Goal: Task Accomplishment & Management: Manage account settings

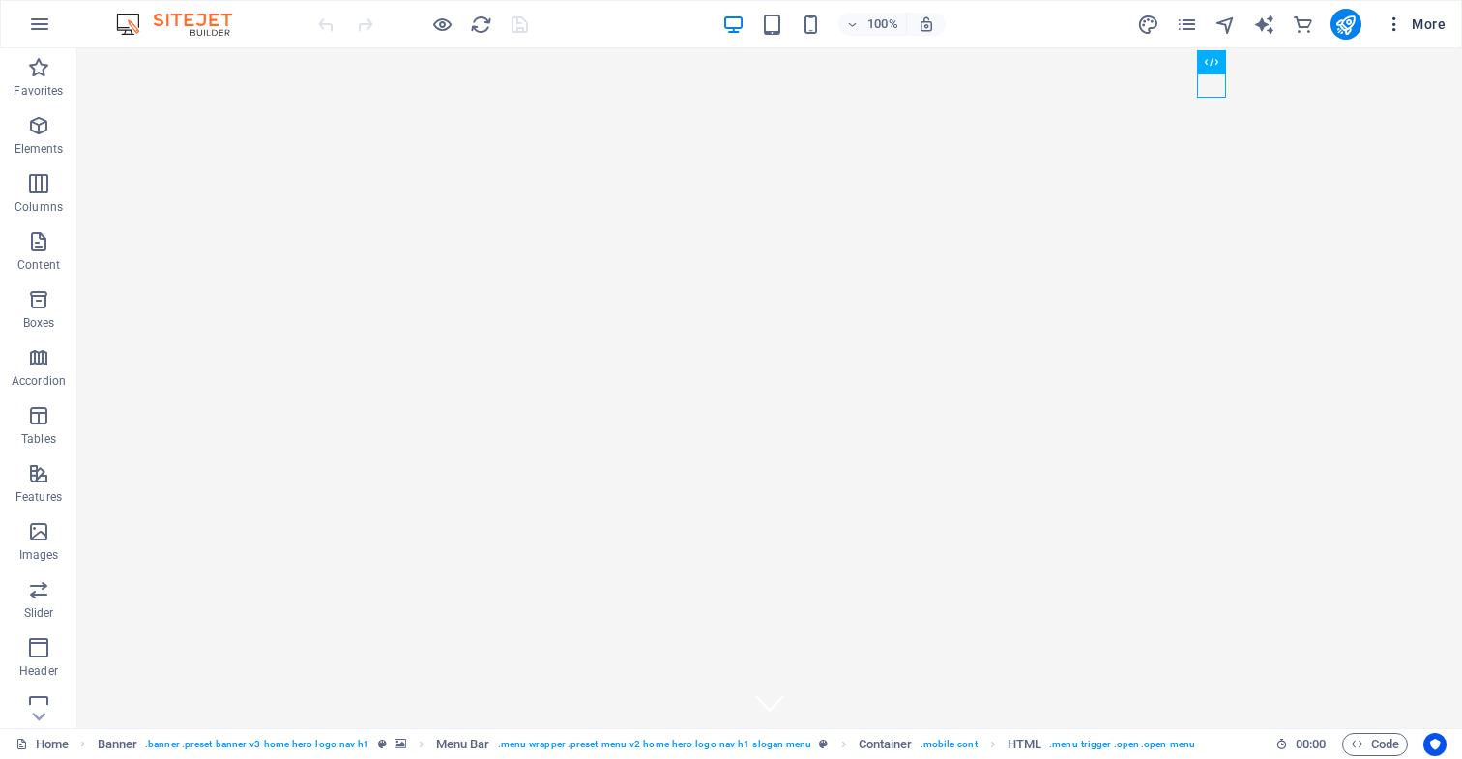
click at [1430, 27] on span "More" at bounding box center [1415, 24] width 61 height 19
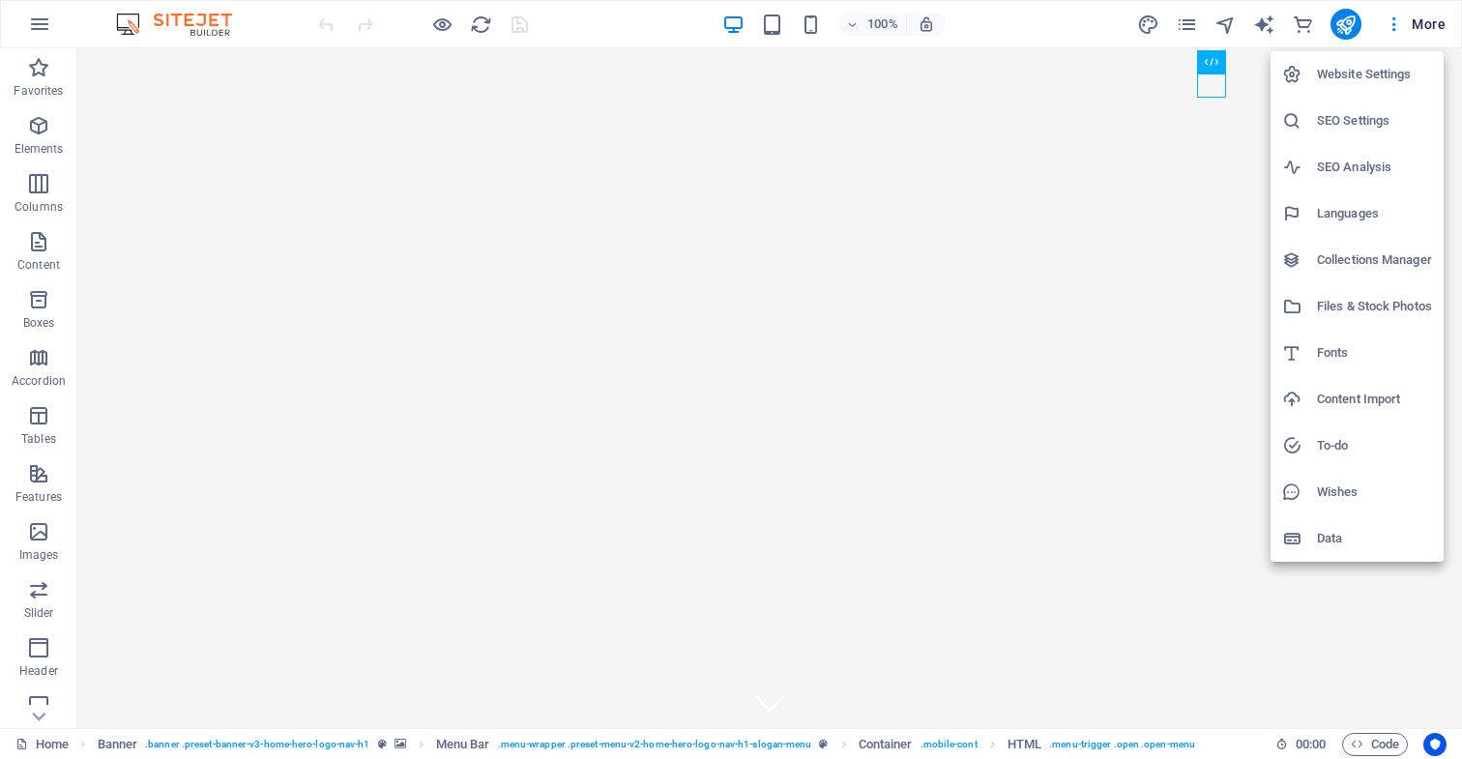
click at [1364, 212] on h6 "Languages" at bounding box center [1374, 213] width 115 height 23
select select "41"
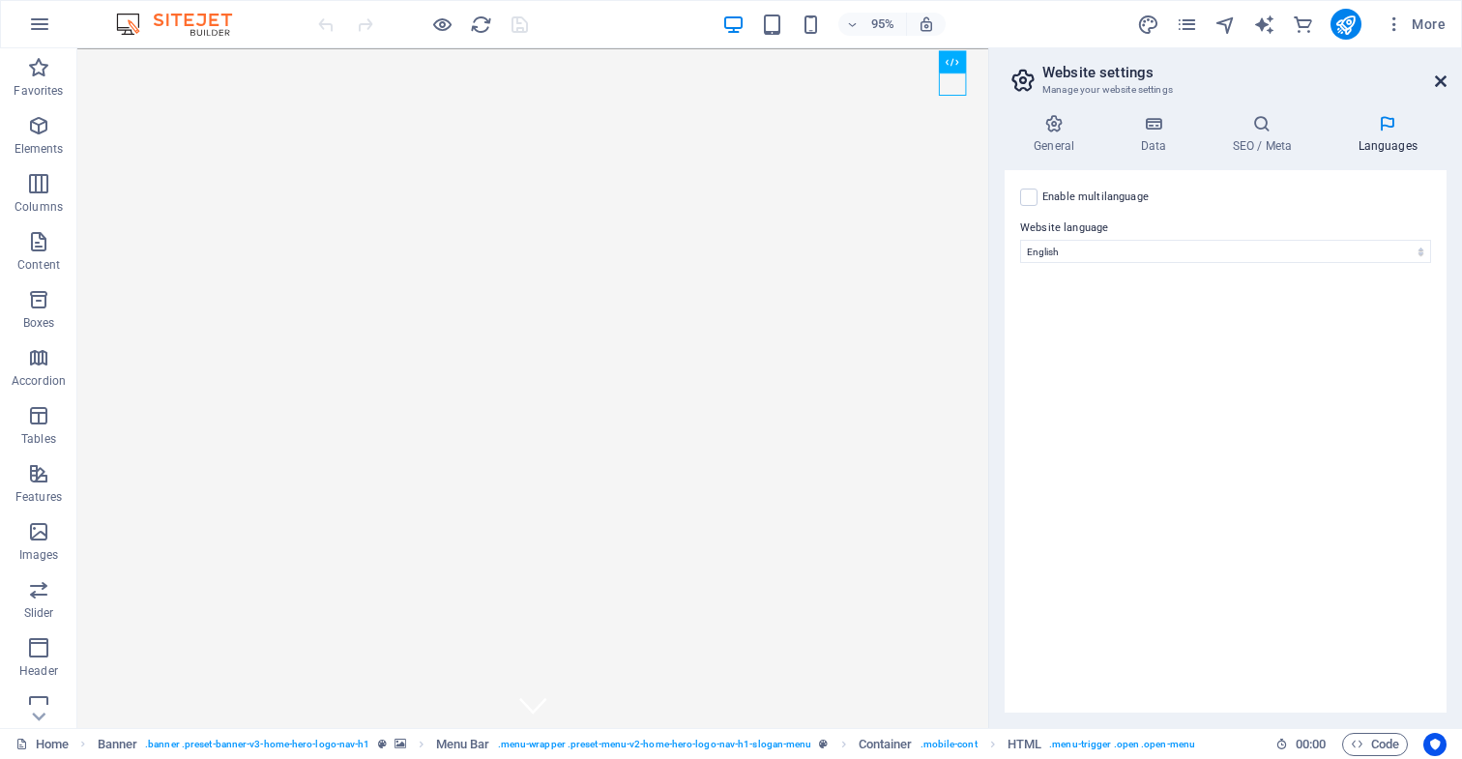
click at [1443, 83] on icon at bounding box center [1441, 81] width 12 height 15
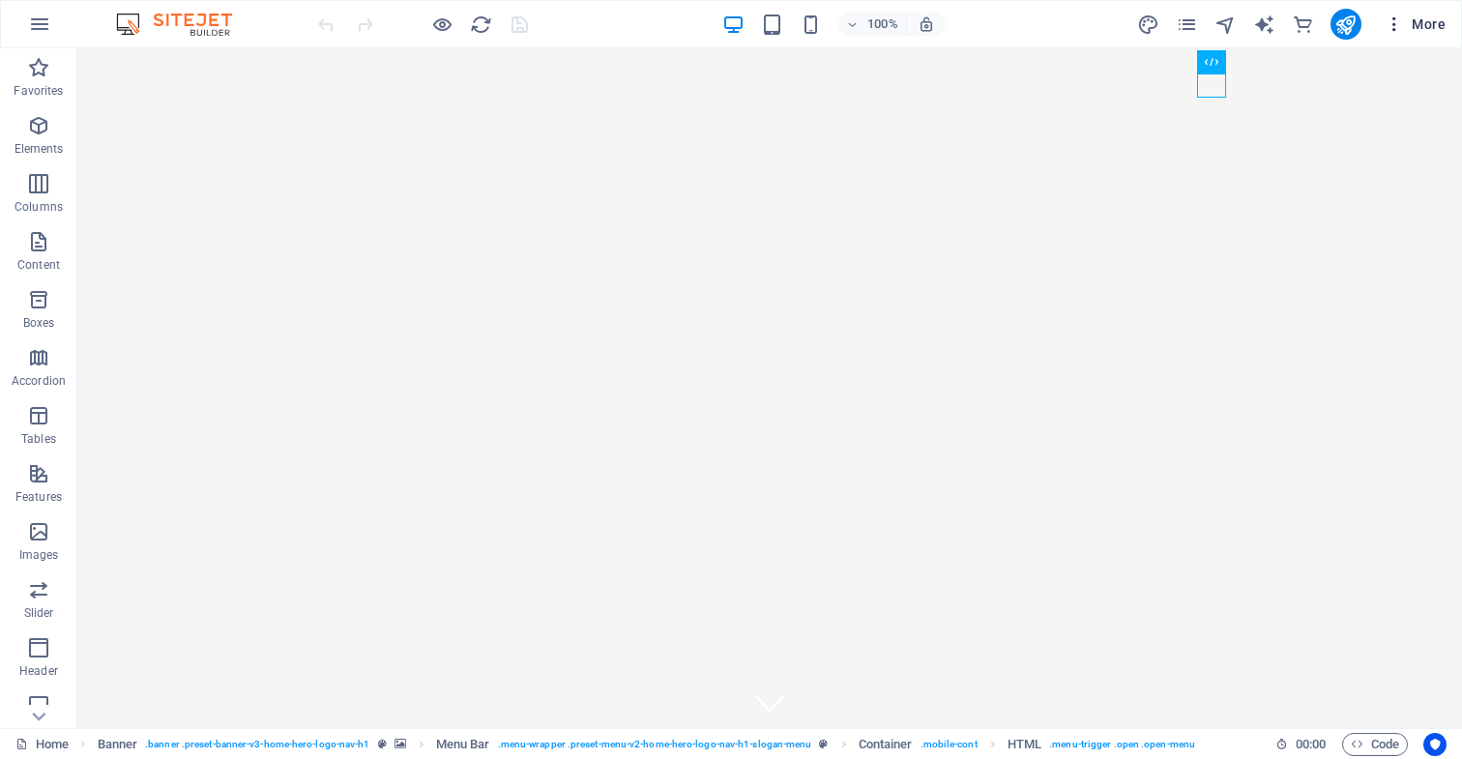
click at [1425, 27] on span "More" at bounding box center [1415, 24] width 61 height 19
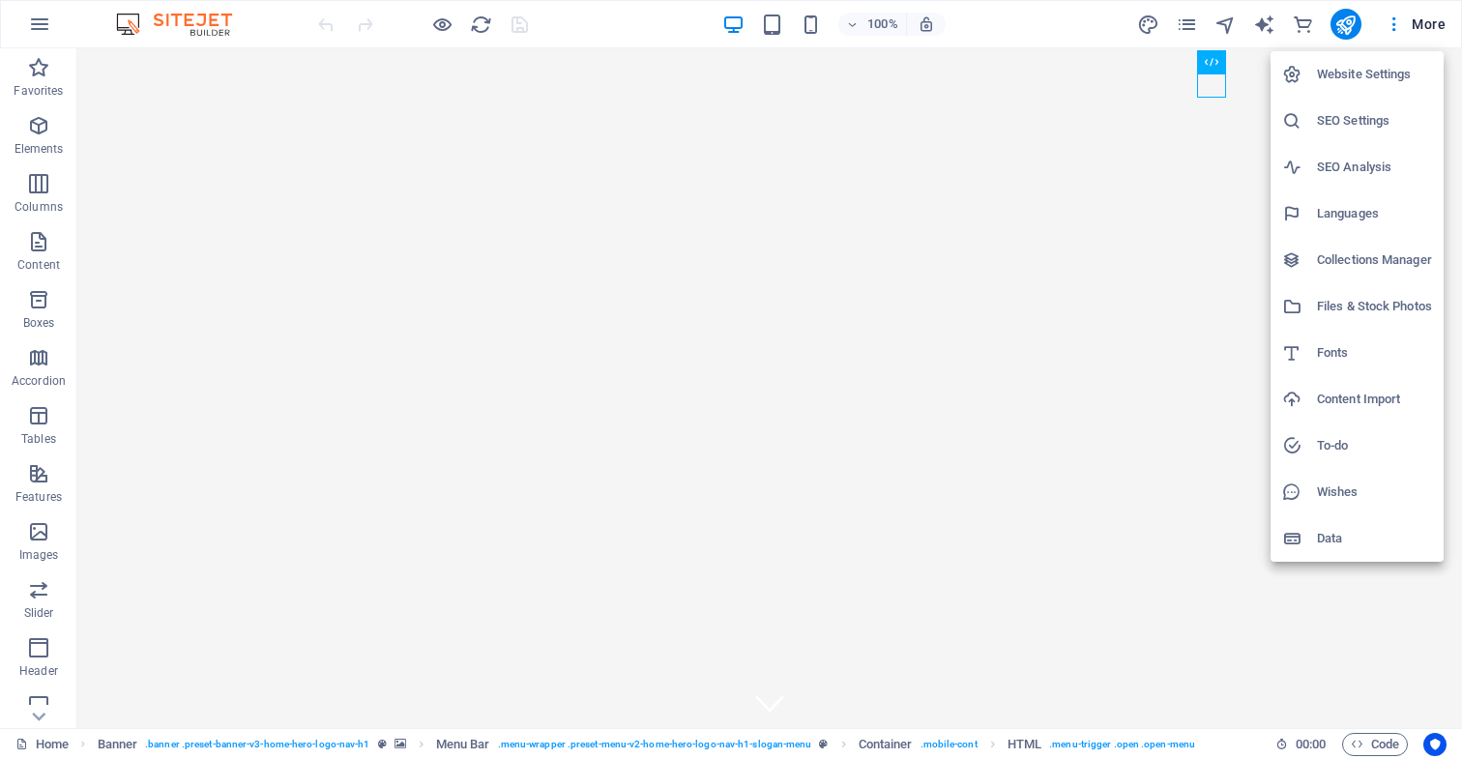
click at [205, 29] on div at bounding box center [731, 379] width 1462 height 759
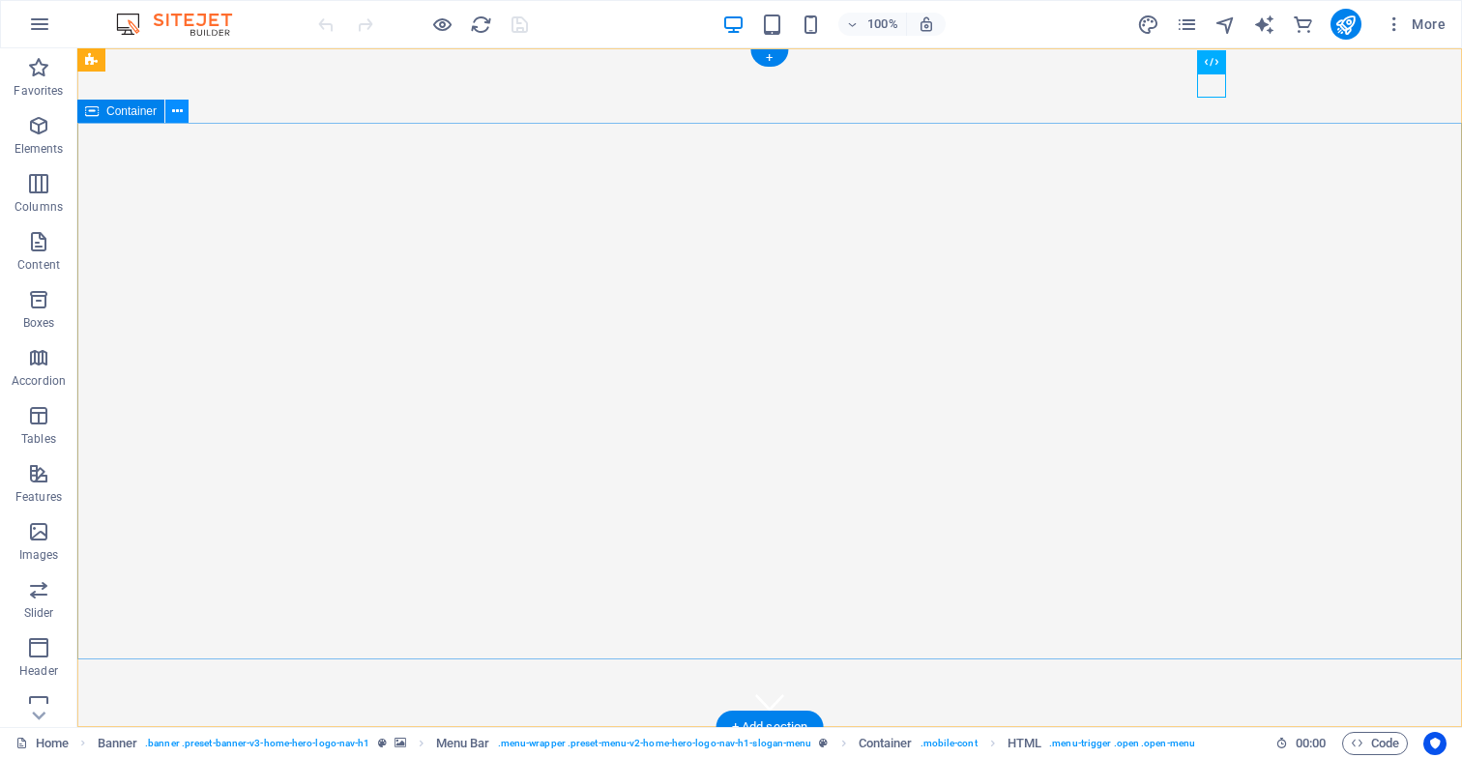
click at [176, 113] on icon at bounding box center [177, 112] width 11 height 20
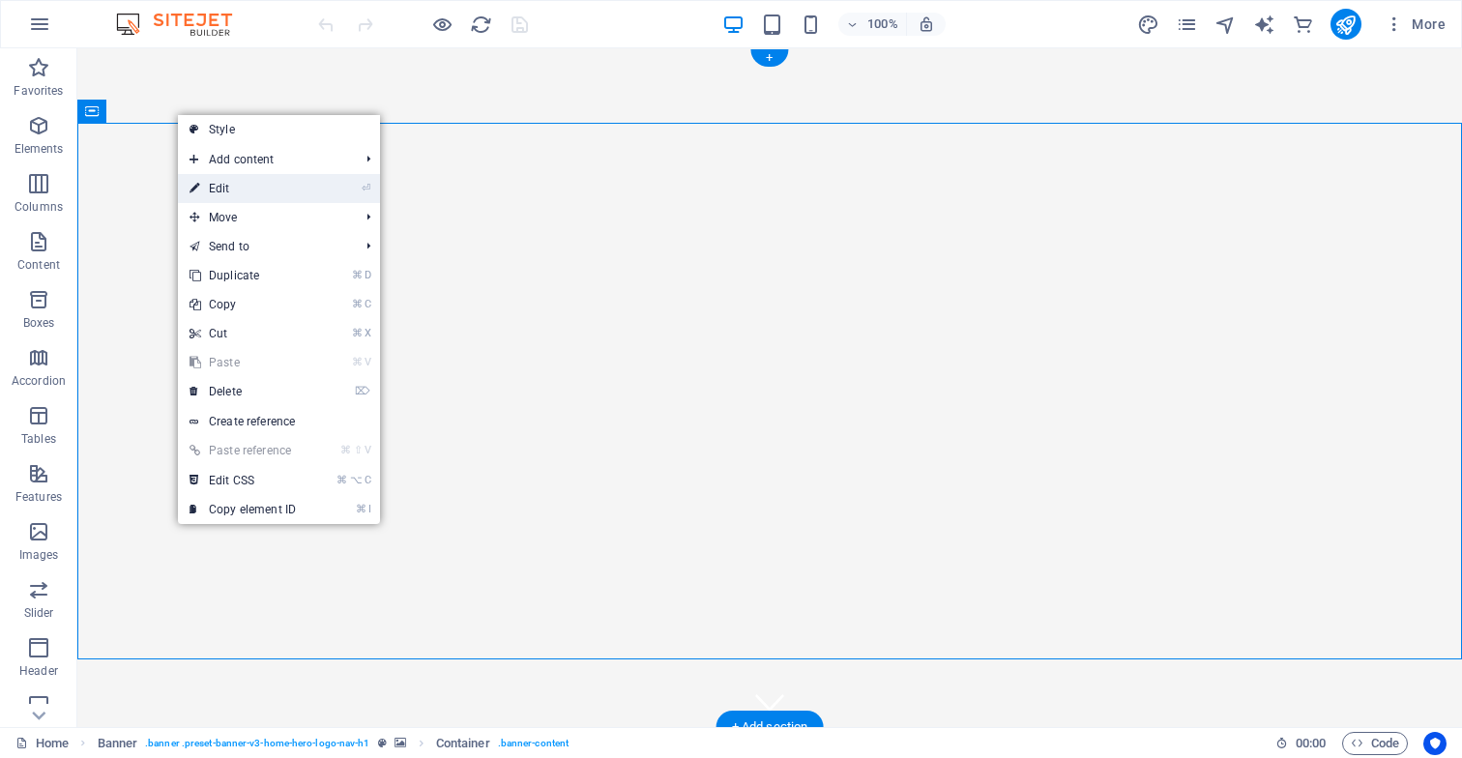
click at [221, 190] on link "⏎ Edit" at bounding box center [243, 188] width 130 height 29
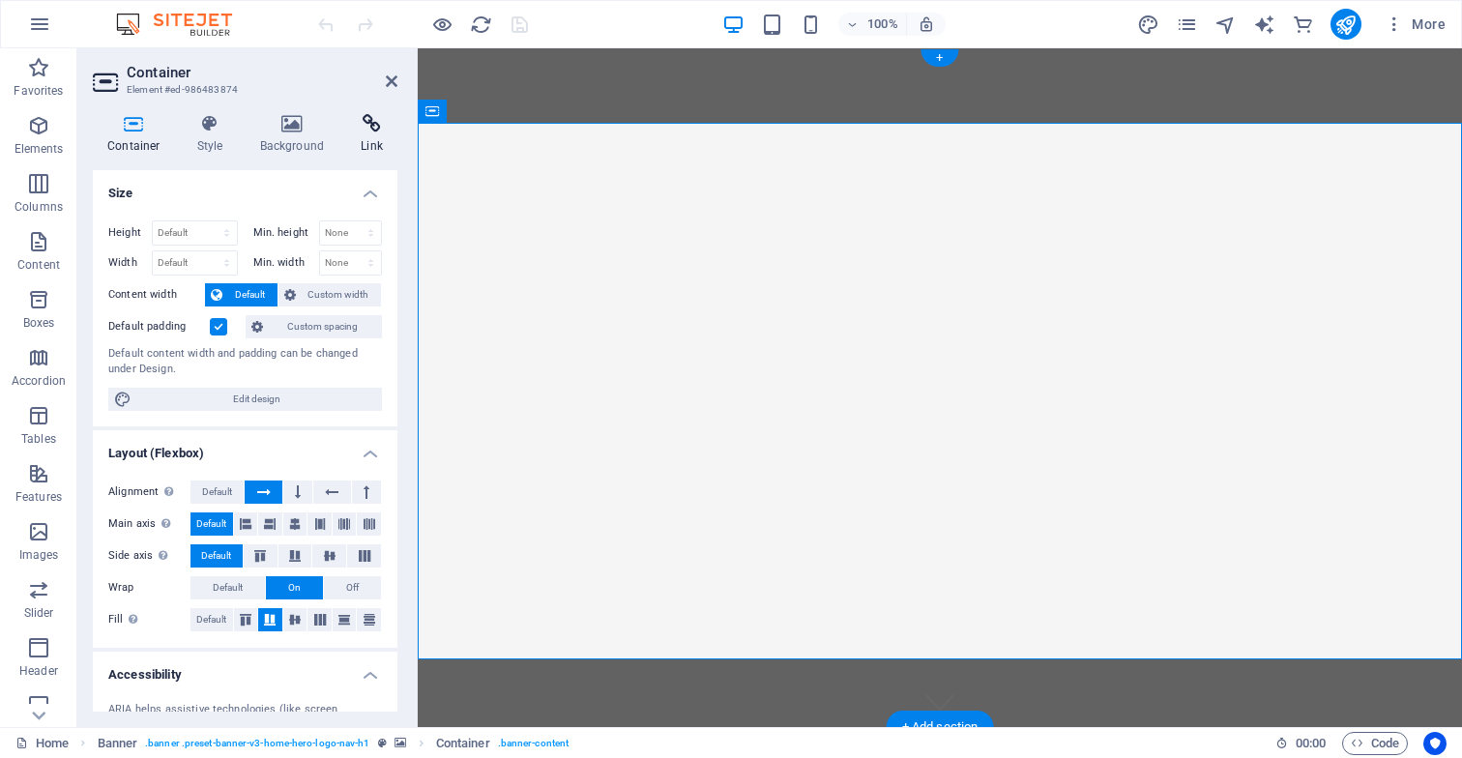
click at [373, 127] on icon at bounding box center [371, 123] width 51 height 19
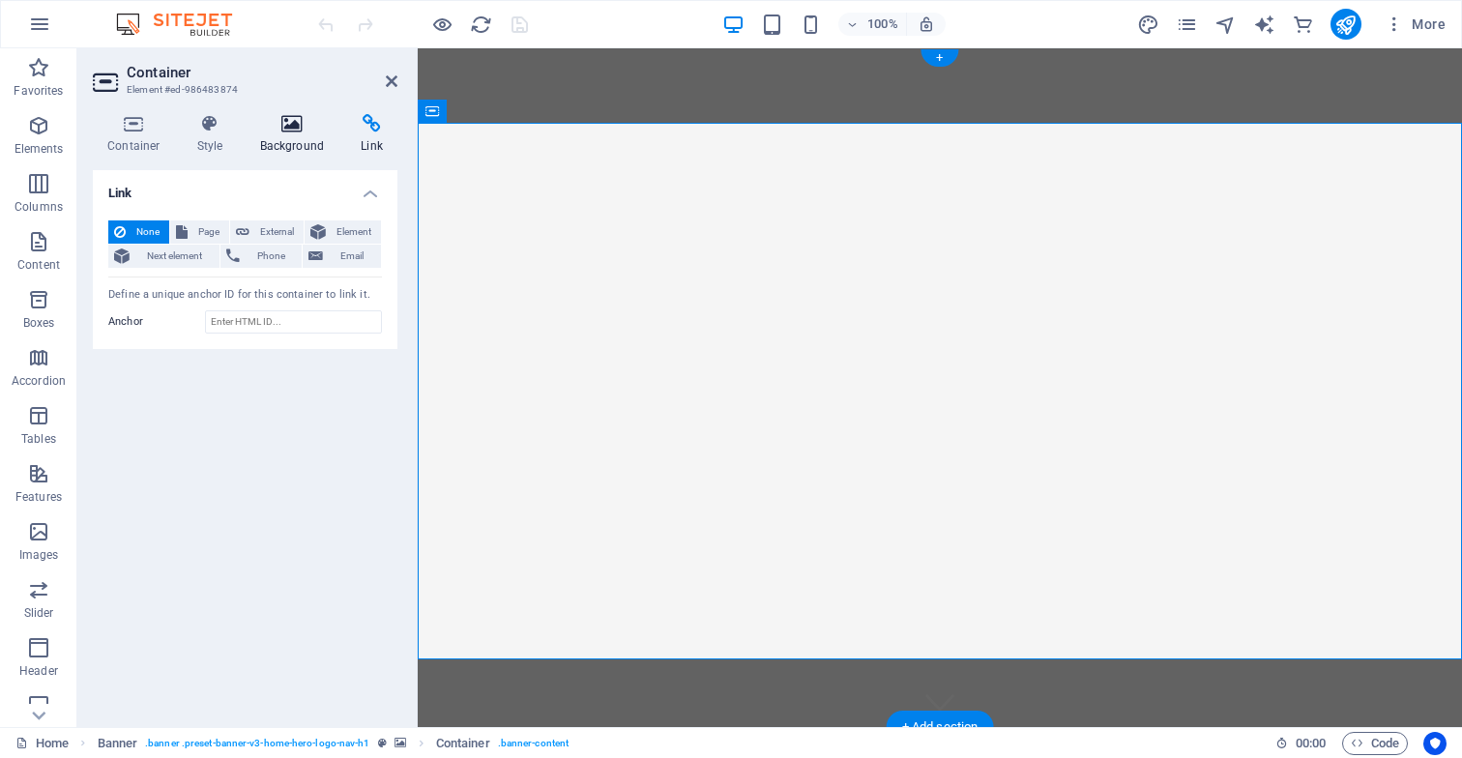
click at [287, 125] on icon at bounding box center [293, 123] width 94 height 19
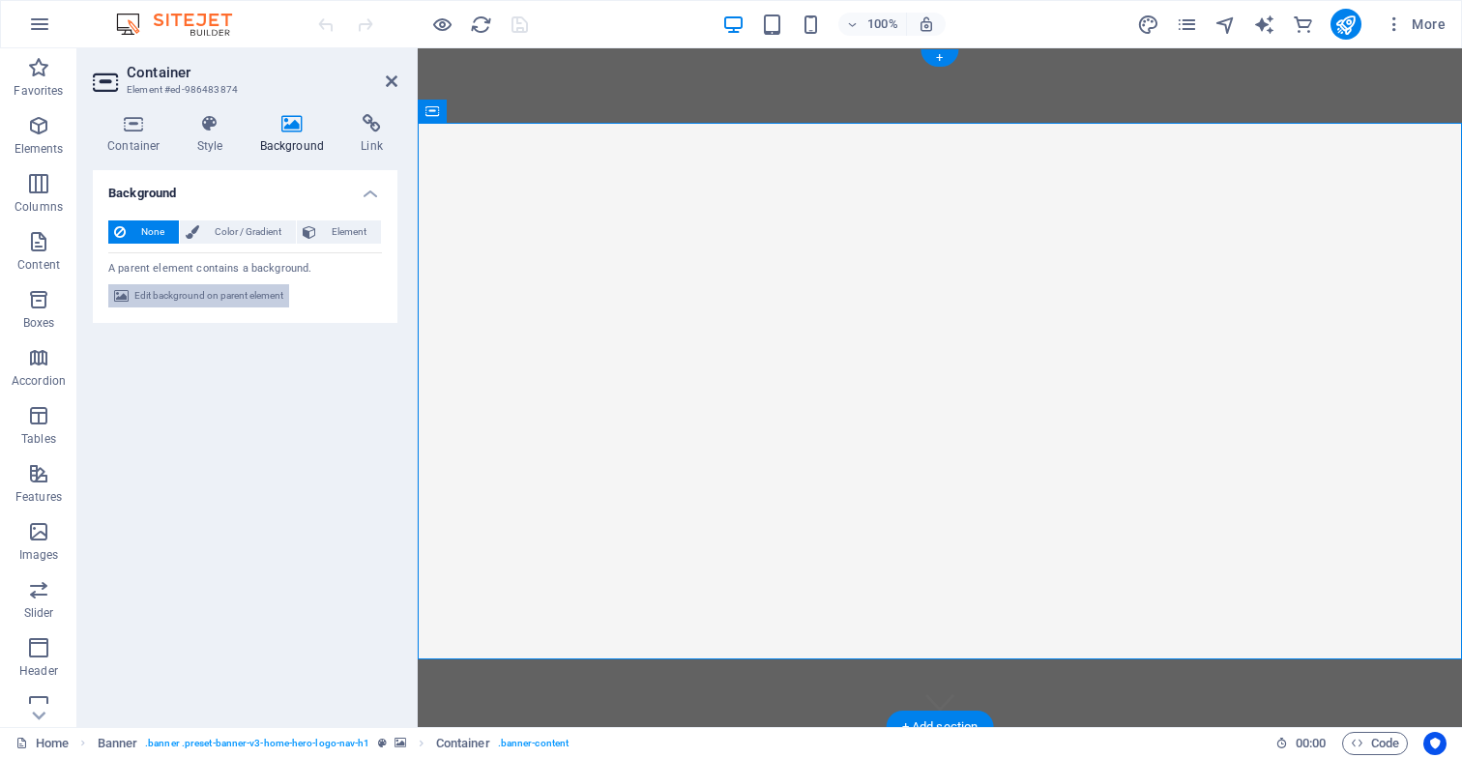
click at [228, 297] on span "Edit background on parent element" at bounding box center [208, 295] width 149 height 23
select select "ms"
select select "s"
select select "progressive"
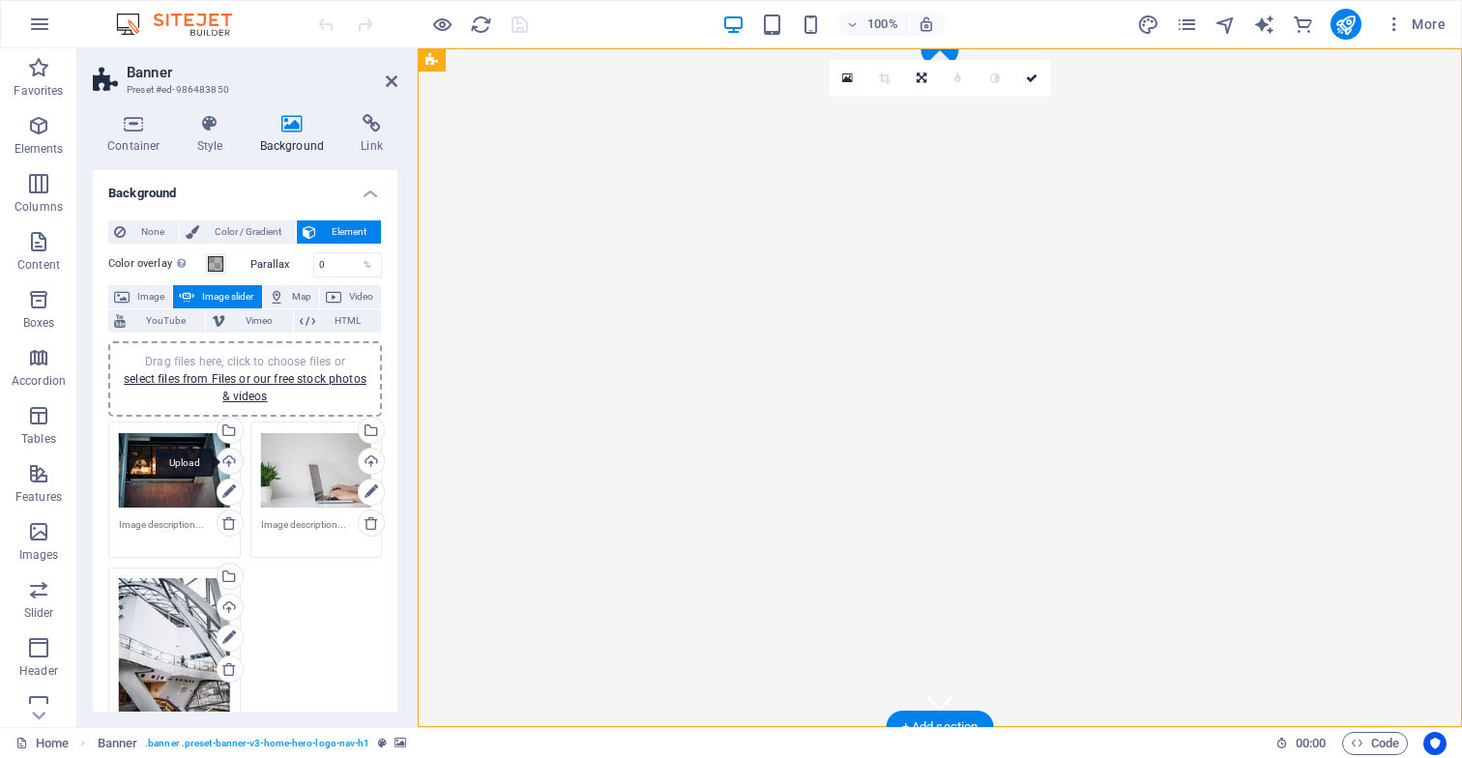
click at [225, 461] on div "Upload" at bounding box center [228, 463] width 29 height 29
click at [227, 463] on div "Upload" at bounding box center [228, 463] width 29 height 29
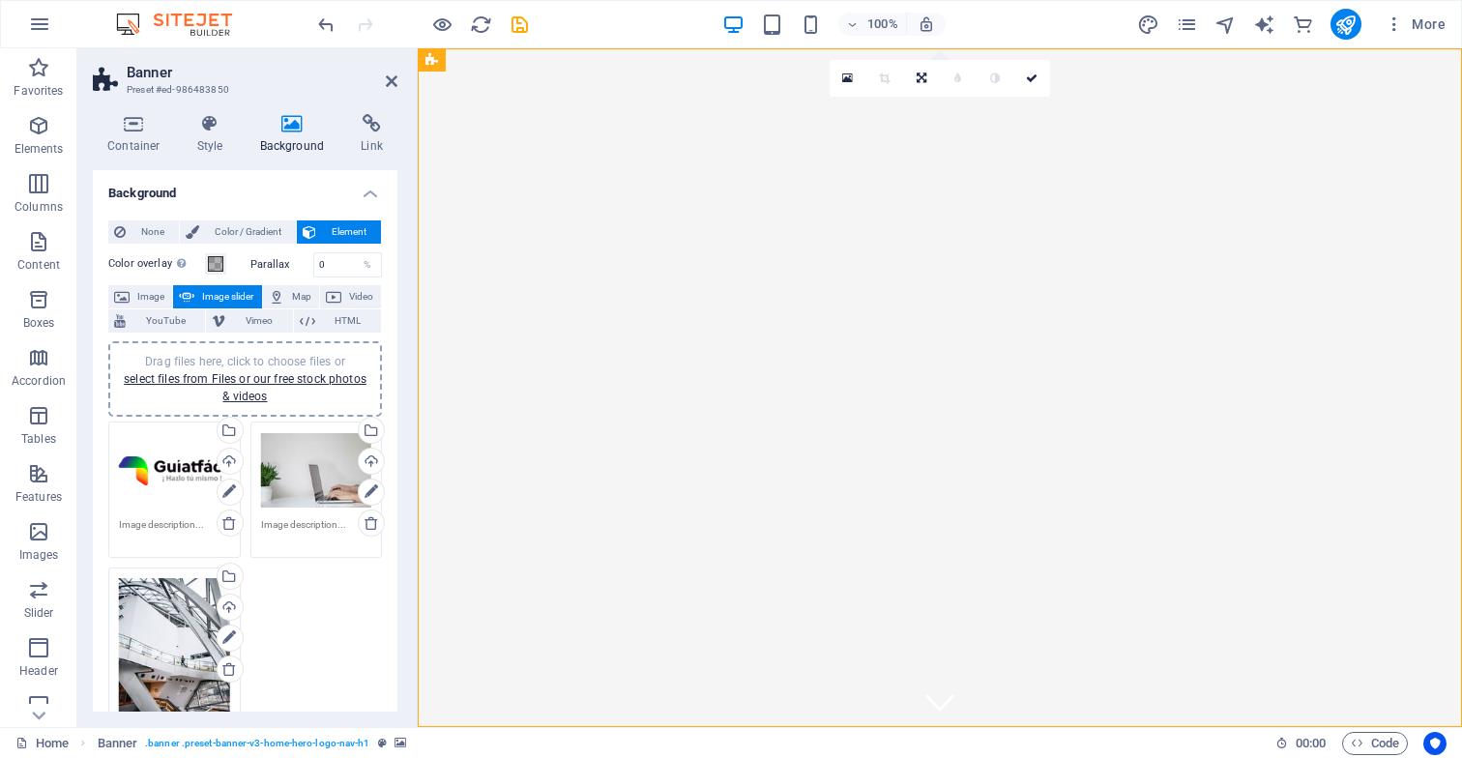
click at [334, 590] on div "Drag files here, click to choose files or select files from Files or our free s…" at bounding box center [244, 607] width 283 height 381
click at [1033, 77] on icon at bounding box center [1032, 79] width 12 height 12
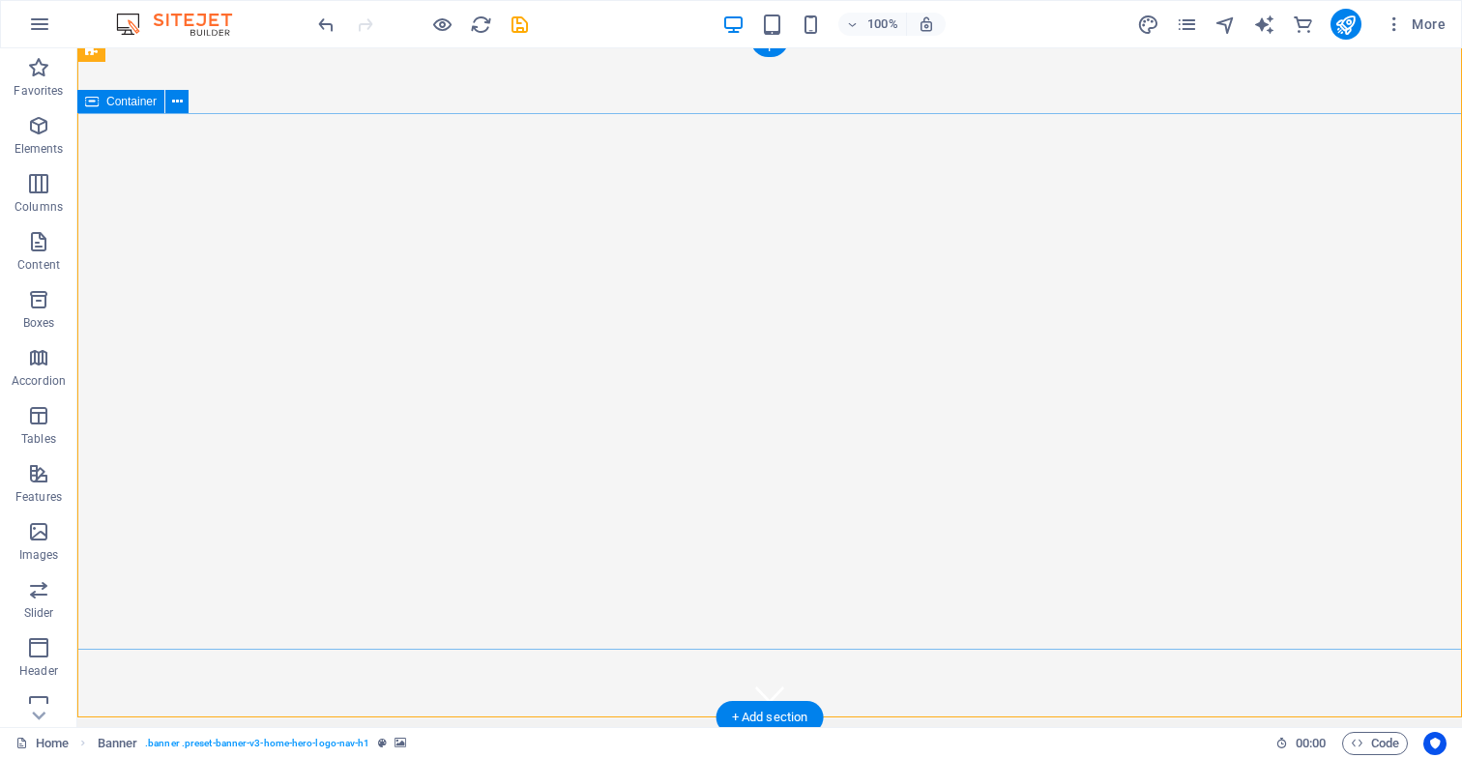
scroll to position [12, 0]
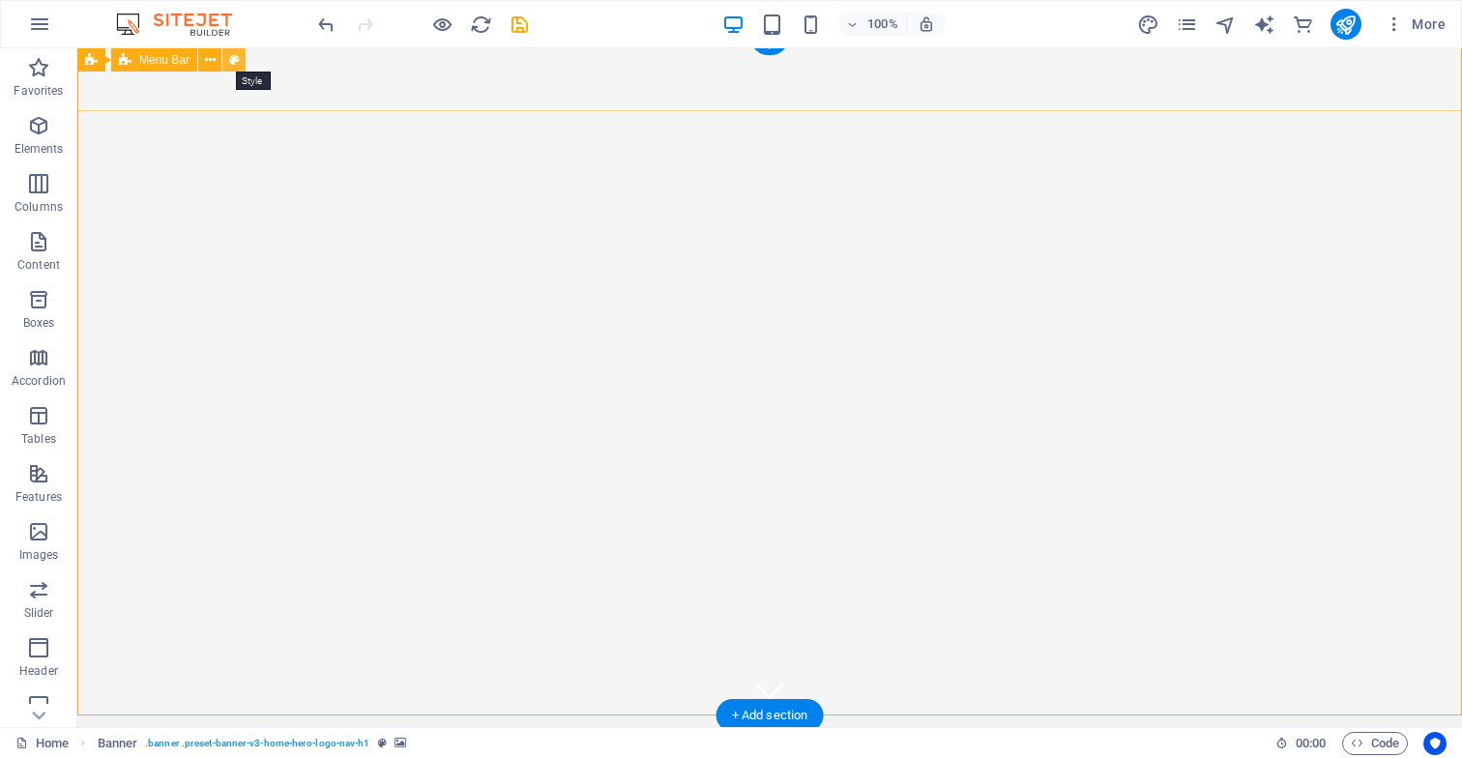
click at [236, 62] on icon at bounding box center [234, 60] width 11 height 20
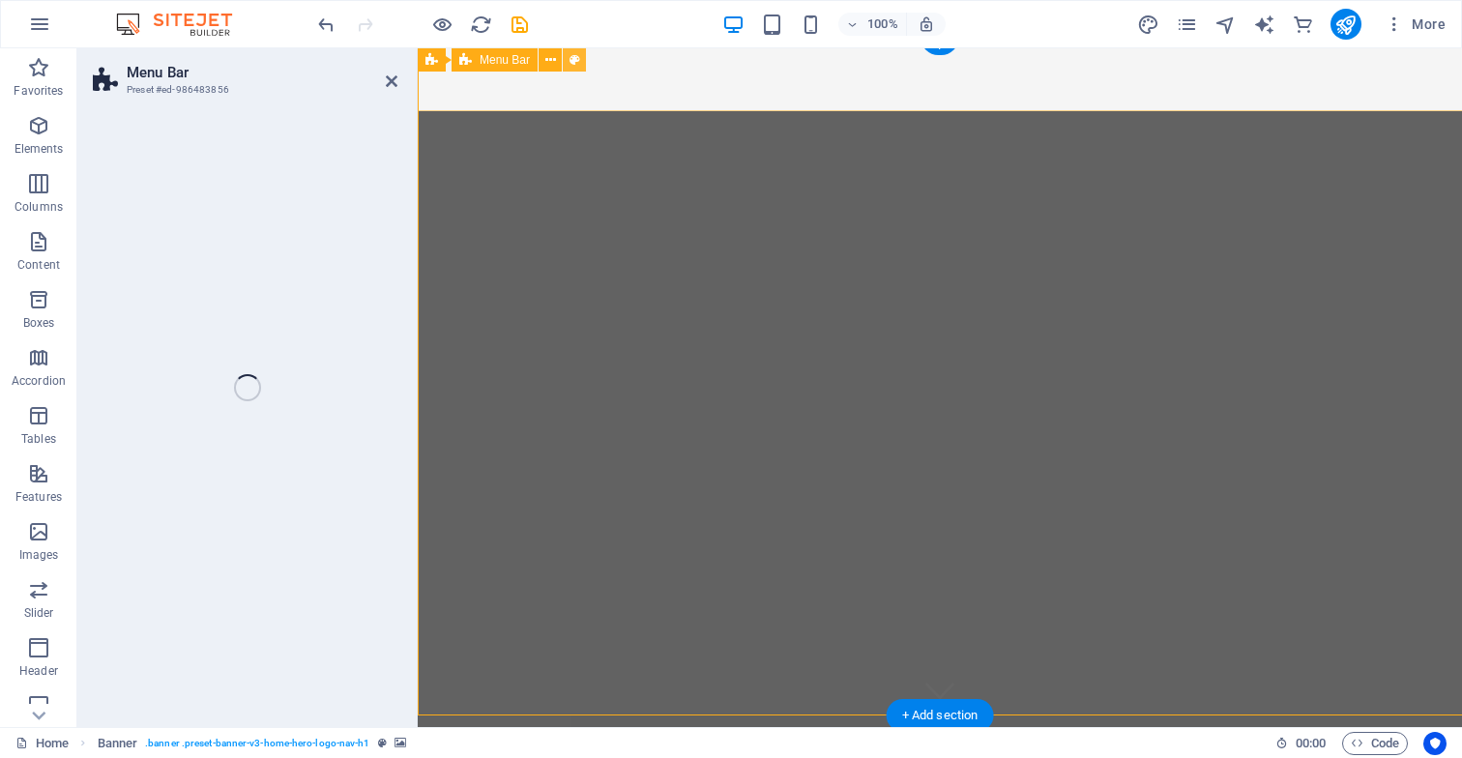
select select "rem"
select select "preset-menu-v2-home-hero-logo-nav-h1-slogan-menu"
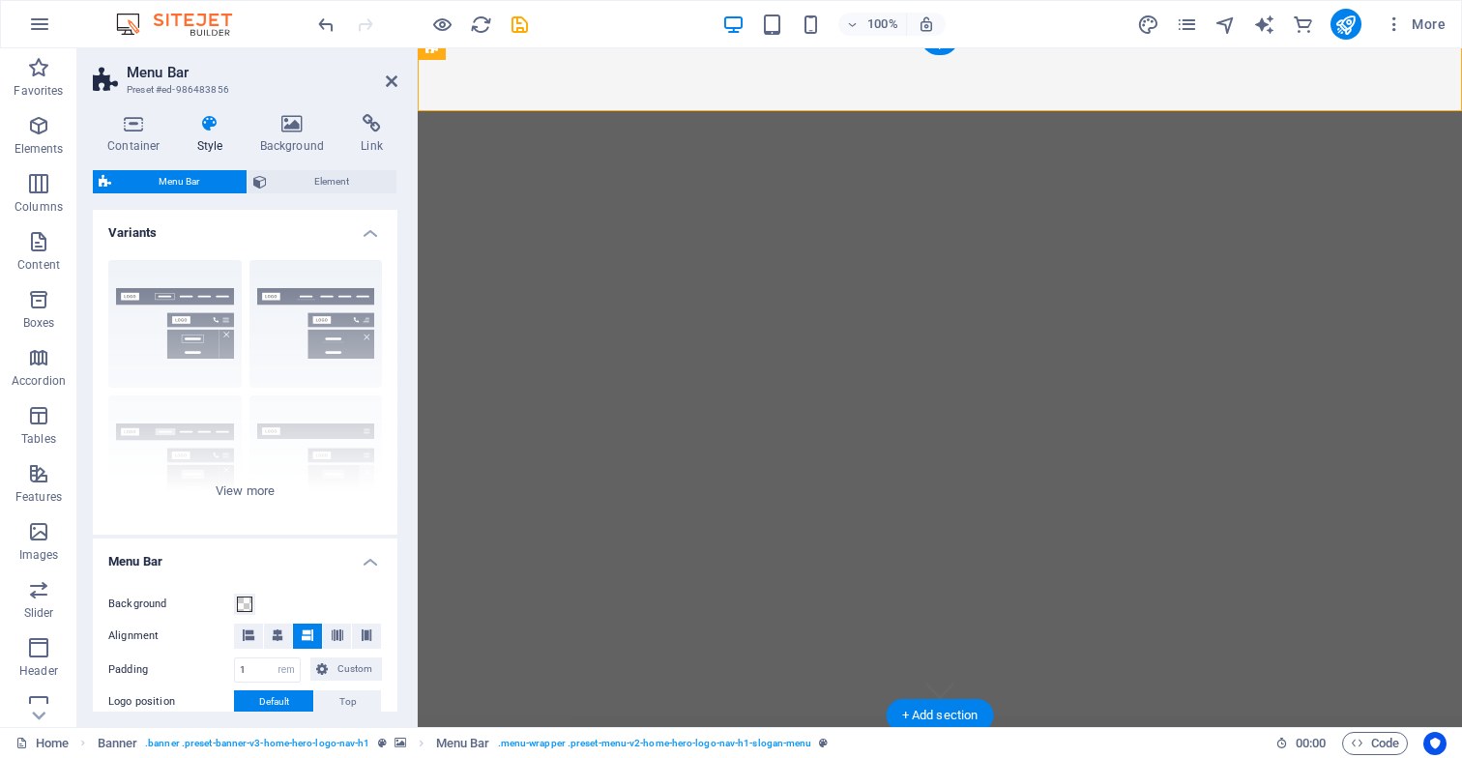
click at [202, 183] on span "Menu Bar" at bounding box center [179, 181] width 124 height 23
click at [291, 128] on icon at bounding box center [293, 123] width 94 height 19
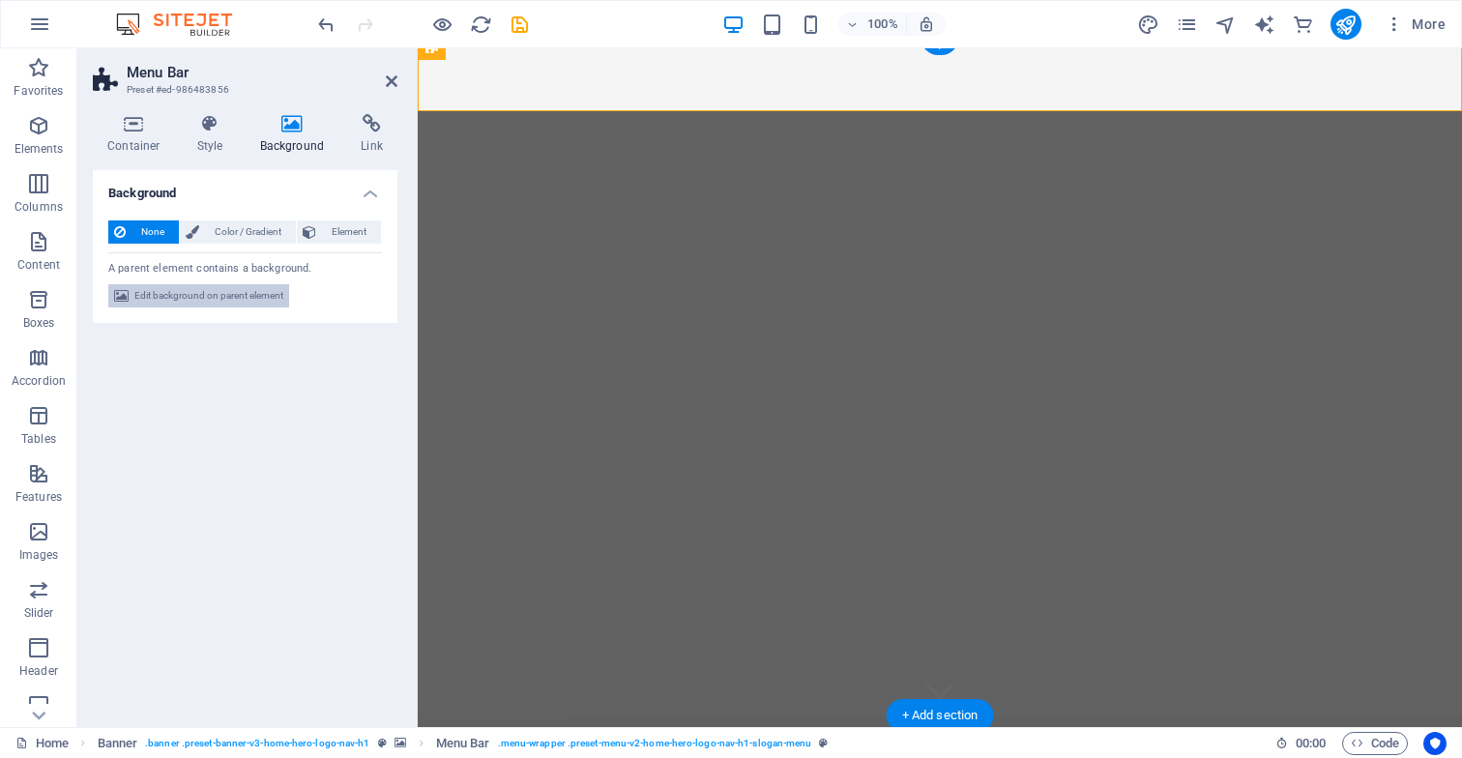
click at [238, 296] on span "Edit background on parent element" at bounding box center [208, 295] width 149 height 23
select select "ms"
select select "s"
select select "progressive"
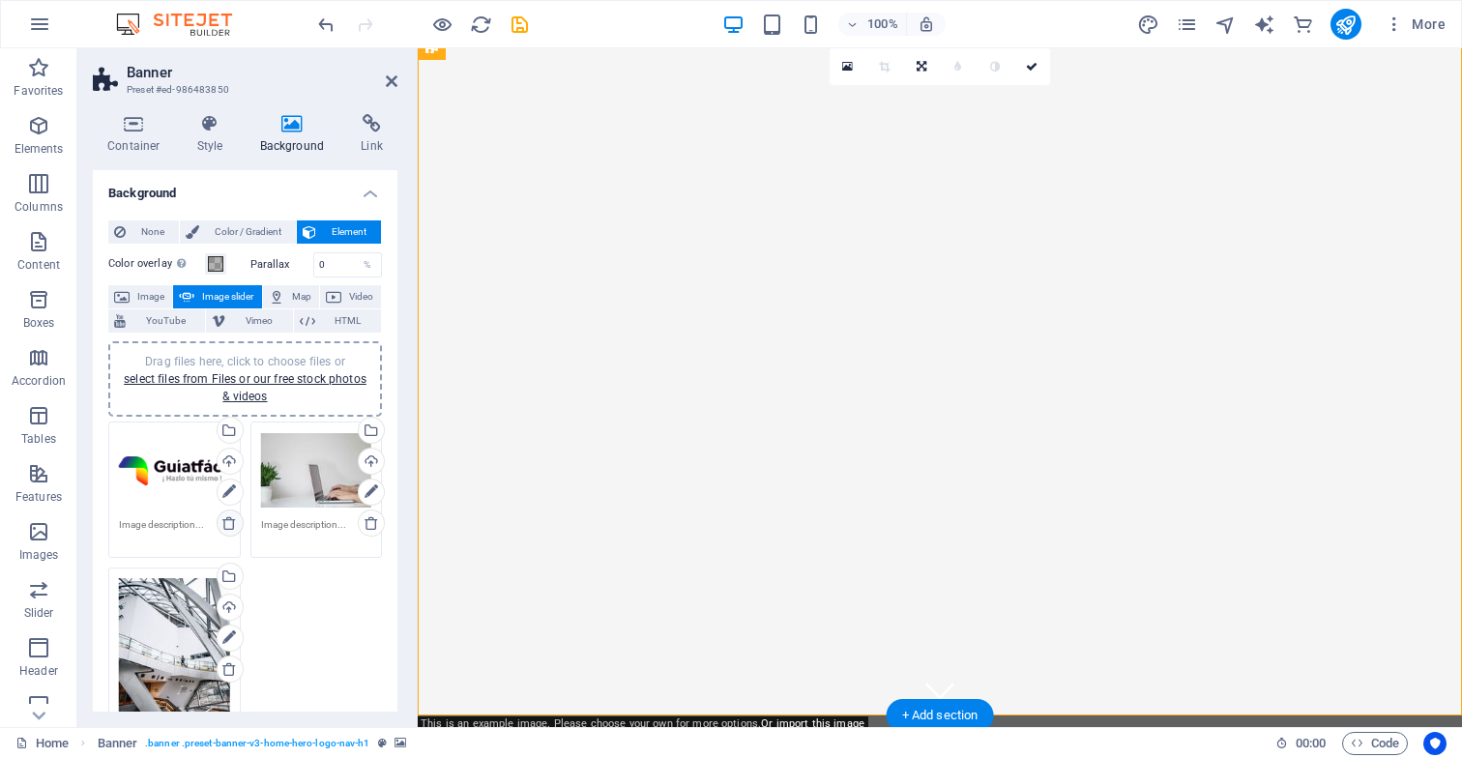
click at [228, 524] on icon at bounding box center [228, 523] width 15 height 15
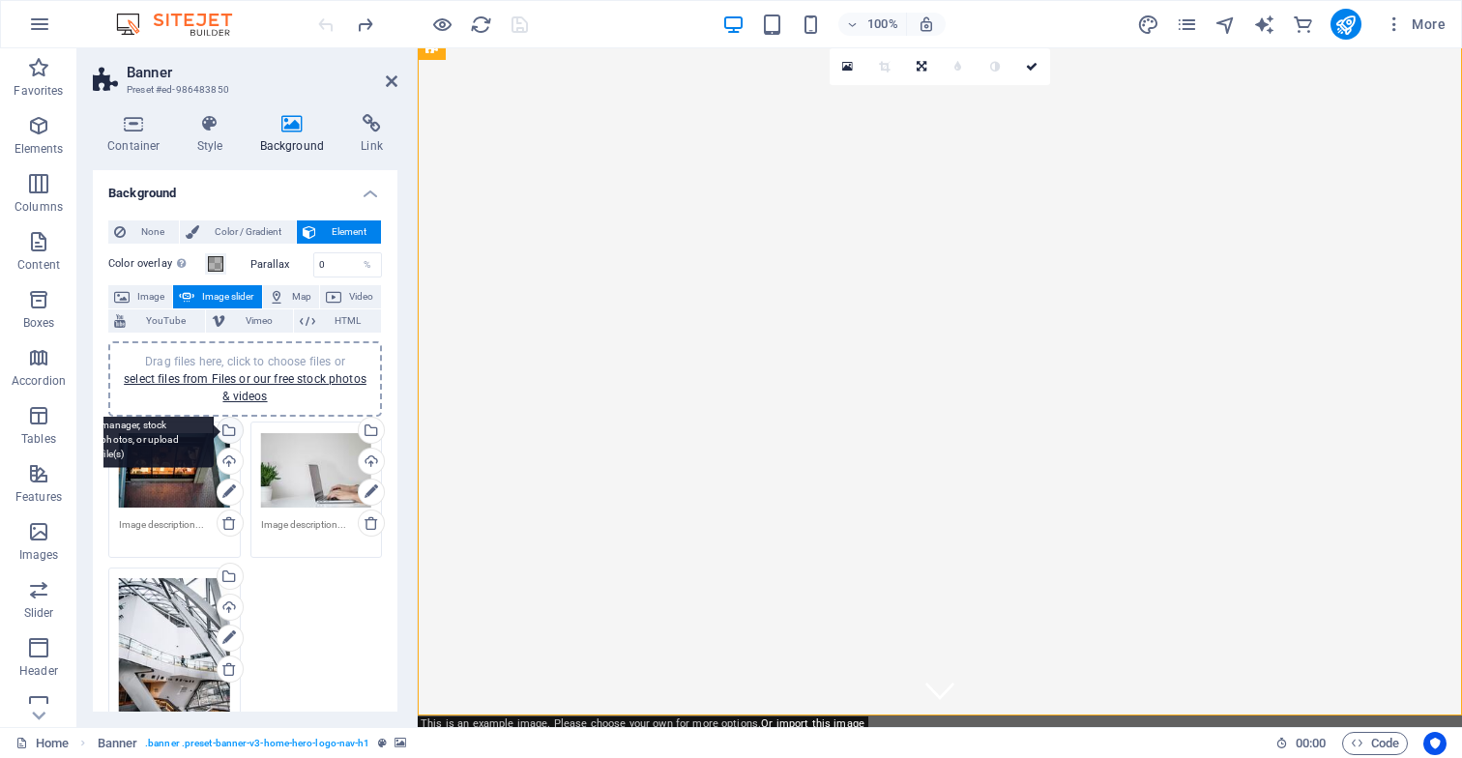
click at [228, 430] on div "Select files from the file manager, stock photos, or upload file(s)" at bounding box center [228, 432] width 29 height 29
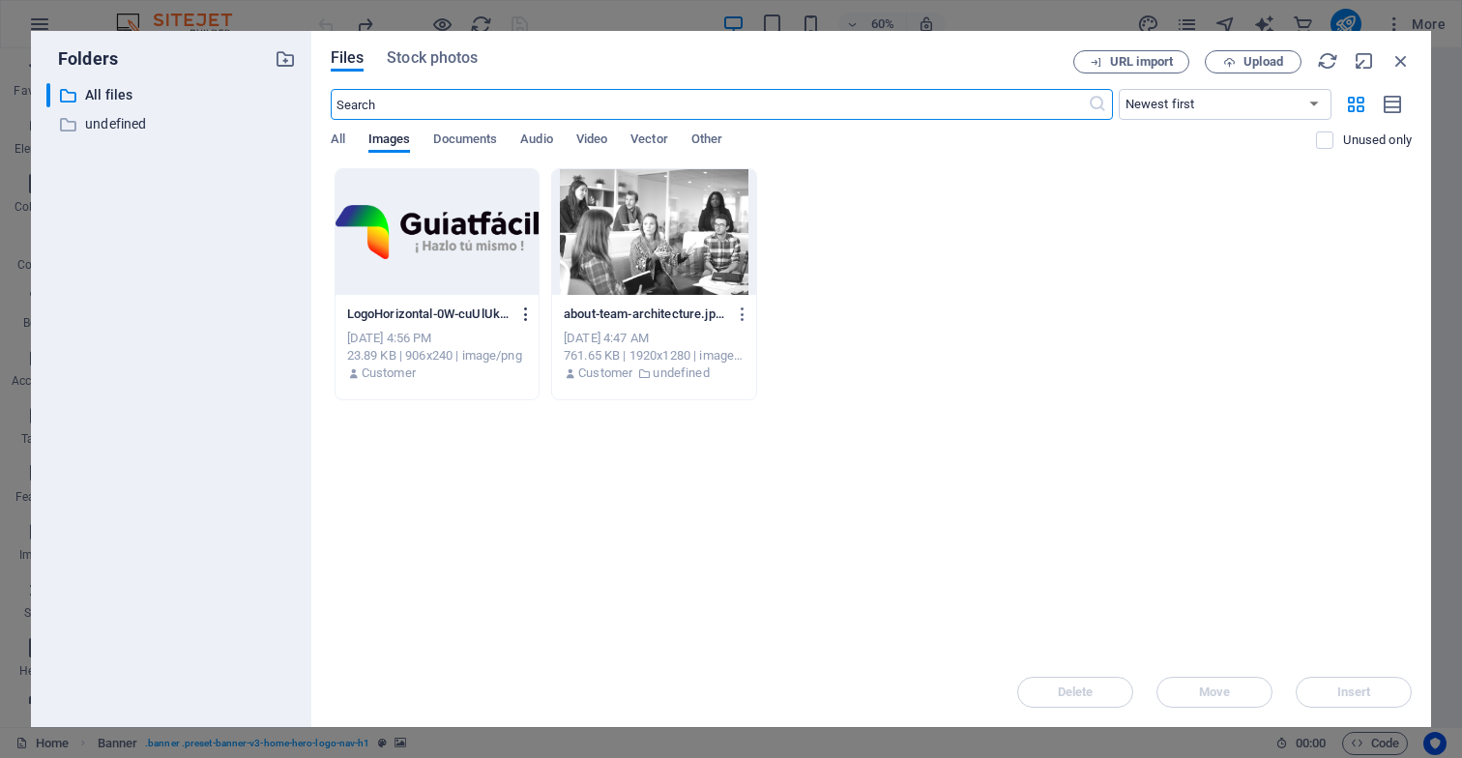
click at [521, 316] on icon "button" at bounding box center [526, 314] width 18 height 17
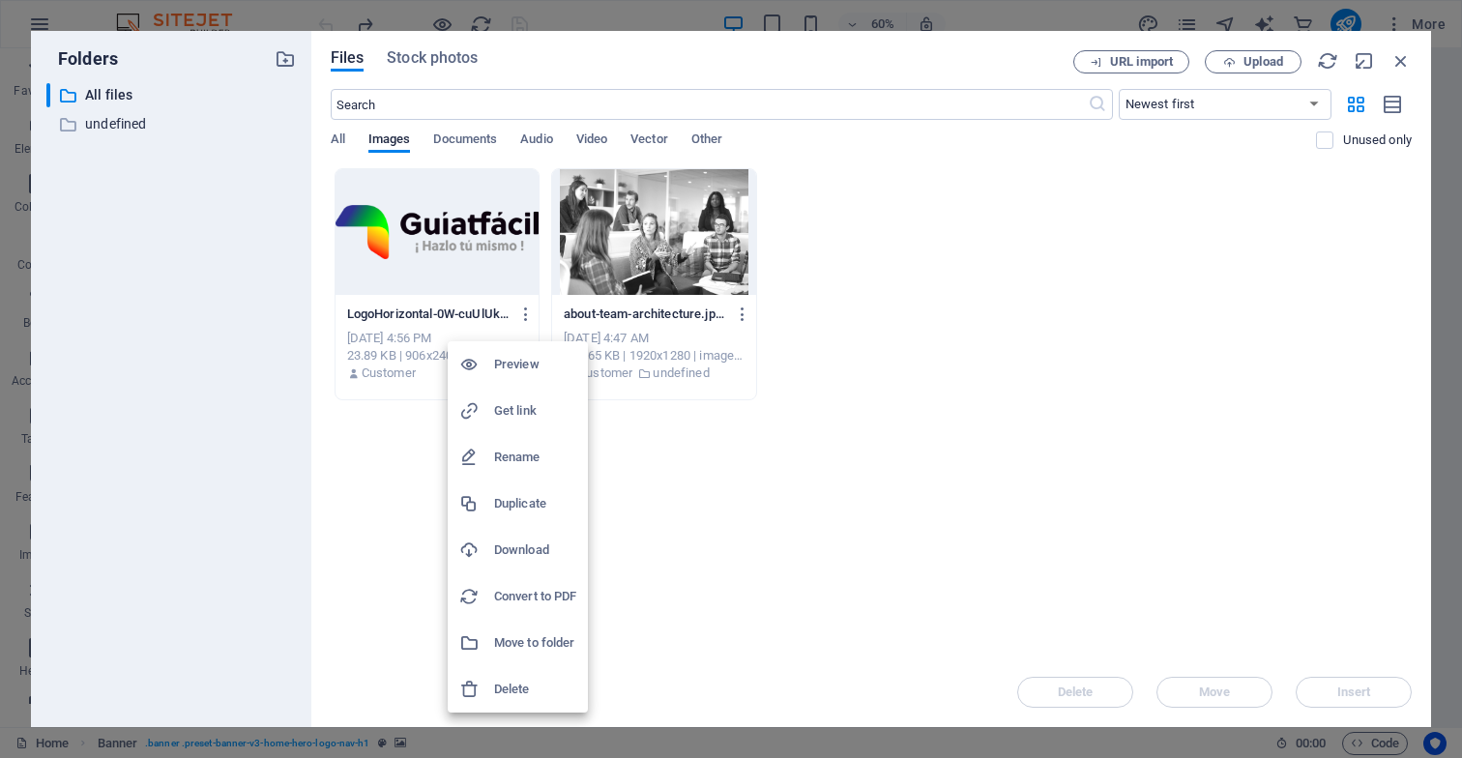
click at [517, 691] on h6 "Delete" at bounding box center [535, 689] width 82 height 23
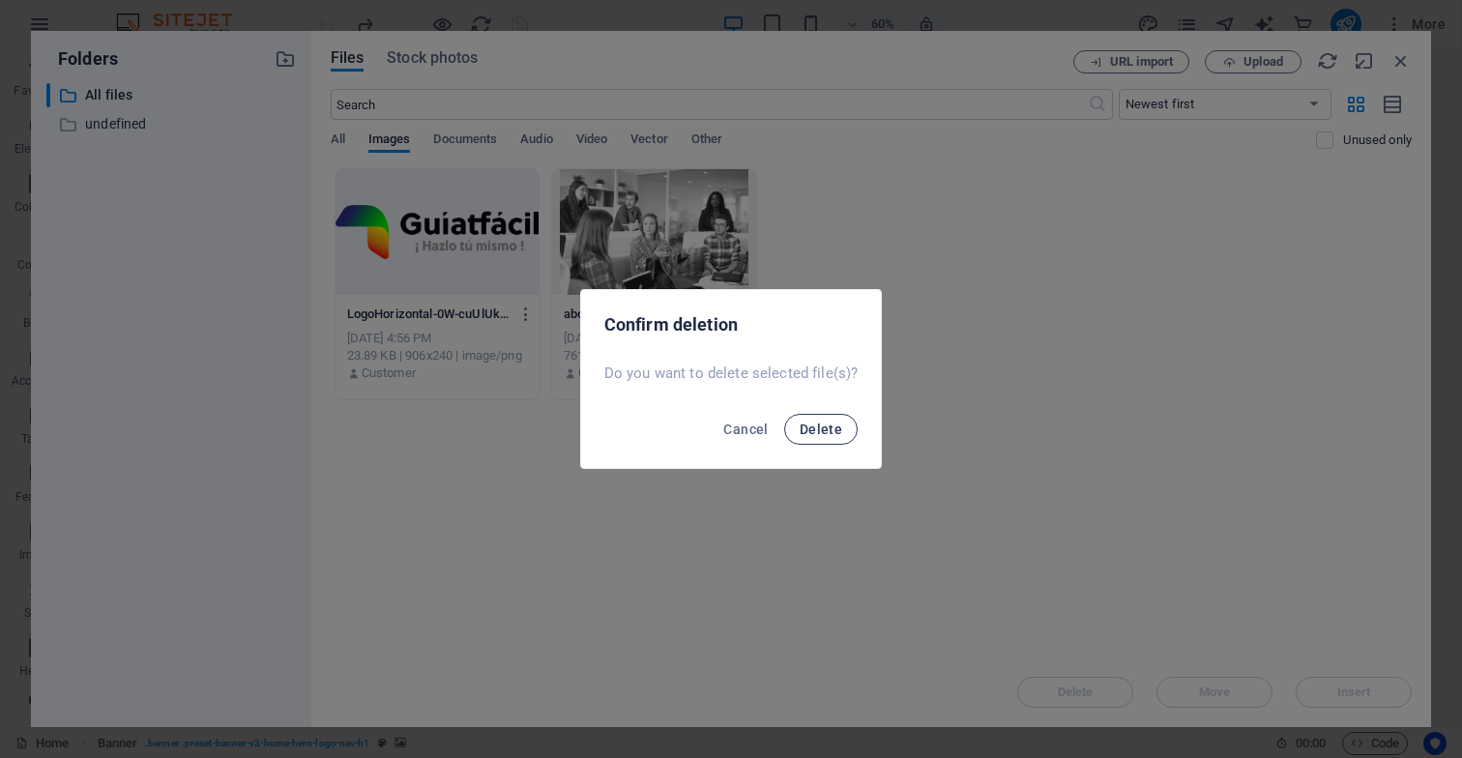
click at [825, 429] on span "Delete" at bounding box center [821, 429] width 43 height 15
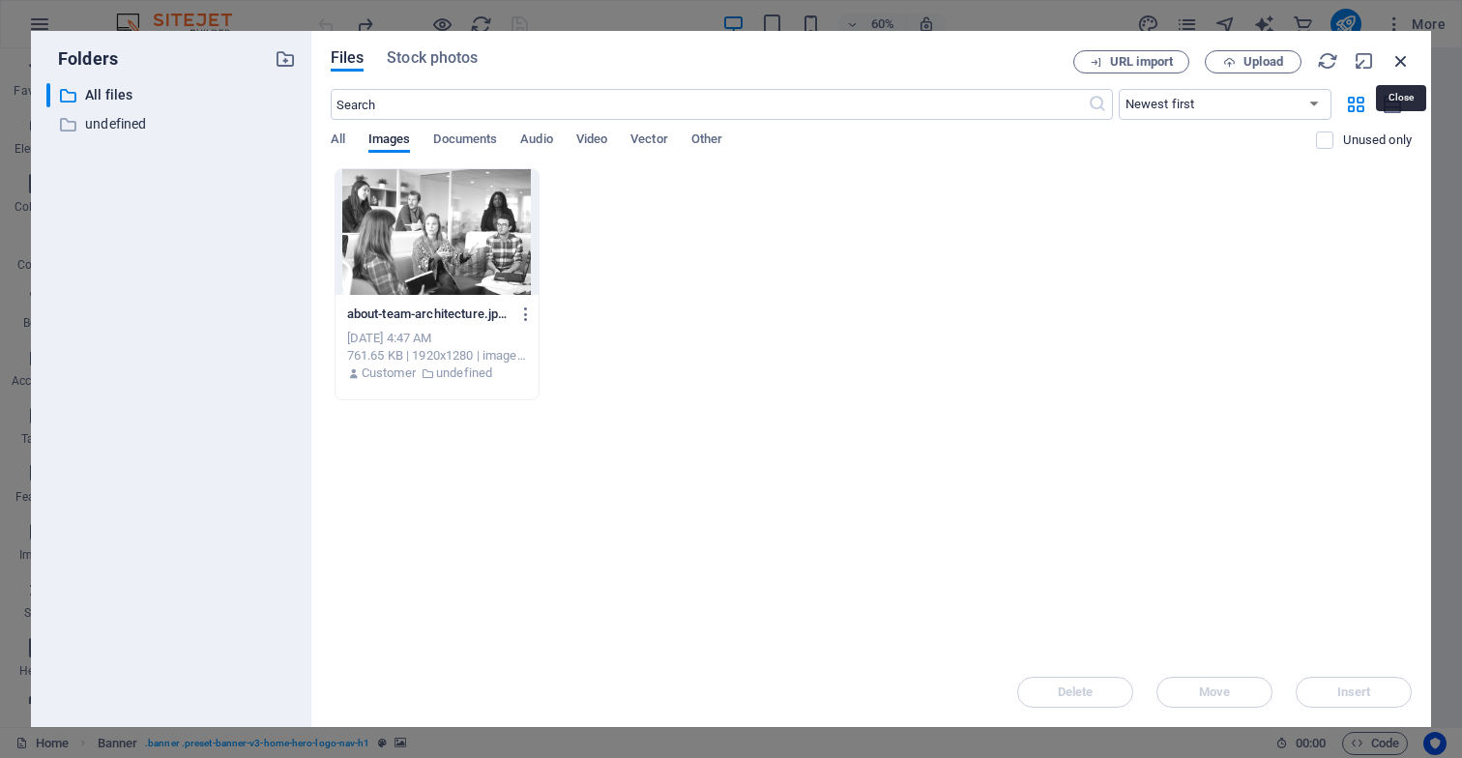
click at [1403, 61] on icon "button" at bounding box center [1401, 60] width 21 height 21
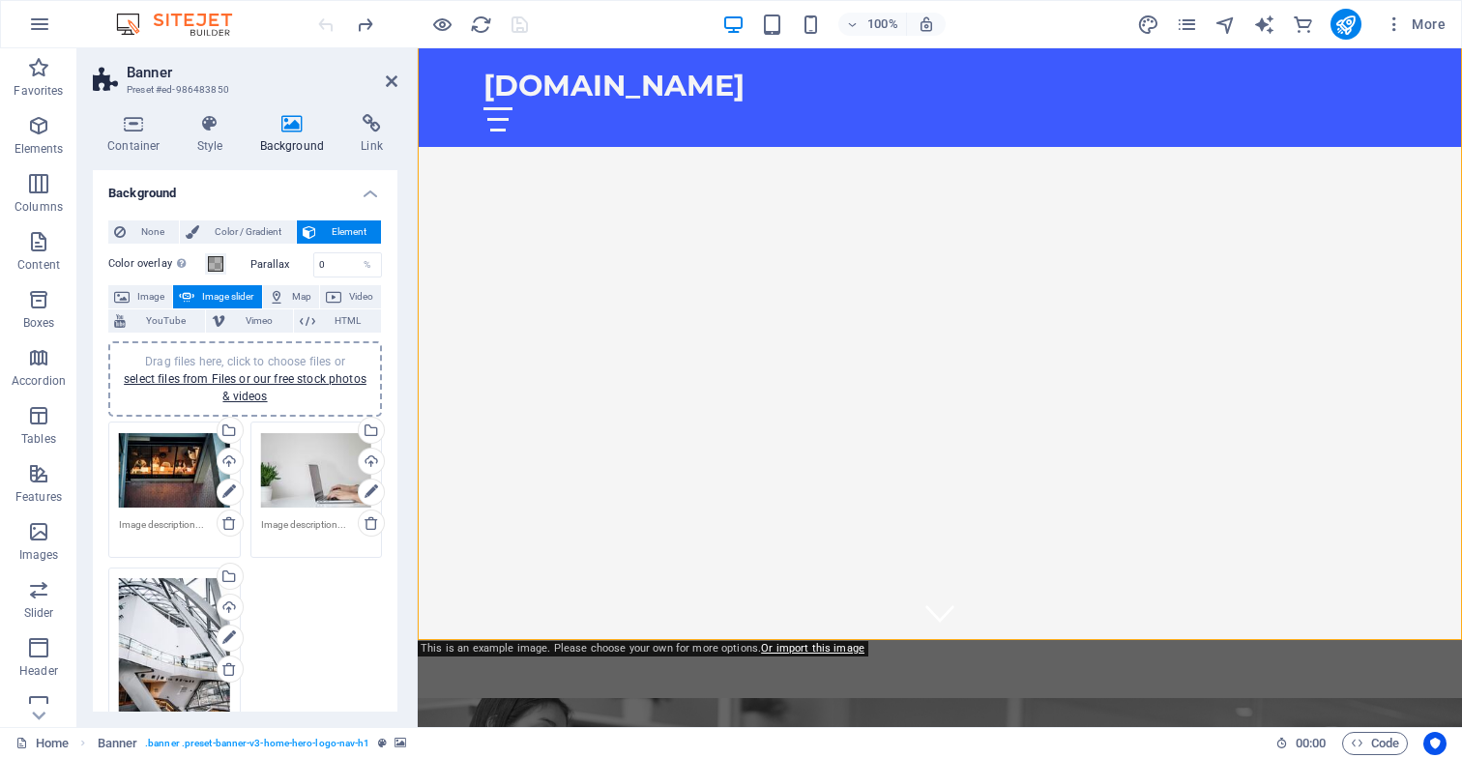
scroll to position [102, 0]
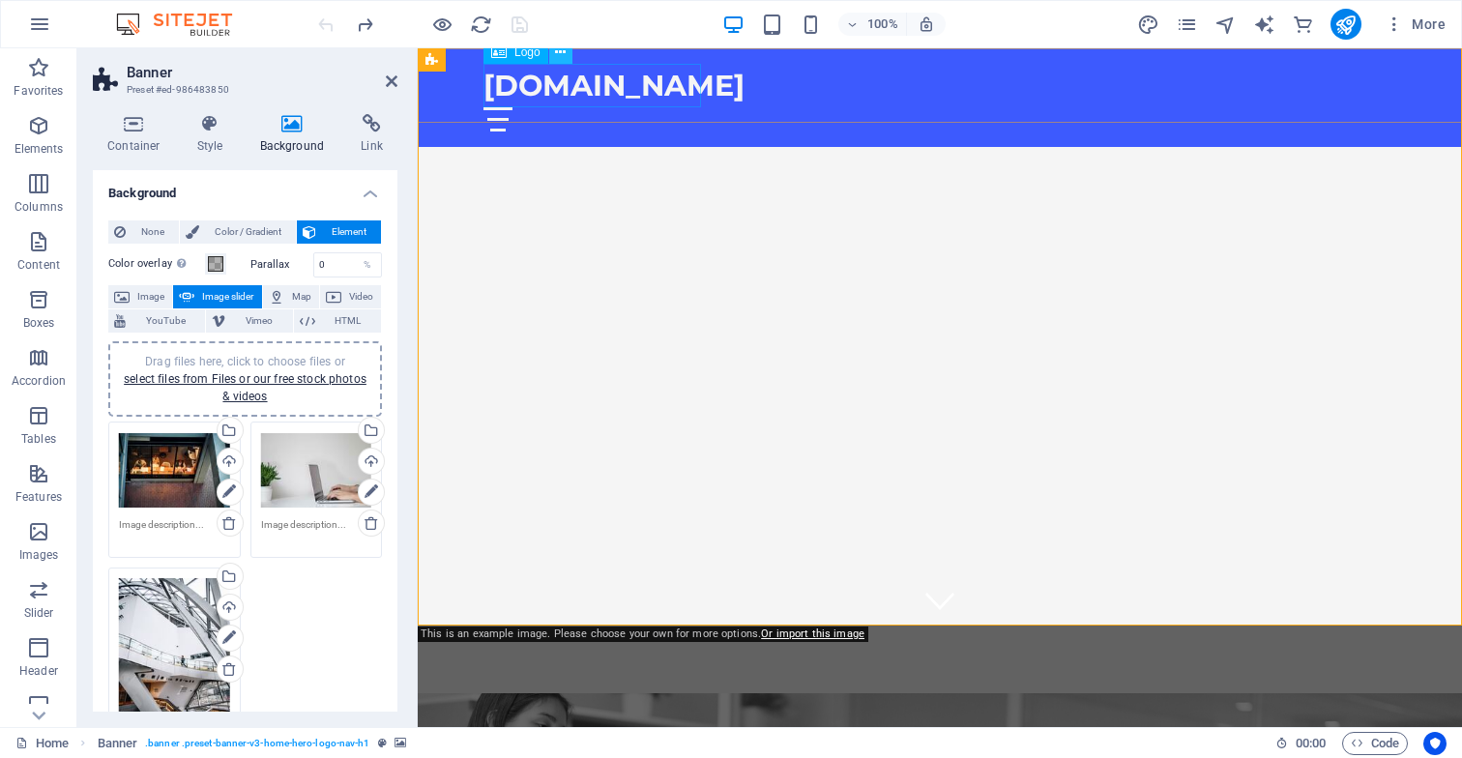
click at [563, 54] on icon at bounding box center [560, 53] width 11 height 20
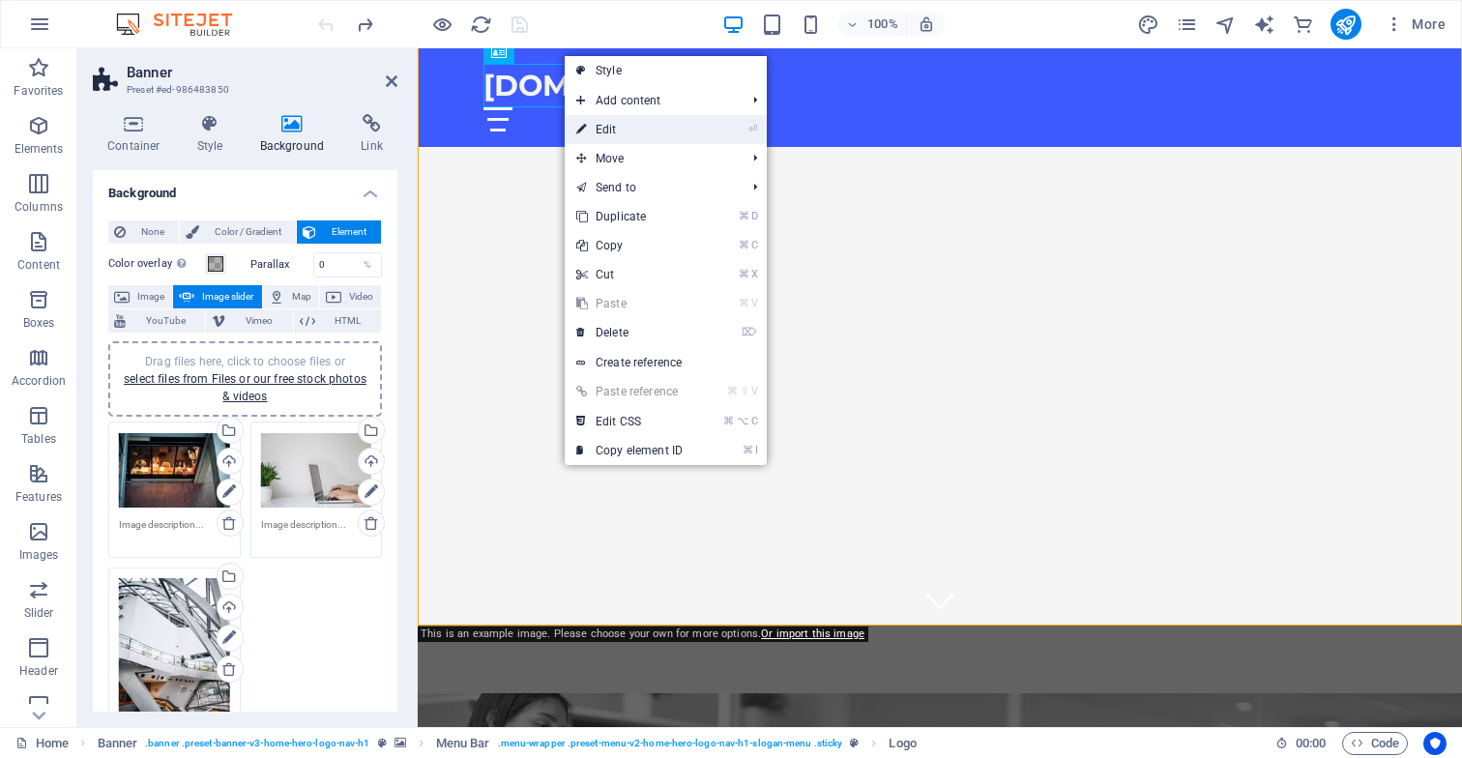
click at [622, 131] on link "⏎ Edit" at bounding box center [630, 129] width 130 height 29
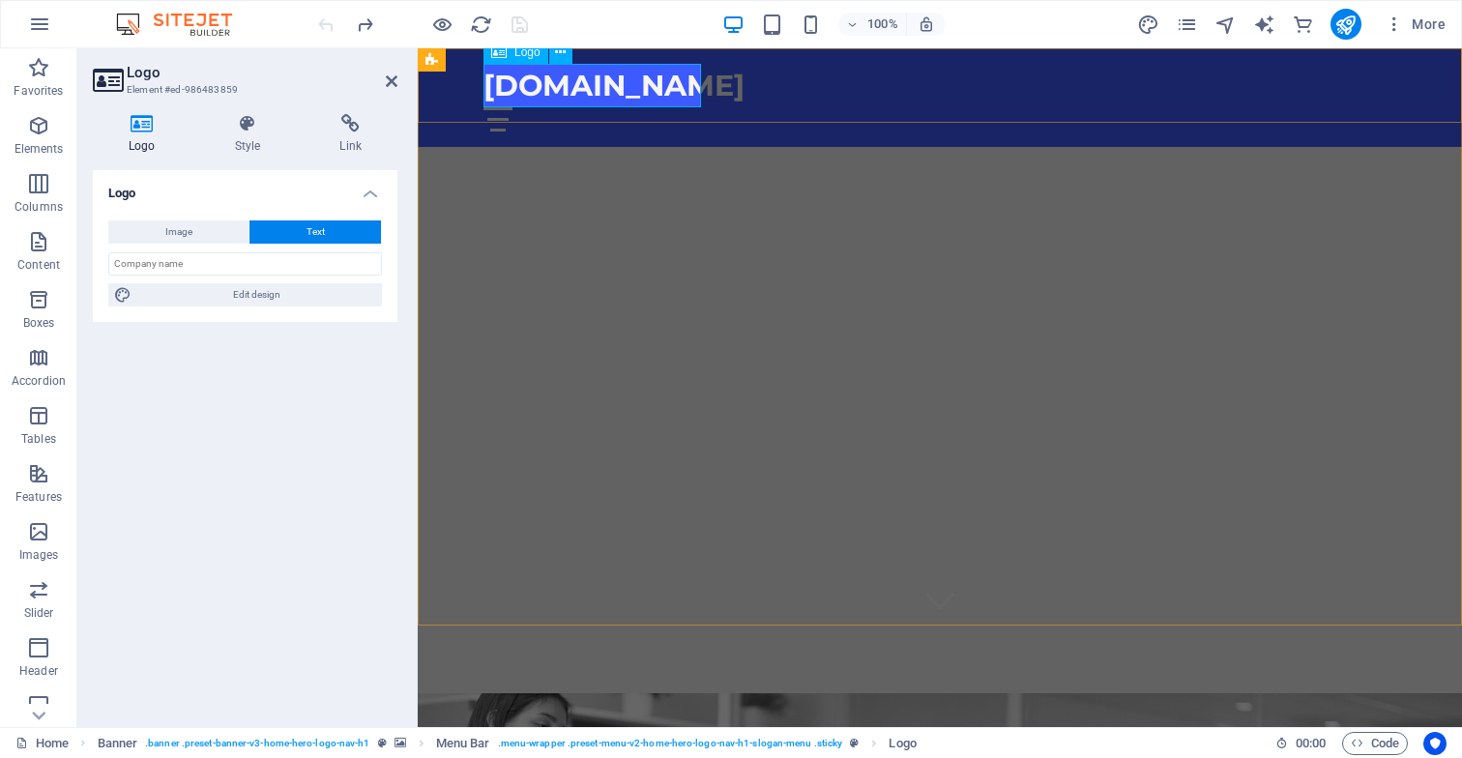
click at [559, 95] on div "[DOMAIN_NAME]" at bounding box center [940, 86] width 913 height 44
click at [569, 95] on div "[DOMAIN_NAME]" at bounding box center [940, 86] width 913 height 44
click at [562, 53] on icon at bounding box center [560, 53] width 11 height 20
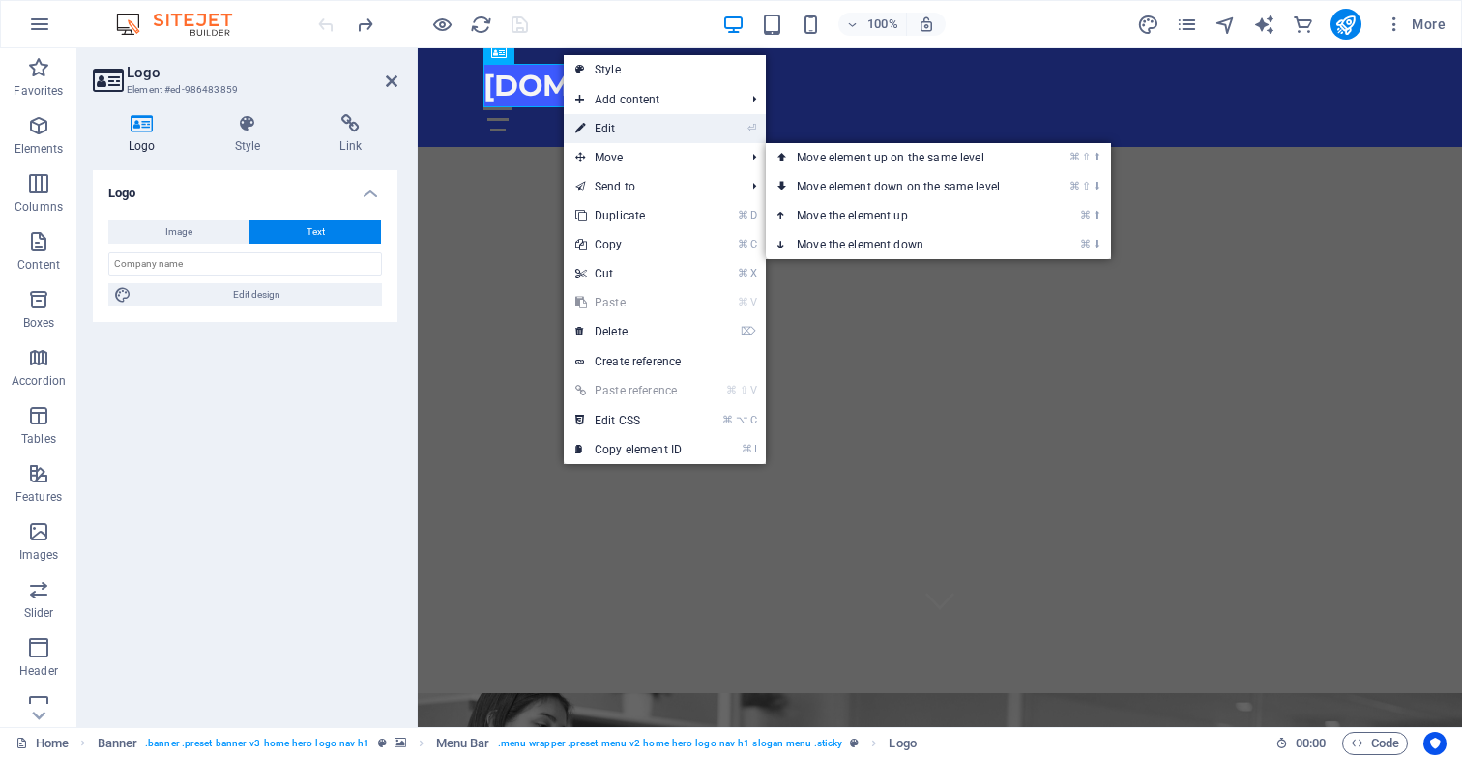
click at [616, 131] on link "⏎ Edit" at bounding box center [629, 128] width 130 height 29
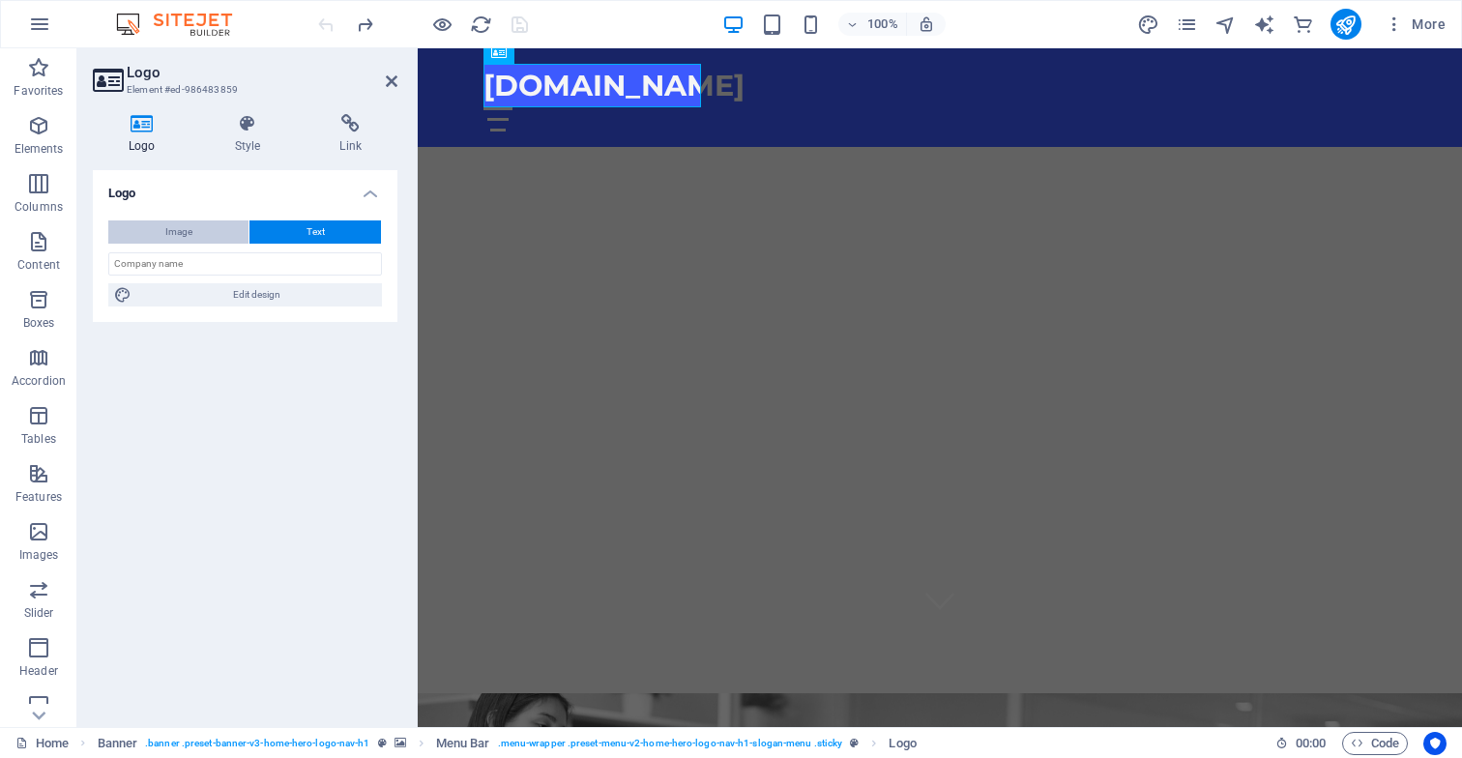
click at [201, 231] on button "Image" at bounding box center [178, 232] width 140 height 23
select select "DISABLED_OPTION_VALUE"
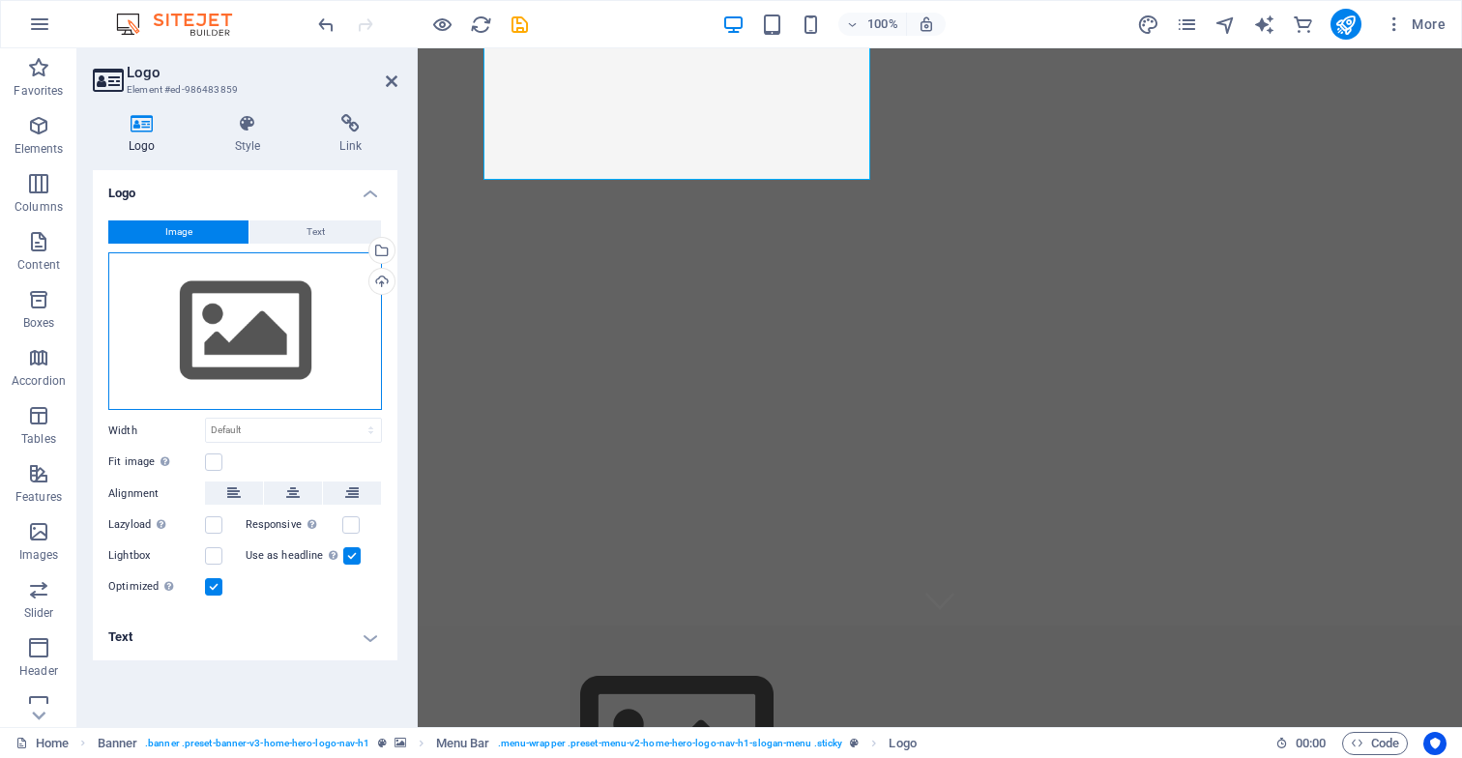
click at [281, 345] on div "Drag files here, click to choose files or select files from Files or our free s…" at bounding box center [245, 331] width 274 height 159
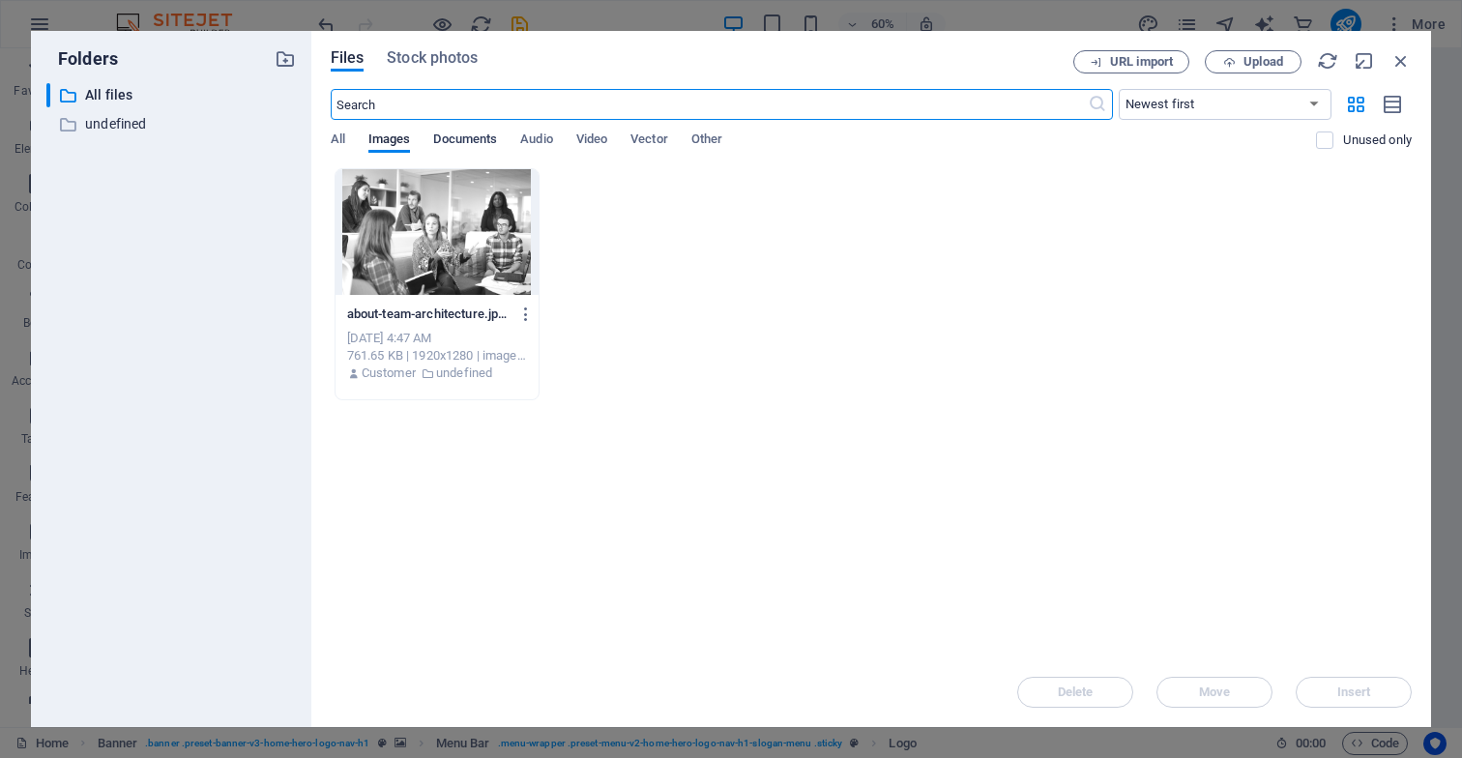
click at [476, 138] on span "Documents" at bounding box center [465, 141] width 64 height 27
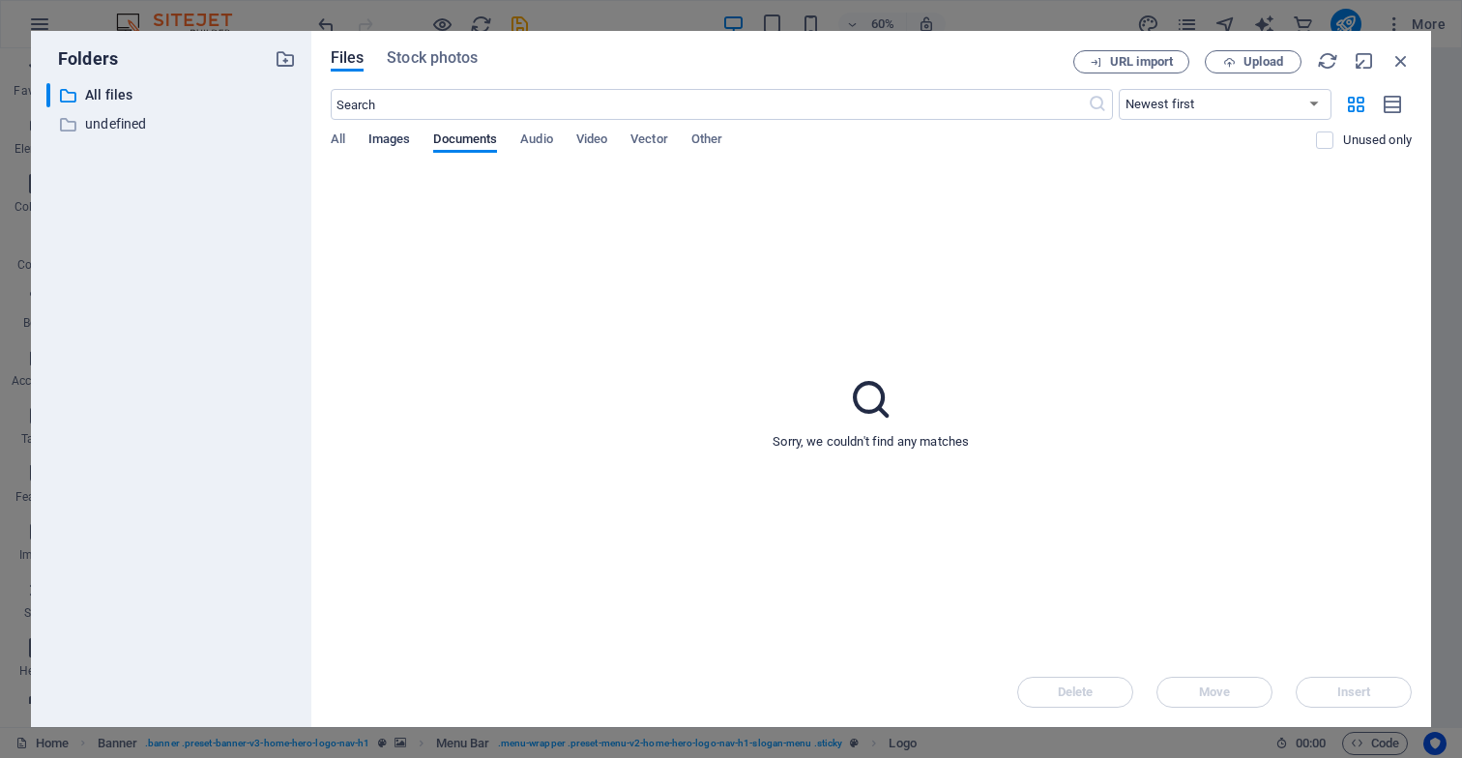
click at [389, 142] on span "Images" at bounding box center [390, 141] width 43 height 27
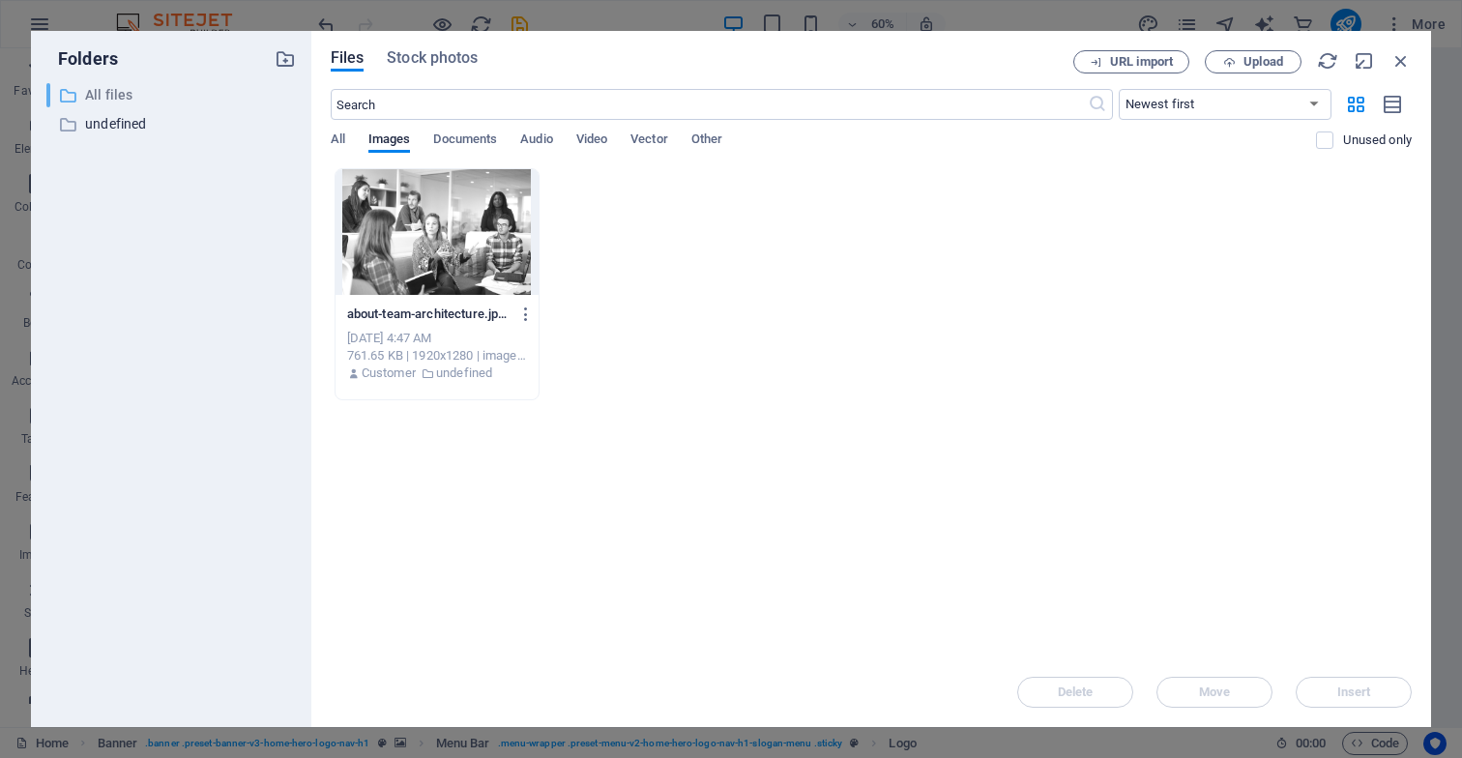
click at [100, 94] on p "All files" at bounding box center [172, 95] width 175 height 22
click at [113, 127] on p "undefined" at bounding box center [172, 124] width 175 height 22
click at [1401, 63] on icon "button" at bounding box center [1401, 60] width 21 height 21
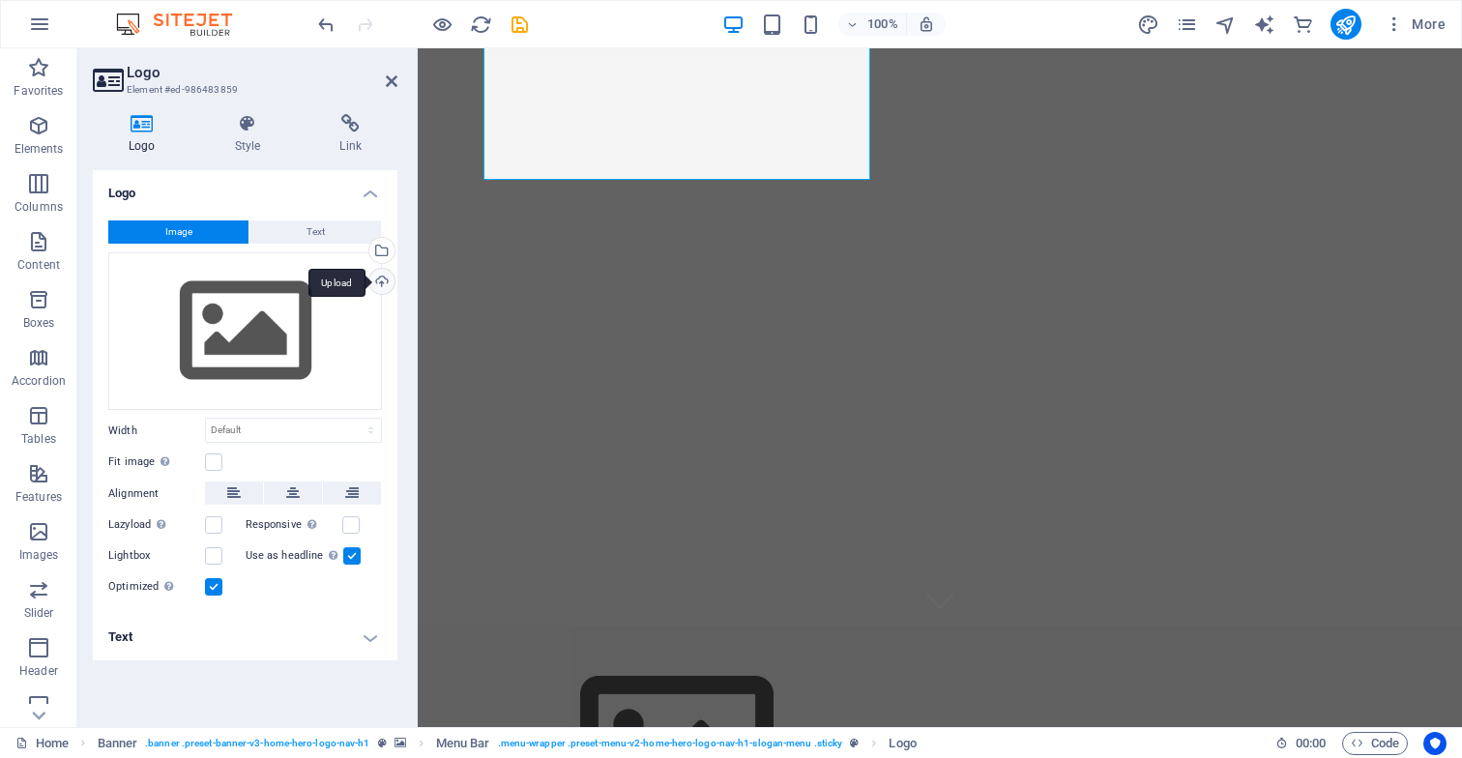
click at [381, 280] on div "Upload" at bounding box center [380, 283] width 29 height 29
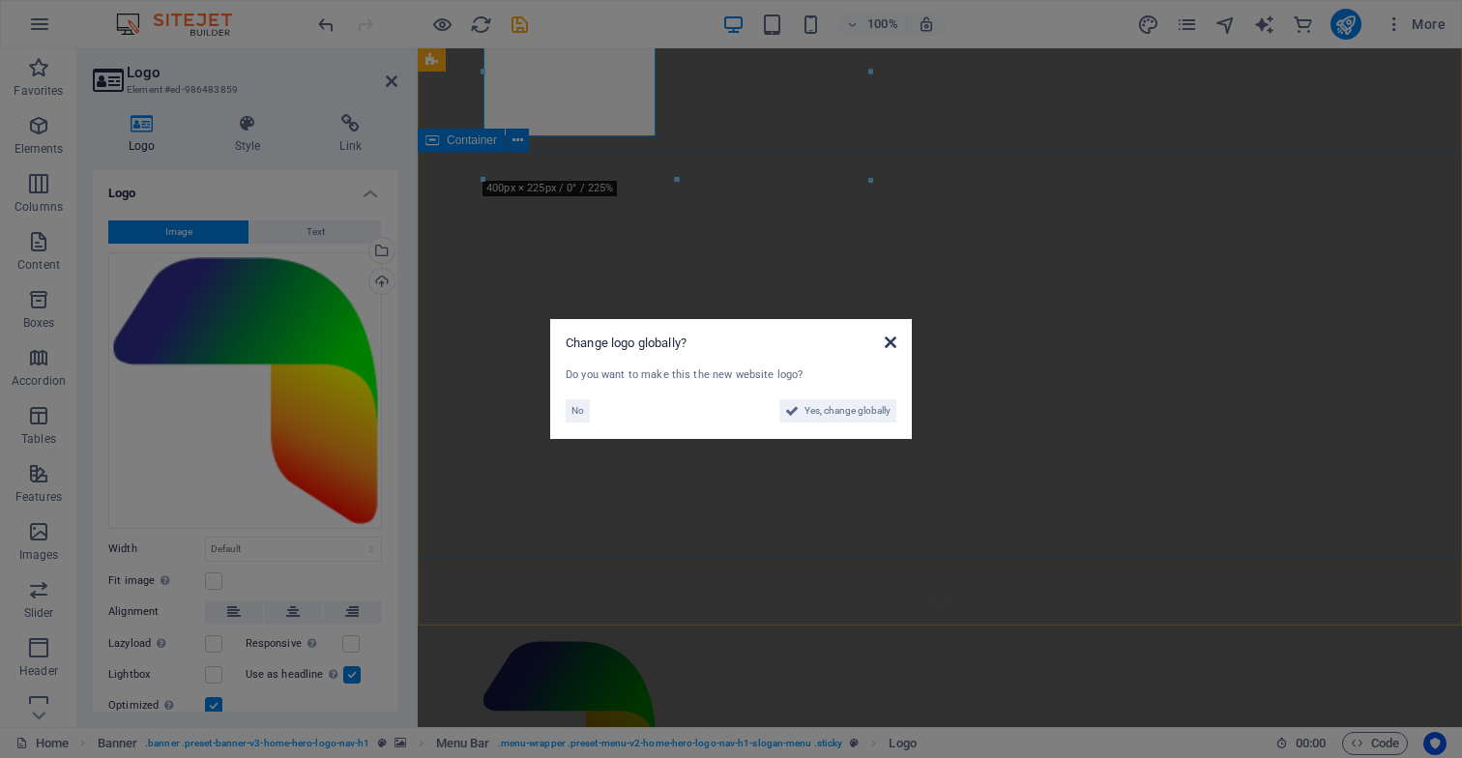
click at [892, 342] on icon at bounding box center [891, 342] width 12 height 15
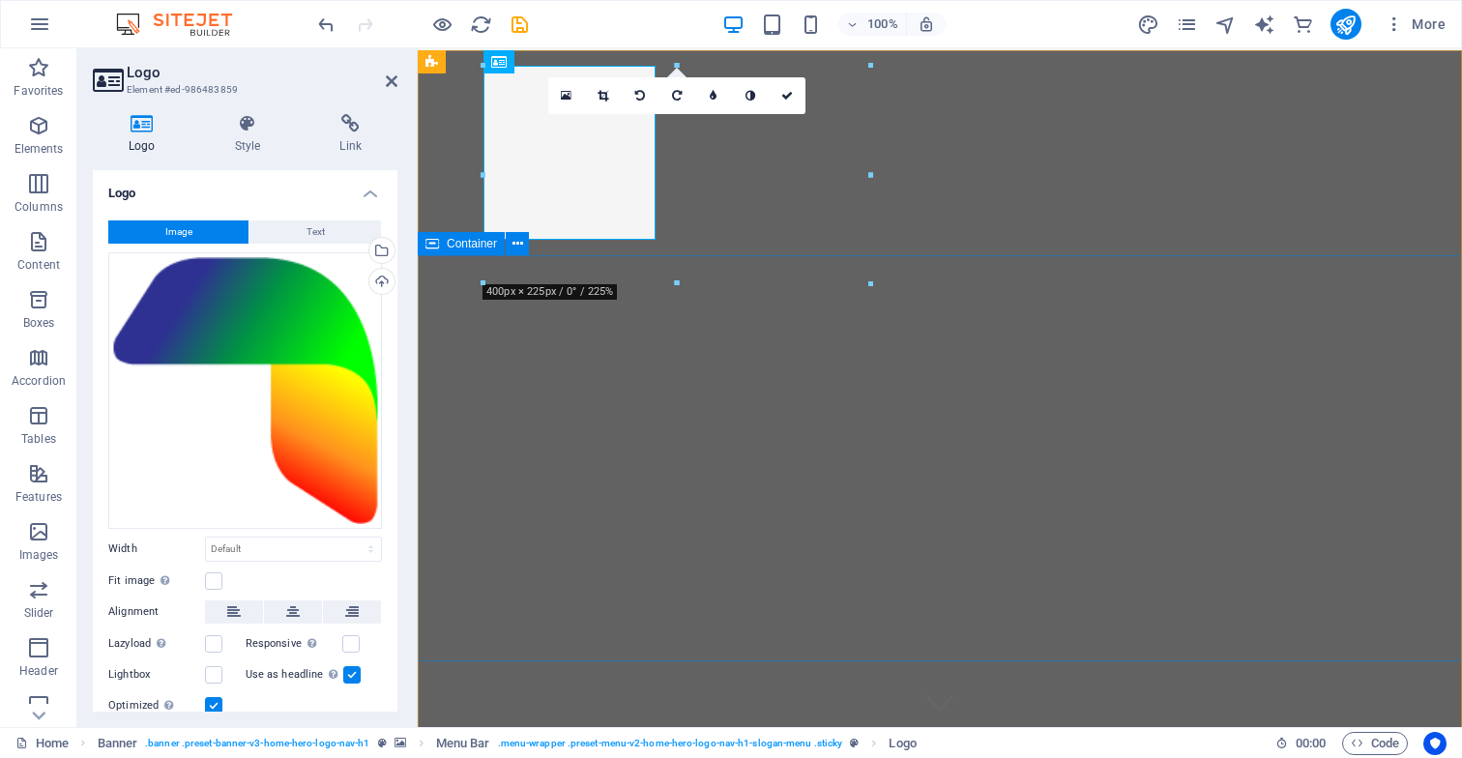
scroll to position [0, 0]
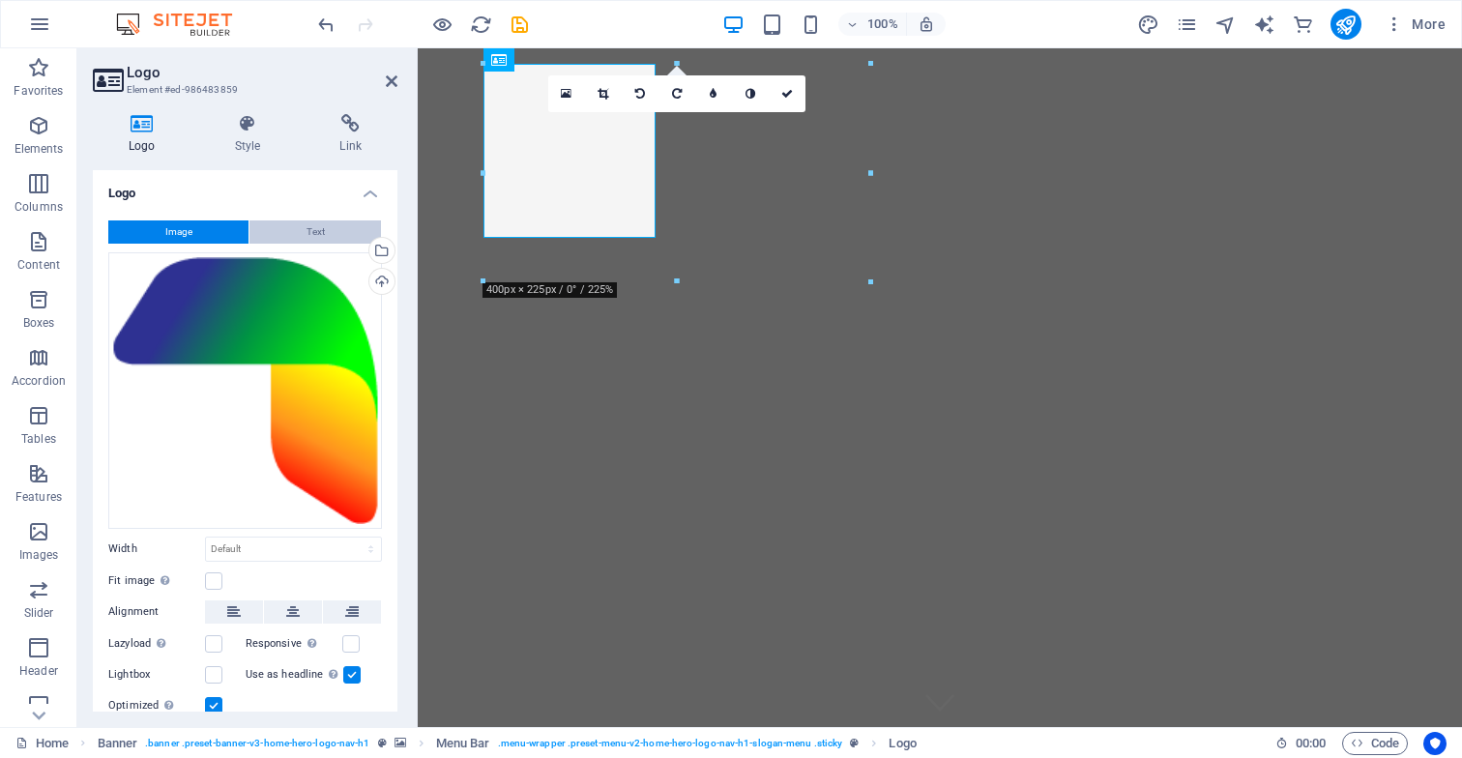
click at [326, 234] on button "Text" at bounding box center [316, 232] width 132 height 23
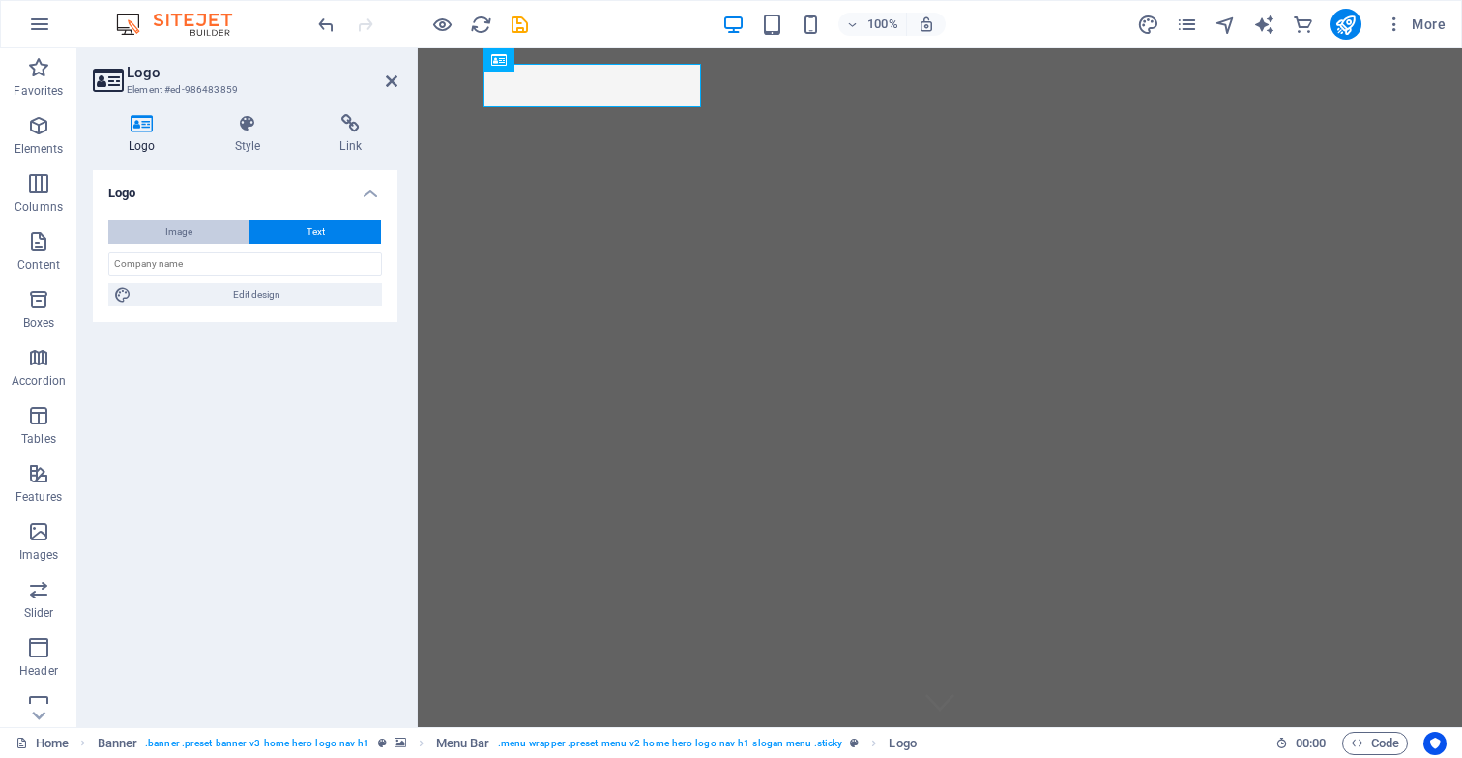
click at [204, 234] on button "Image" at bounding box center [178, 232] width 140 height 23
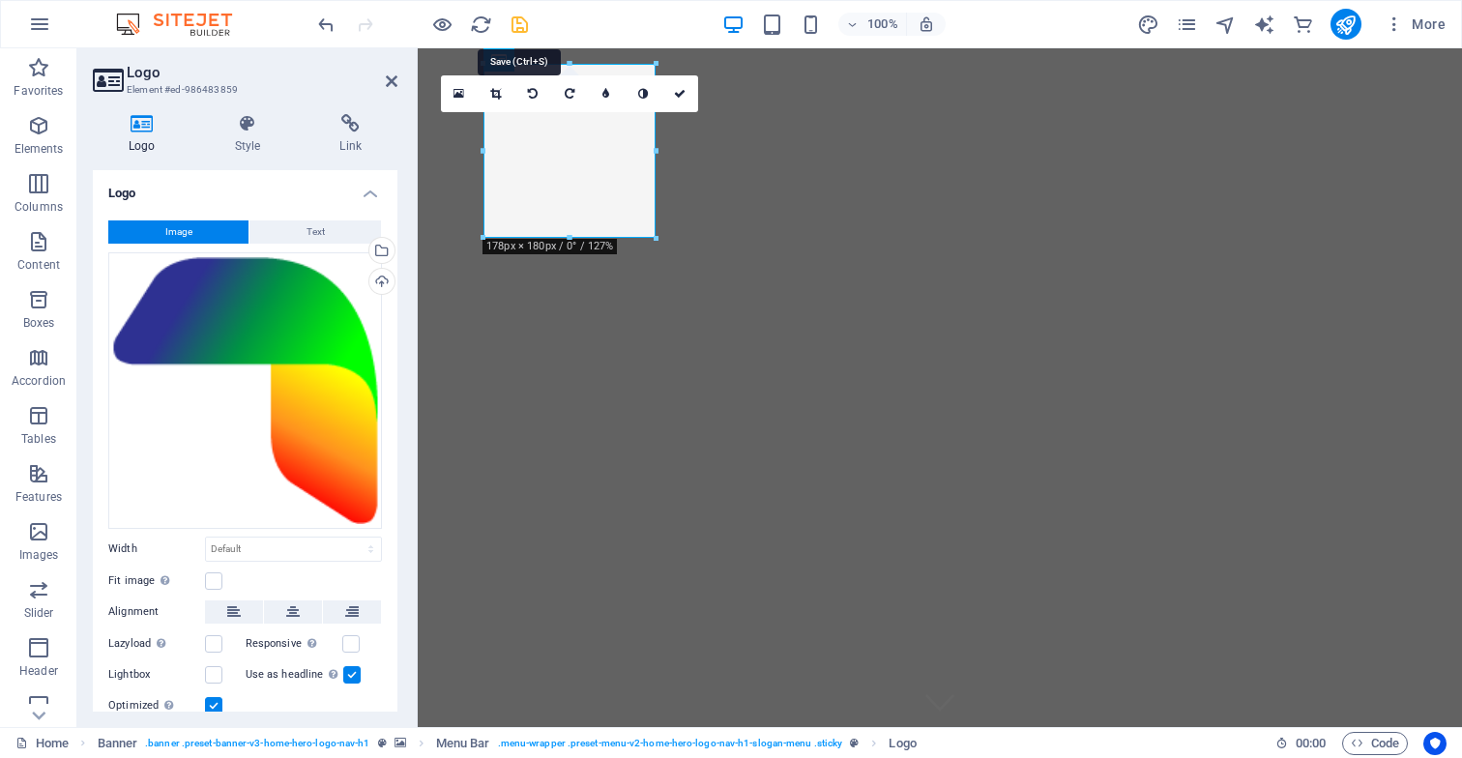
click at [520, 25] on icon "save" at bounding box center [520, 25] width 22 height 22
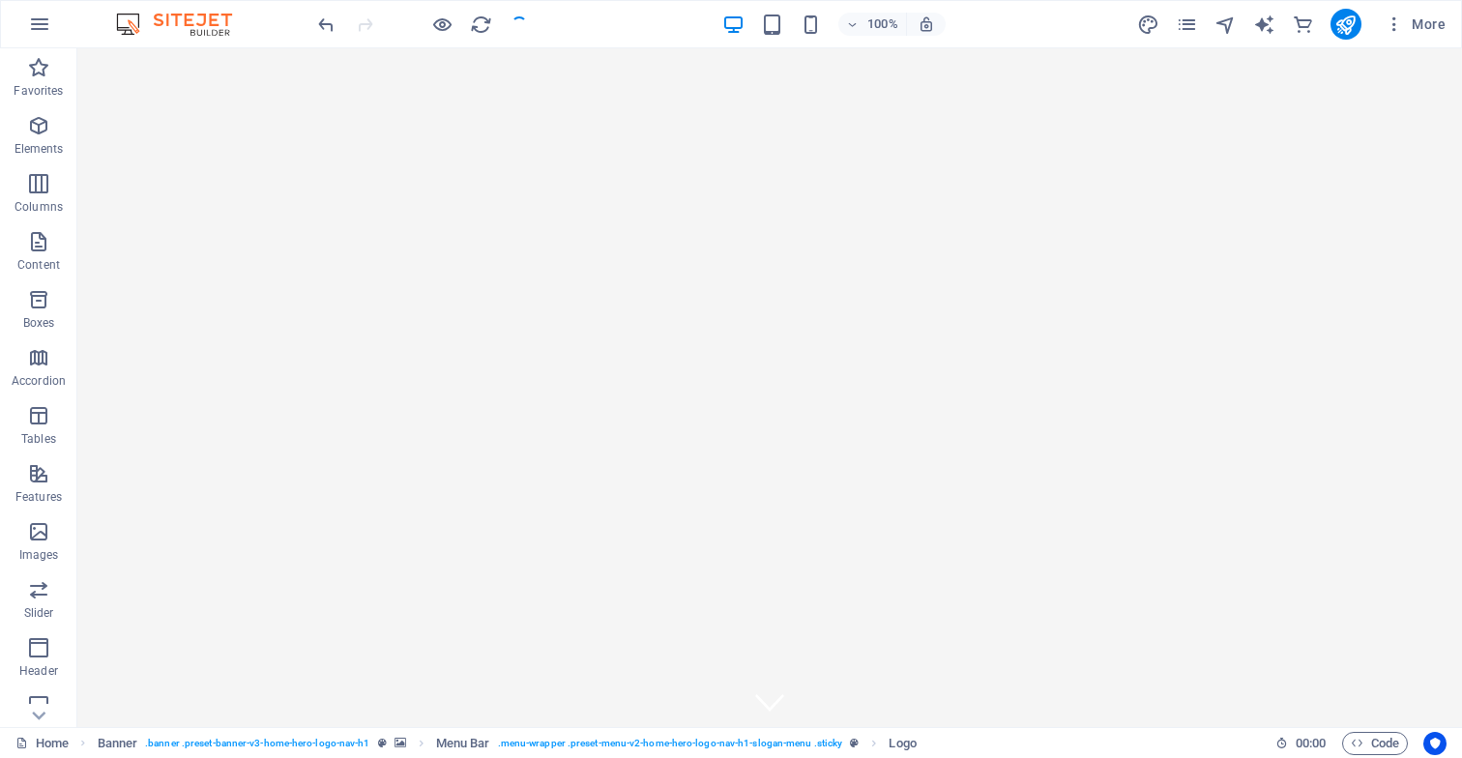
checkbox input "false"
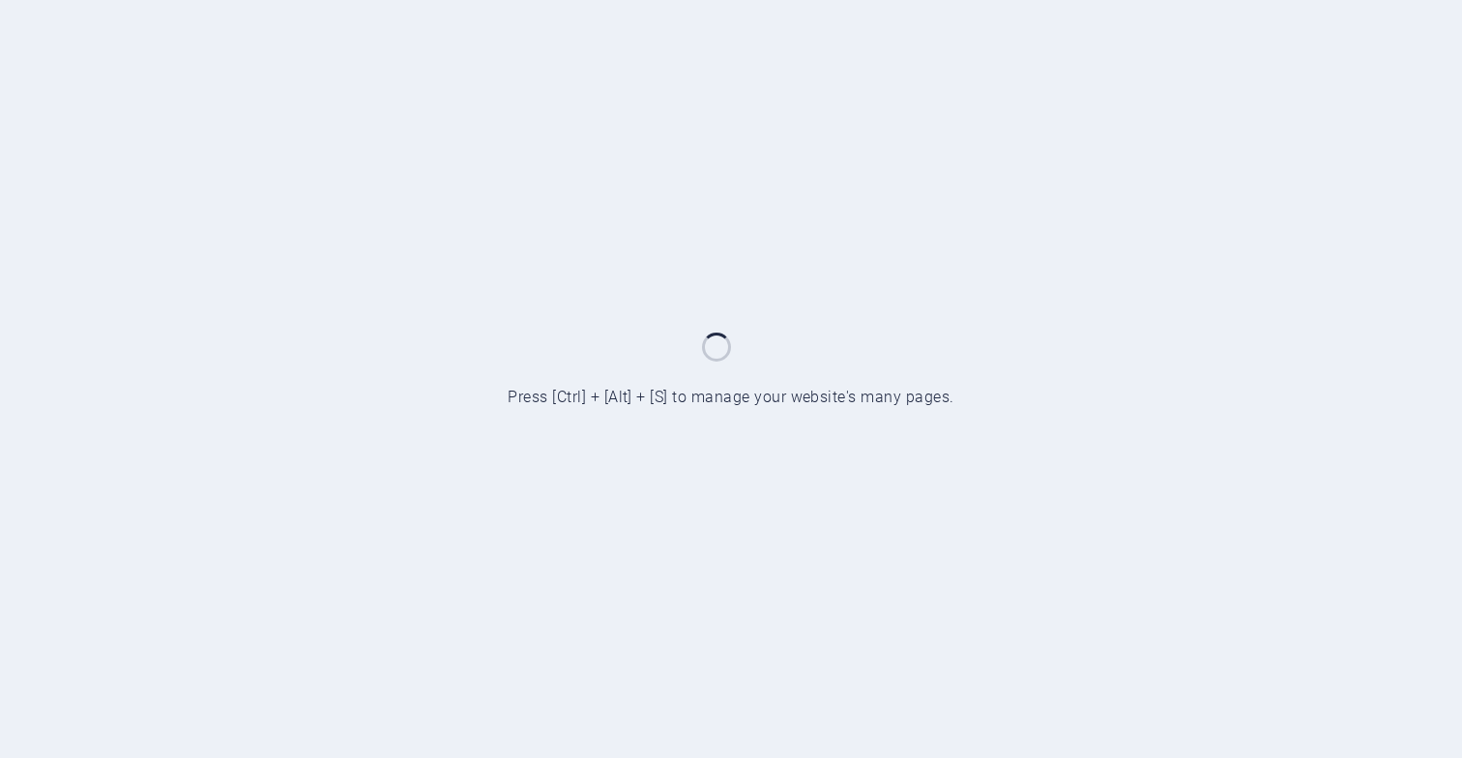
click at [1418, 83] on div at bounding box center [731, 379] width 1462 height 758
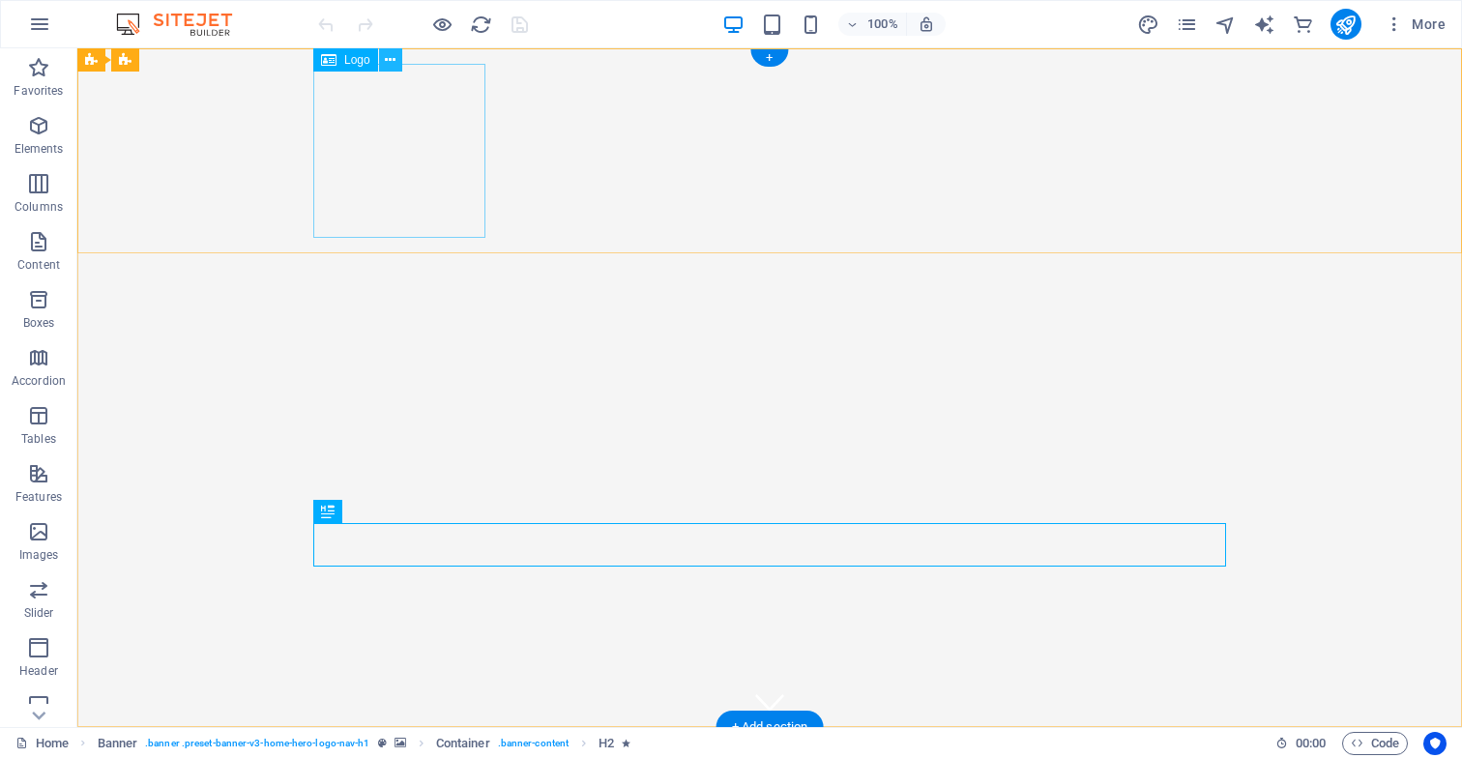
click at [393, 63] on icon at bounding box center [390, 60] width 11 height 20
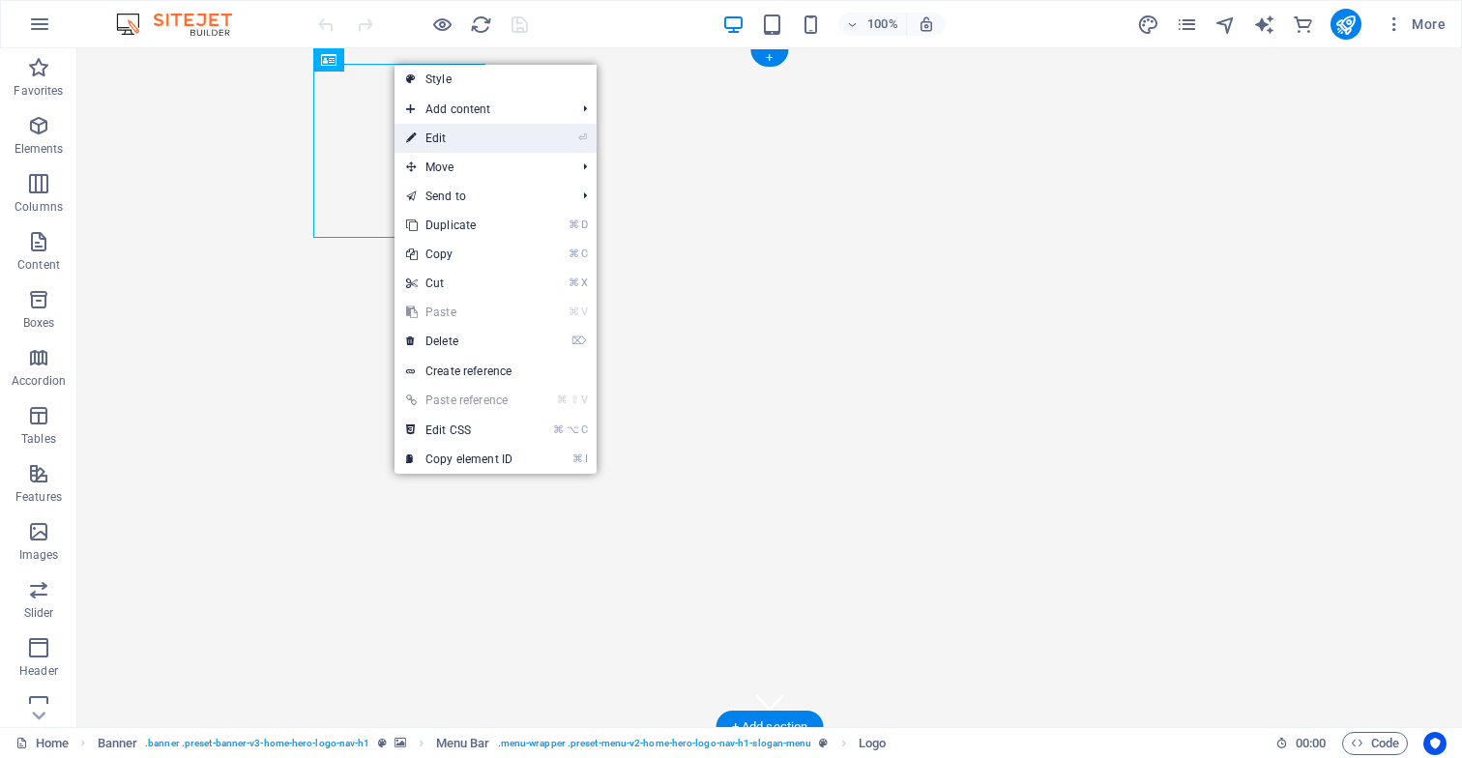
click at [443, 138] on link "⏎ Edit" at bounding box center [460, 138] width 130 height 29
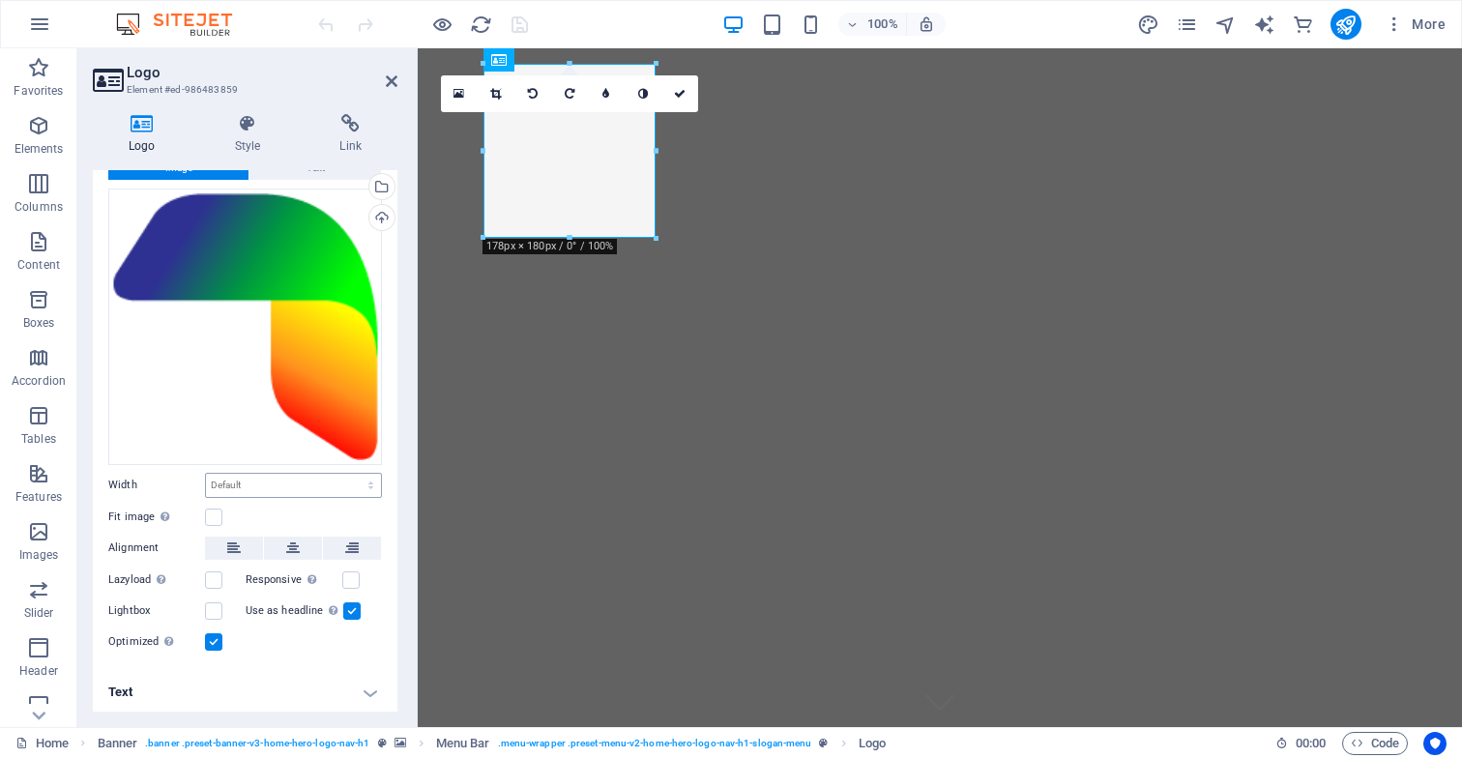
scroll to position [63, 0]
click at [363, 690] on h4 "Text" at bounding box center [245, 693] width 305 height 46
click at [365, 693] on h4 "Text" at bounding box center [245, 687] width 305 height 35
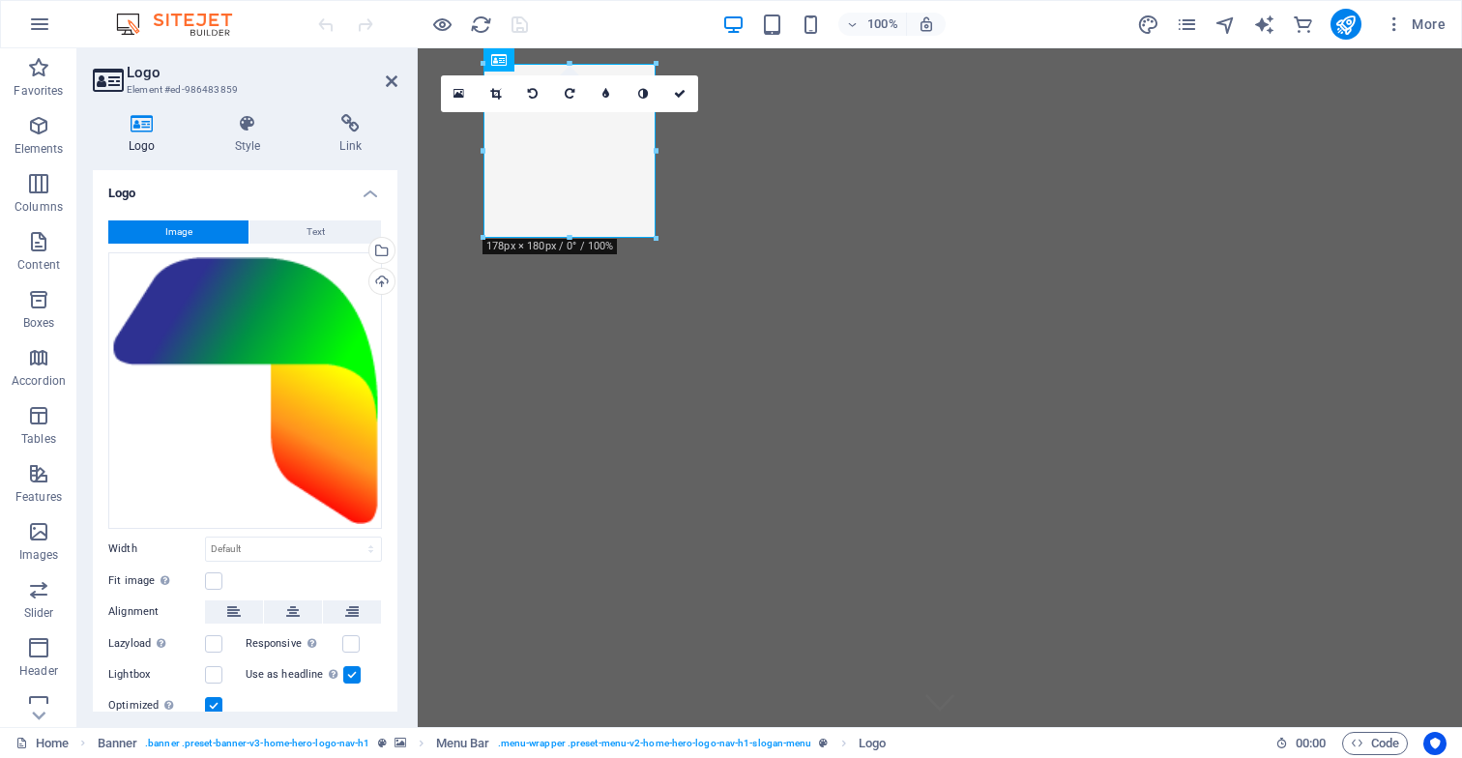
scroll to position [0, 0]
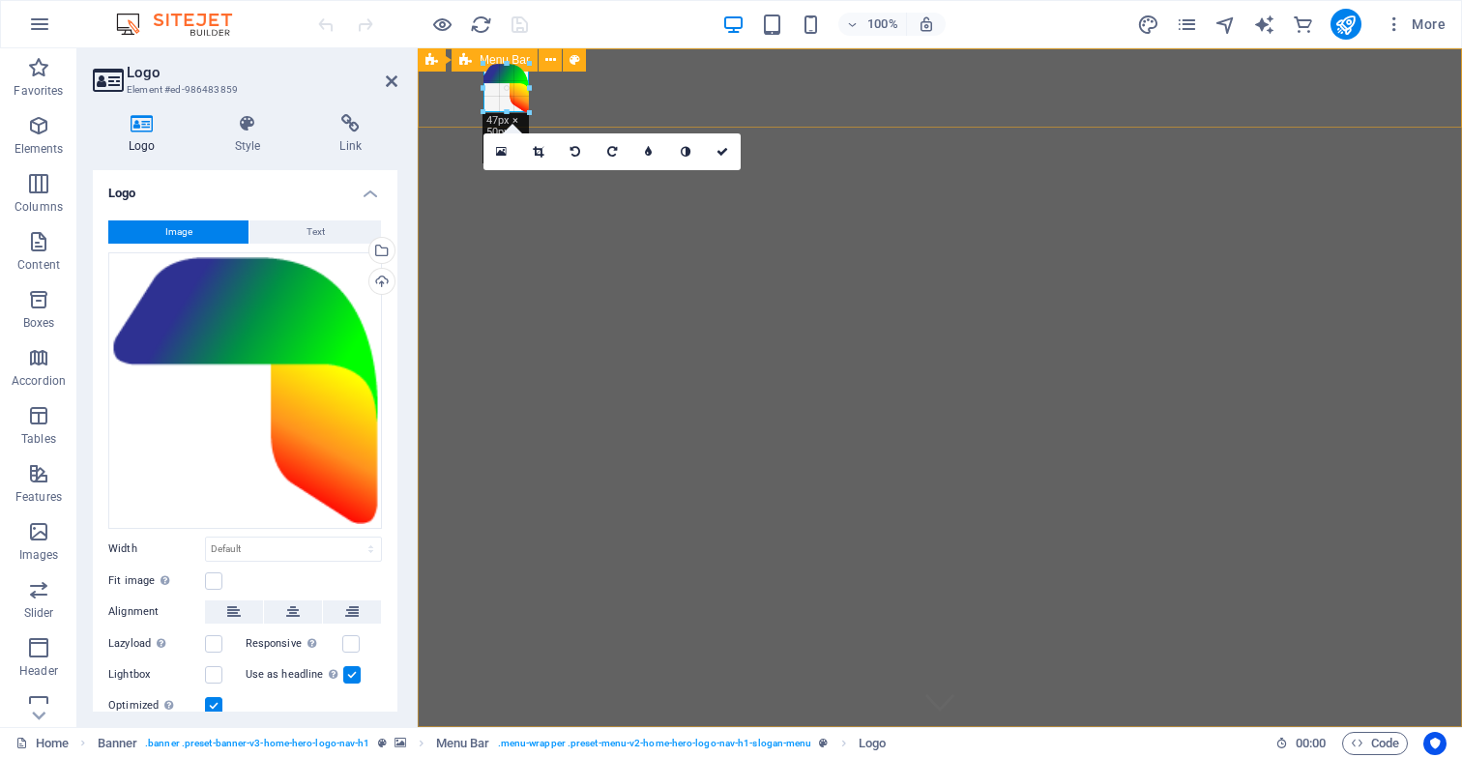
drag, startPoint x: 657, startPoint y: 240, endPoint x: 525, endPoint y: 104, distance: 188.8
type input "47"
select select "px"
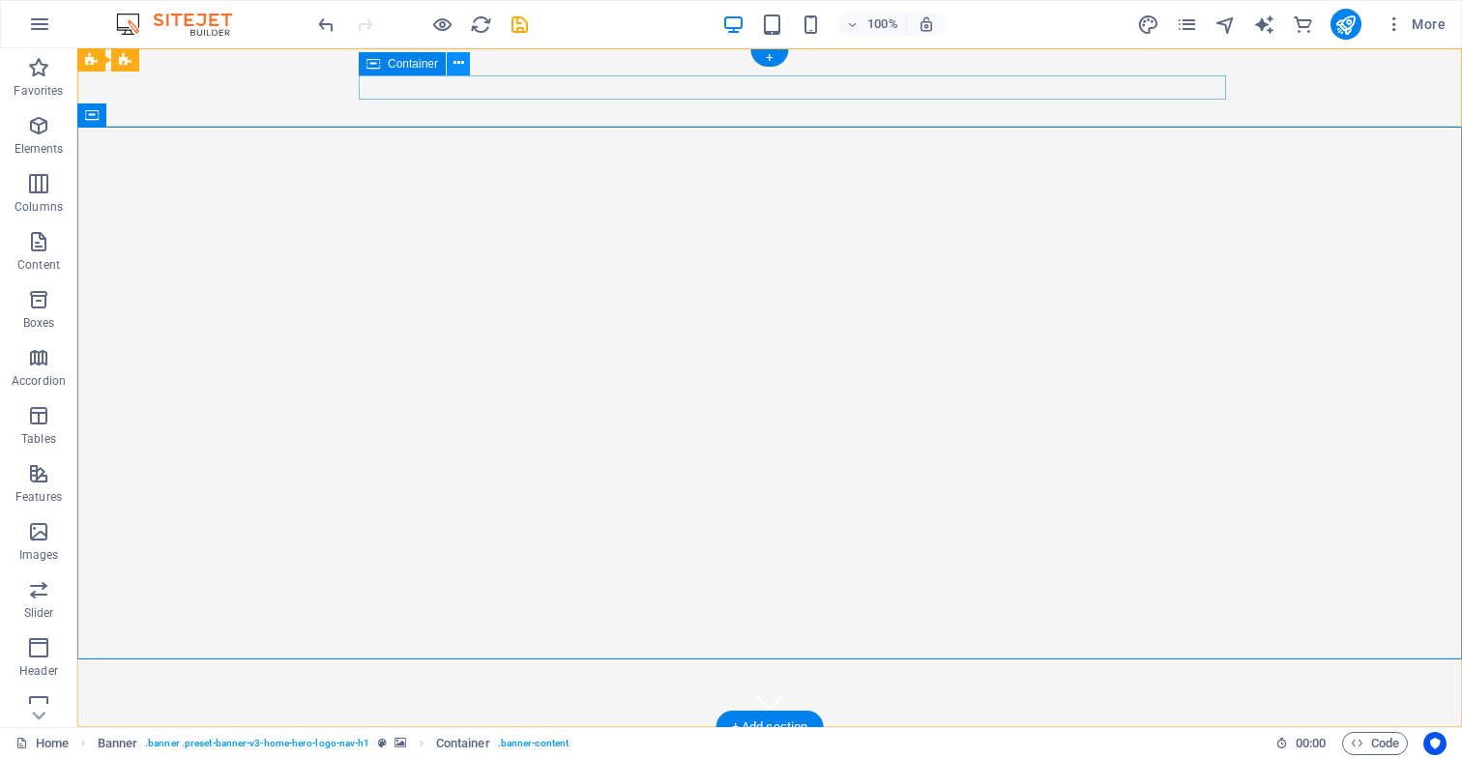
click at [458, 64] on icon at bounding box center [459, 63] width 11 height 20
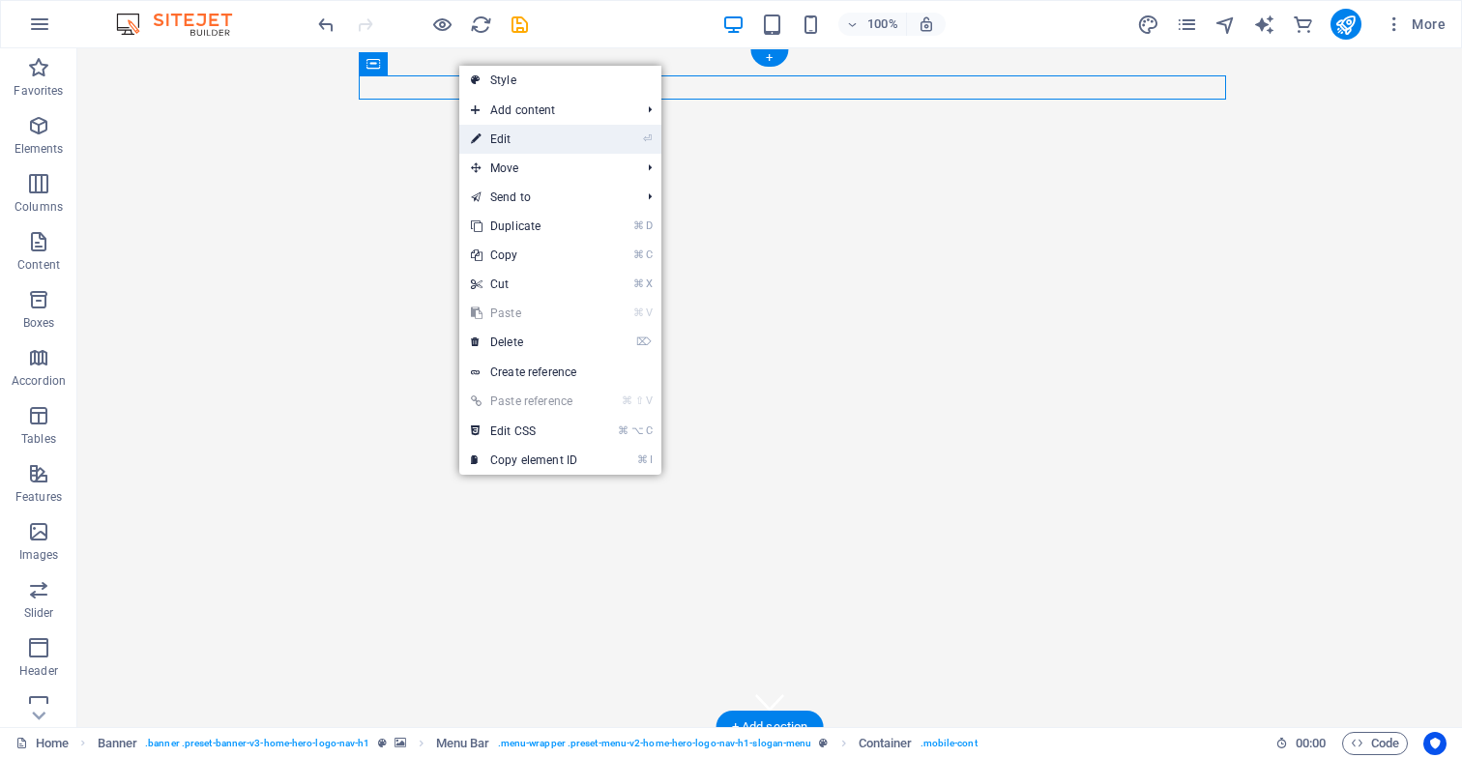
click at [517, 136] on link "⏎ Edit" at bounding box center [524, 139] width 130 height 29
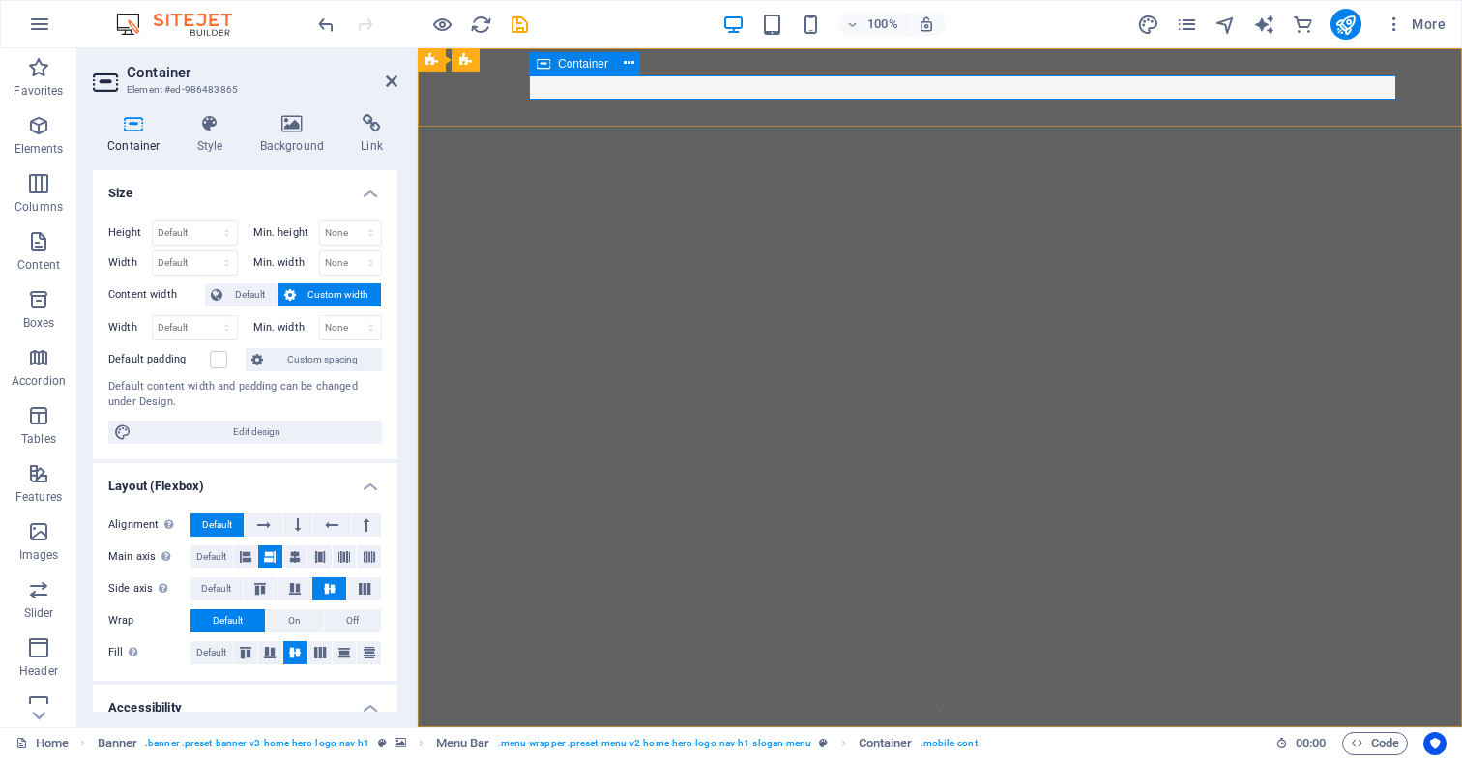
click at [630, 64] on icon at bounding box center [629, 63] width 11 height 20
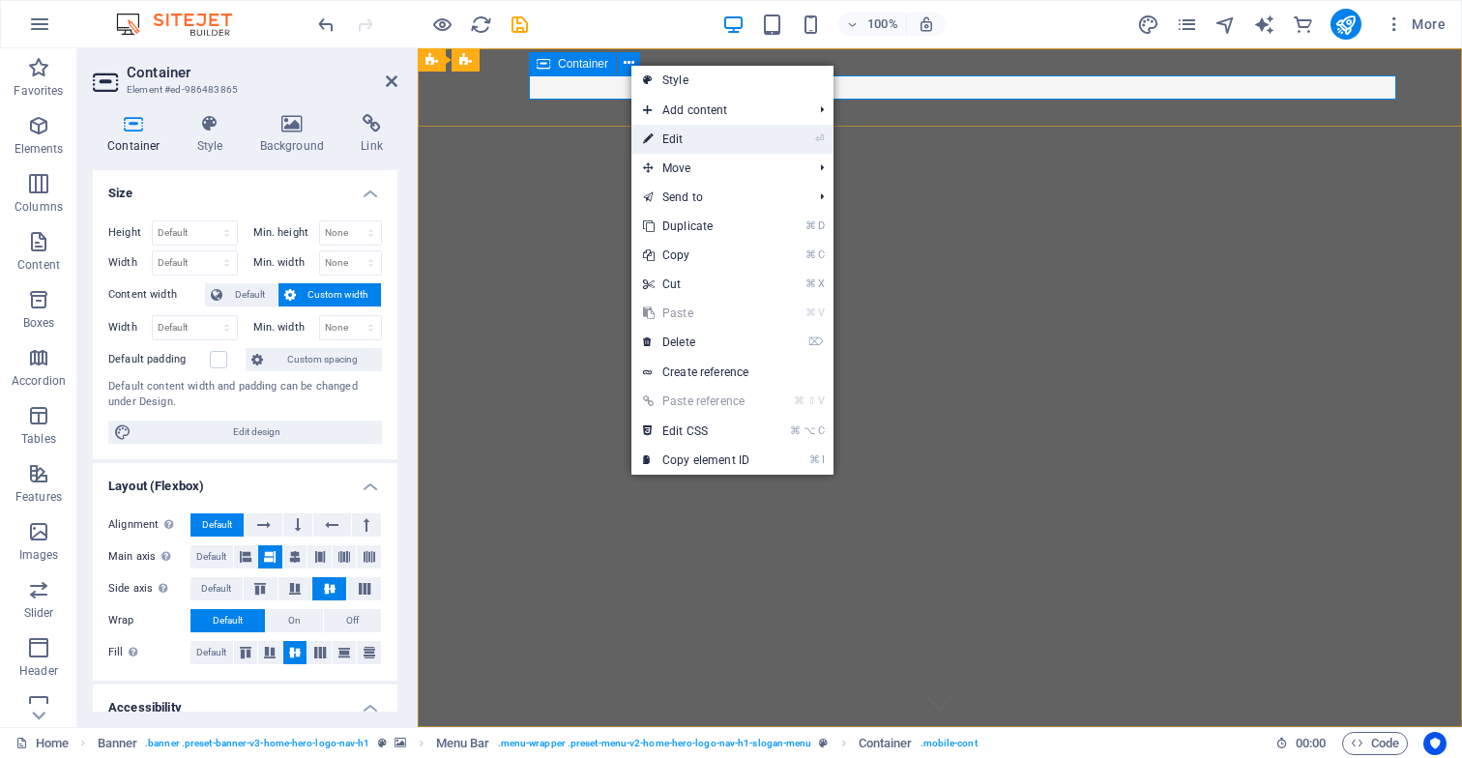
click at [680, 143] on link "⏎ Edit" at bounding box center [697, 139] width 130 height 29
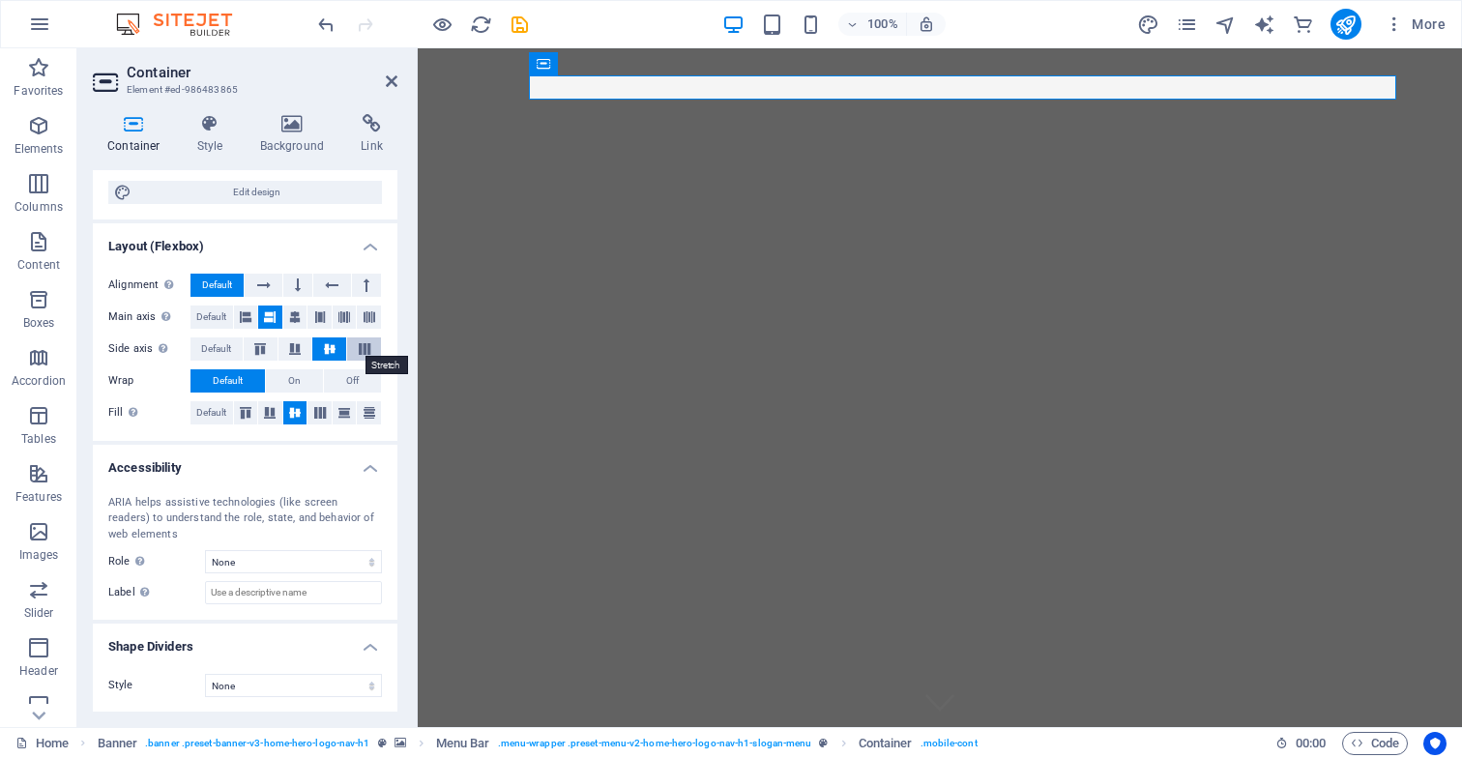
scroll to position [238, 0]
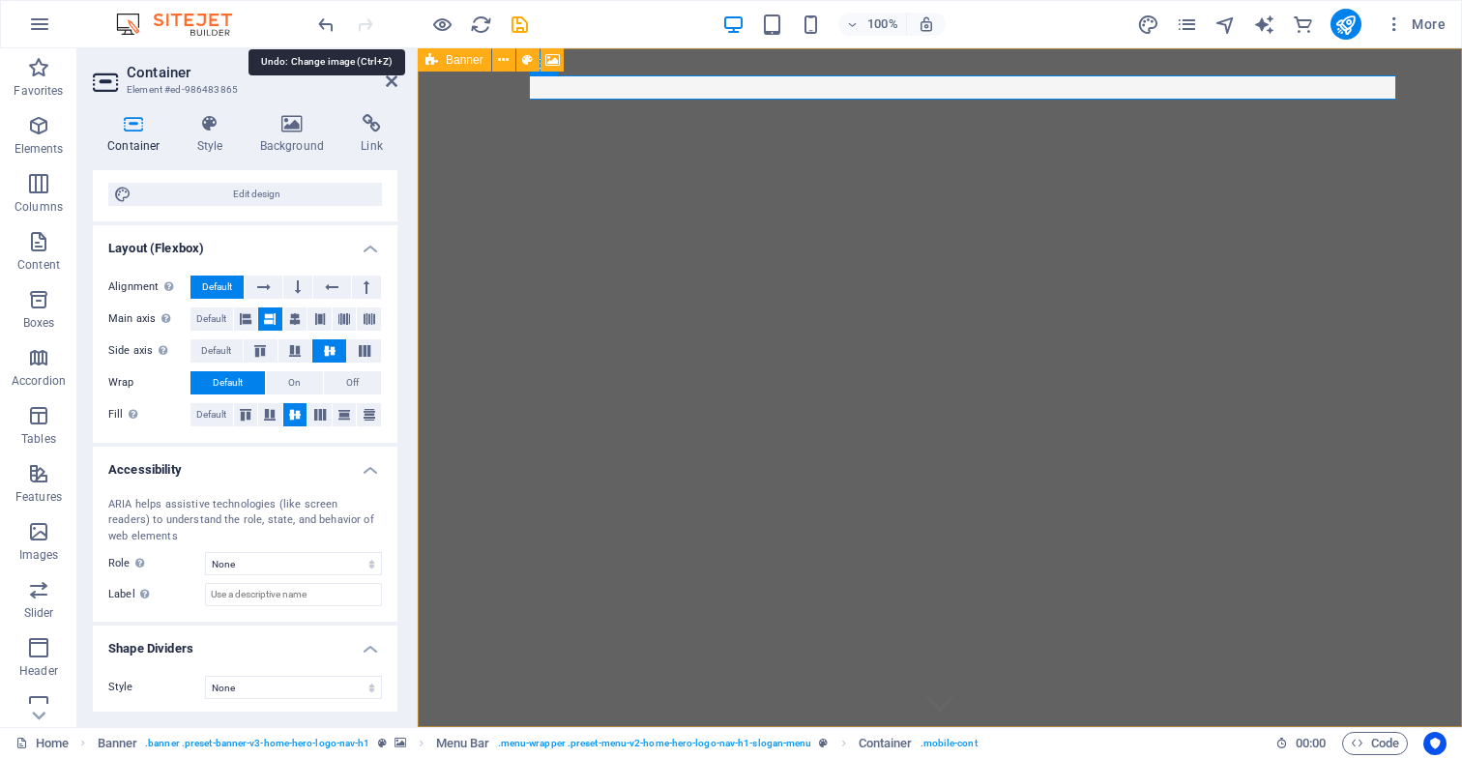
click at [328, 26] on icon "undo" at bounding box center [326, 25] width 22 height 22
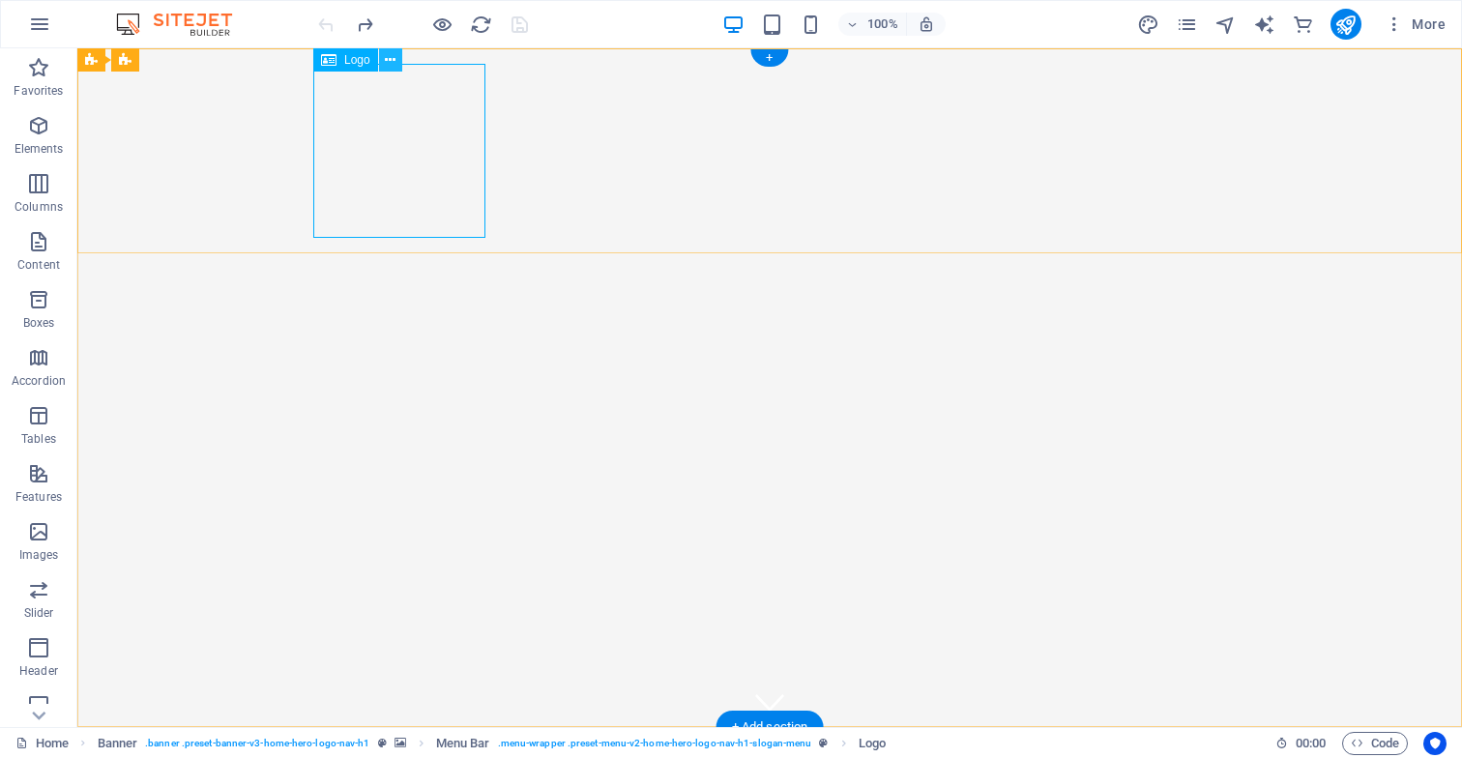
click at [389, 60] on icon at bounding box center [390, 60] width 11 height 20
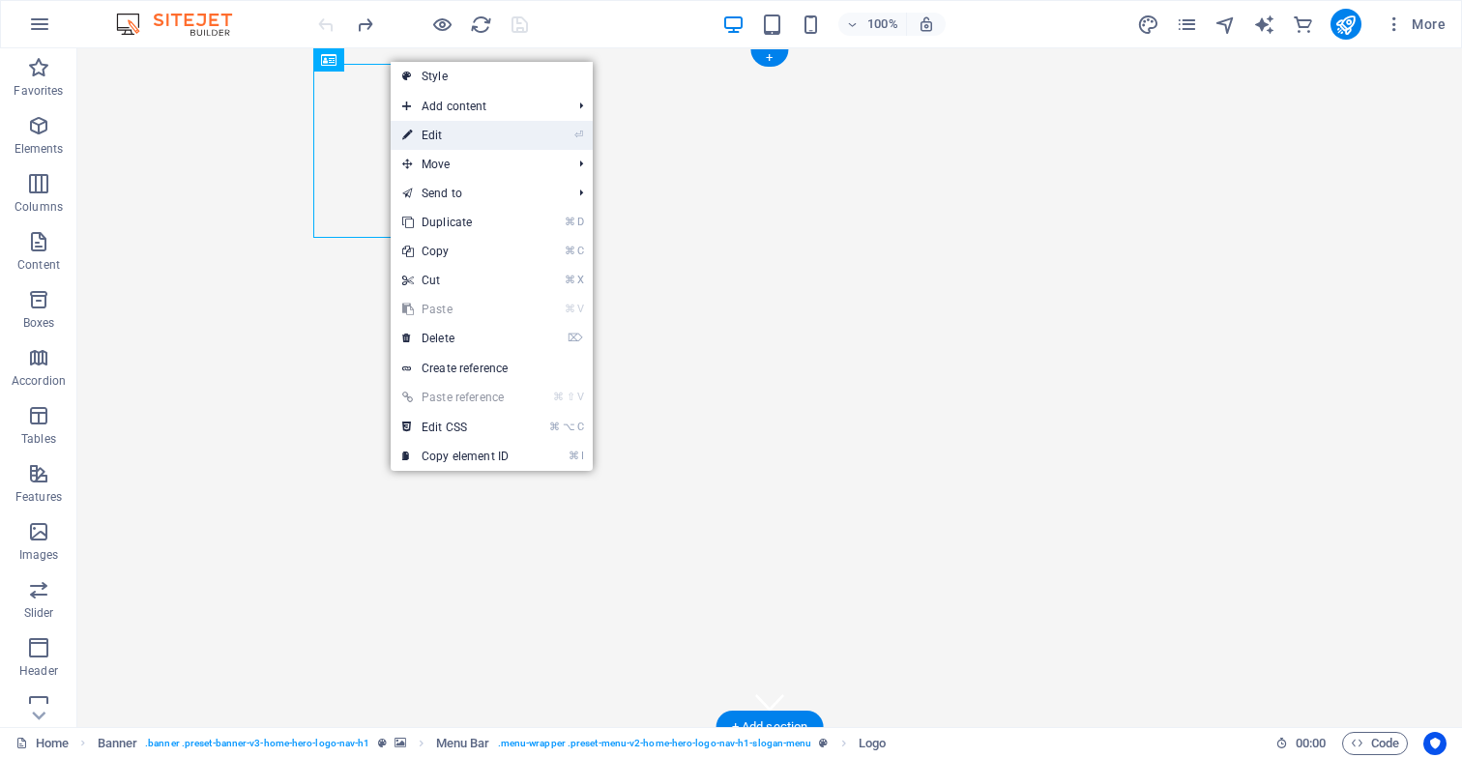
click at [450, 139] on link "⏎ Edit" at bounding box center [456, 135] width 130 height 29
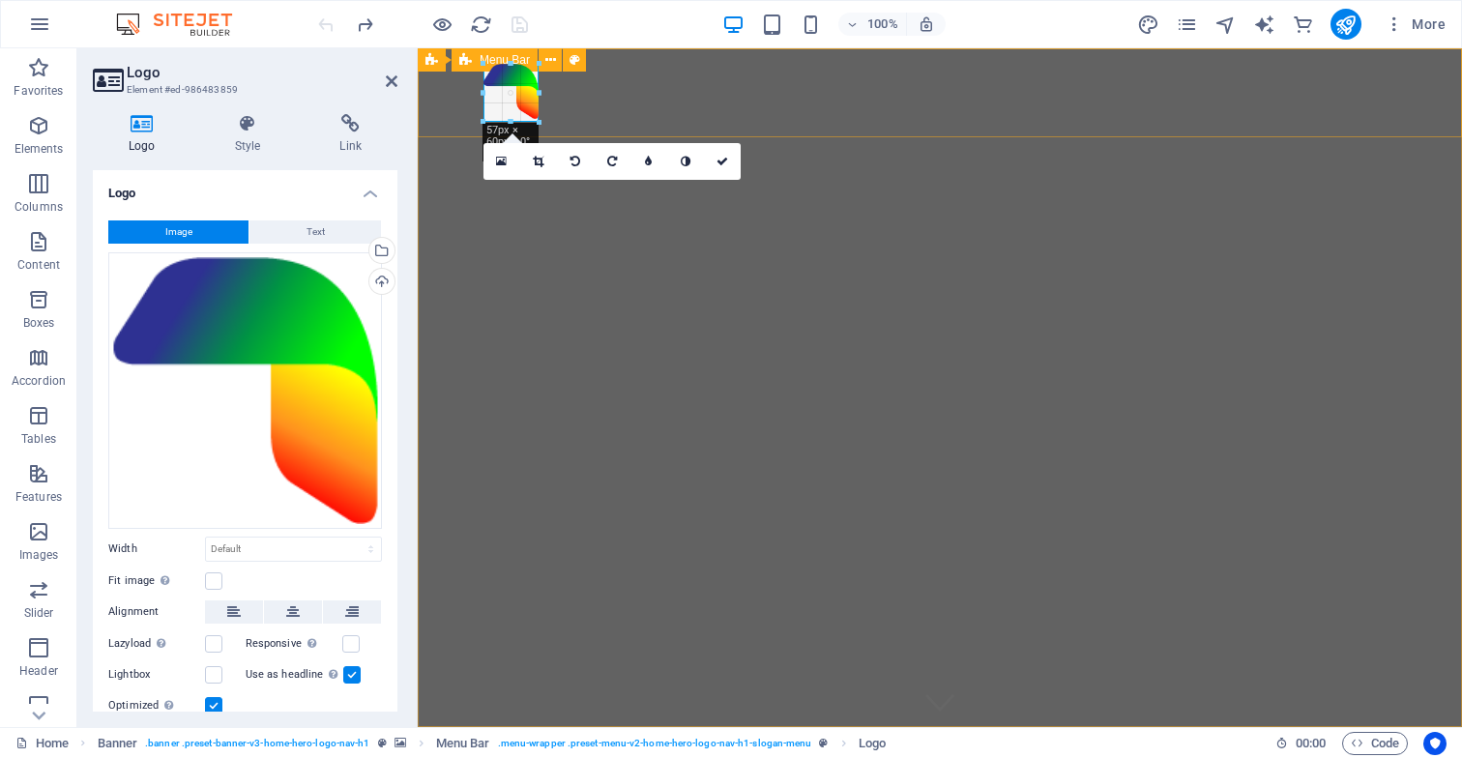
drag, startPoint x: 657, startPoint y: 241, endPoint x: 538, endPoint y: 125, distance: 166.2
type input "56"
select select "px"
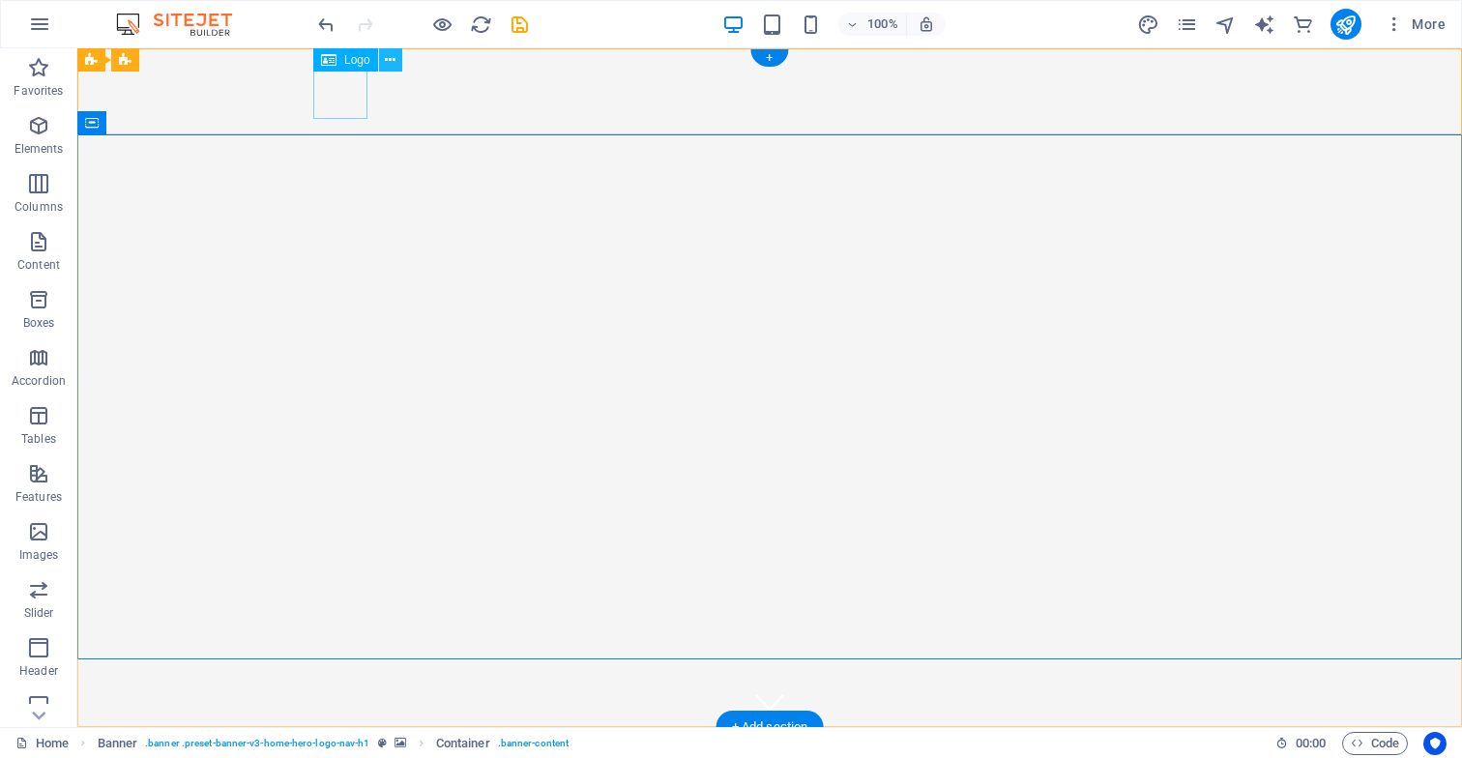
click at [392, 60] on icon at bounding box center [390, 60] width 11 height 20
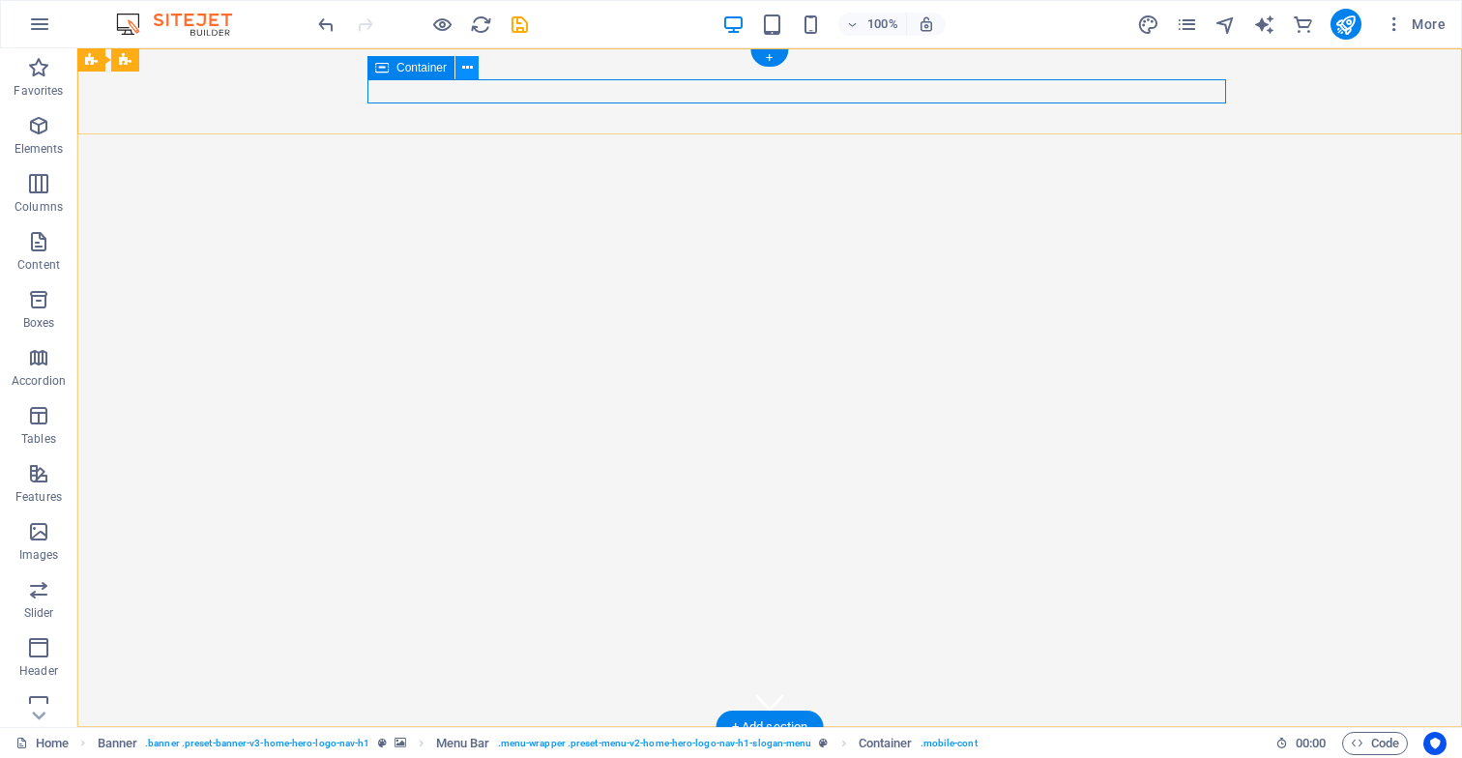
click at [465, 68] on icon at bounding box center [467, 68] width 11 height 20
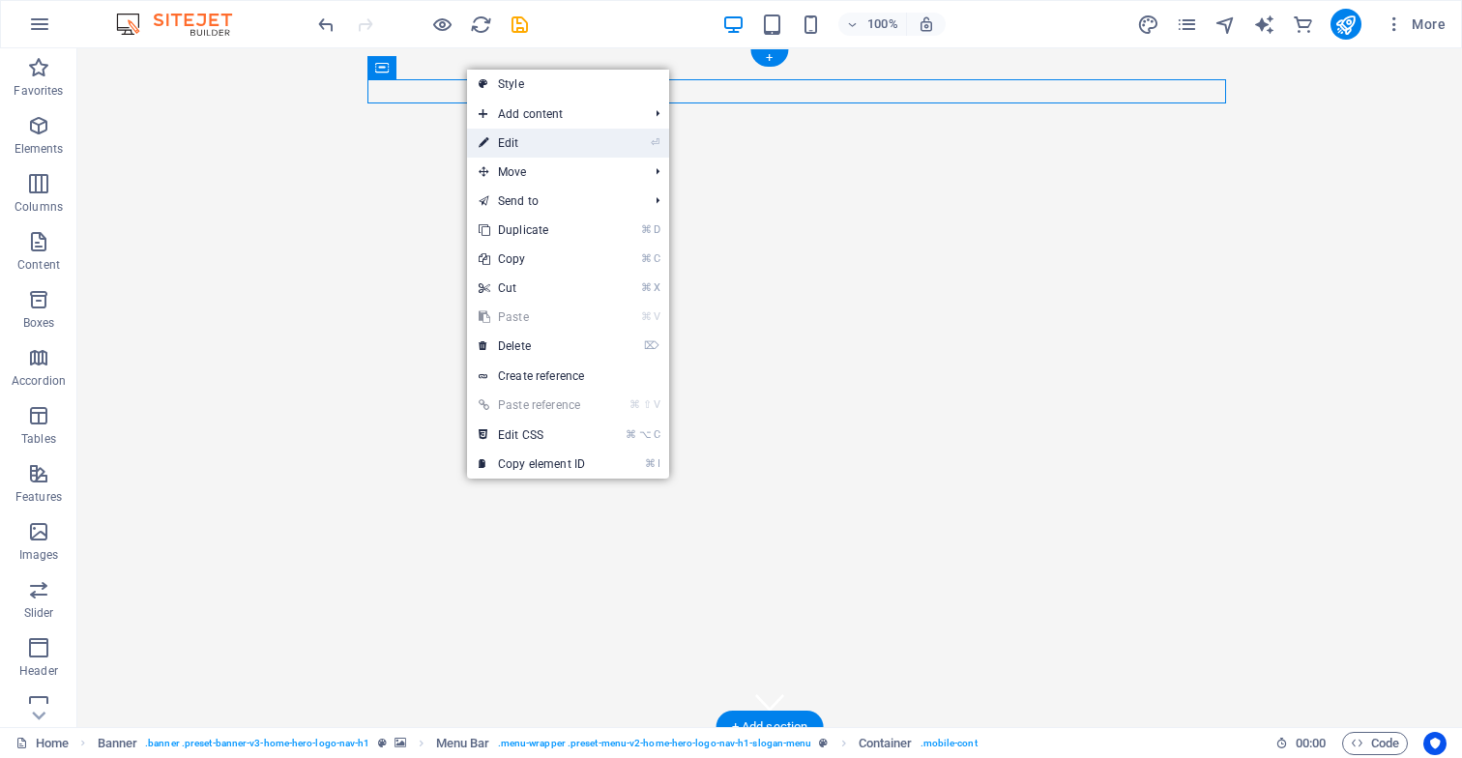
click at [522, 142] on link "⏎ Edit" at bounding box center [532, 143] width 130 height 29
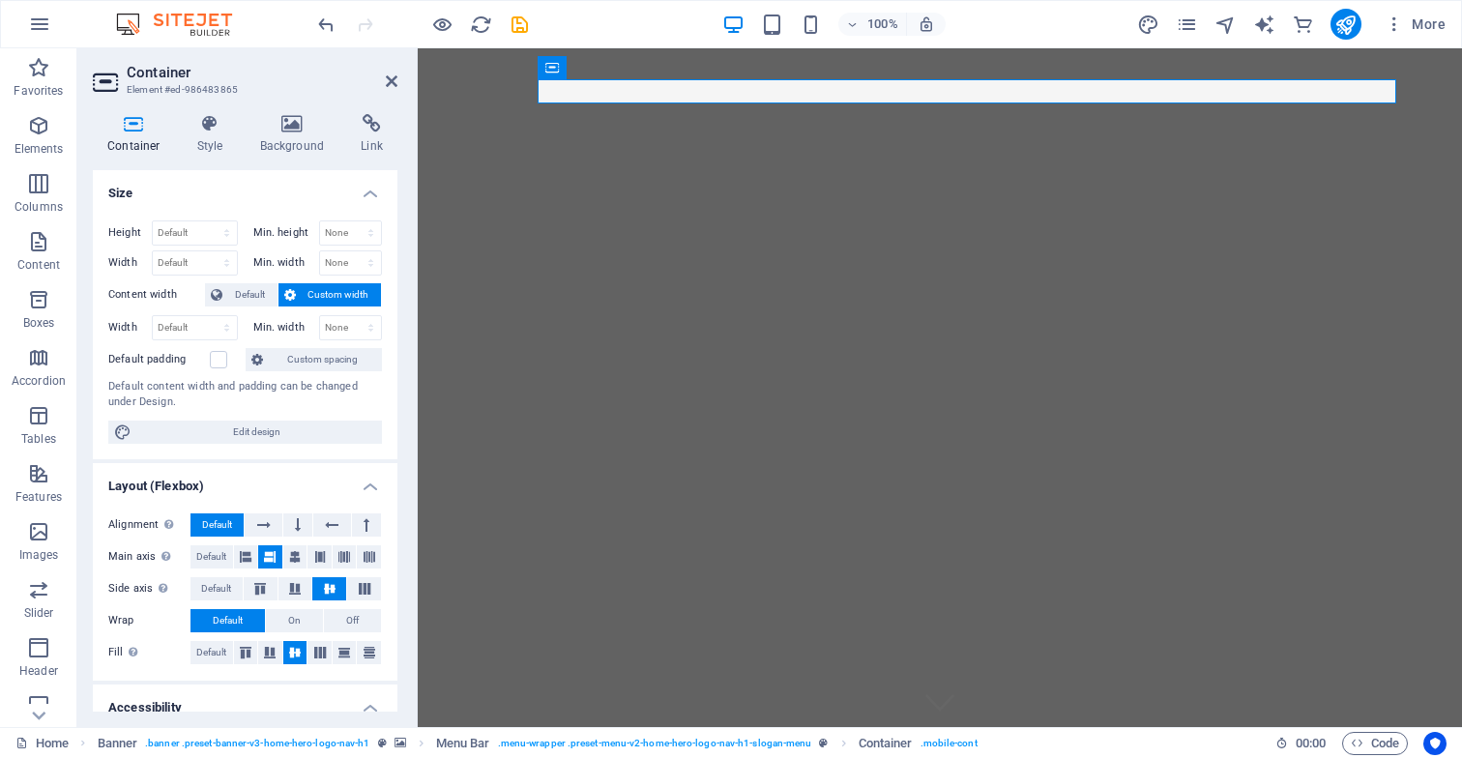
scroll to position [0, 0]
click at [260, 431] on span "Edit design" at bounding box center [256, 432] width 239 height 23
select select "px"
select select "200"
select select "px"
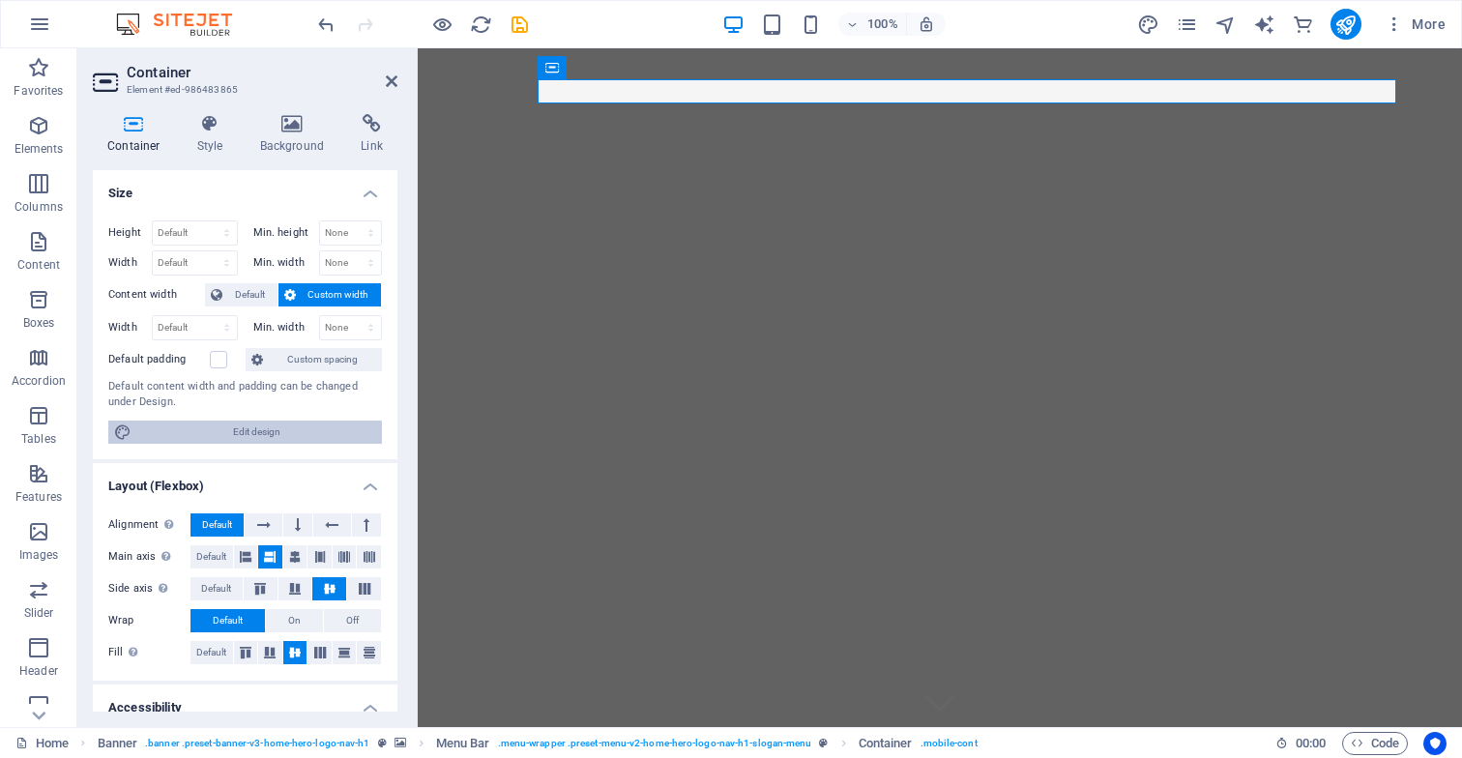
select select "rem"
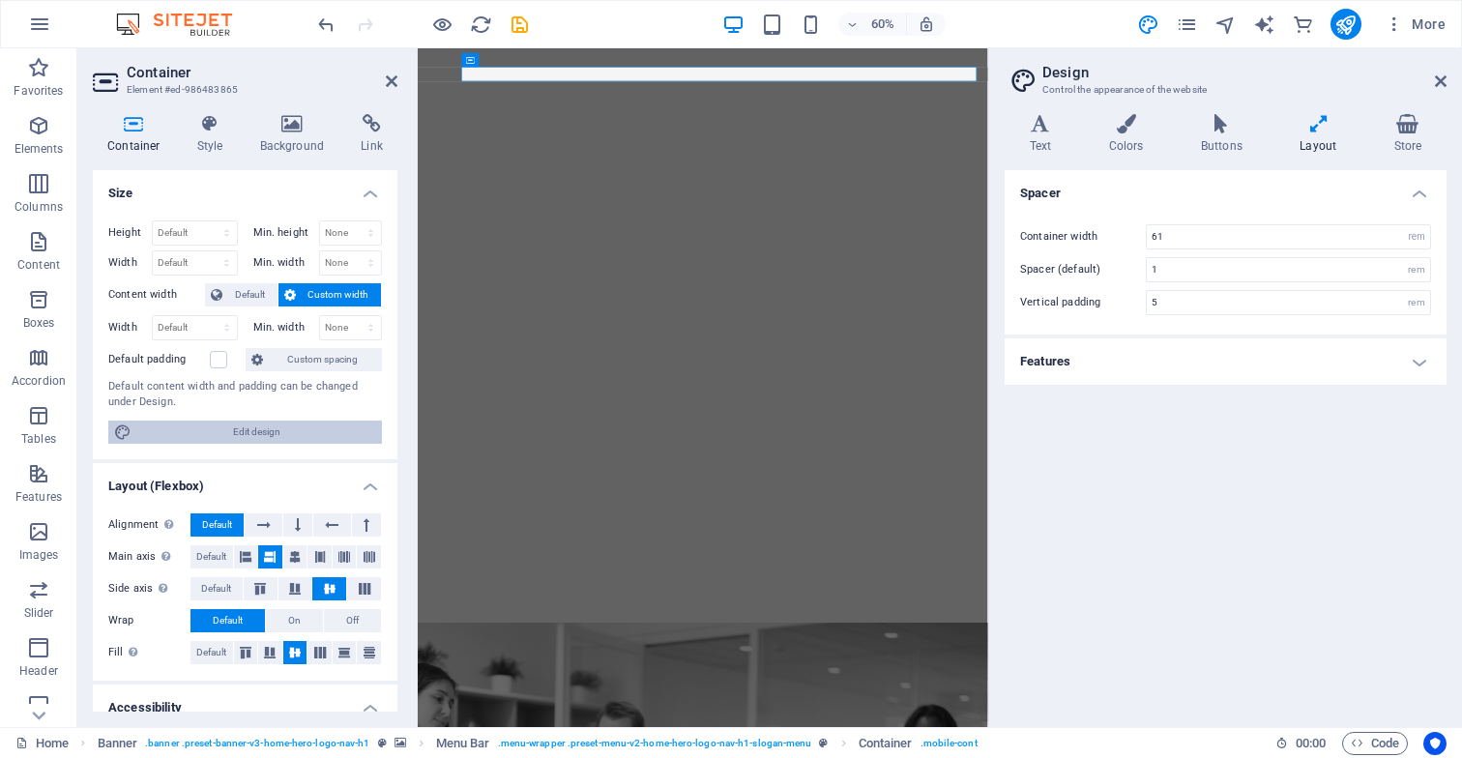
click at [260, 430] on span "Edit design" at bounding box center [256, 432] width 239 height 23
click at [516, 62] on span "Container" at bounding box center [514, 59] width 30 height 7
click at [541, 61] on icon at bounding box center [542, 60] width 7 height 13
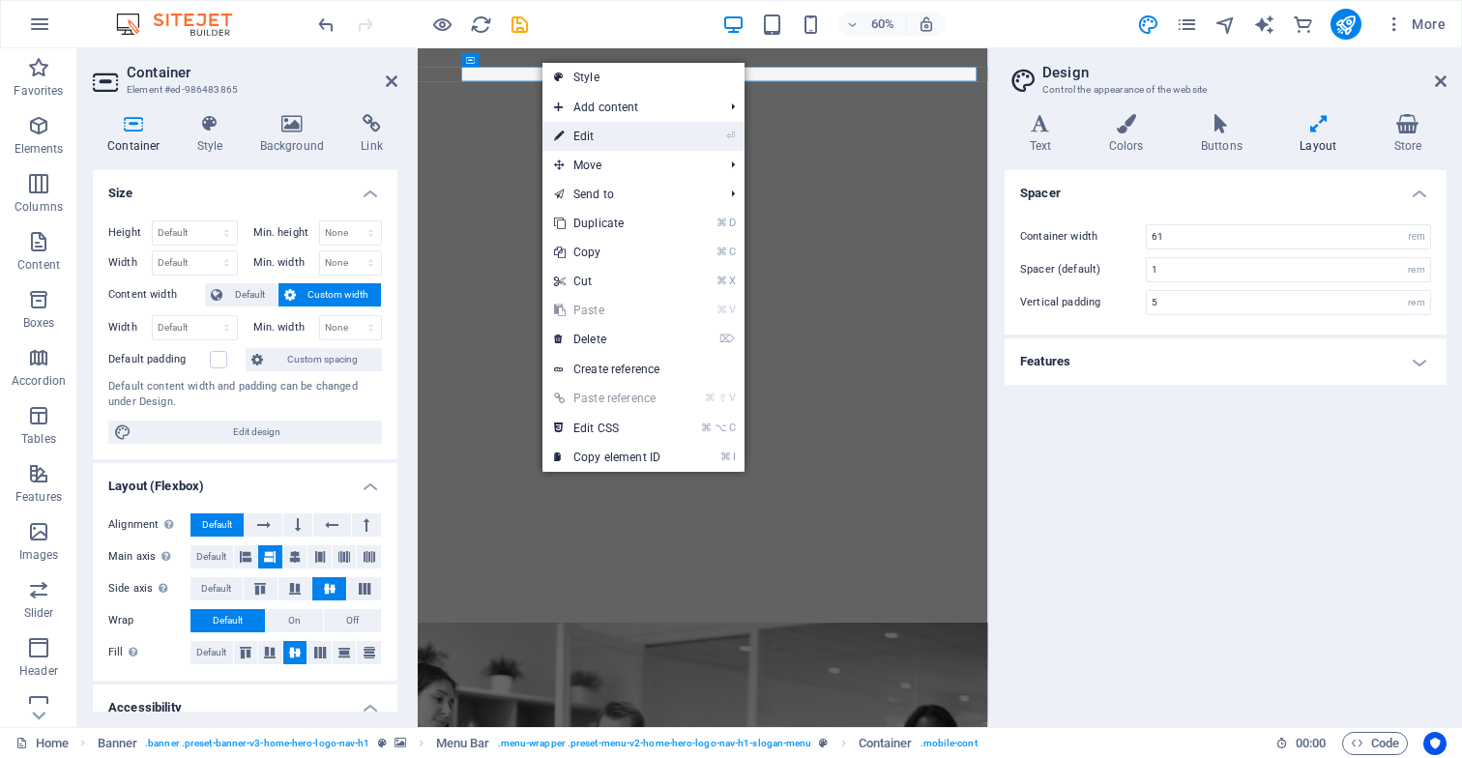
click at [614, 133] on link "⏎ Edit" at bounding box center [608, 136] width 130 height 29
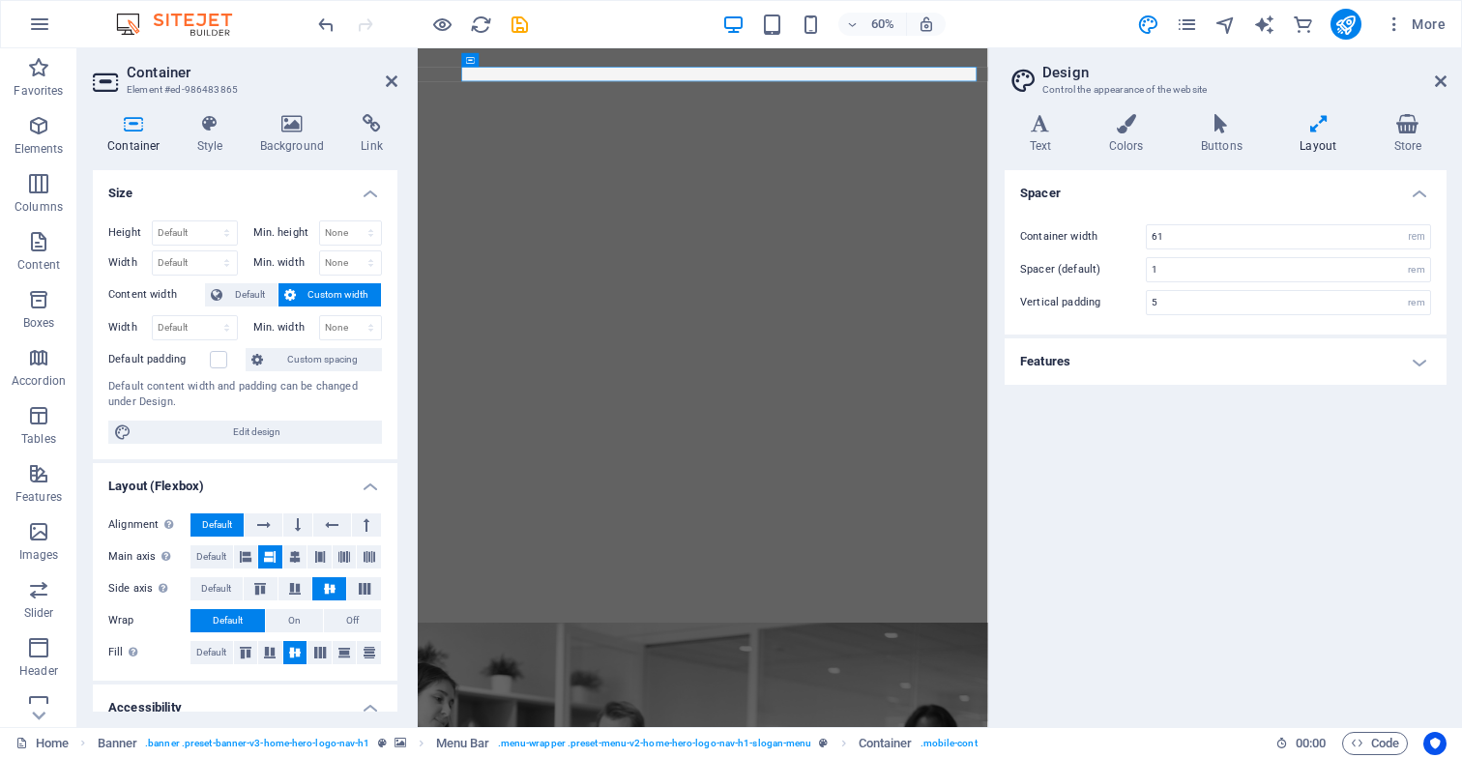
click at [367, 707] on h4 "Accessibility" at bounding box center [245, 702] width 305 height 35
click at [251, 430] on span "Edit design" at bounding box center [256, 432] width 239 height 23
click at [209, 133] on icon at bounding box center [210, 123] width 55 height 19
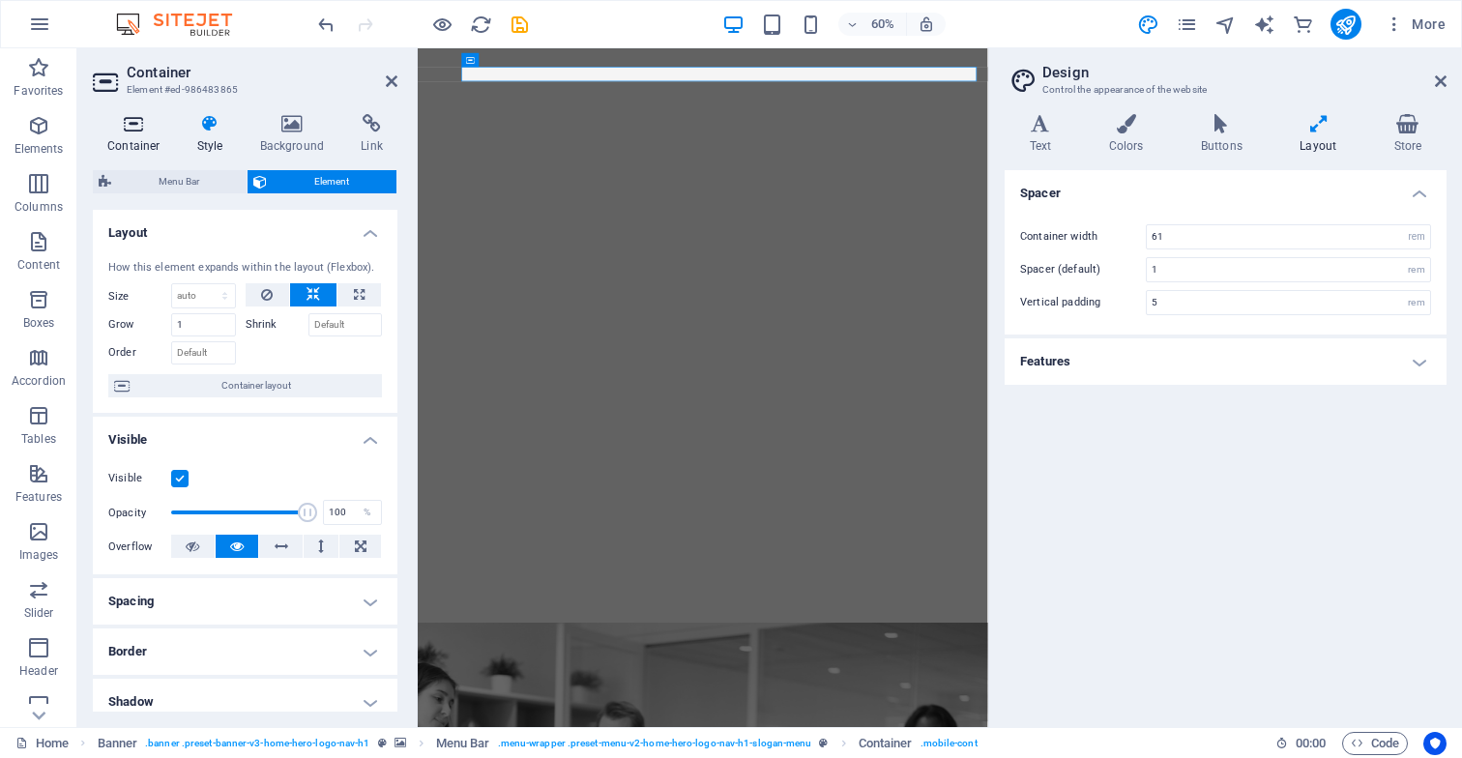
click at [132, 128] on icon at bounding box center [134, 123] width 82 height 19
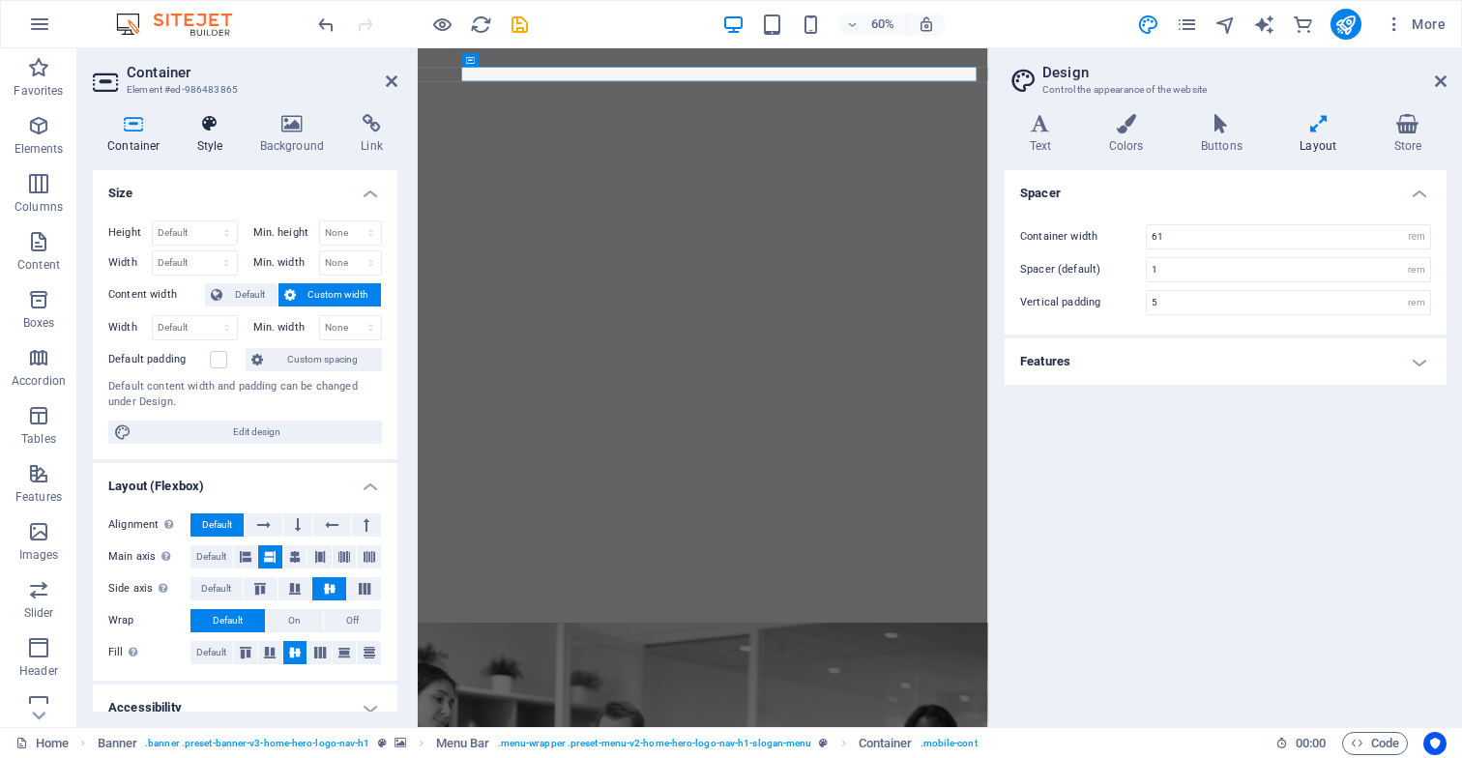
click at [208, 128] on icon at bounding box center [210, 123] width 55 height 19
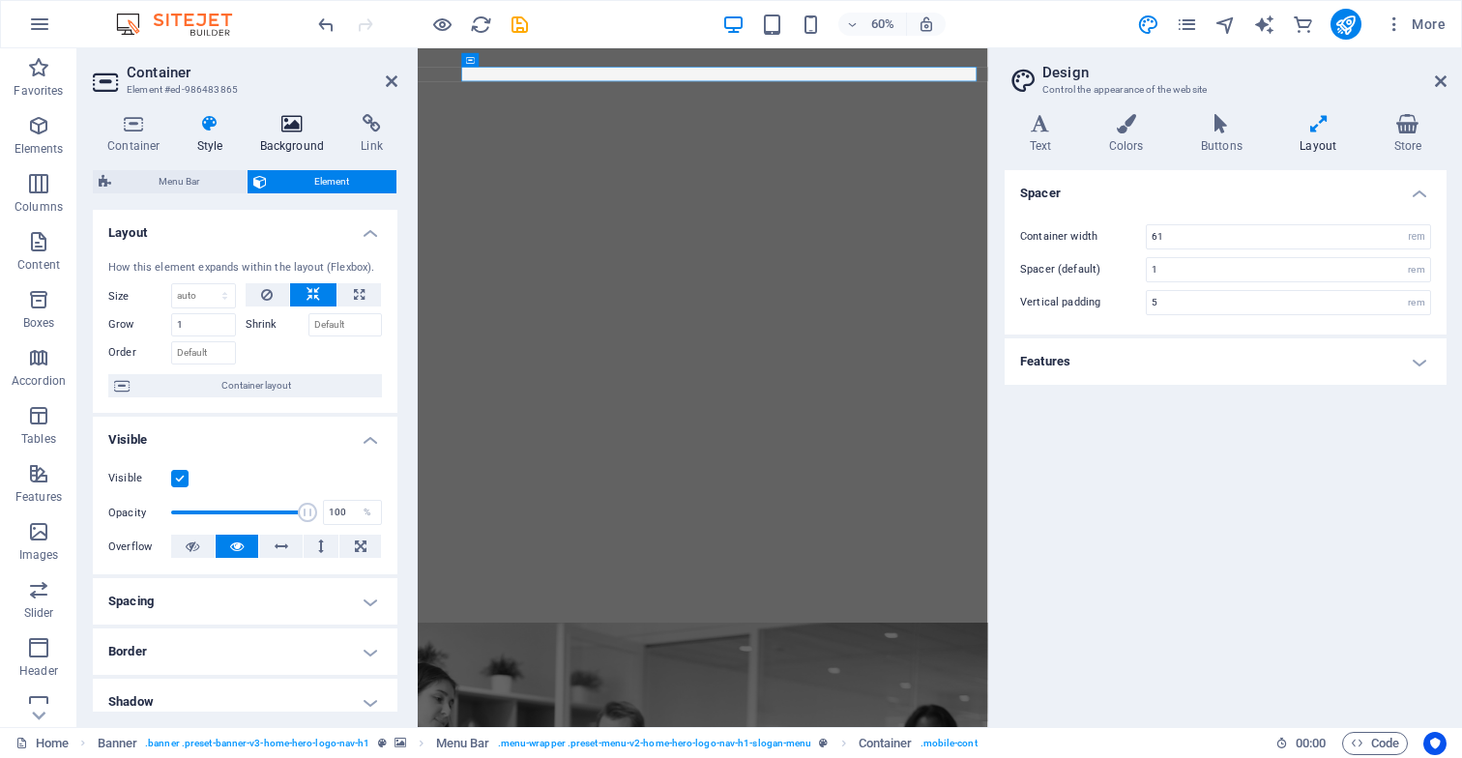
click at [294, 130] on icon at bounding box center [293, 123] width 94 height 19
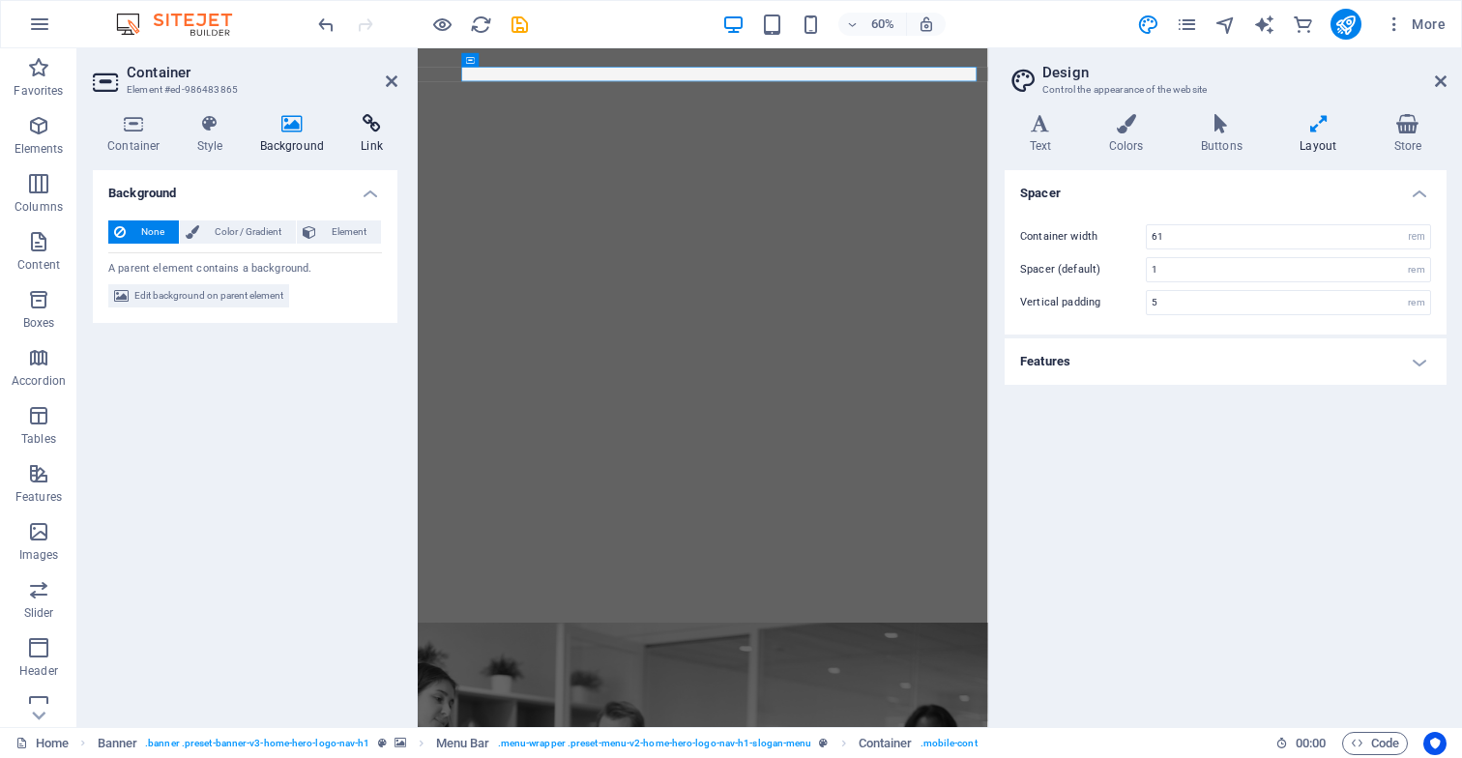
click at [377, 126] on icon at bounding box center [371, 123] width 51 height 19
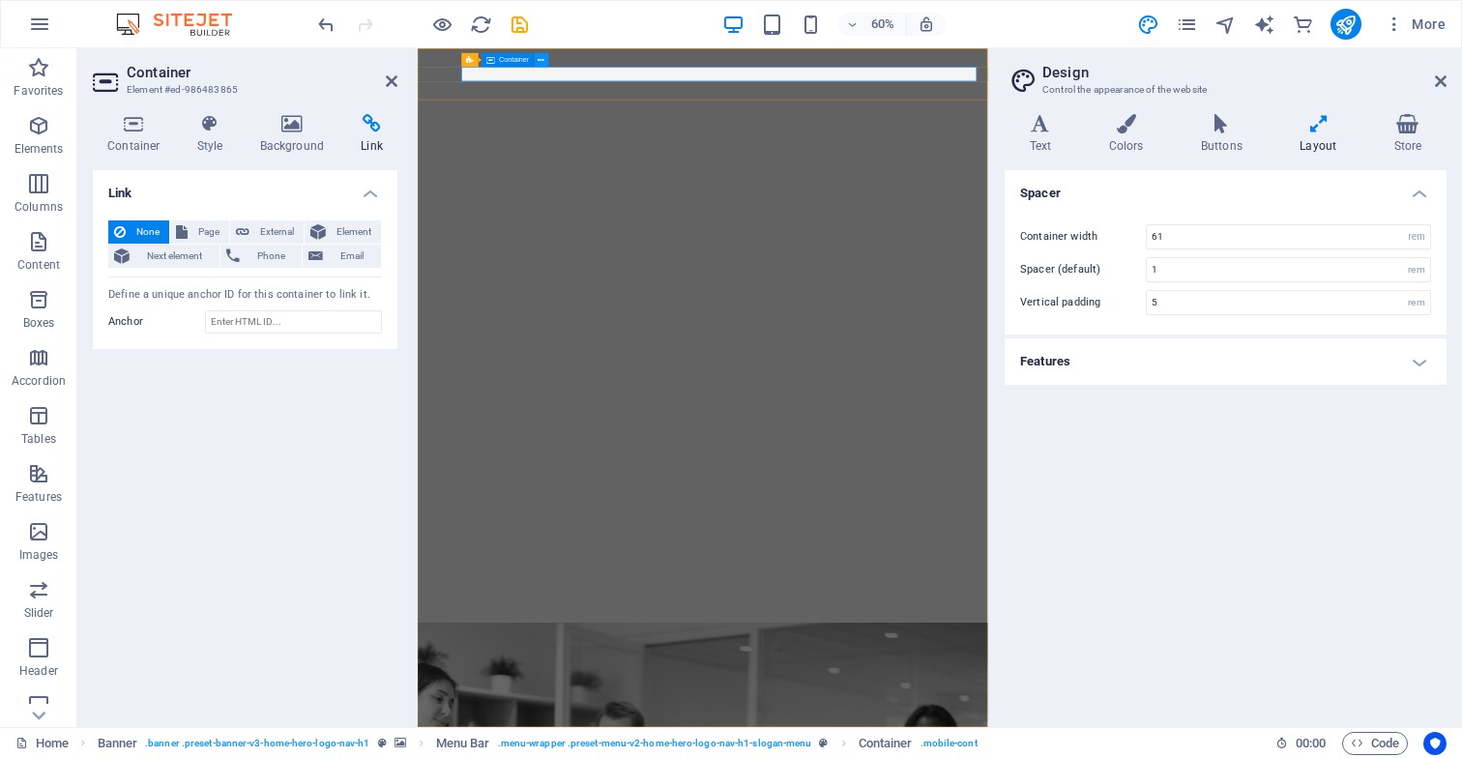
click at [543, 60] on icon at bounding box center [542, 60] width 7 height 13
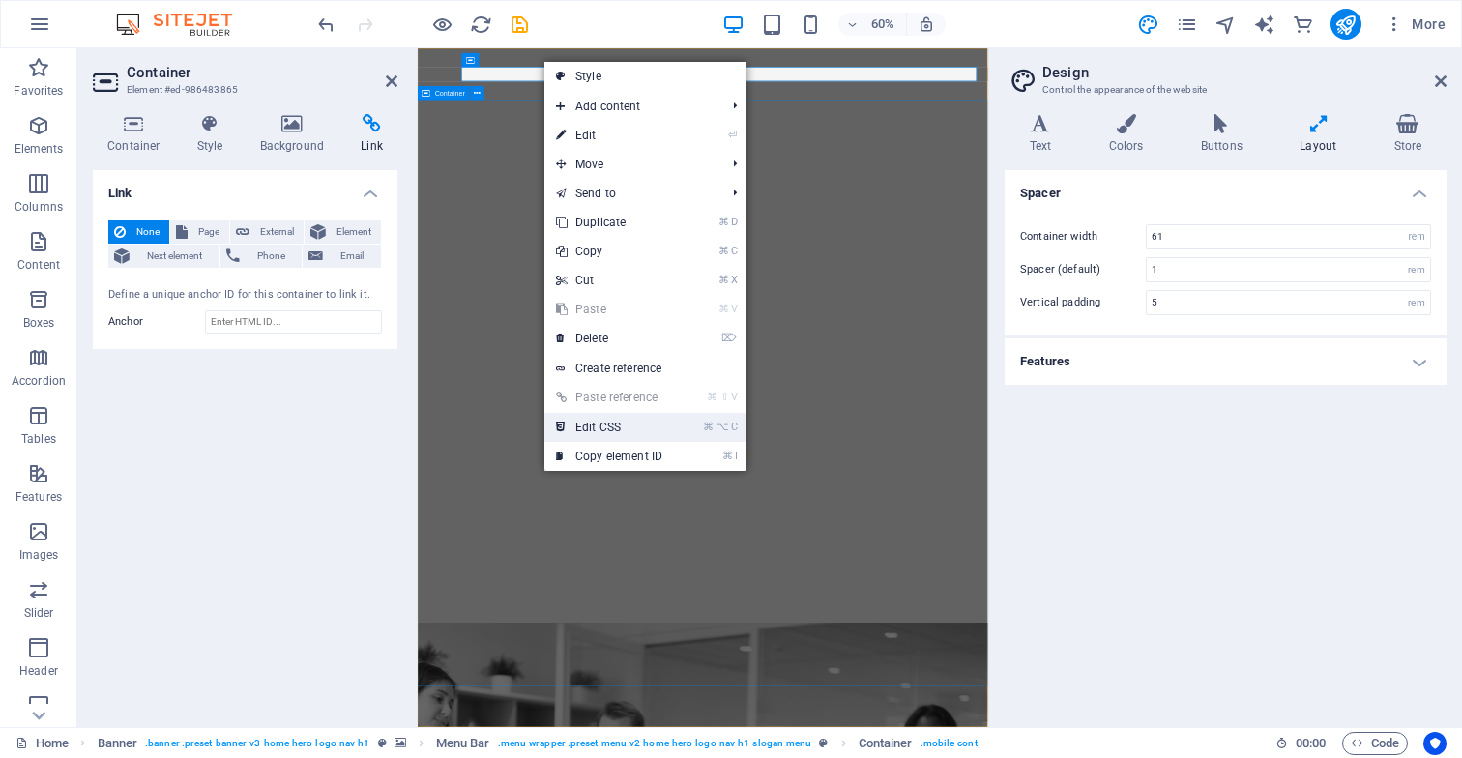
click at [630, 425] on link "⌘ ⌥ C Edit CSS" at bounding box center [610, 427] width 130 height 29
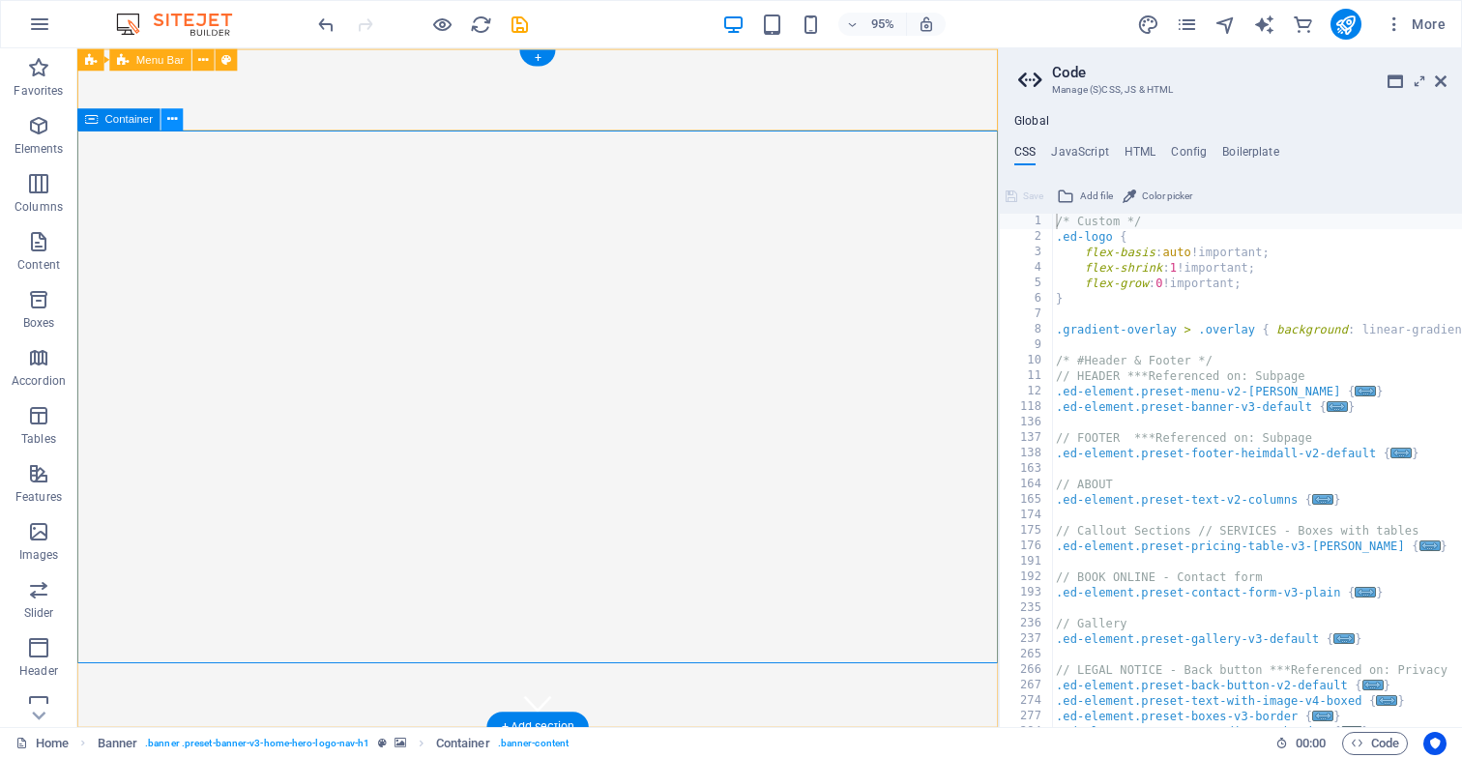
click at [173, 119] on icon at bounding box center [172, 118] width 10 height 19
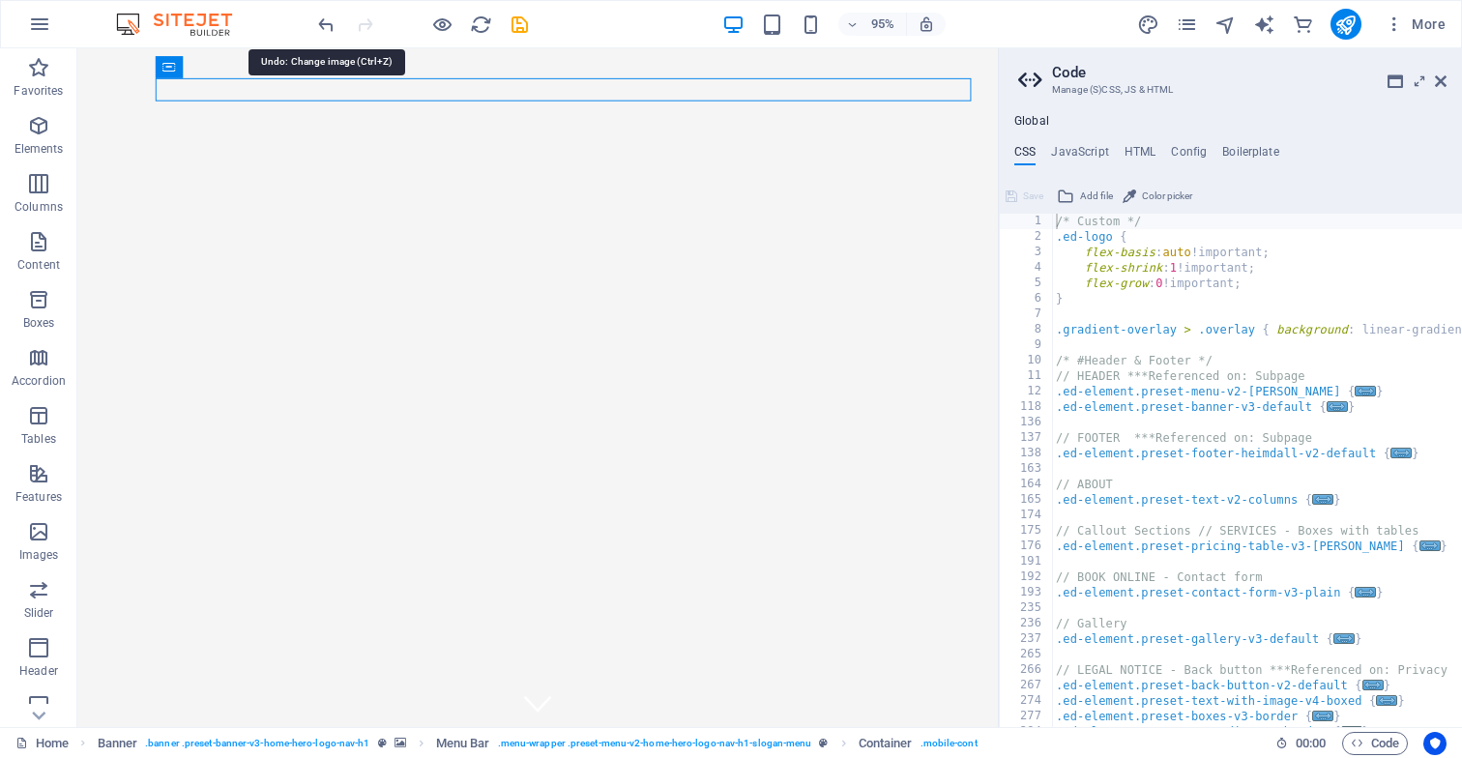
click at [329, 26] on icon "undo" at bounding box center [326, 25] width 22 height 22
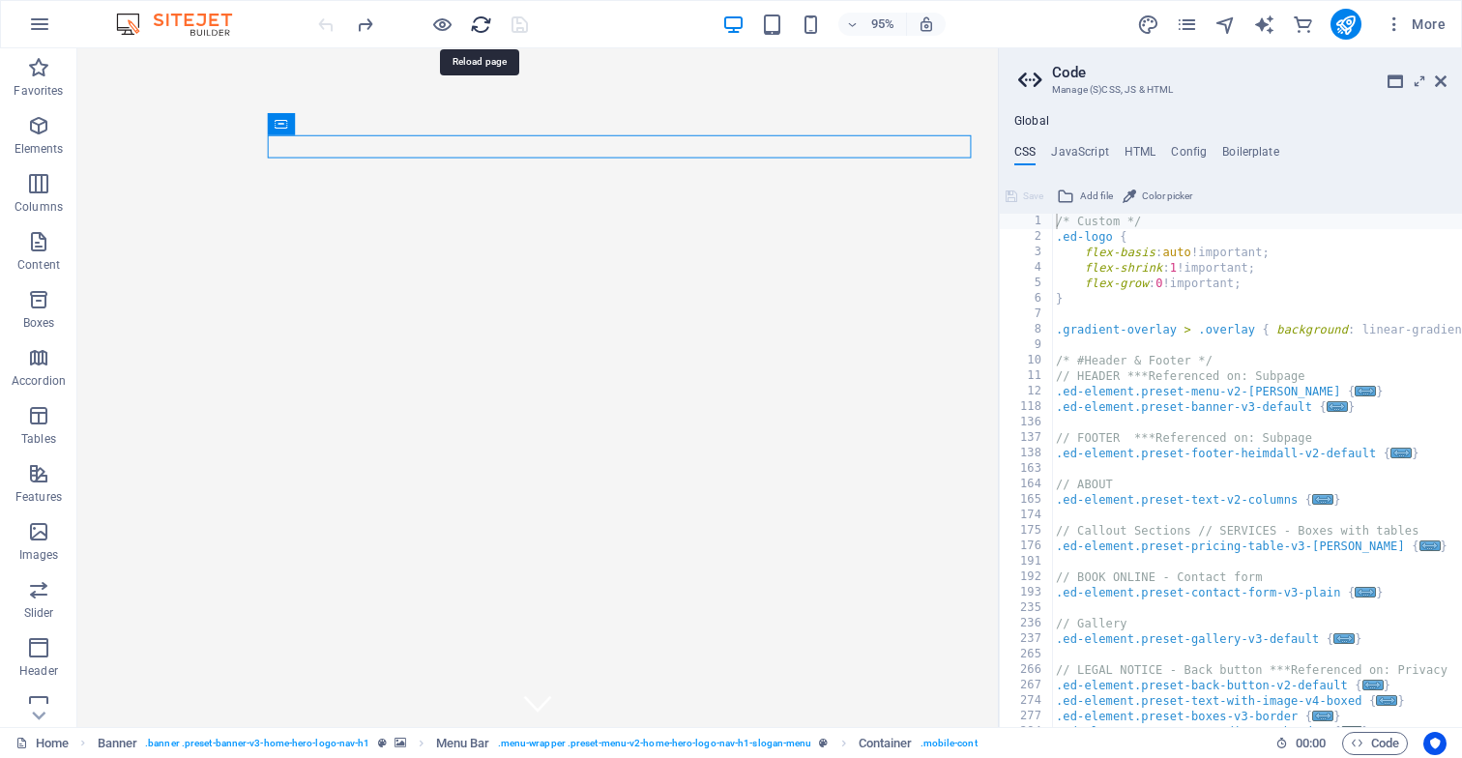
click at [483, 26] on icon "reload" at bounding box center [481, 25] width 22 height 22
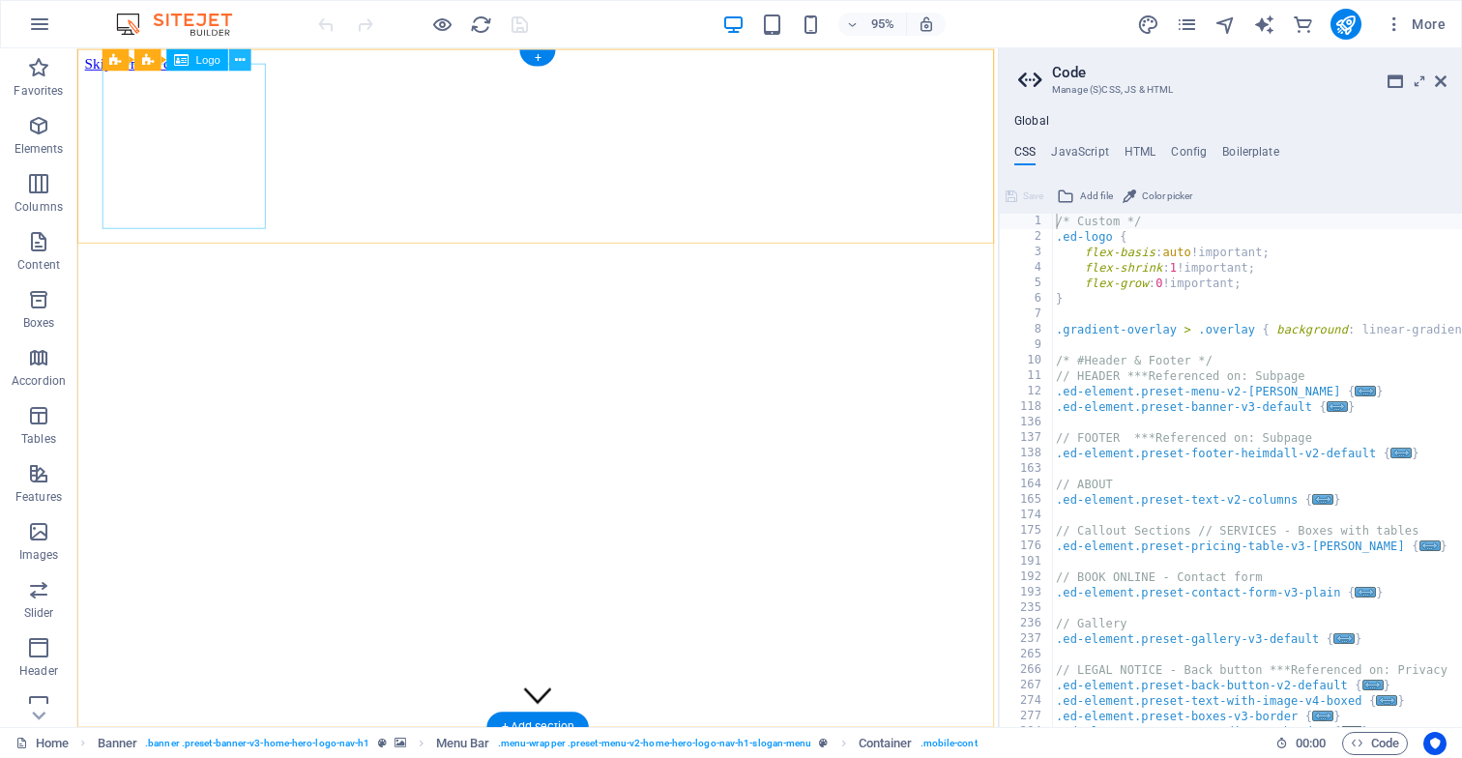
click at [239, 58] on icon at bounding box center [240, 58] width 10 height 19
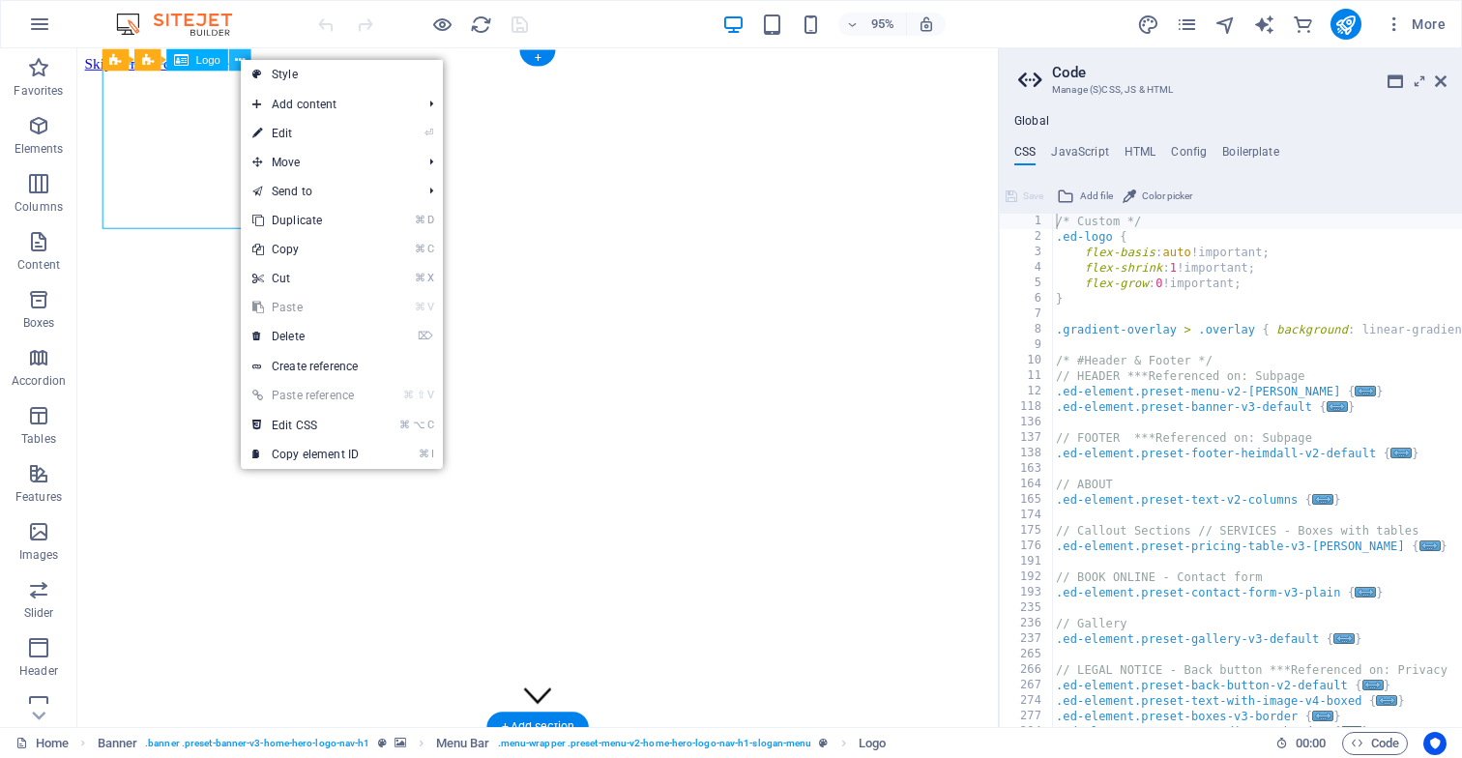
click at [239, 58] on icon at bounding box center [240, 58] width 10 height 19
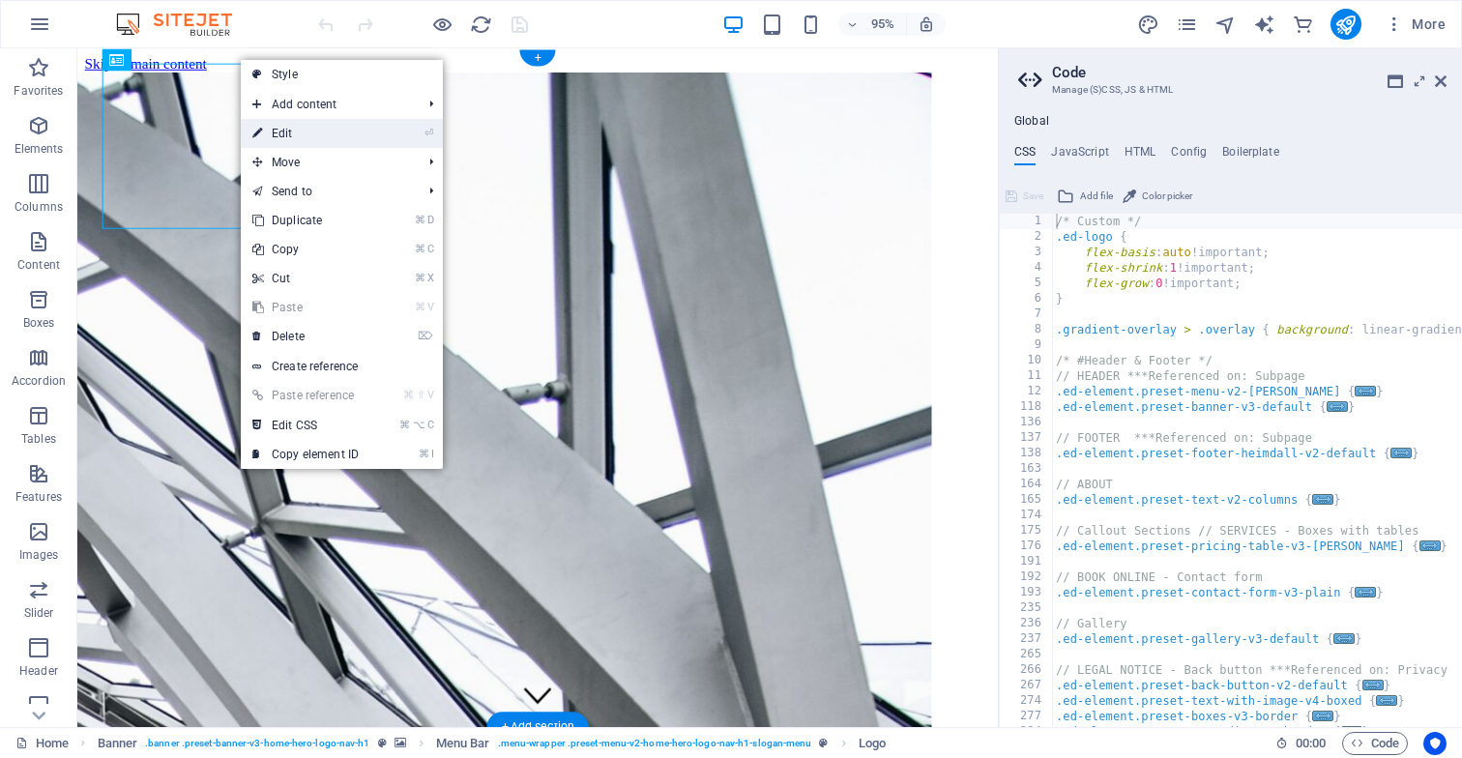
click at [296, 135] on link "⏎ Edit" at bounding box center [306, 133] width 130 height 29
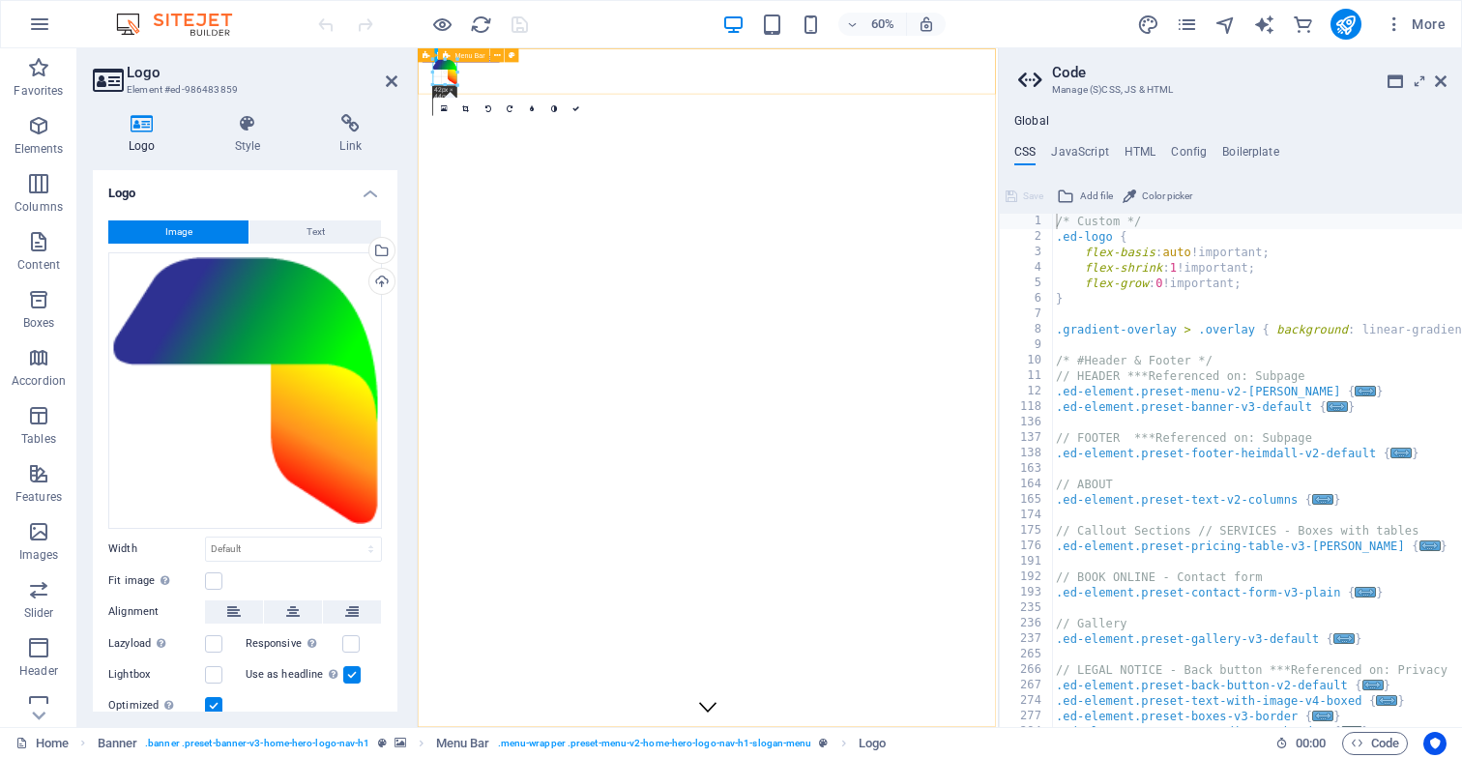
drag, startPoint x: 538, startPoint y: 162, endPoint x: 337, endPoint y: 31, distance: 240.4
type input "42"
select select "px"
click at [577, 110] on icon at bounding box center [576, 107] width 7 height 7
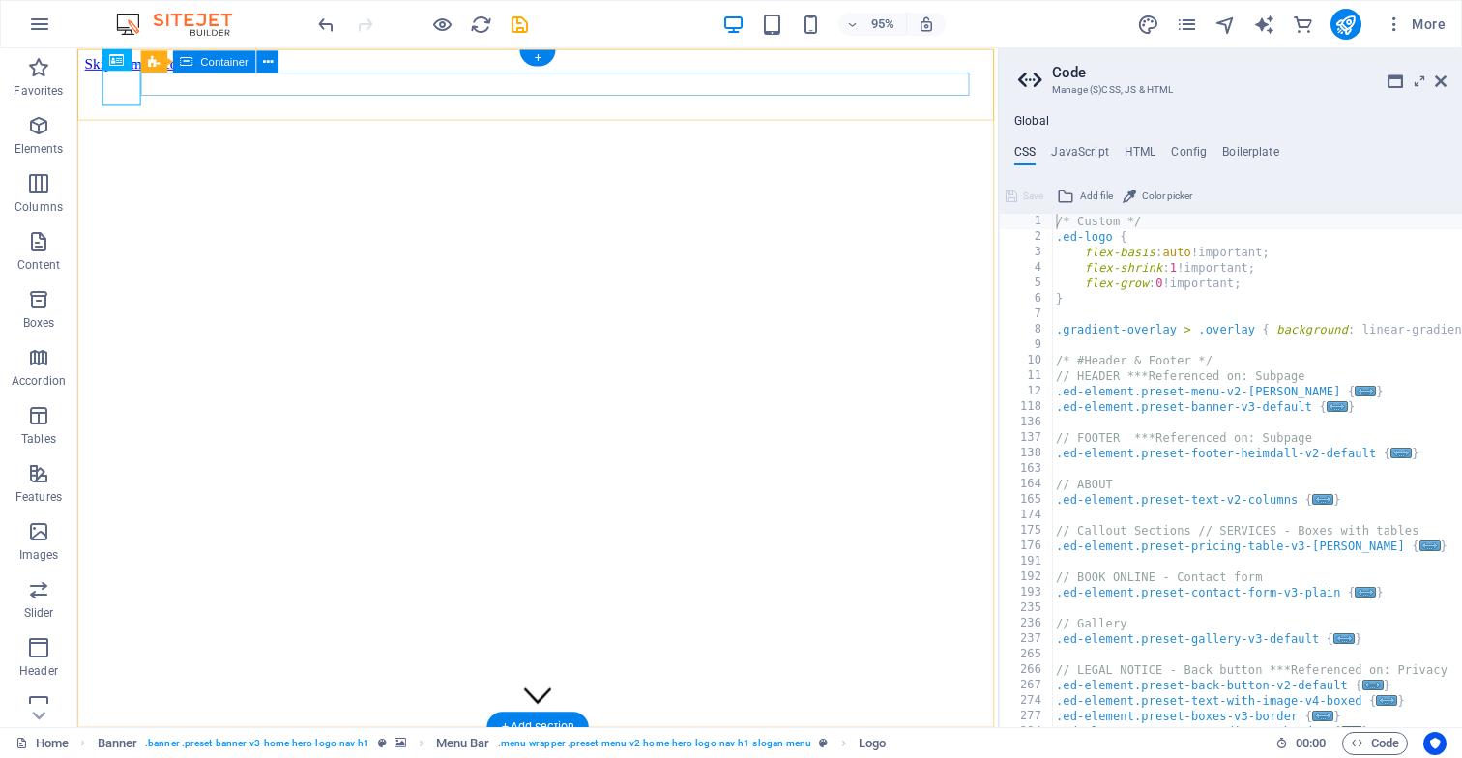
click at [268, 62] on icon at bounding box center [267, 61] width 10 height 19
click at [202, 60] on icon at bounding box center [203, 58] width 10 height 19
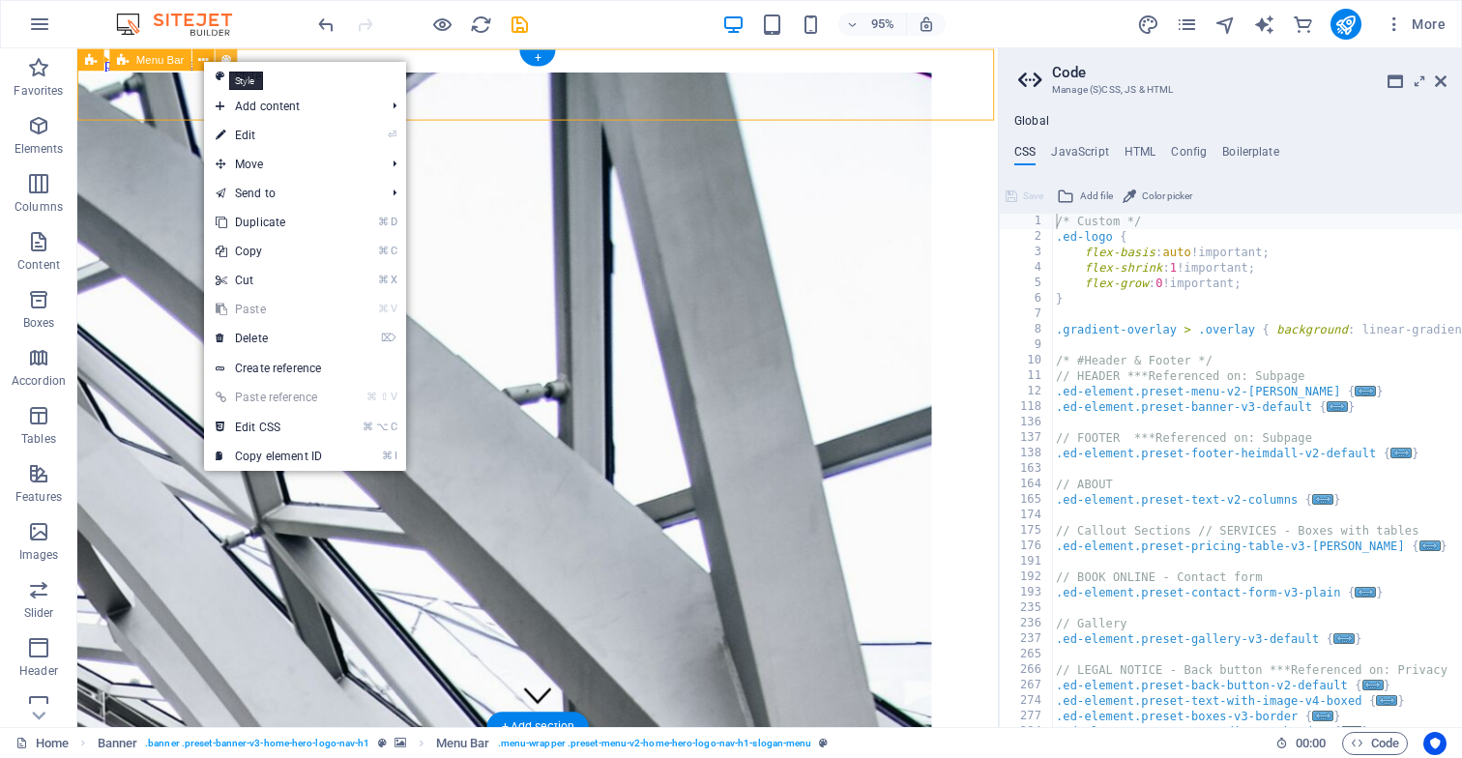
click at [226, 58] on icon at bounding box center [226, 58] width 10 height 19
select select "rem"
select select "preset-menu-v2-home-hero-logo-nav-h1-slogan-menu"
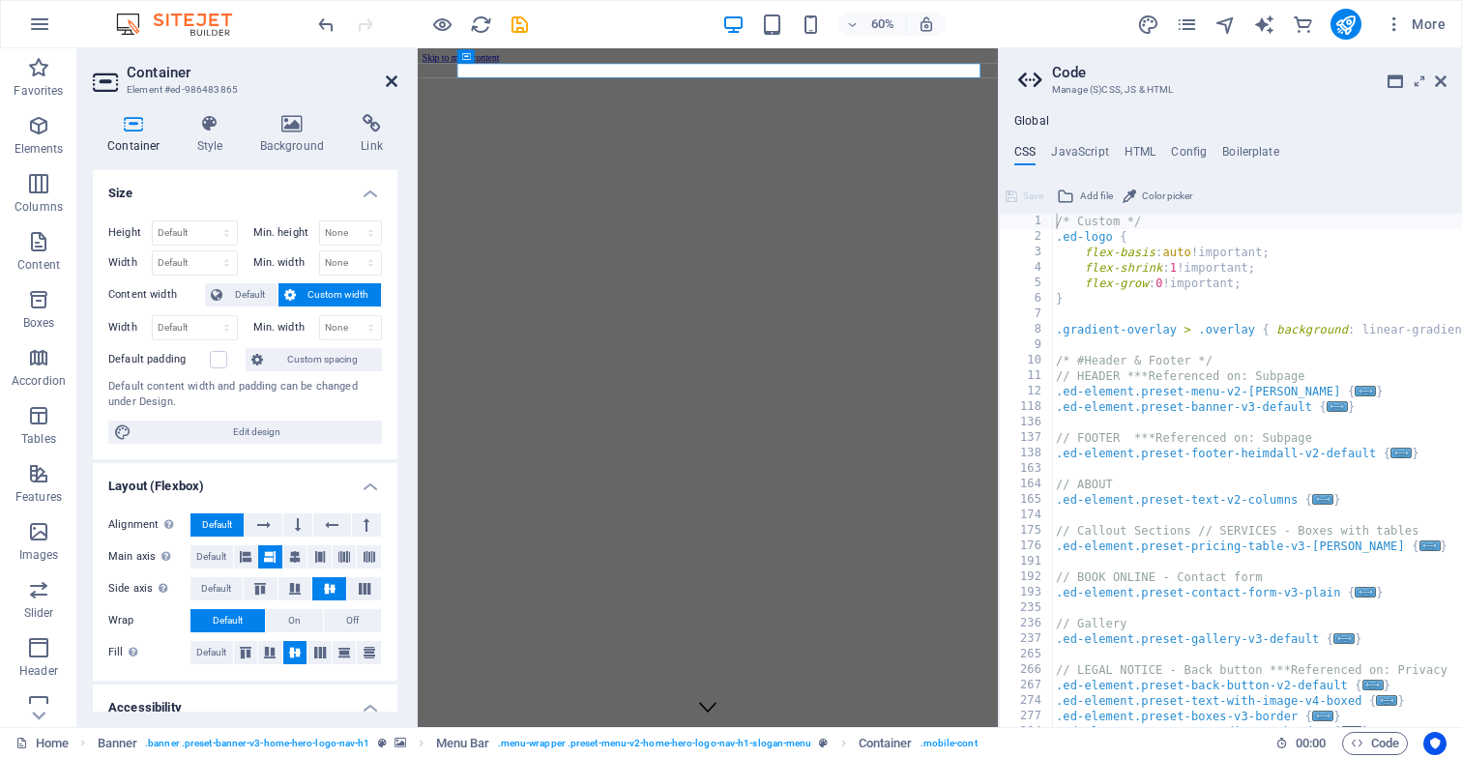
click at [393, 82] on icon at bounding box center [392, 81] width 12 height 15
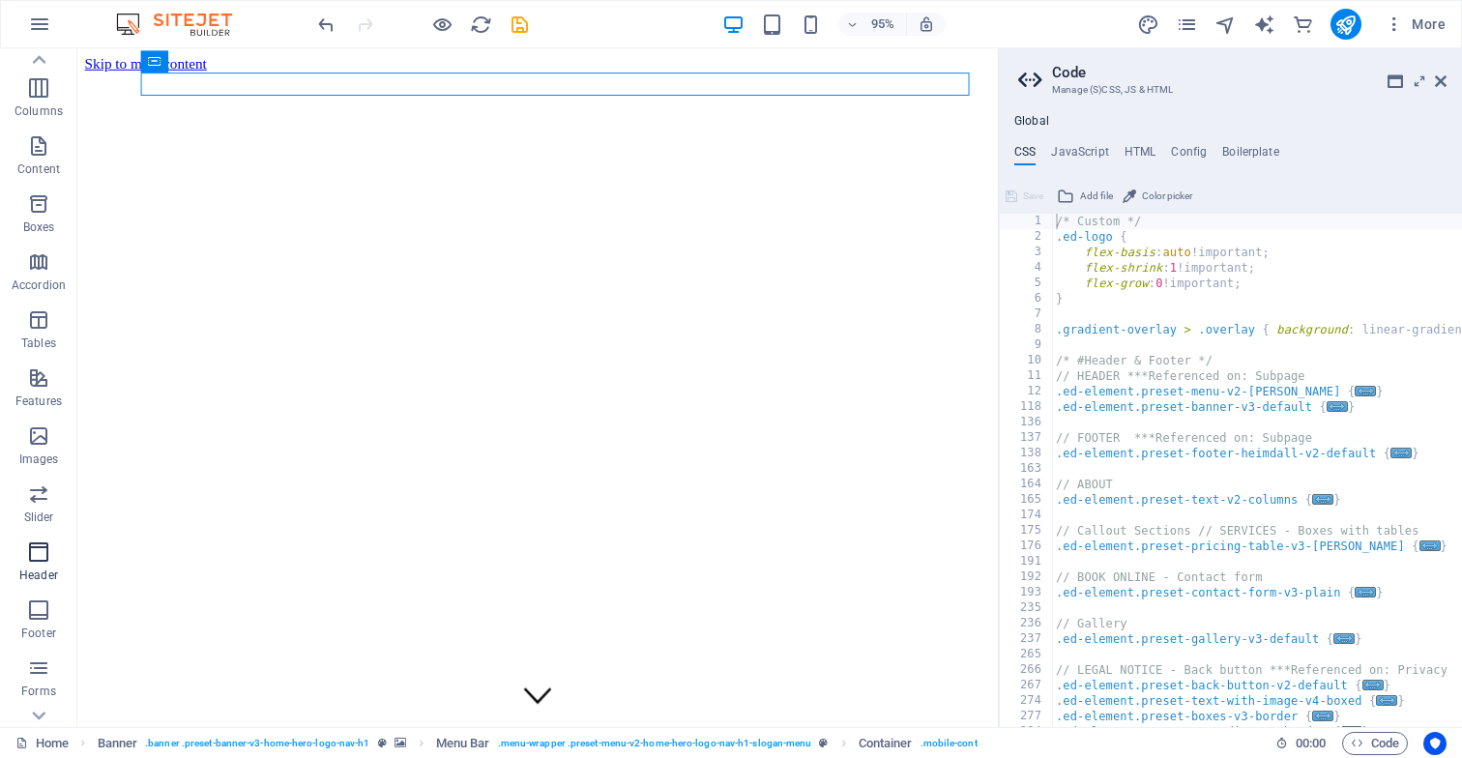
scroll to position [74, 0]
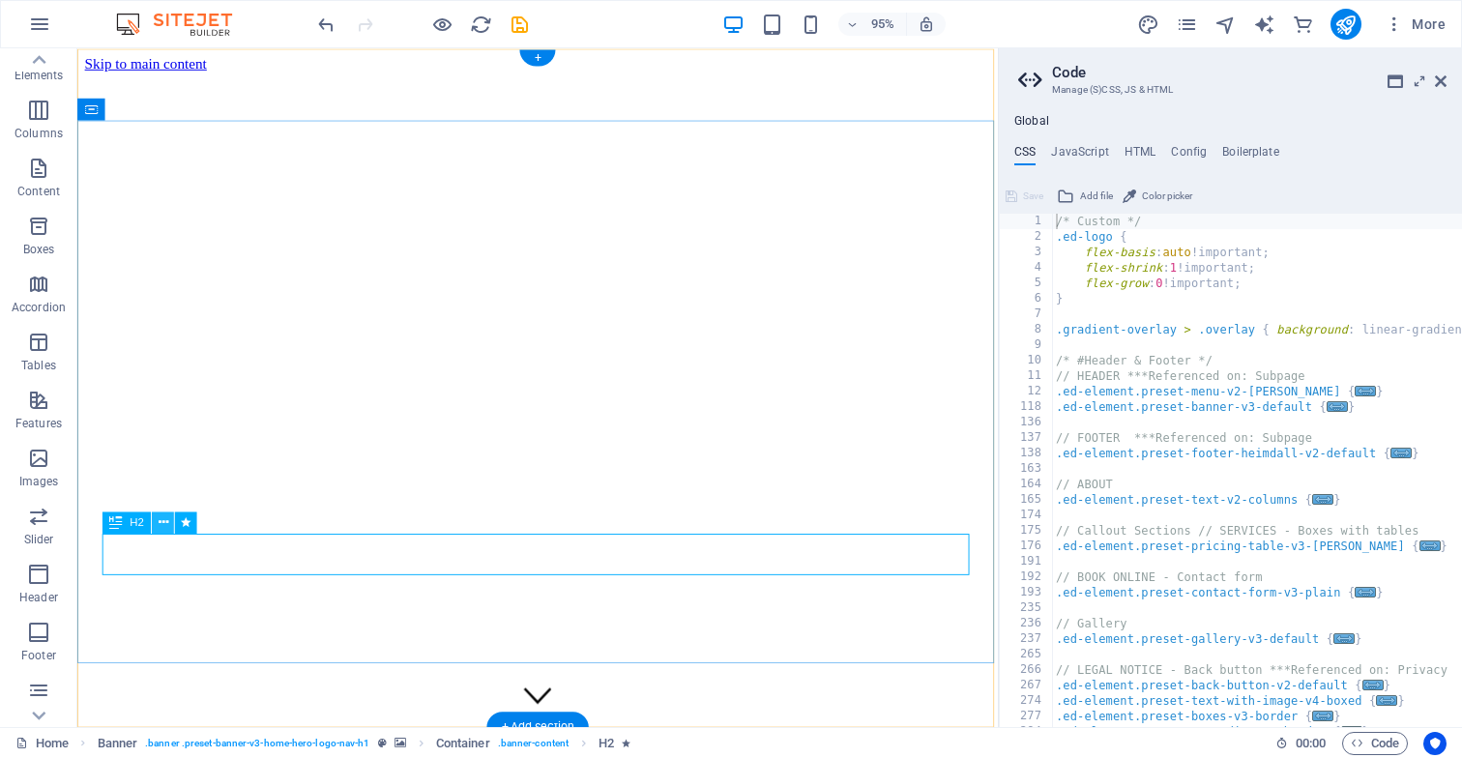
click at [163, 526] on icon at bounding box center [163, 522] width 10 height 19
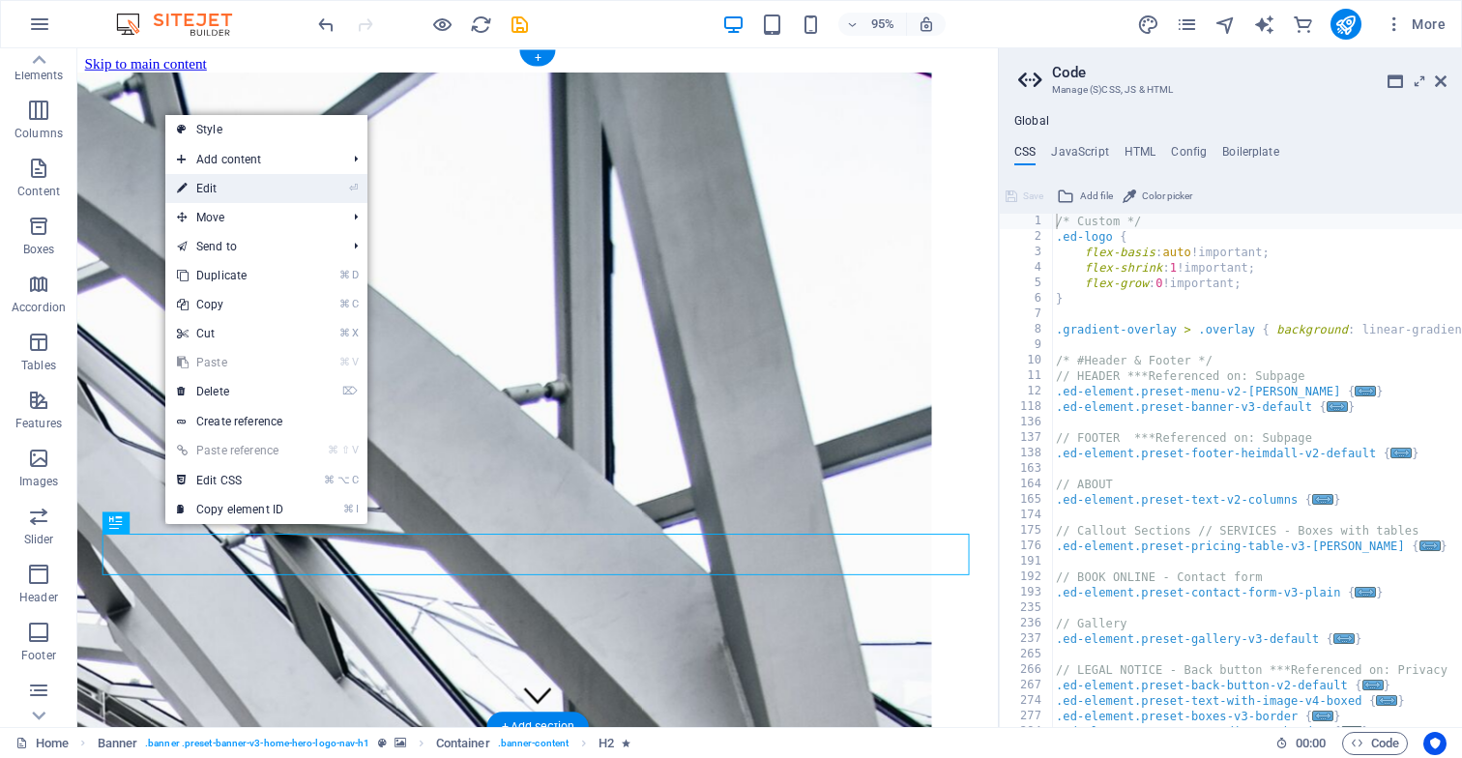
click at [236, 187] on link "⏎ Edit" at bounding box center [230, 188] width 130 height 29
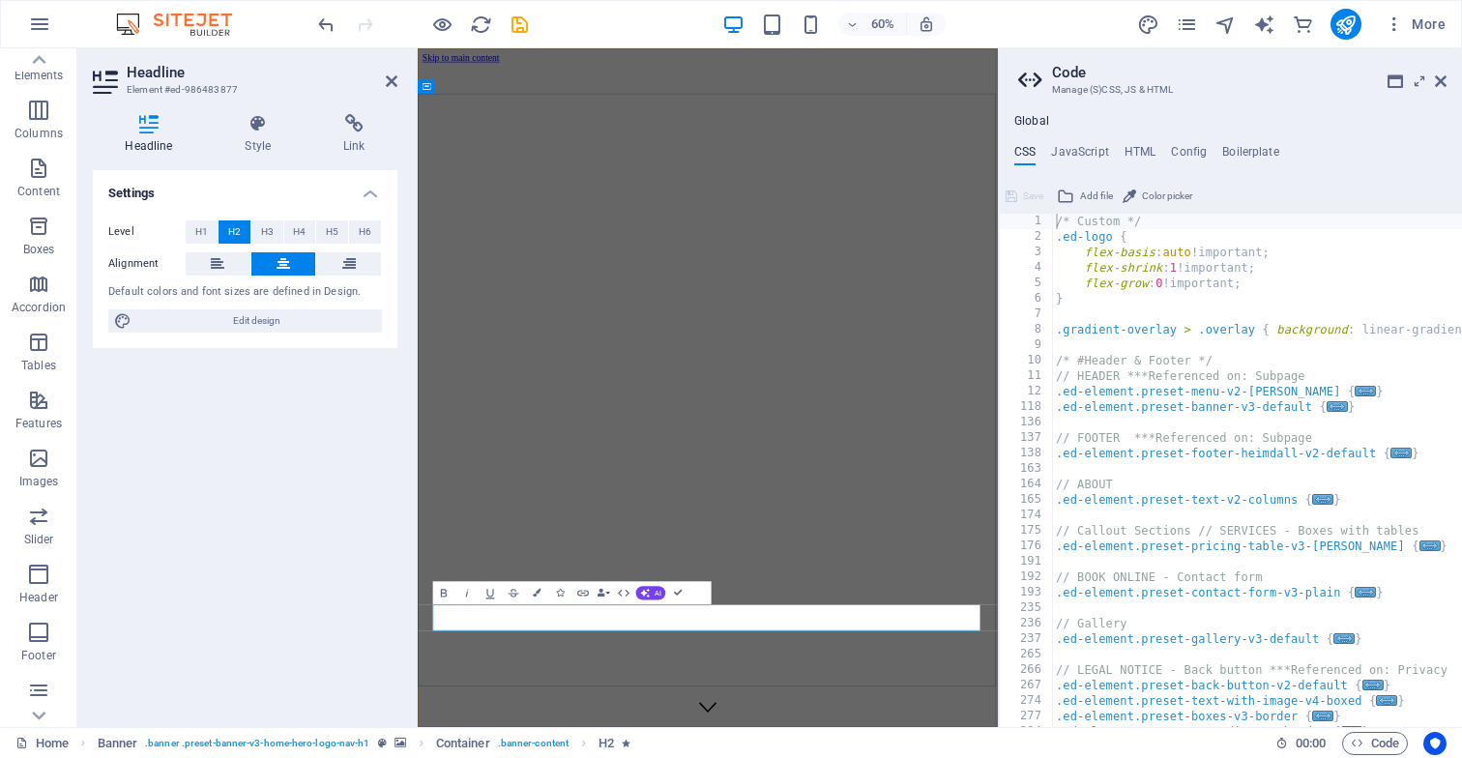
drag, startPoint x: 1027, startPoint y: 999, endPoint x: 1005, endPoint y: 998, distance: 22.3
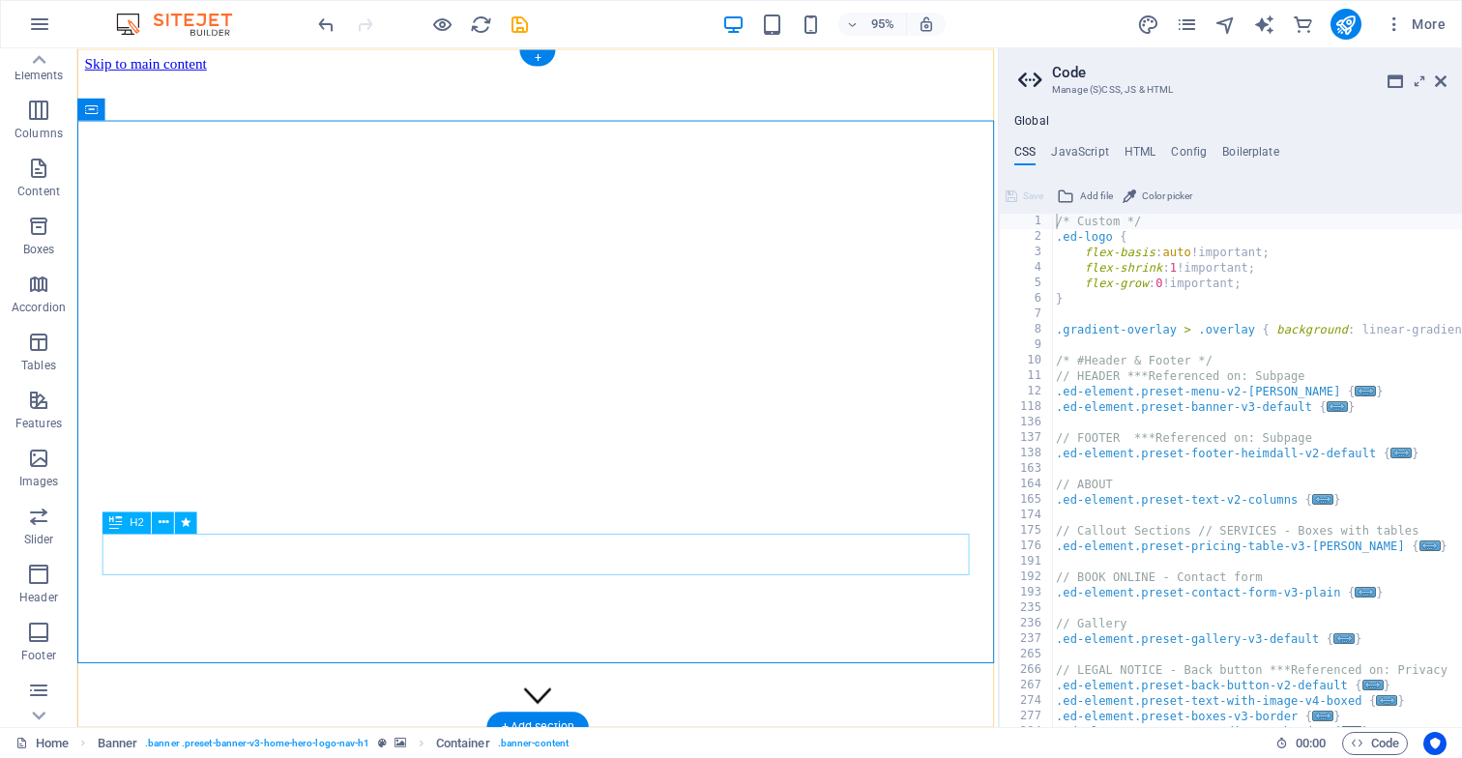
click at [189, 525] on icon at bounding box center [186, 522] width 10 height 19
select select "fade"
select select "s"
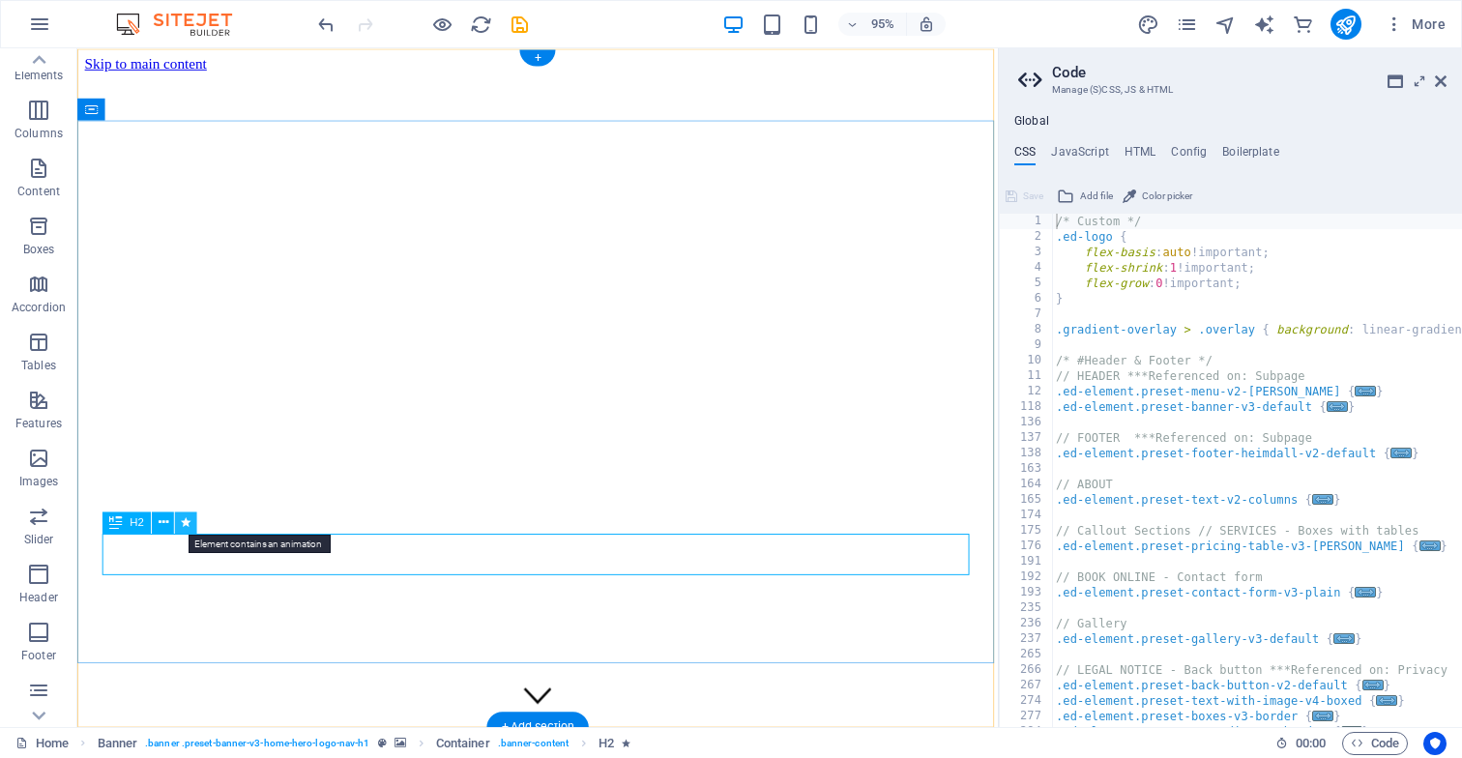
select select "onload"
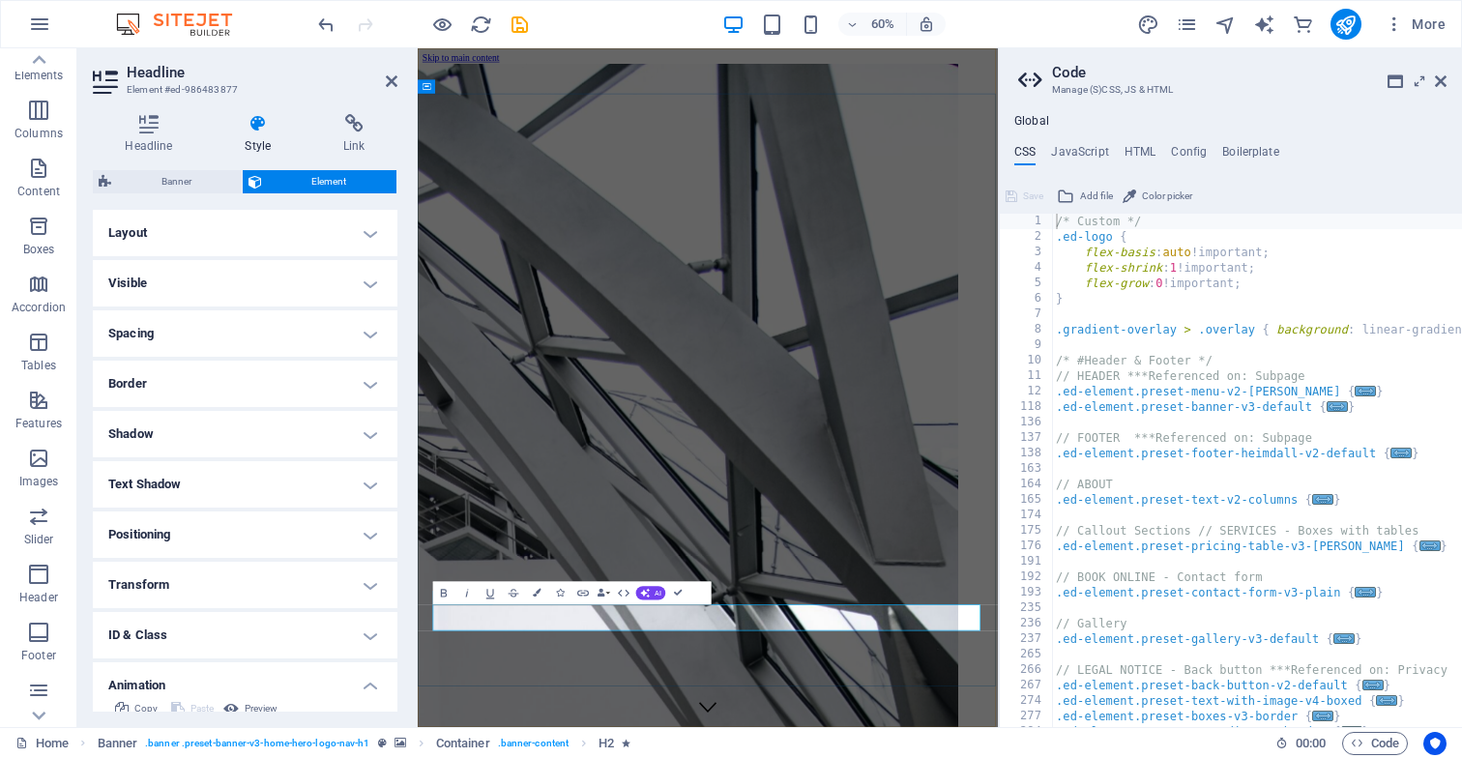
drag, startPoint x: 1167, startPoint y: 996, endPoint x: 1274, endPoint y: 1011, distance: 107.4
drag, startPoint x: 1175, startPoint y: 1001, endPoint x: 1337, endPoint y: 1023, distance: 163.1
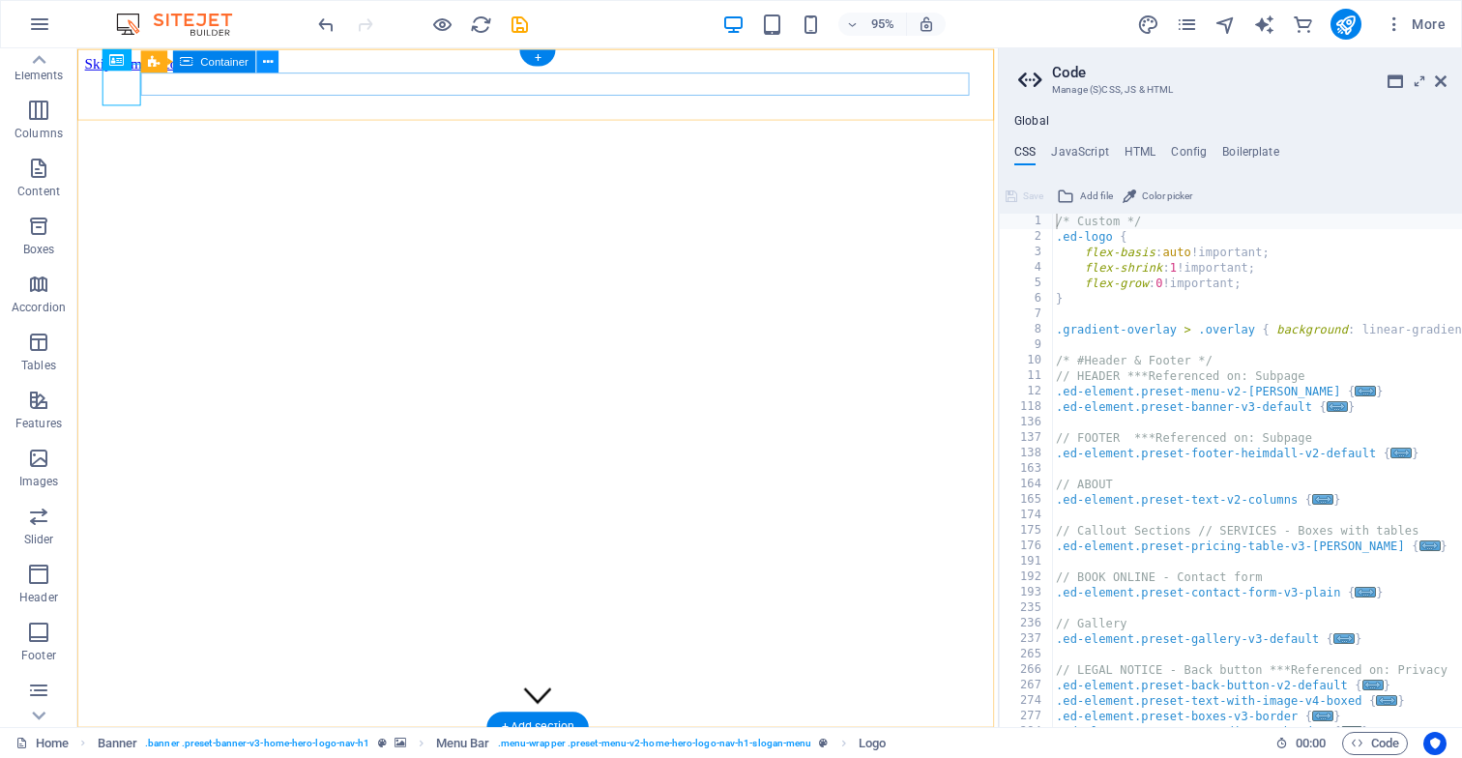
click at [270, 62] on icon at bounding box center [267, 61] width 10 height 19
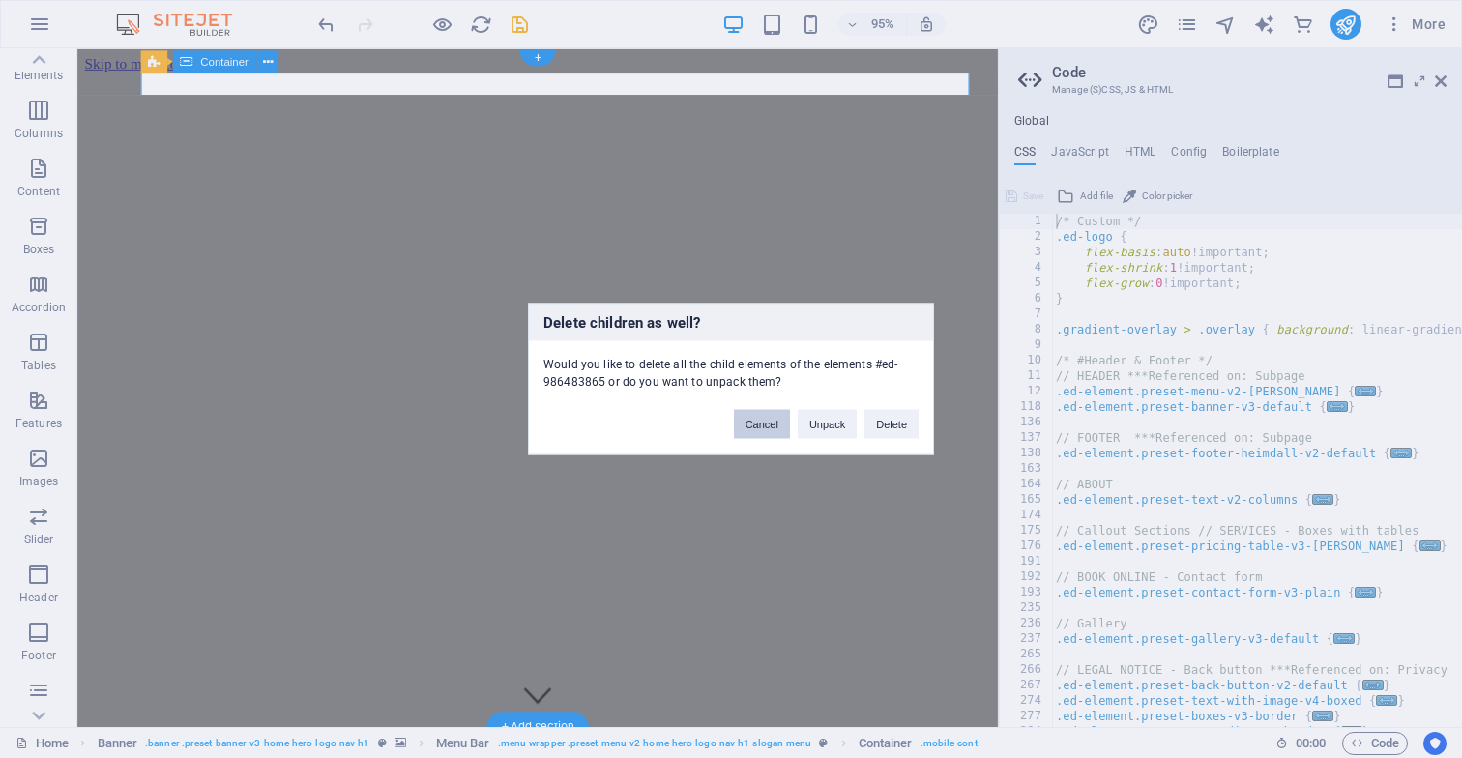
click at [763, 423] on button "Cancel" at bounding box center [762, 424] width 56 height 29
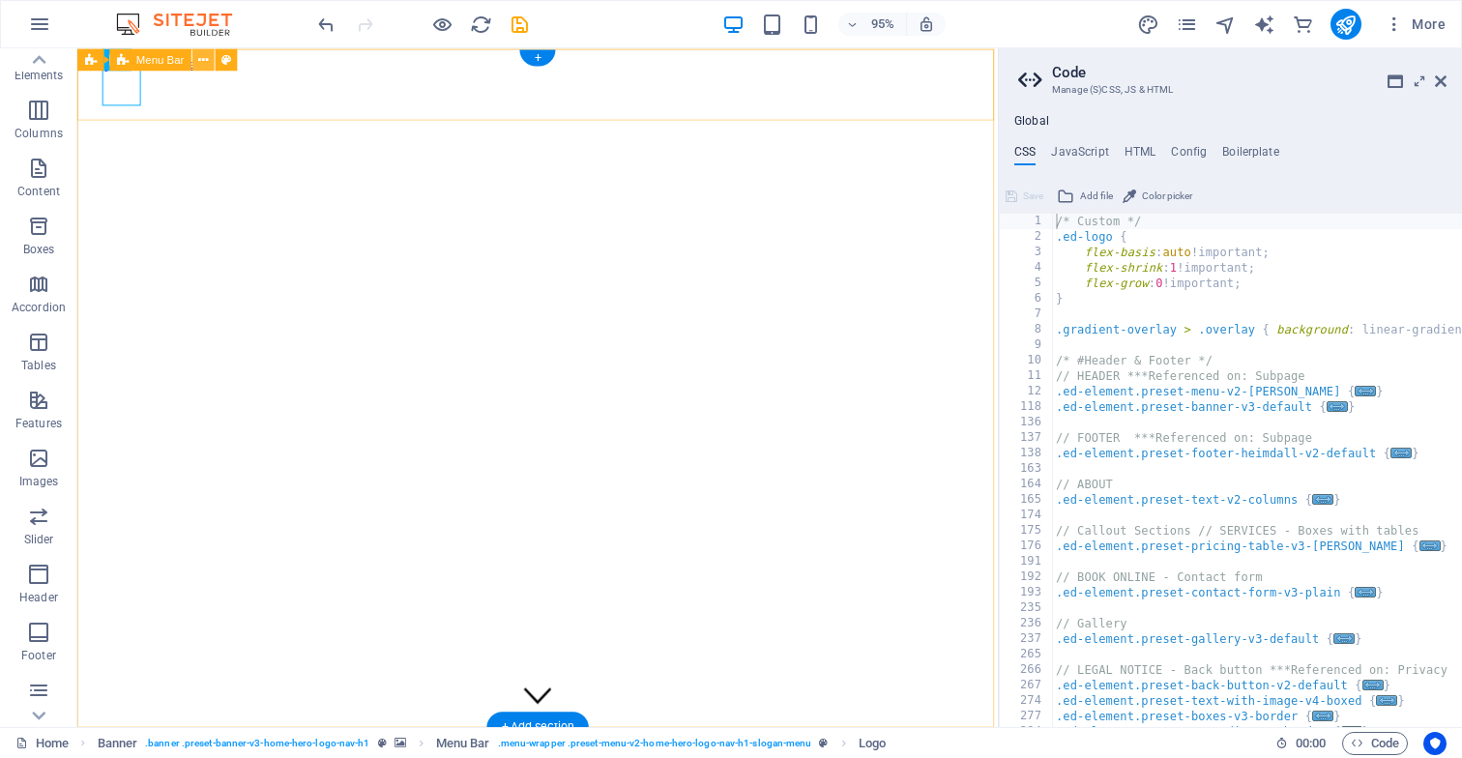
click at [203, 60] on icon at bounding box center [203, 58] width 10 height 19
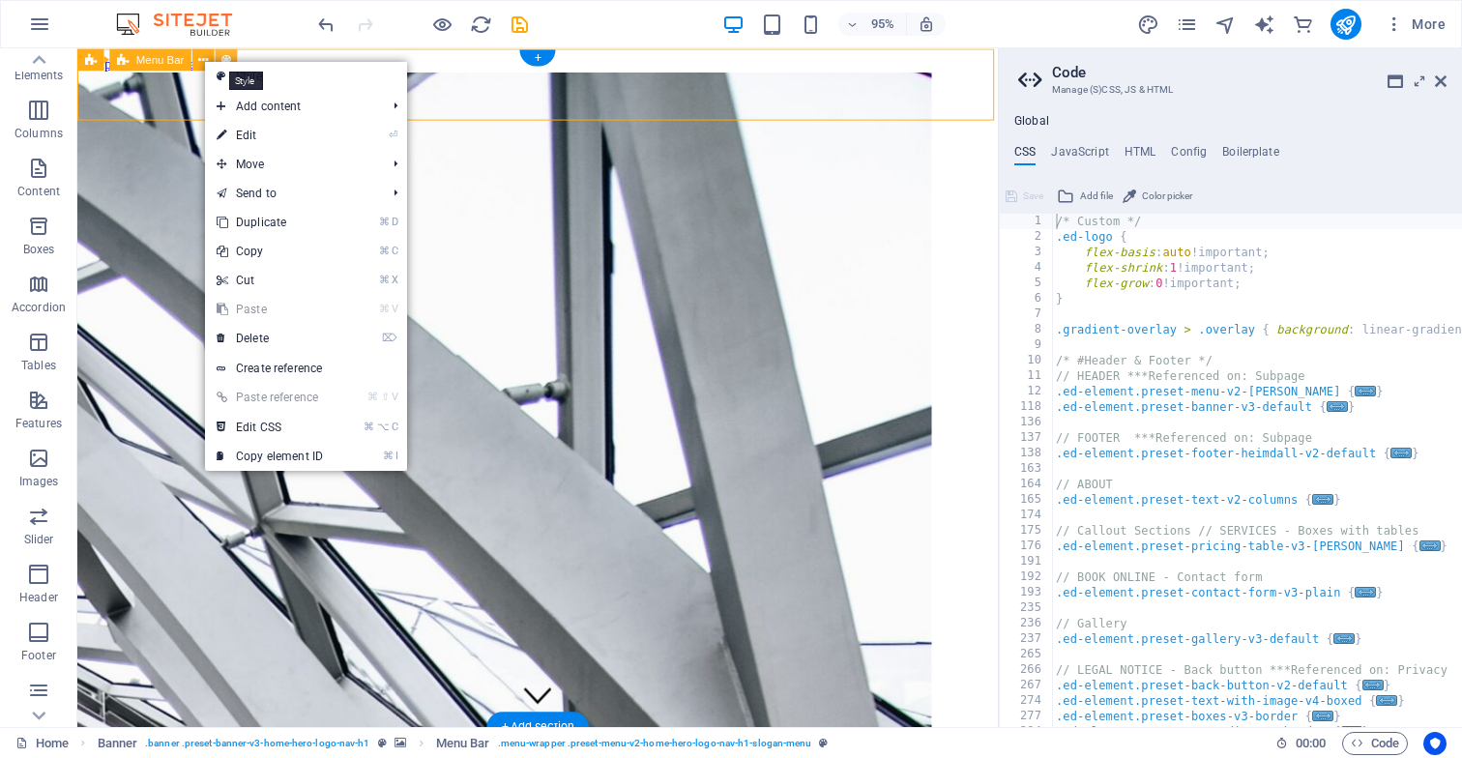
click at [227, 58] on icon at bounding box center [226, 58] width 10 height 19
select select "rem"
select select "preset-menu-v2-home-hero-logo-nav-h1-slogan-menu"
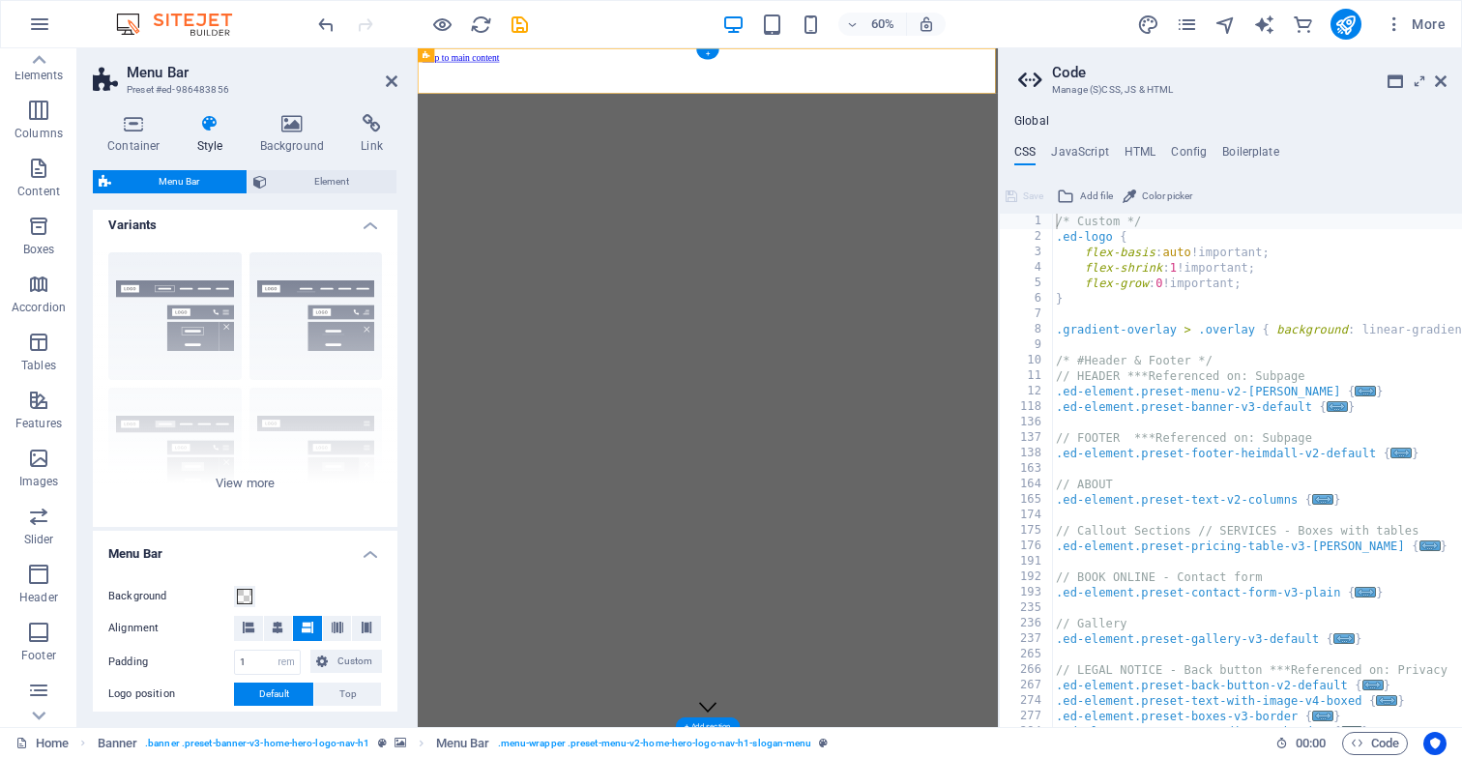
scroll to position [9, 0]
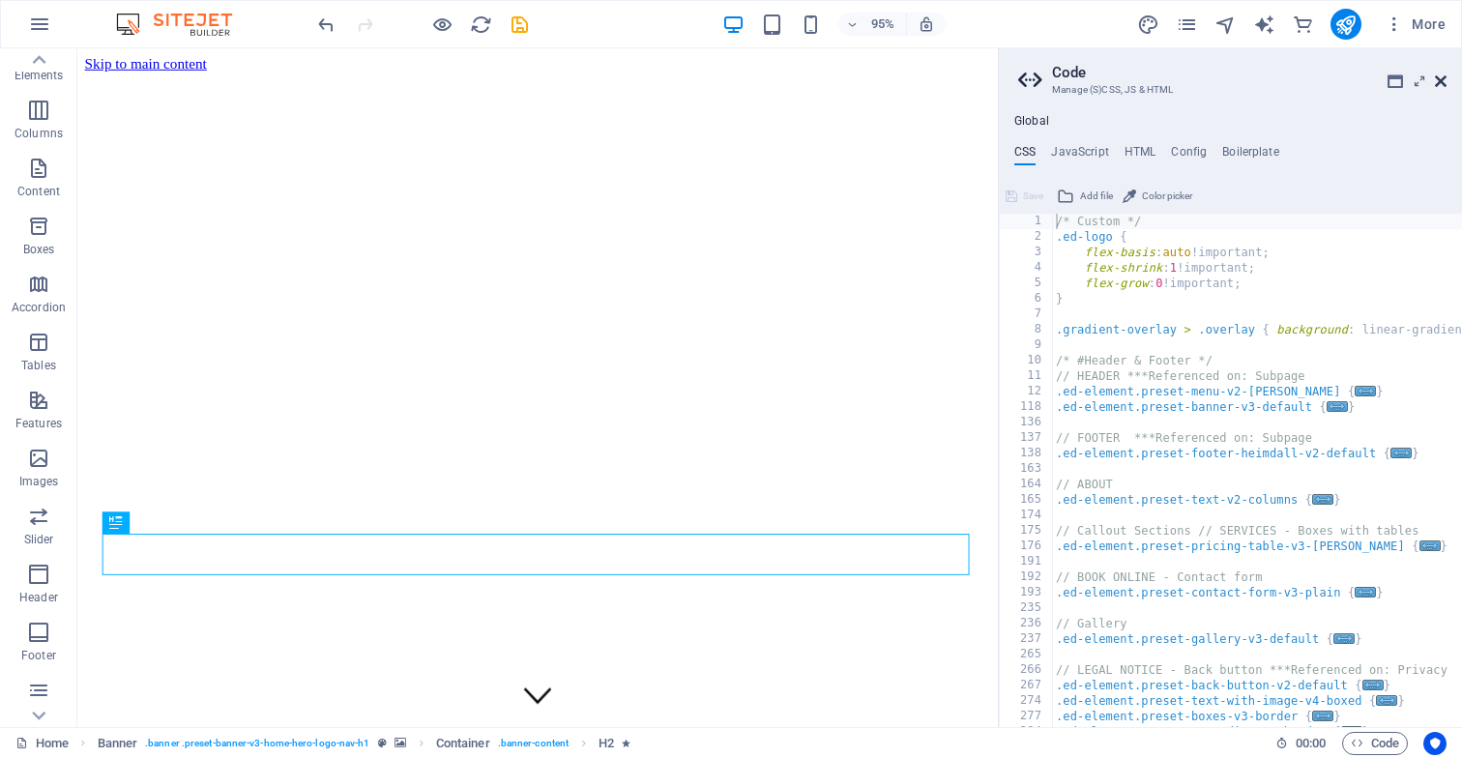
click at [1441, 81] on icon at bounding box center [1441, 81] width 12 height 15
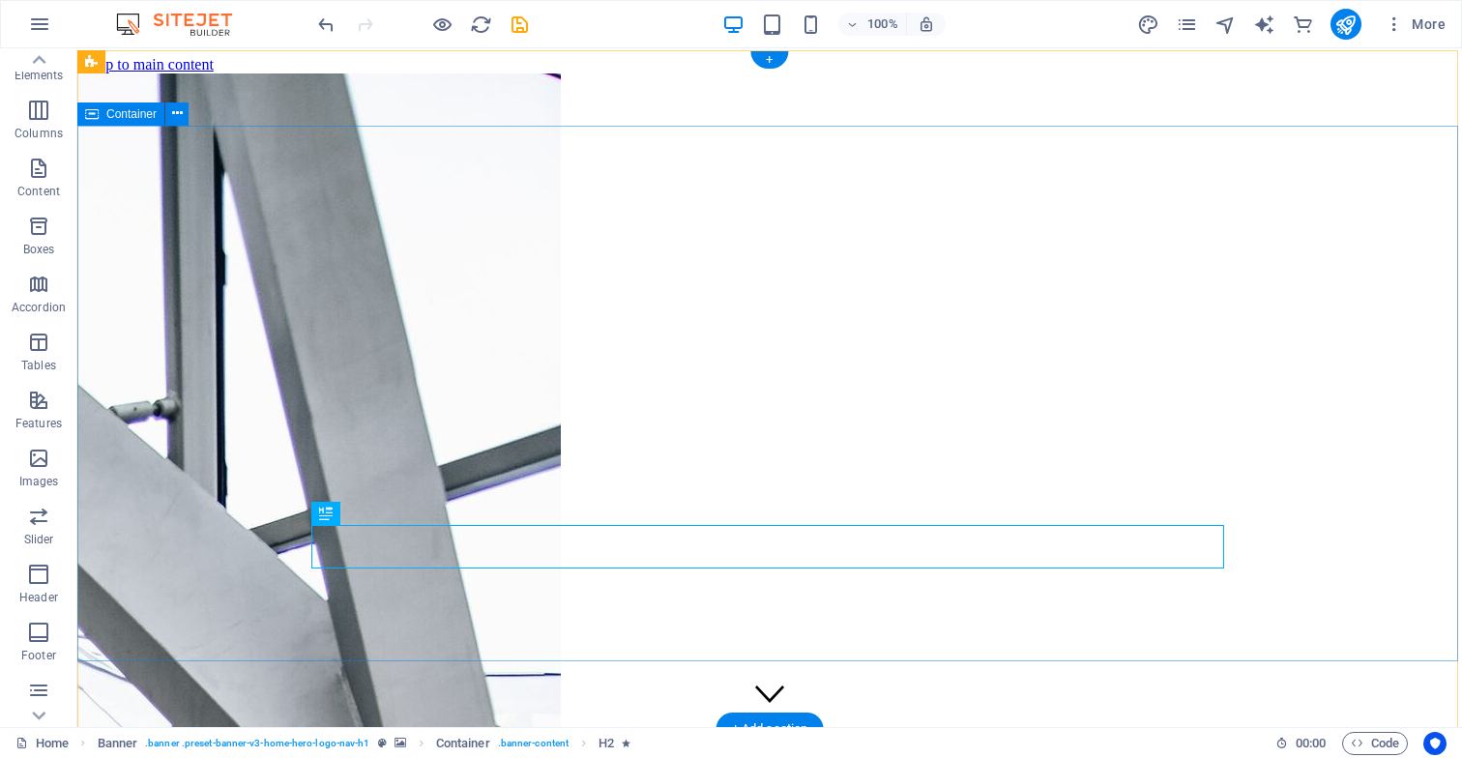
scroll to position [0, 0]
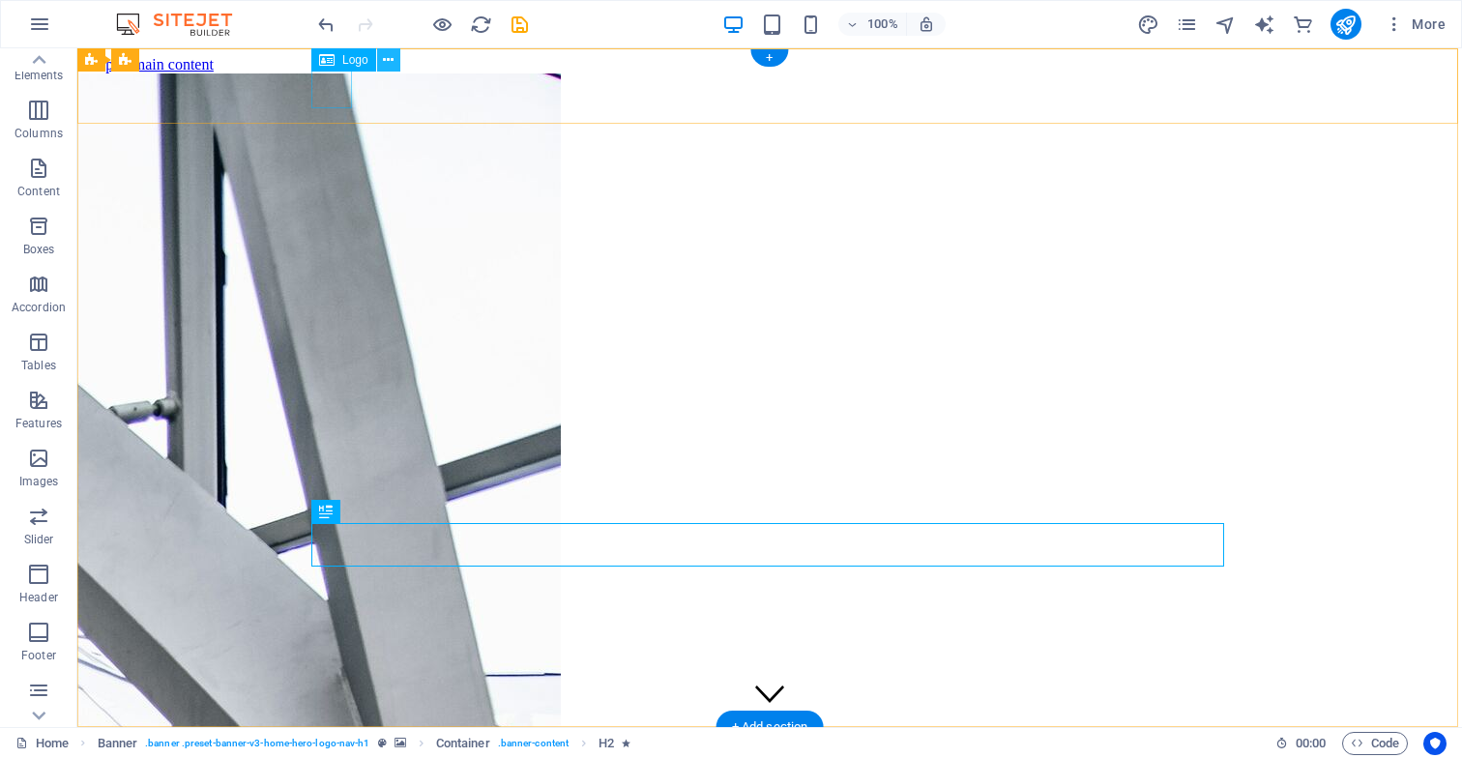
click at [387, 59] on icon at bounding box center [388, 60] width 11 height 20
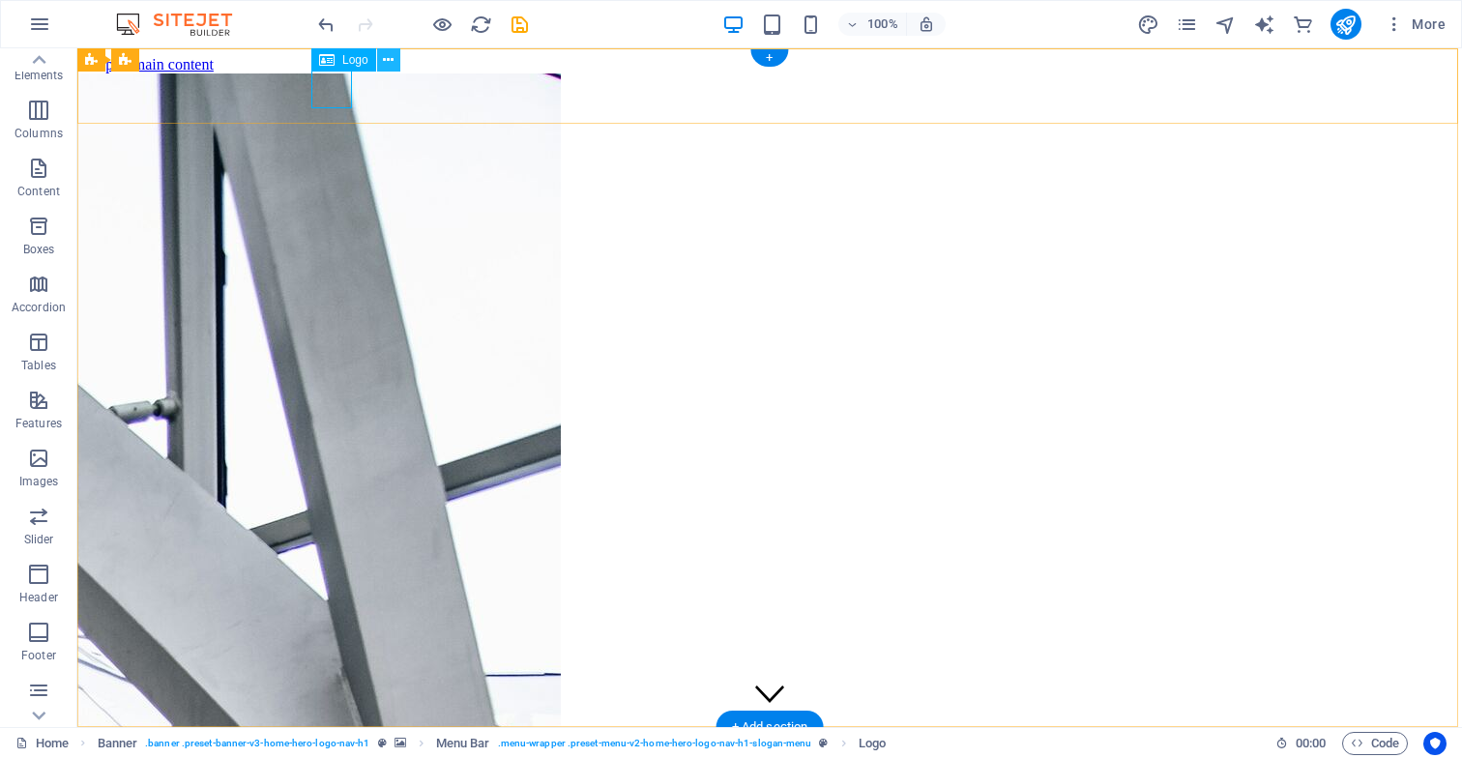
click at [386, 61] on icon at bounding box center [388, 60] width 11 height 20
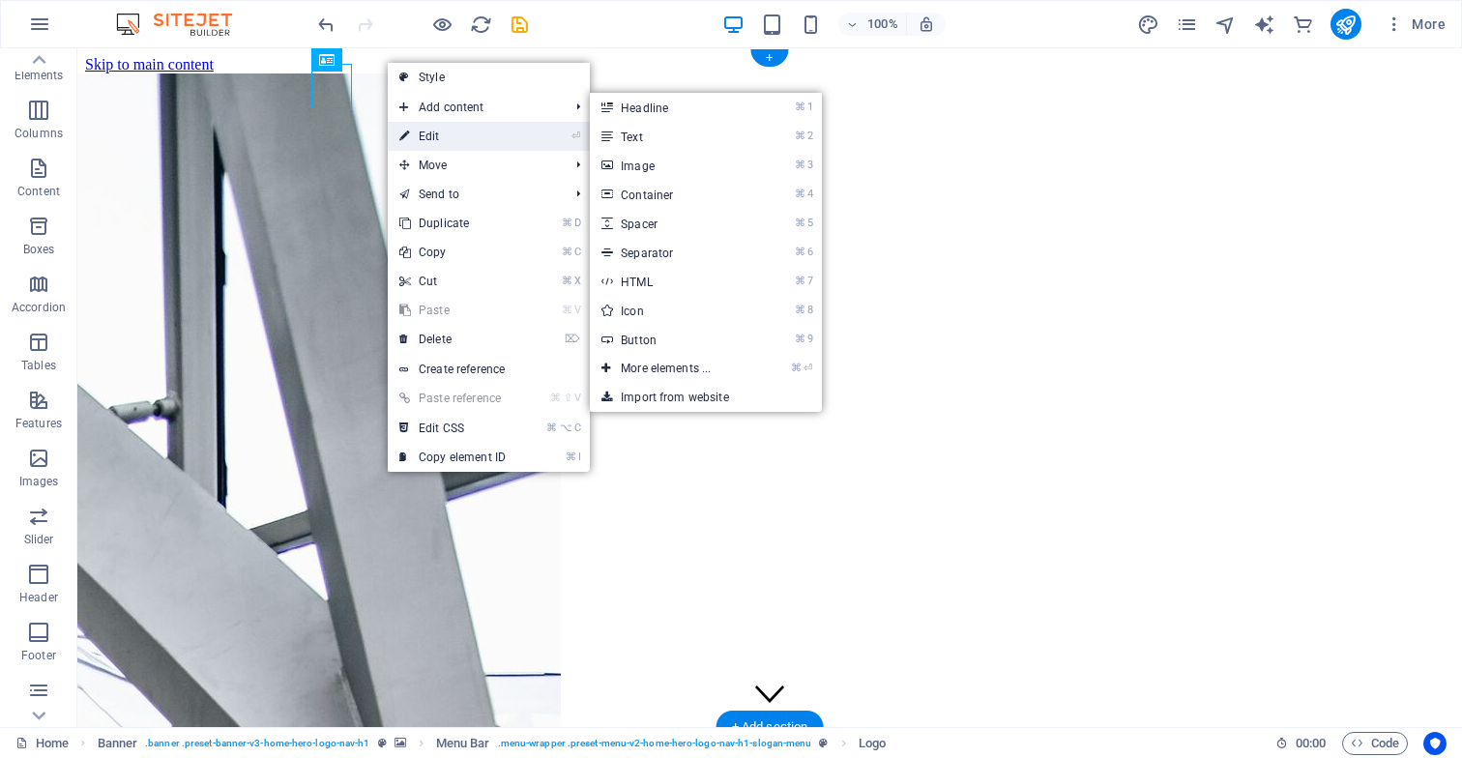
click at [437, 140] on link "⏎ Edit" at bounding box center [453, 136] width 130 height 29
select select "px"
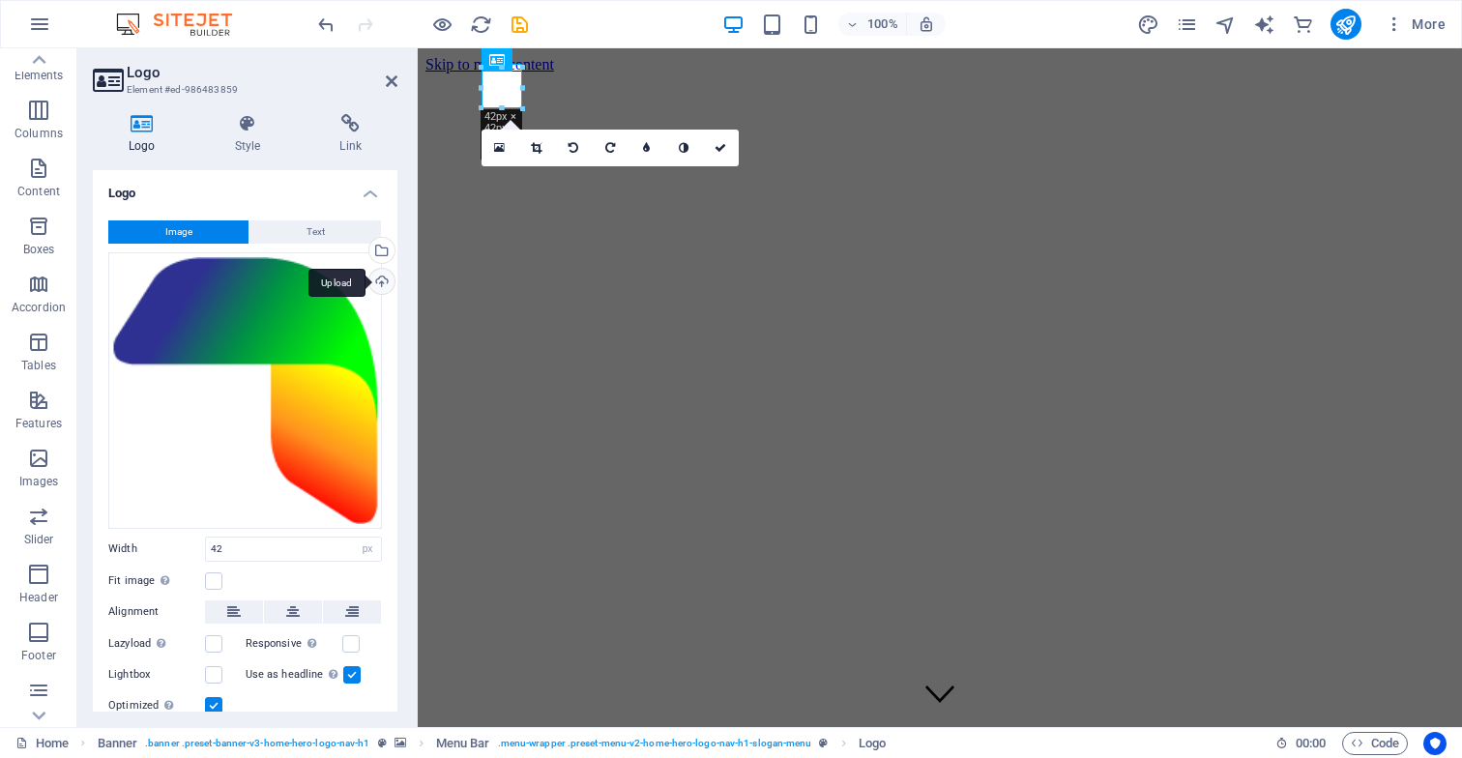
click at [378, 283] on div "Upload" at bounding box center [380, 283] width 29 height 29
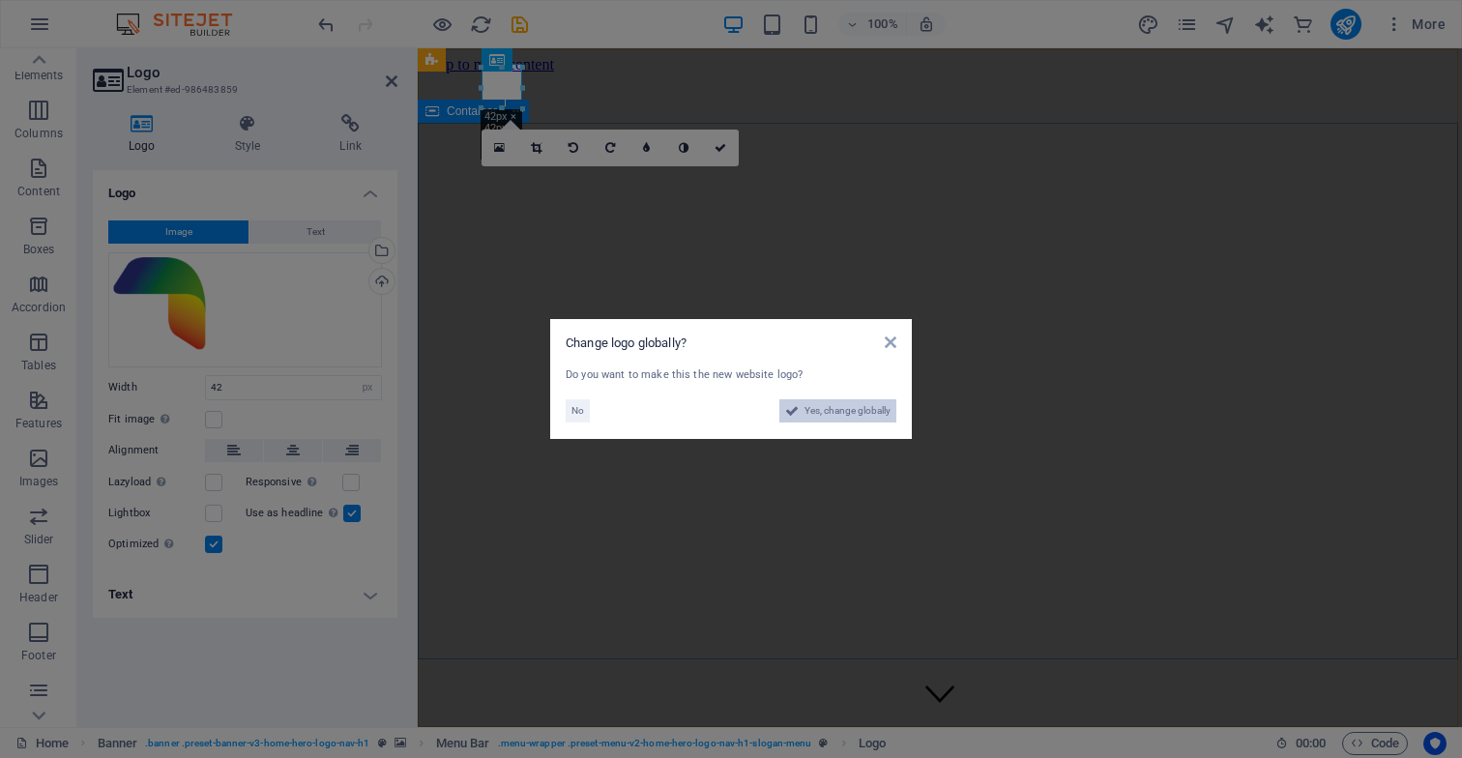
click at [870, 412] on span "Yes, change globally" at bounding box center [848, 410] width 86 height 23
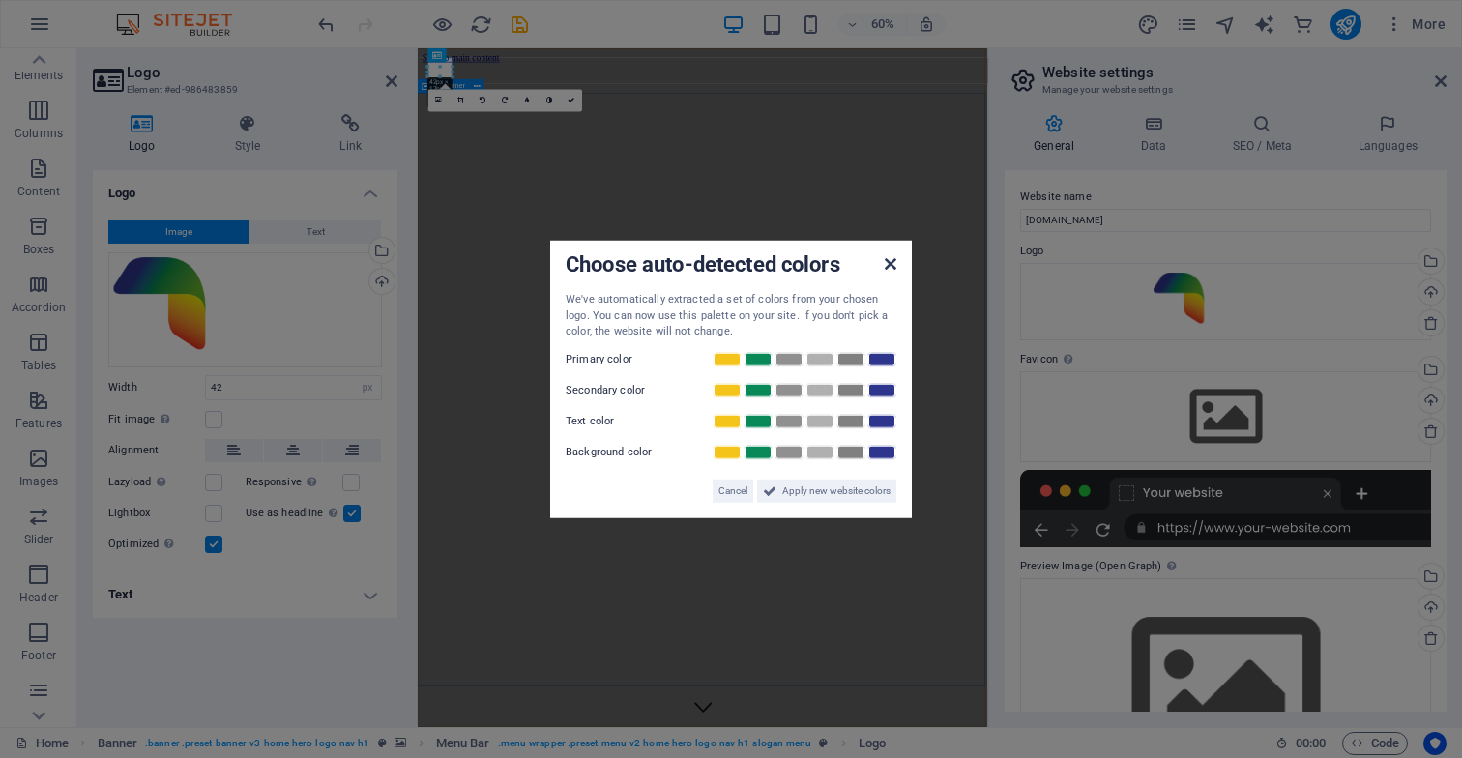
click at [890, 264] on icon at bounding box center [891, 263] width 12 height 15
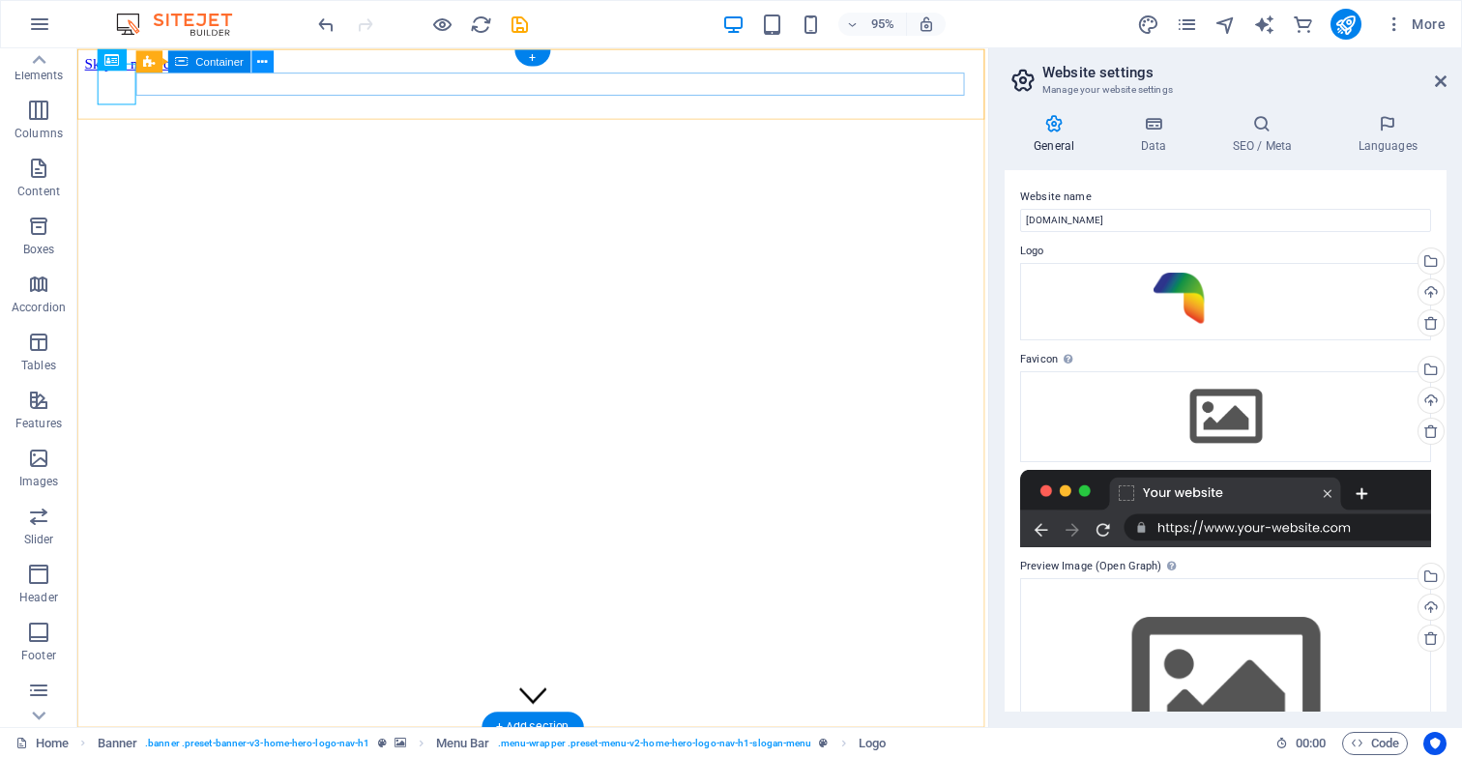
click at [264, 62] on icon at bounding box center [263, 60] width 10 height 19
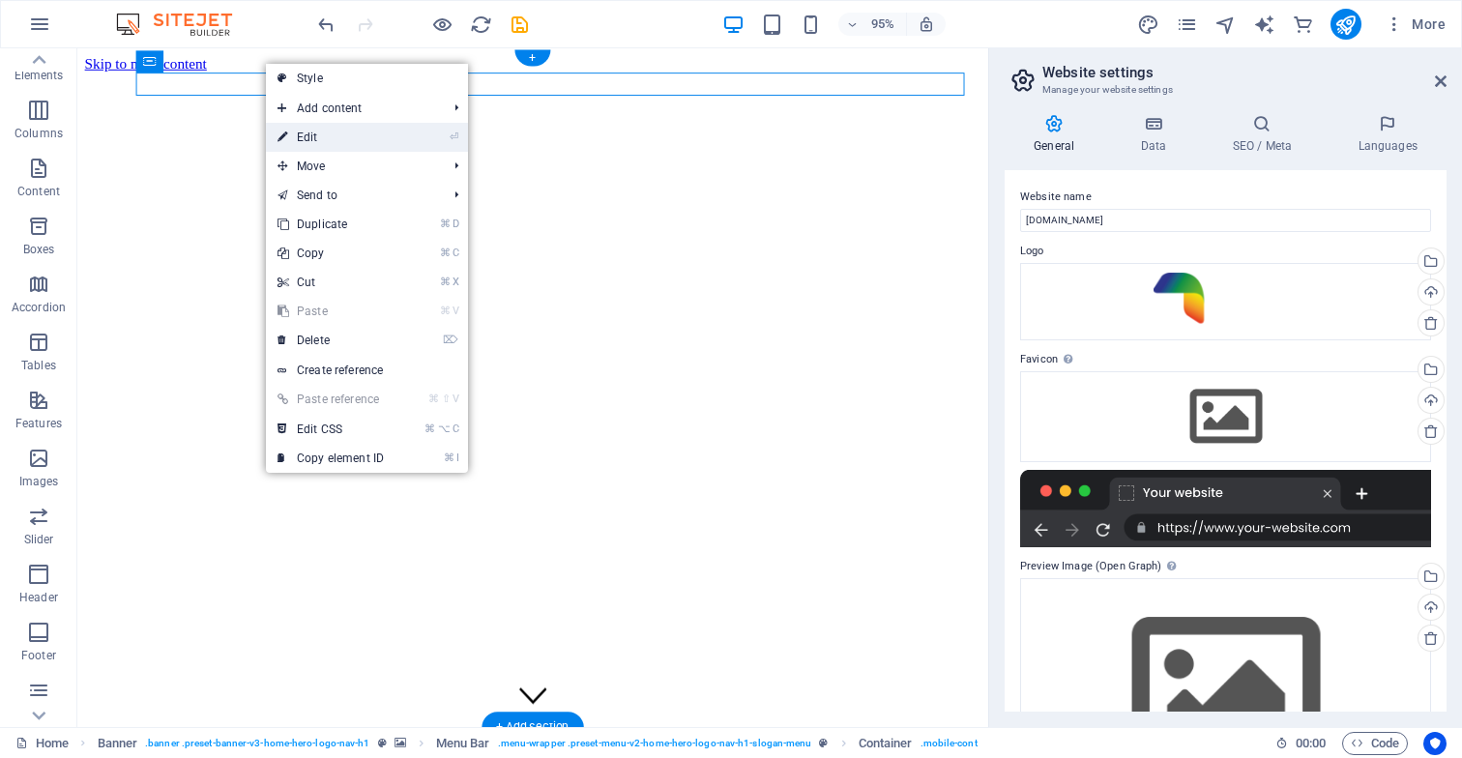
click at [320, 138] on link "⏎ Edit" at bounding box center [331, 137] width 130 height 29
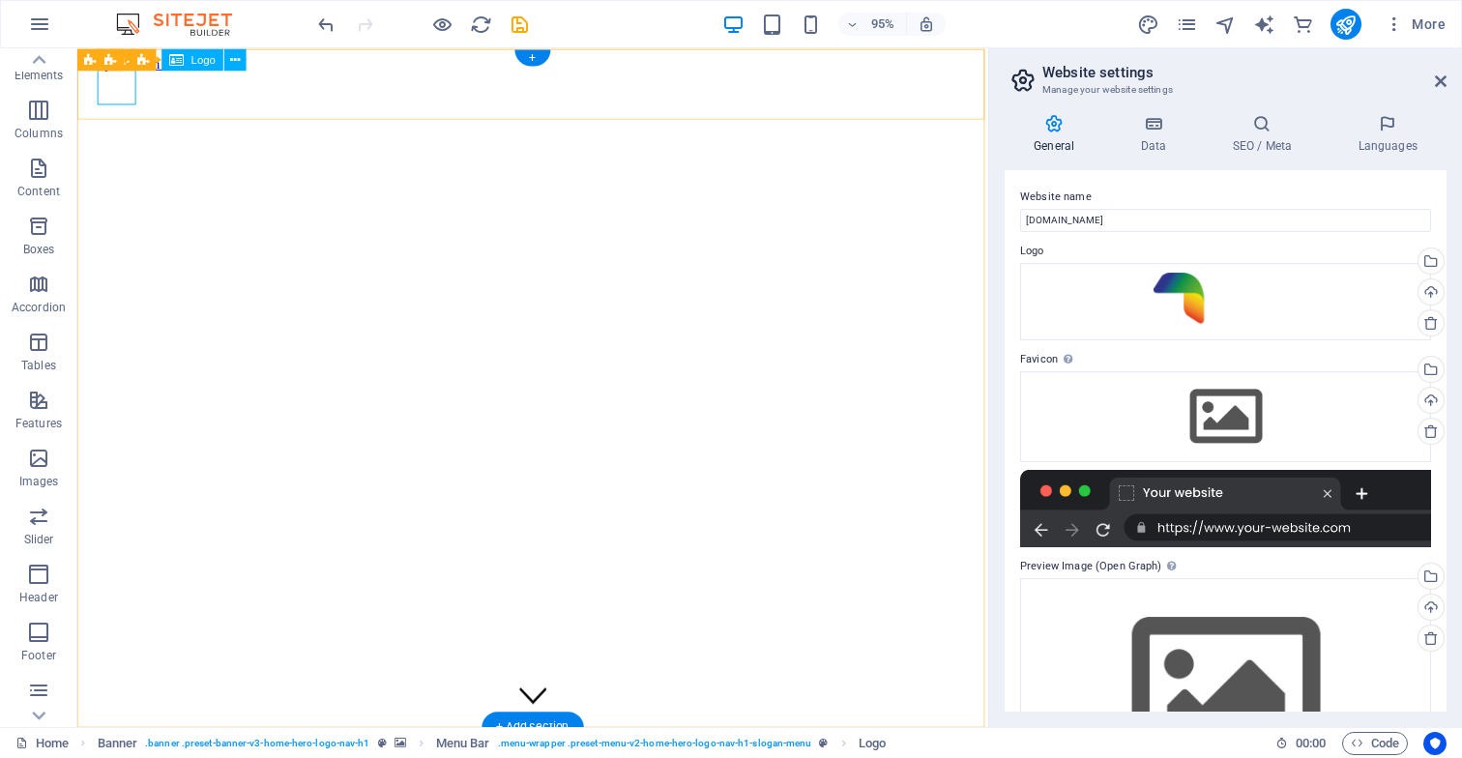
select select "px"
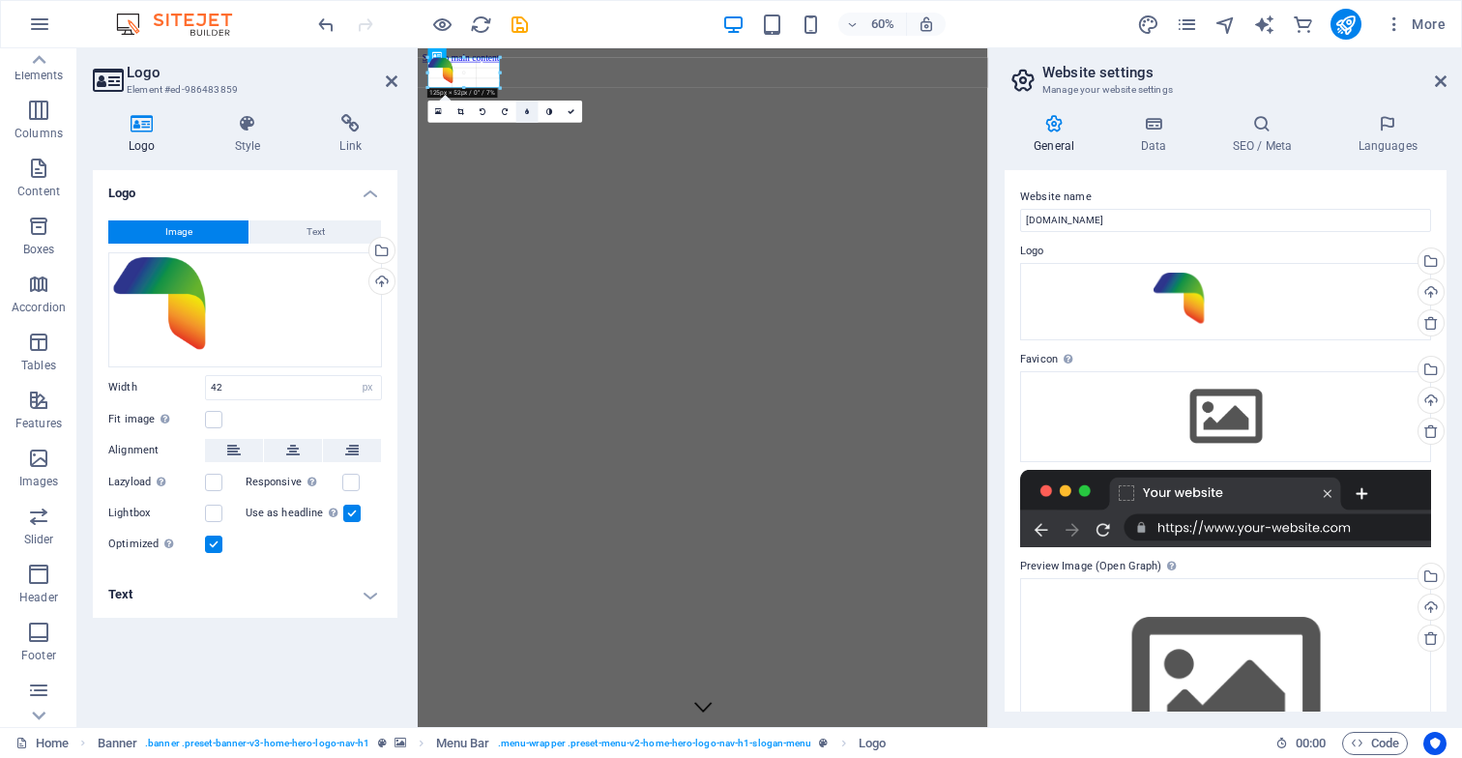
drag, startPoint x: 453, startPoint y: 79, endPoint x: 530, endPoint y: 117, distance: 86.1
type input "124"
click at [571, 113] on icon at bounding box center [571, 110] width 7 height 7
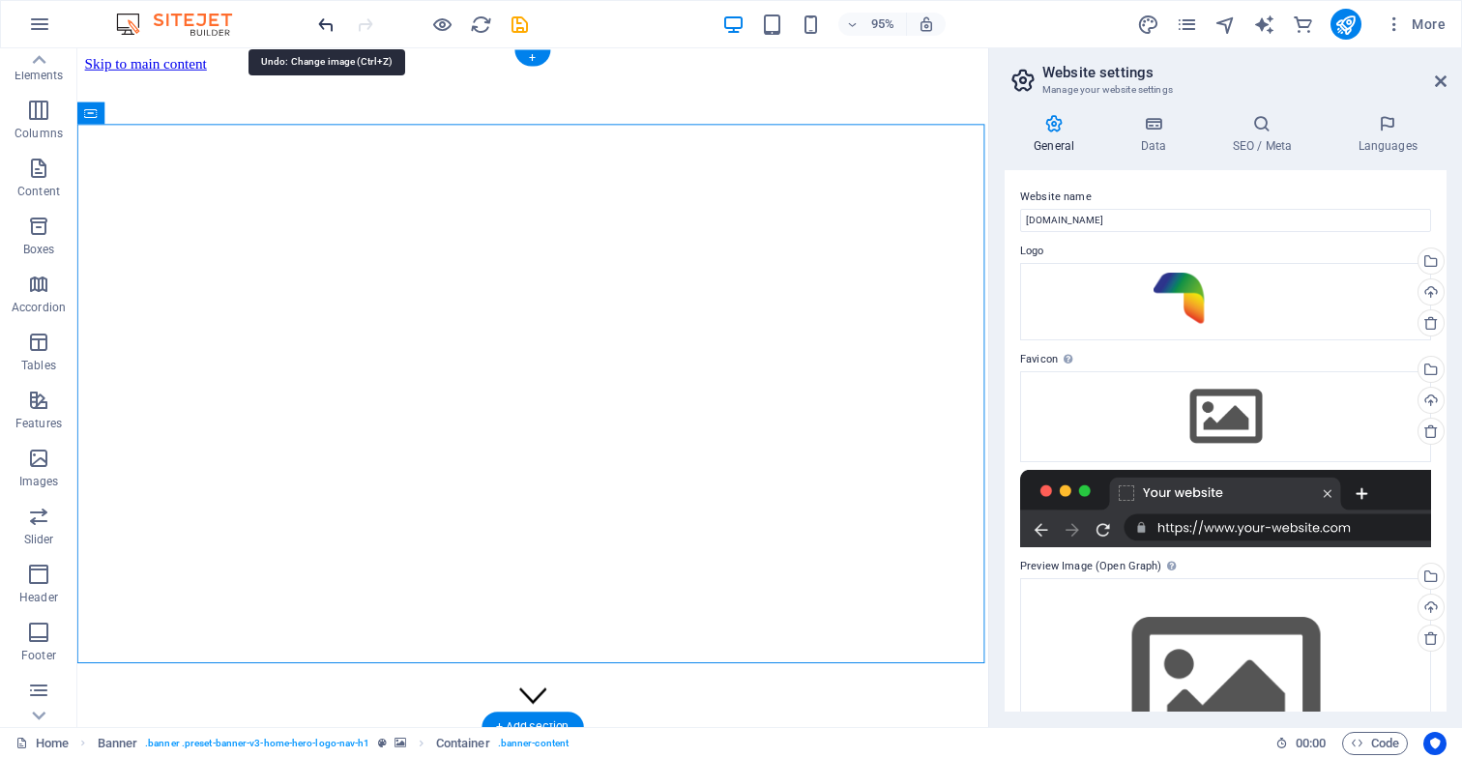
click at [324, 24] on icon "undo" at bounding box center [326, 25] width 22 height 22
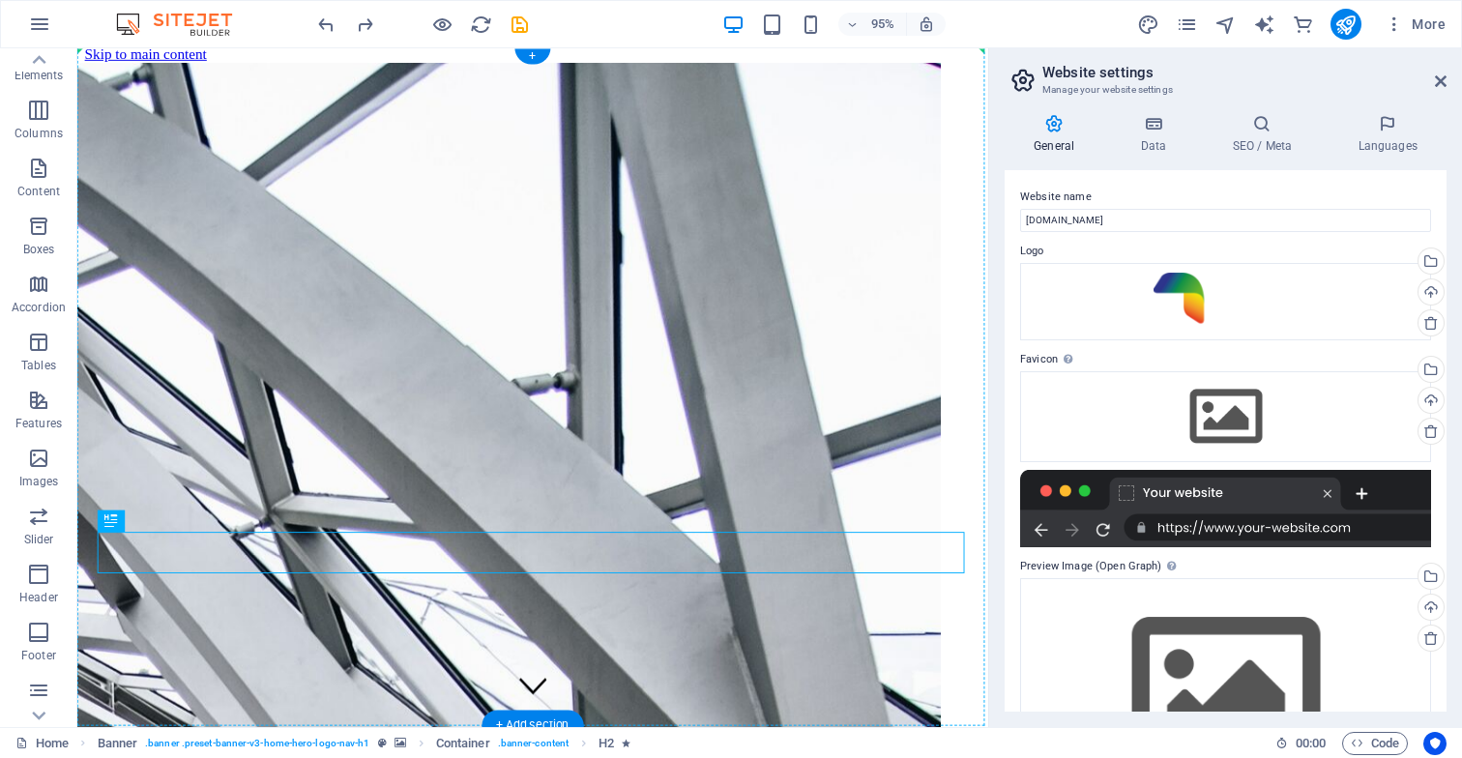
drag, startPoint x: 484, startPoint y: 585, endPoint x: 388, endPoint y: 215, distance: 382.6
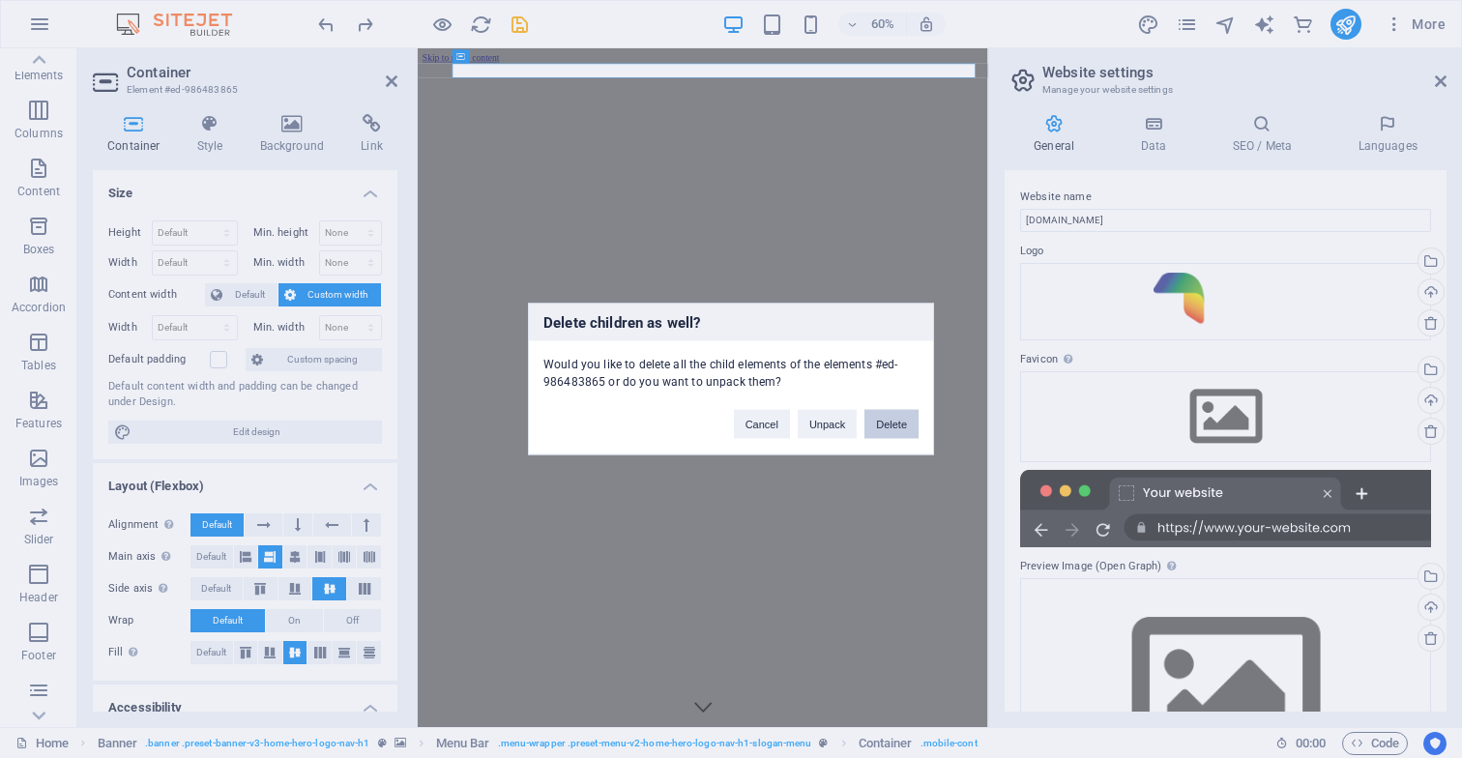
click at [900, 426] on button "Delete" at bounding box center [892, 424] width 54 height 29
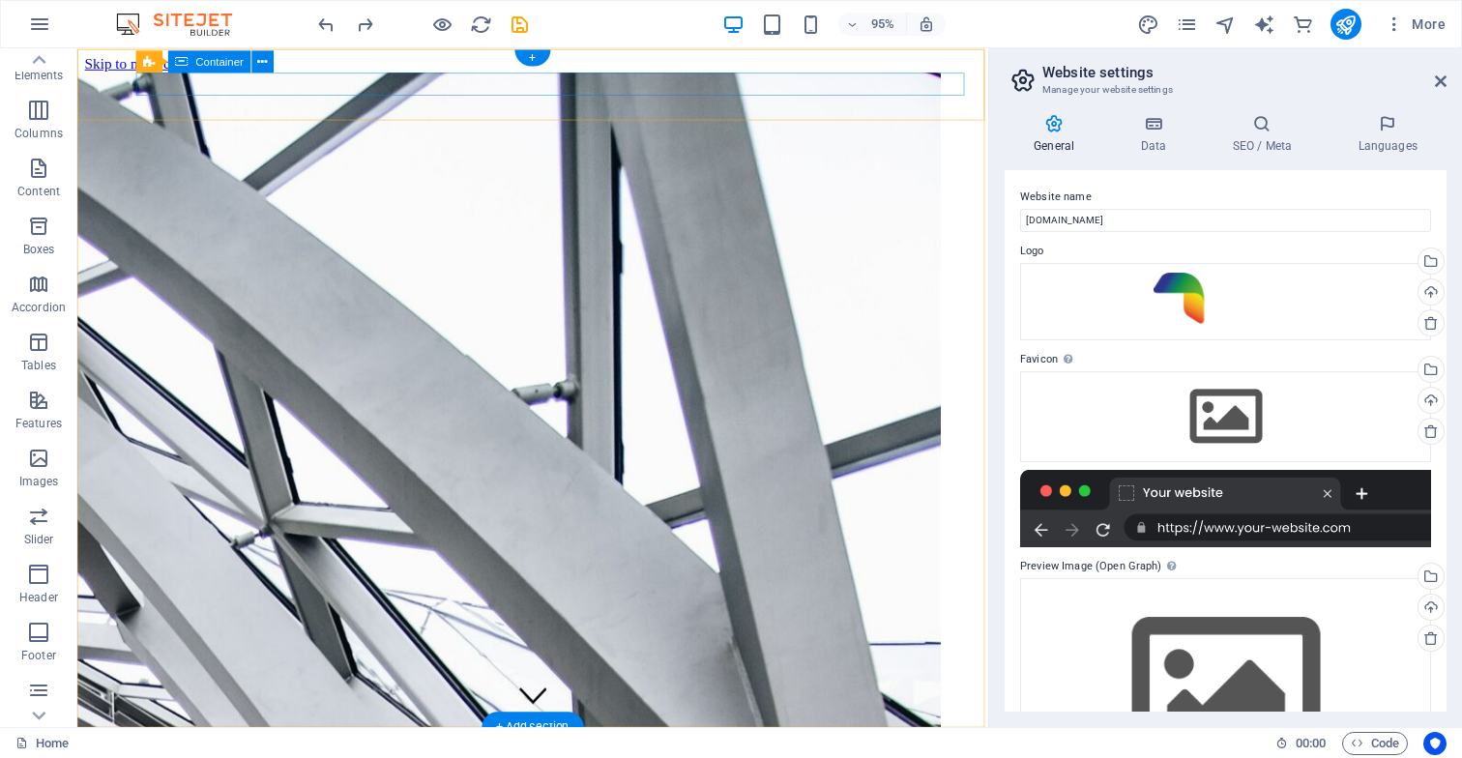
click at [226, 66] on span "Container" at bounding box center [219, 61] width 47 height 11
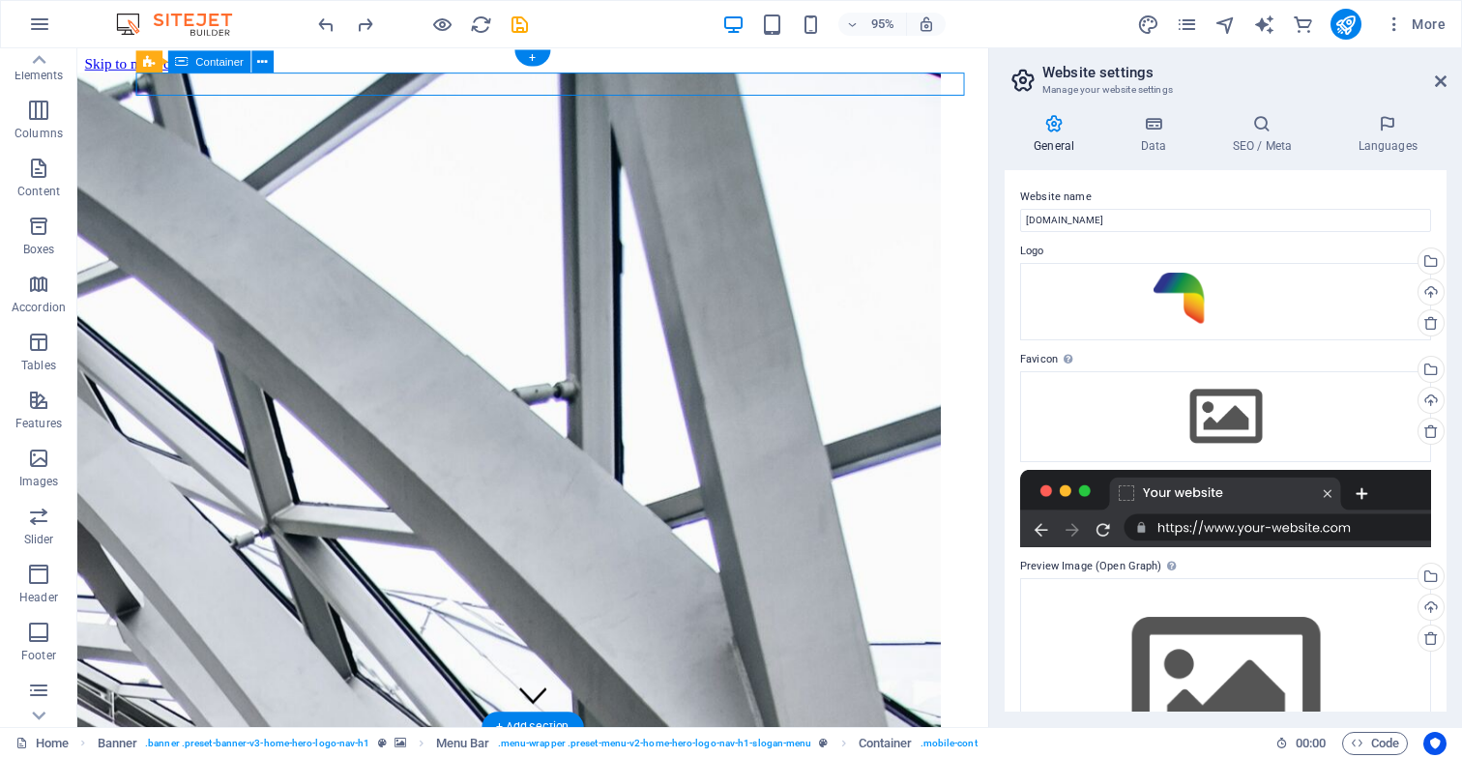
click at [229, 63] on span "Container" at bounding box center [219, 61] width 47 height 11
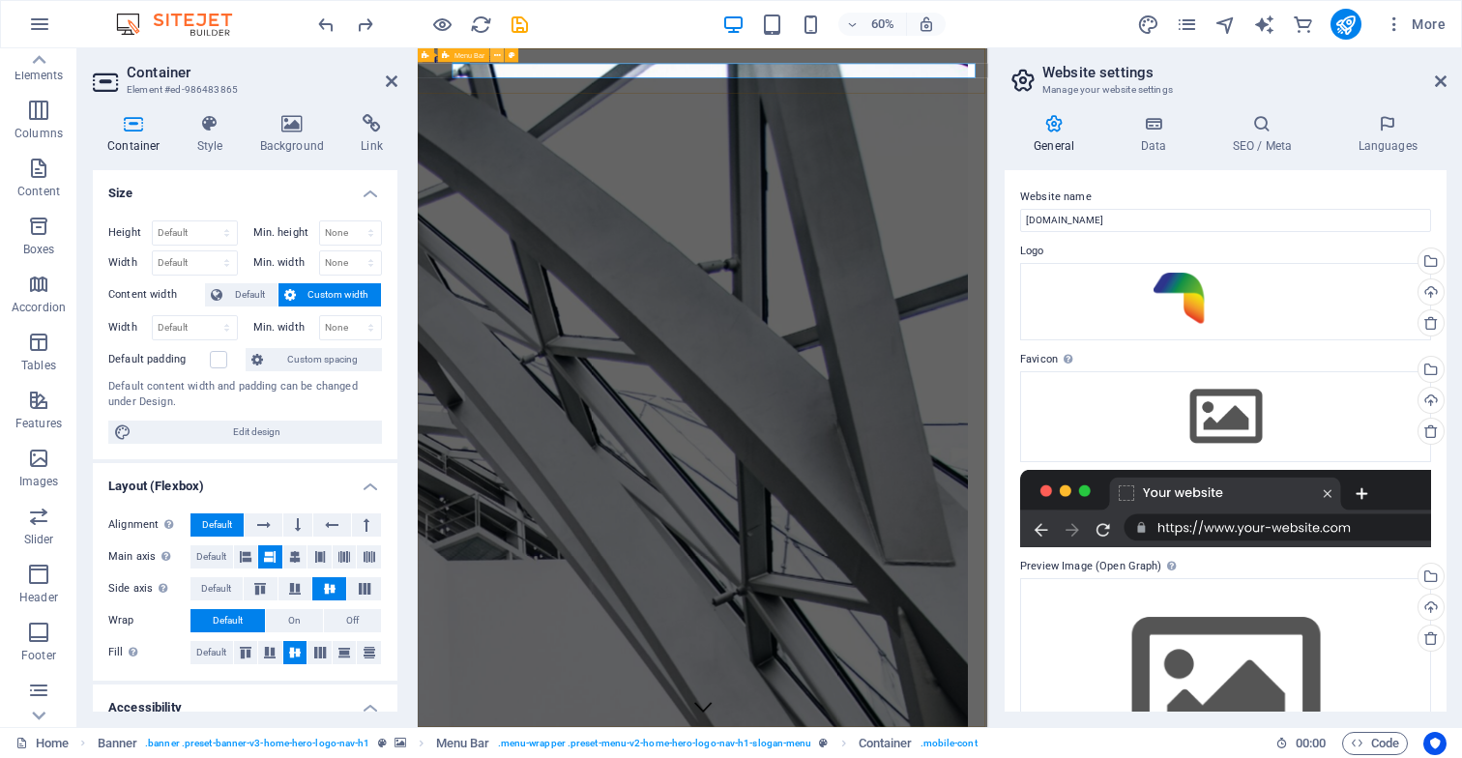
click at [496, 56] on icon at bounding box center [497, 55] width 7 height 13
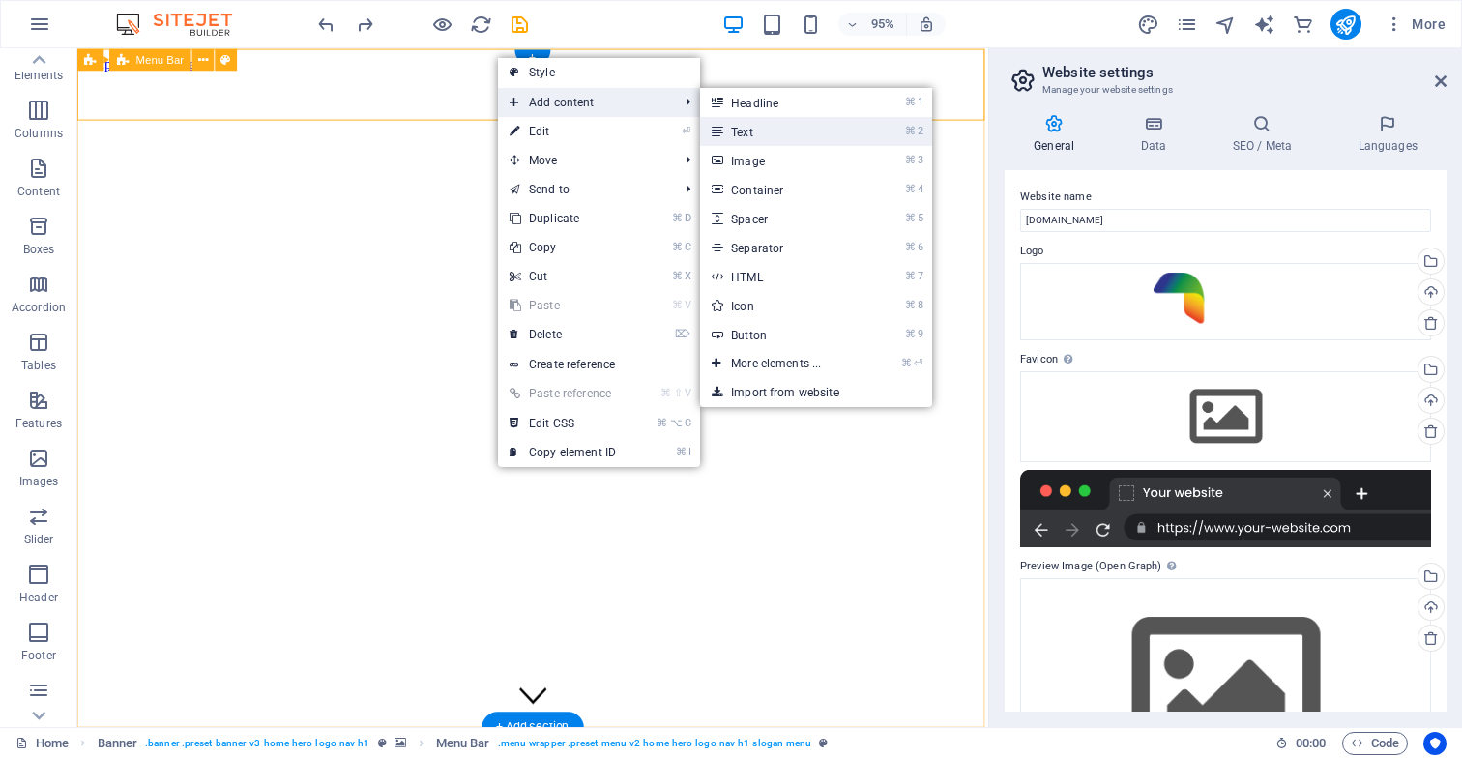
drag, startPoint x: 553, startPoint y: 142, endPoint x: 750, endPoint y: 133, distance: 196.5
click at [750, 133] on link "⌘ 2 Text" at bounding box center [780, 131] width 160 height 29
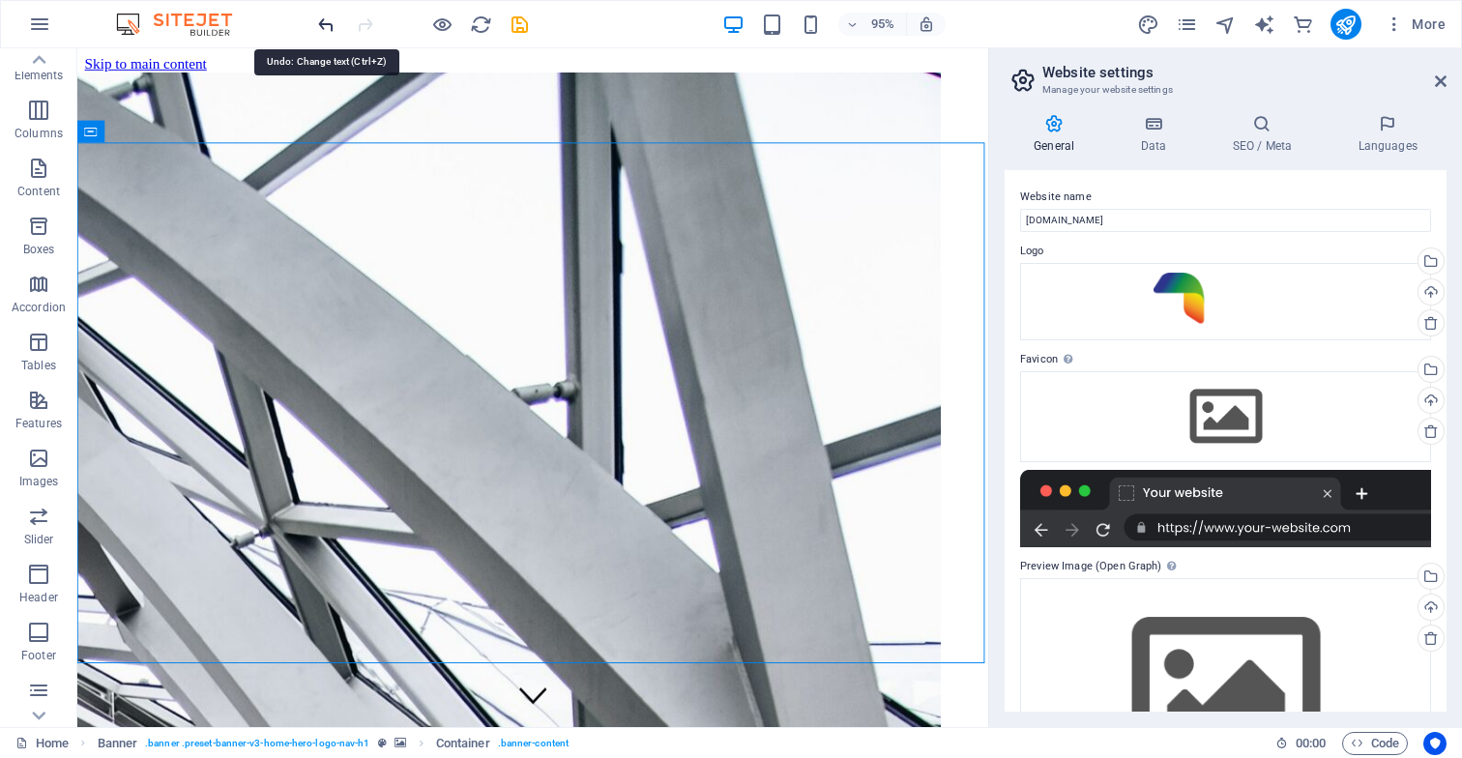
click at [324, 24] on icon "undo" at bounding box center [326, 25] width 22 height 22
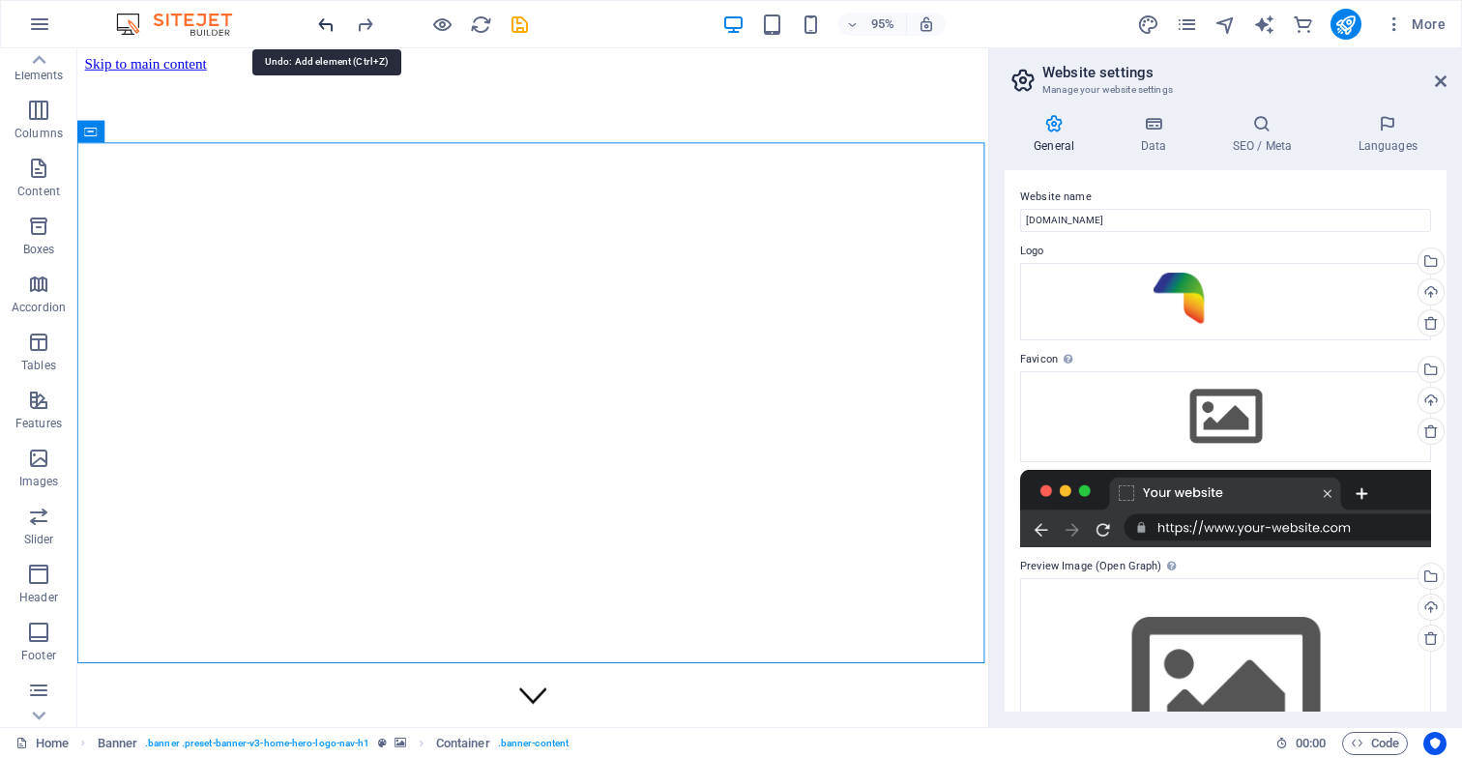
click at [324, 24] on icon "undo" at bounding box center [326, 25] width 22 height 22
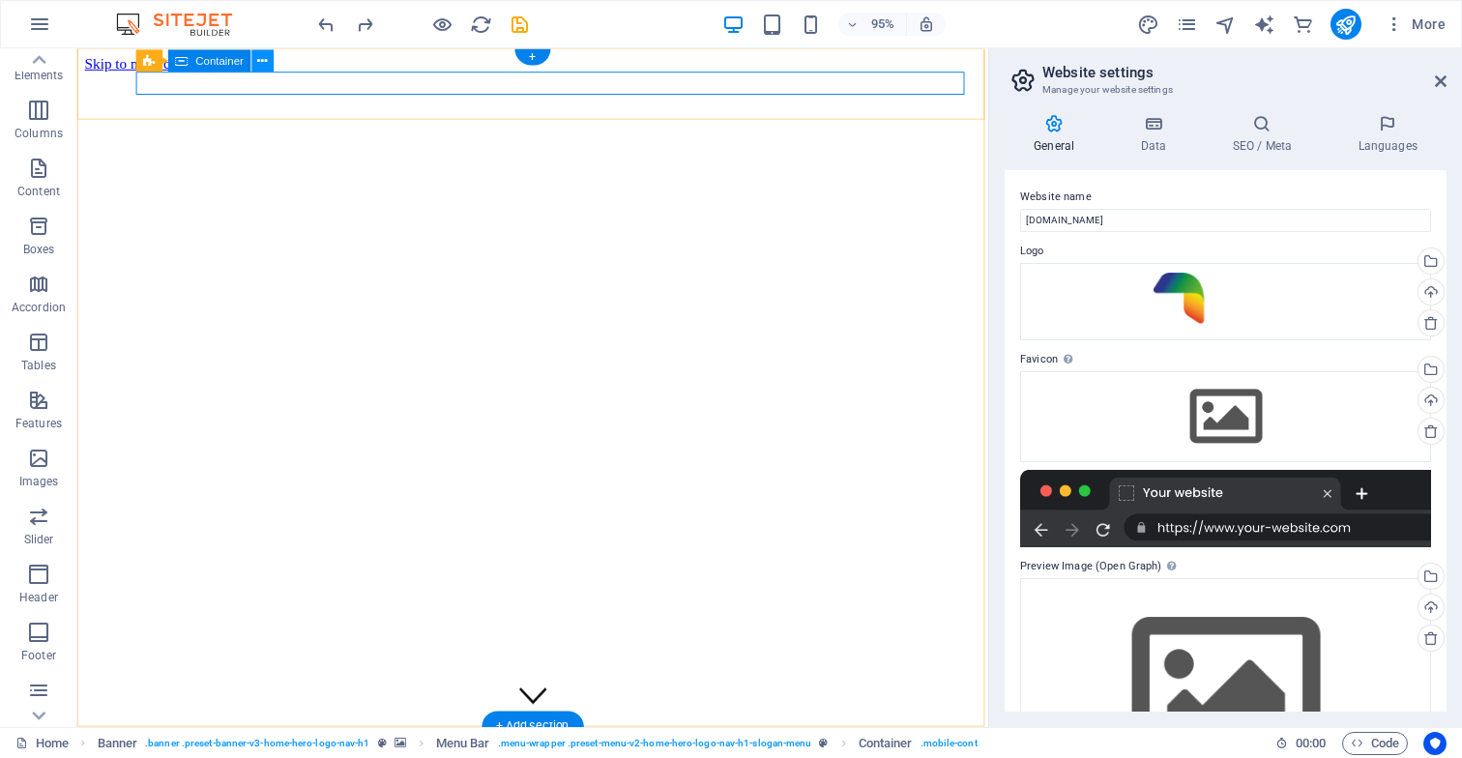
click at [263, 62] on icon at bounding box center [263, 60] width 10 height 19
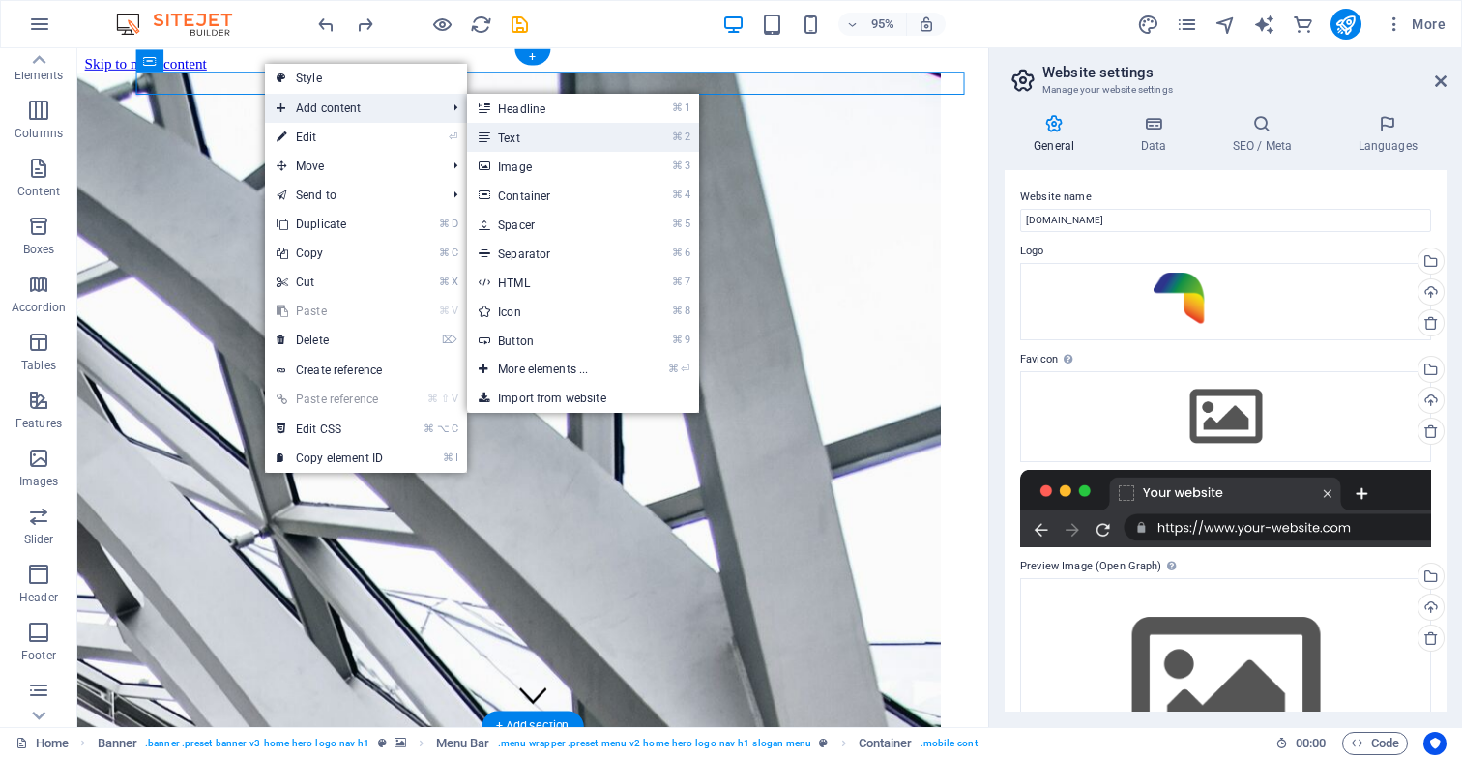
drag, startPoint x: 527, startPoint y: 139, endPoint x: 182, endPoint y: 152, distance: 345.5
click at [527, 139] on link "⌘ 2 Text" at bounding box center [547, 137] width 160 height 29
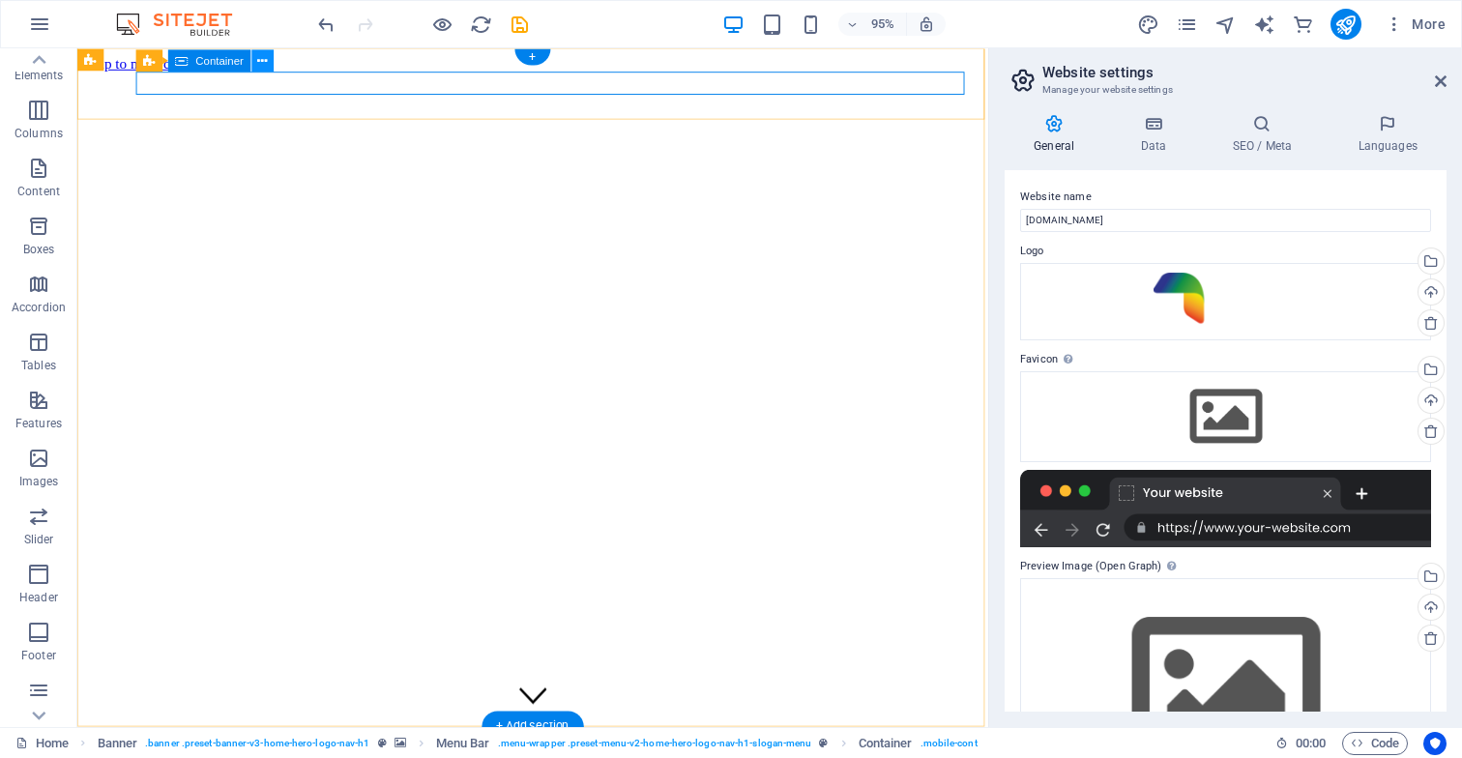
click at [264, 61] on icon at bounding box center [263, 60] width 10 height 19
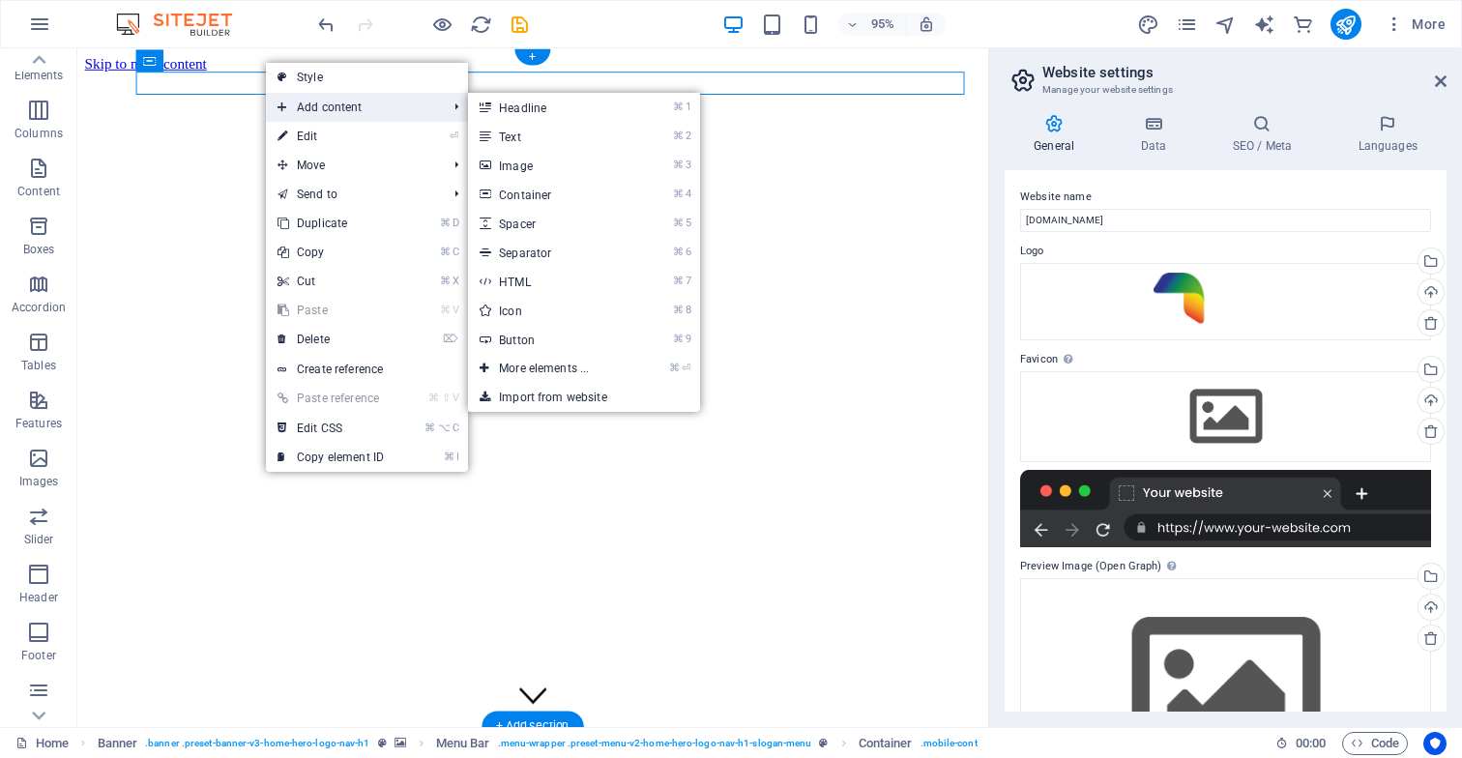
click at [367, 111] on span "Add content" at bounding box center [352, 107] width 173 height 29
click at [532, 139] on link "⌘ 2 Text" at bounding box center [548, 136] width 160 height 29
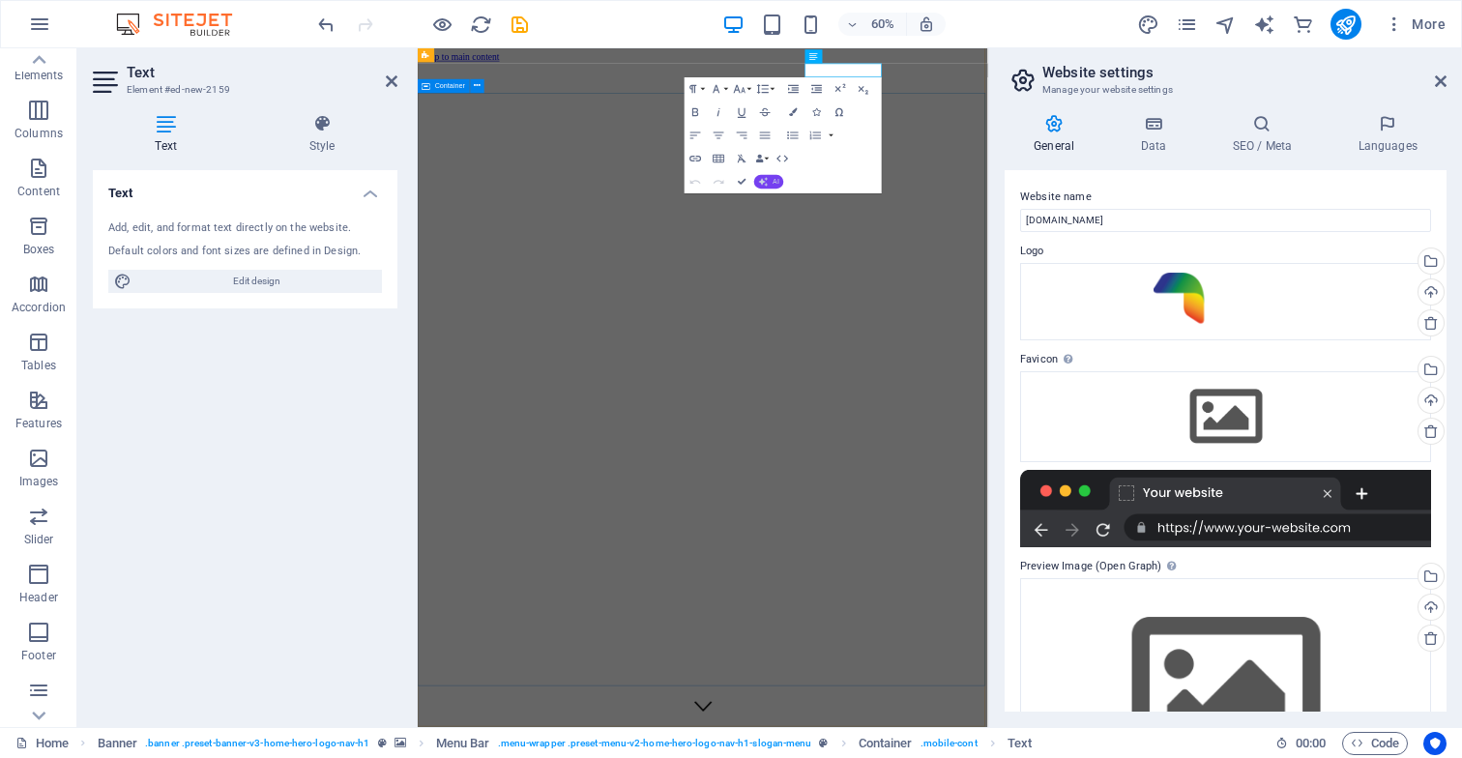
click at [770, 183] on button "AI" at bounding box center [769, 182] width 30 height 14
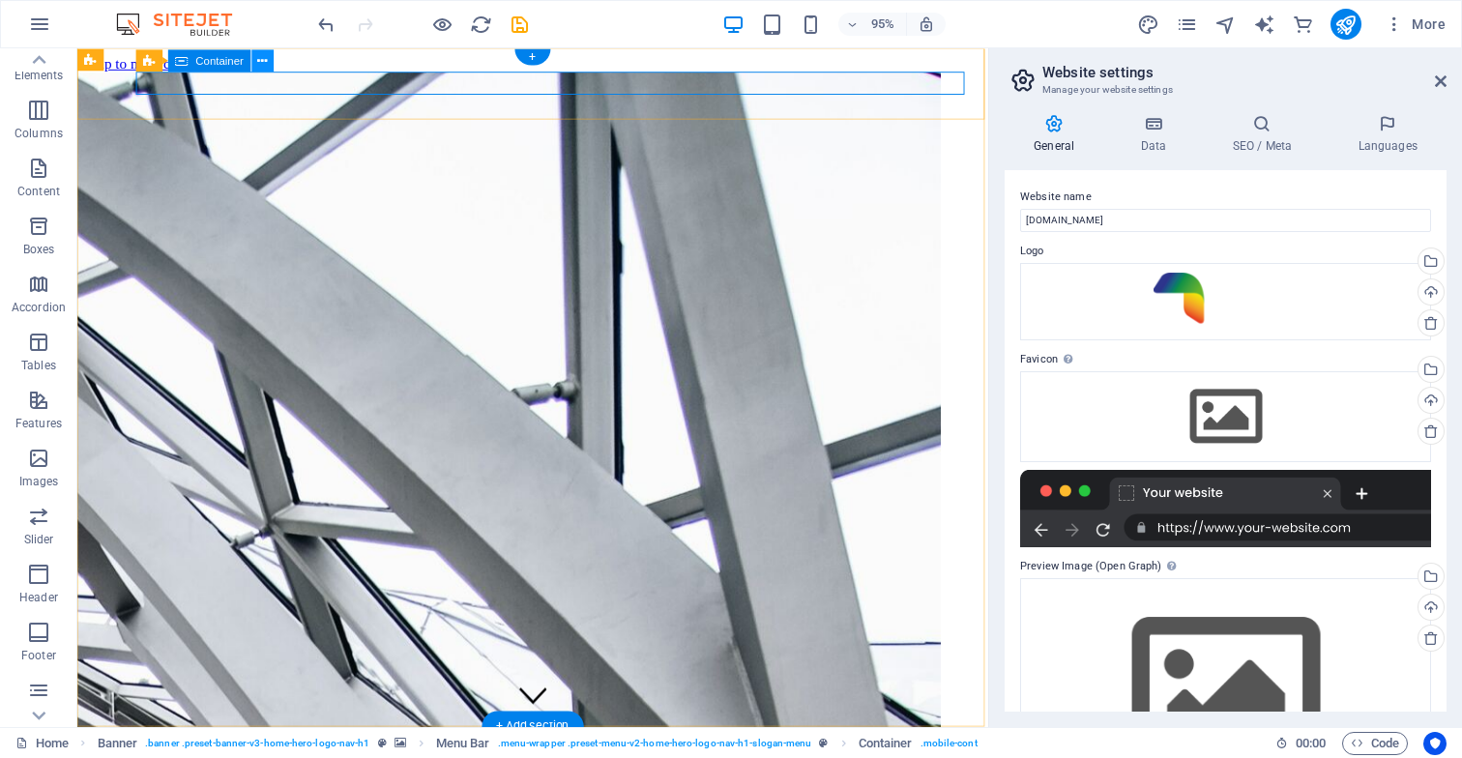
click at [263, 63] on icon at bounding box center [263, 60] width 10 height 19
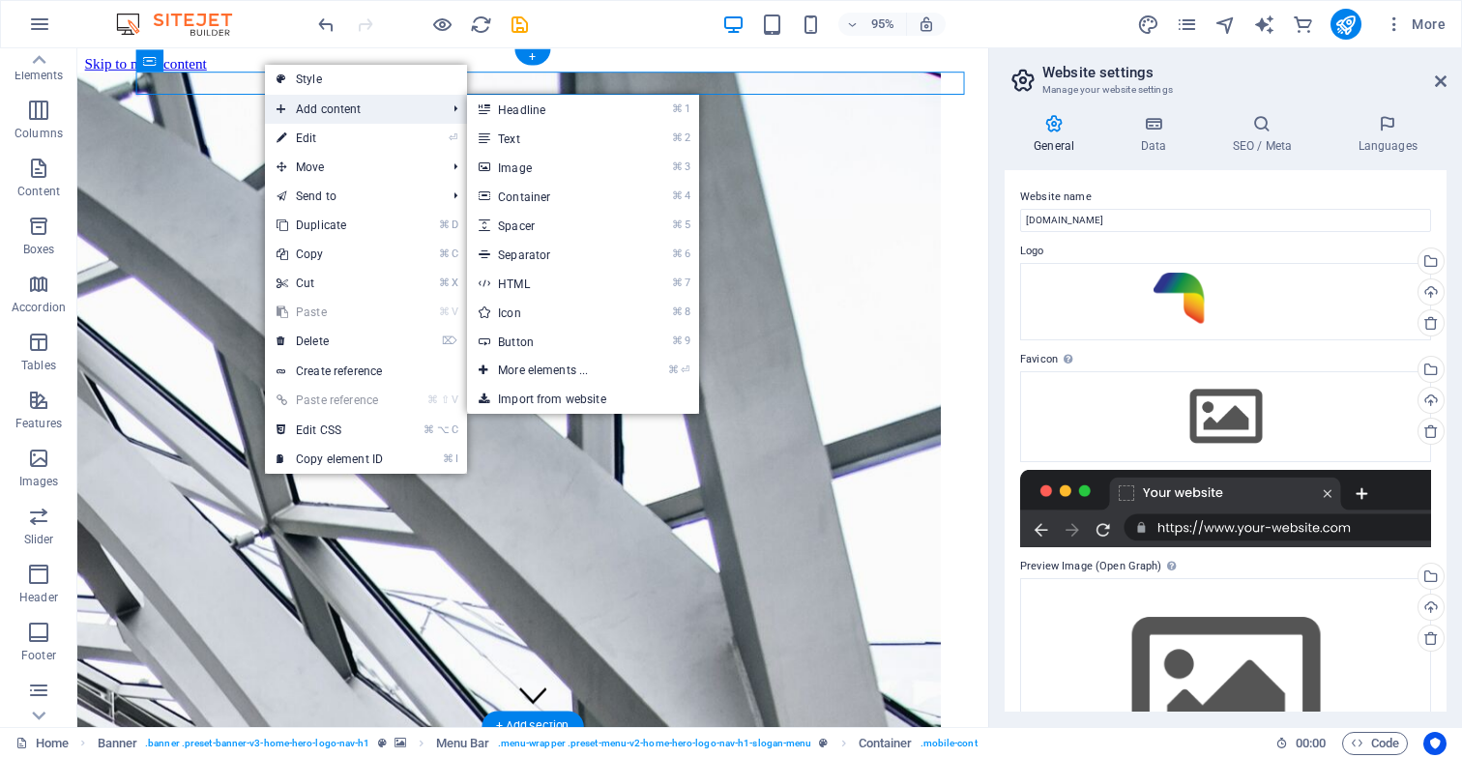
click at [338, 114] on span "Add content" at bounding box center [351, 109] width 173 height 29
drag, startPoint x: 179, startPoint y: 150, endPoint x: 524, endPoint y: 138, distance: 345.5
click at [524, 138] on link "⌘ 2 Text" at bounding box center [547, 138] width 160 height 29
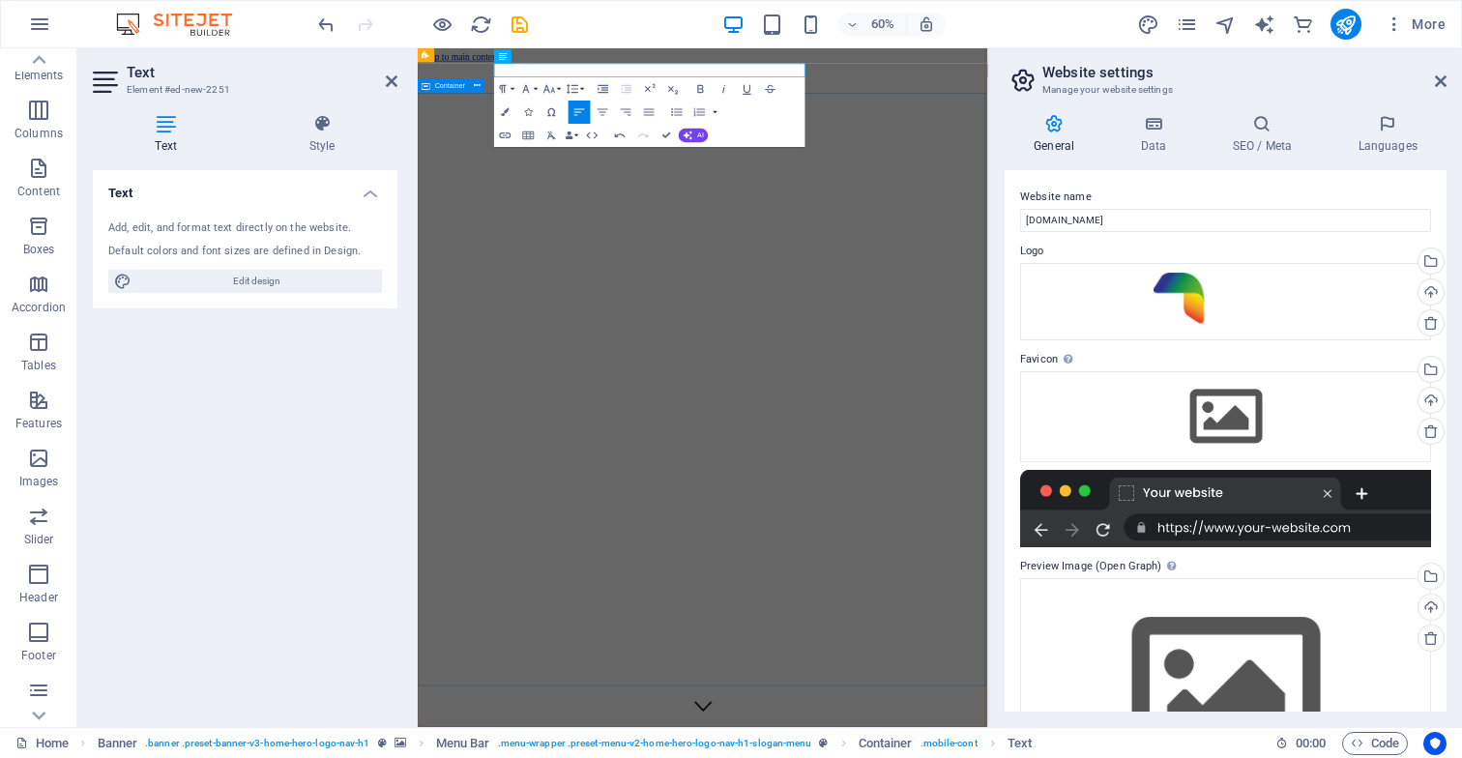
drag, startPoint x: 551, startPoint y: 89, endPoint x: 1317, endPoint y: 138, distance: 767.6
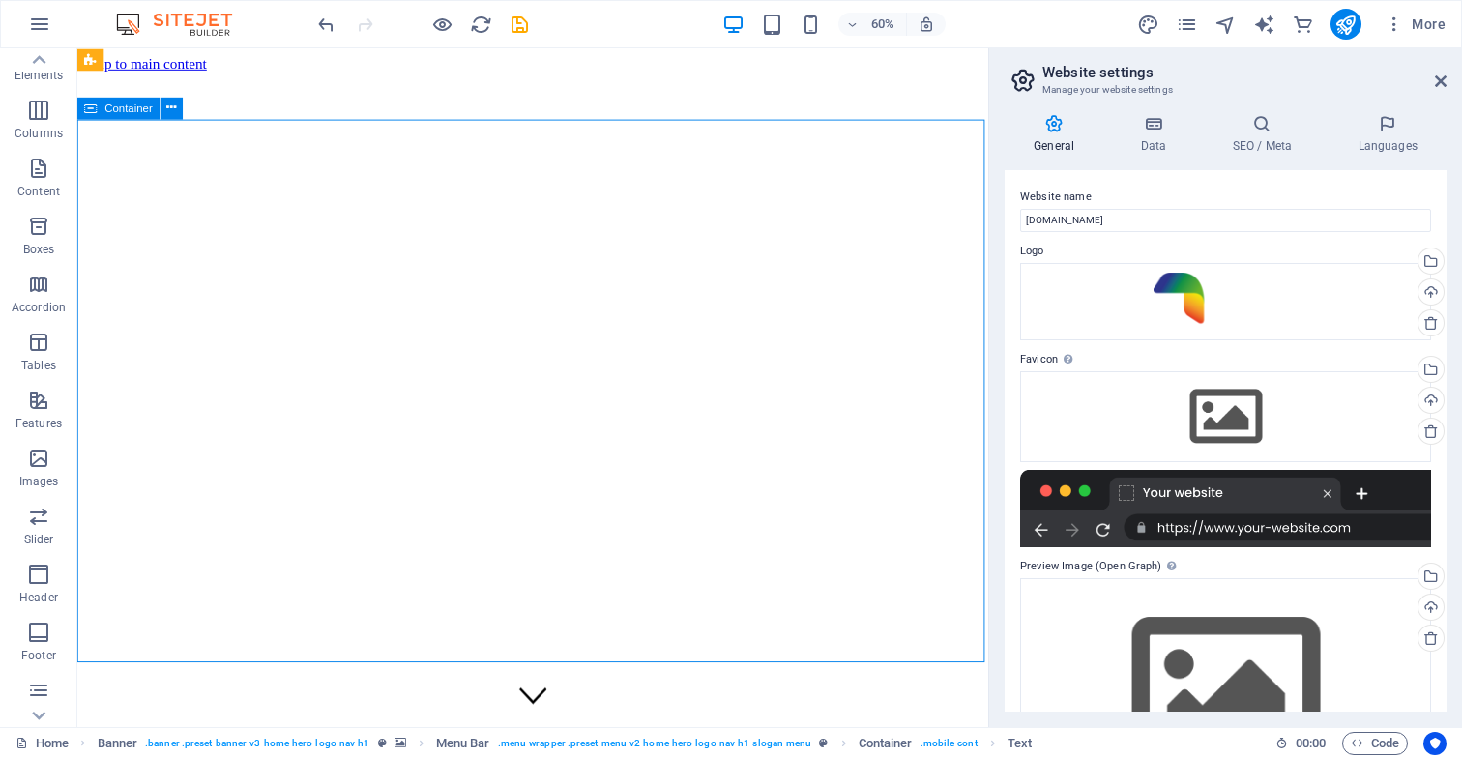
drag, startPoint x: 793, startPoint y: 366, endPoint x: 888, endPoint y: 249, distance: 150.6
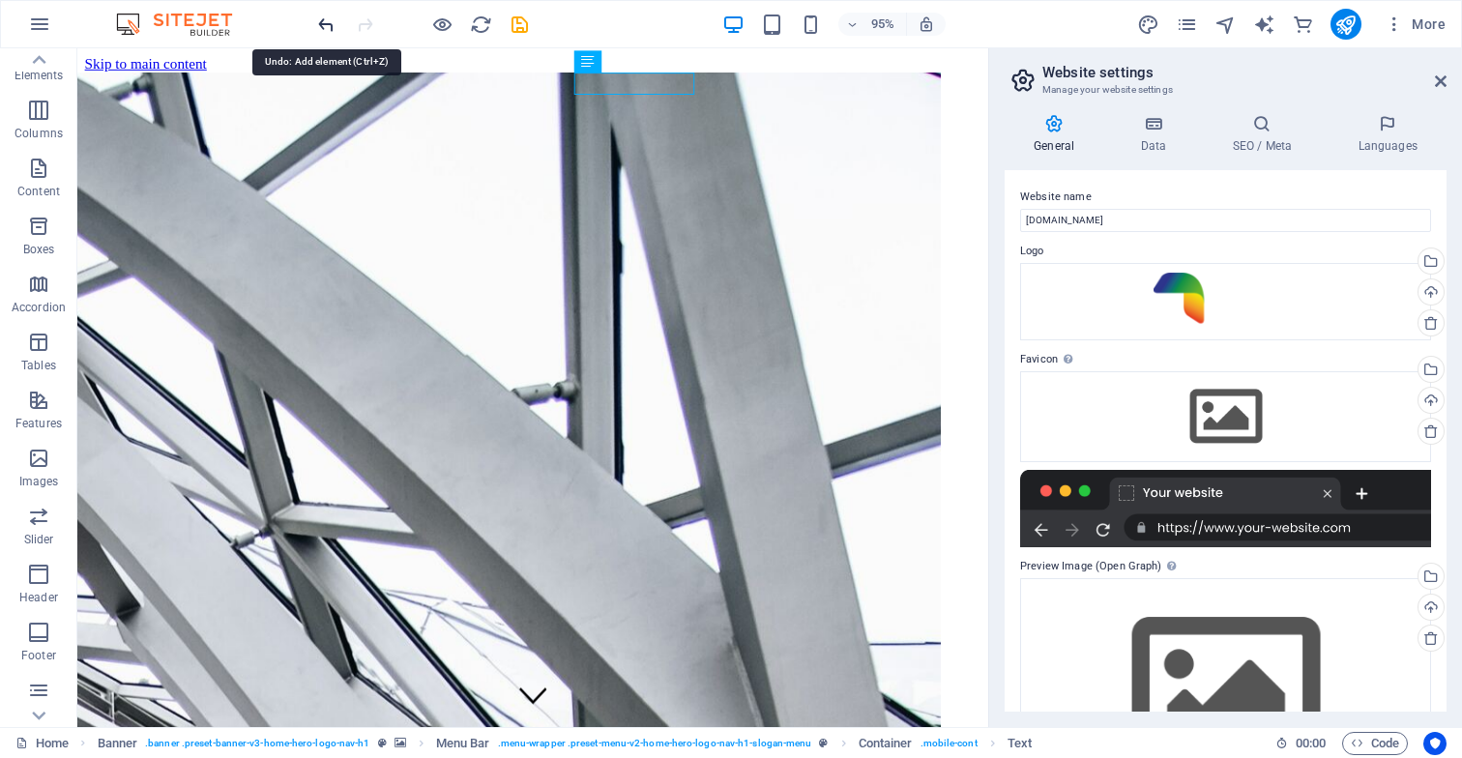
click at [328, 27] on icon "undo" at bounding box center [326, 25] width 22 height 22
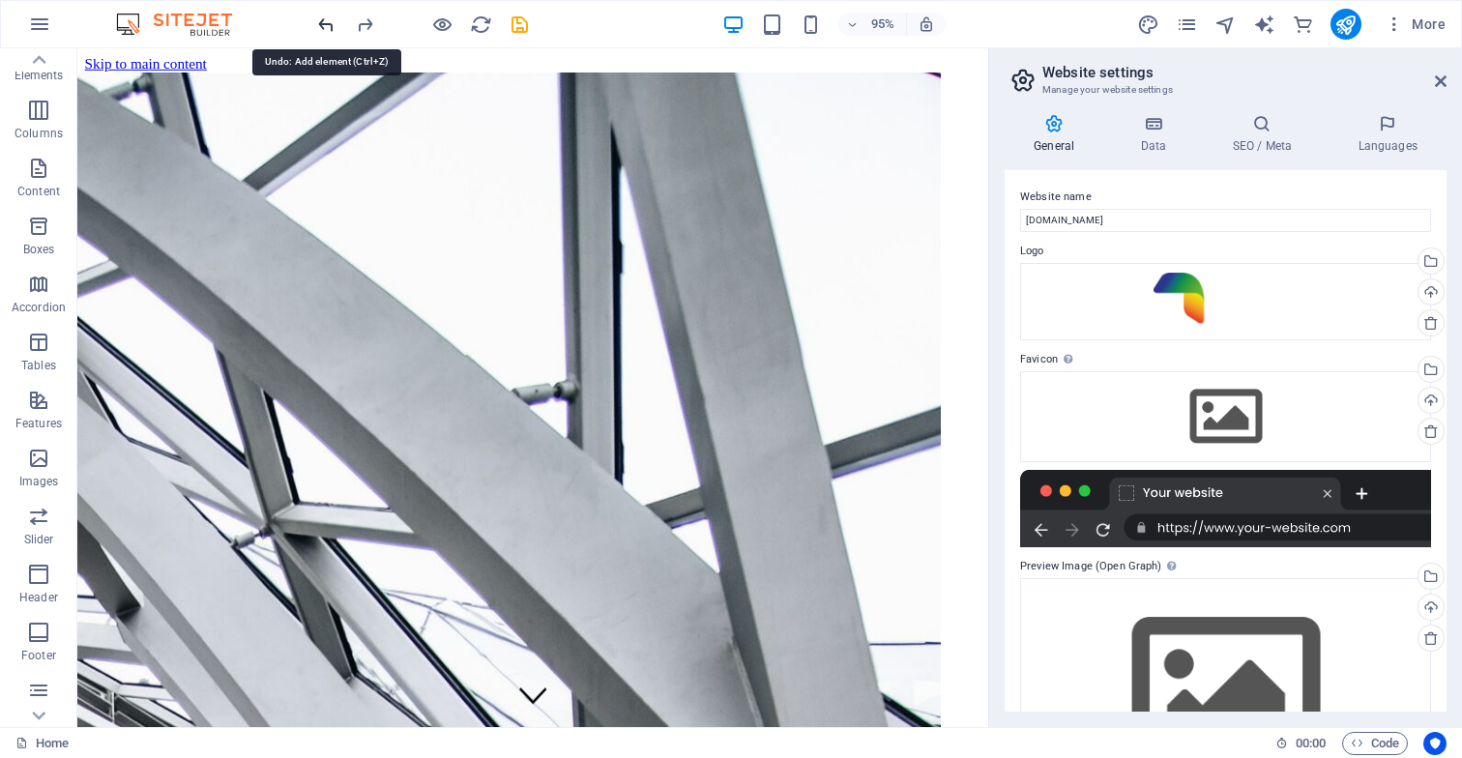
click at [328, 27] on icon "undo" at bounding box center [326, 25] width 22 height 22
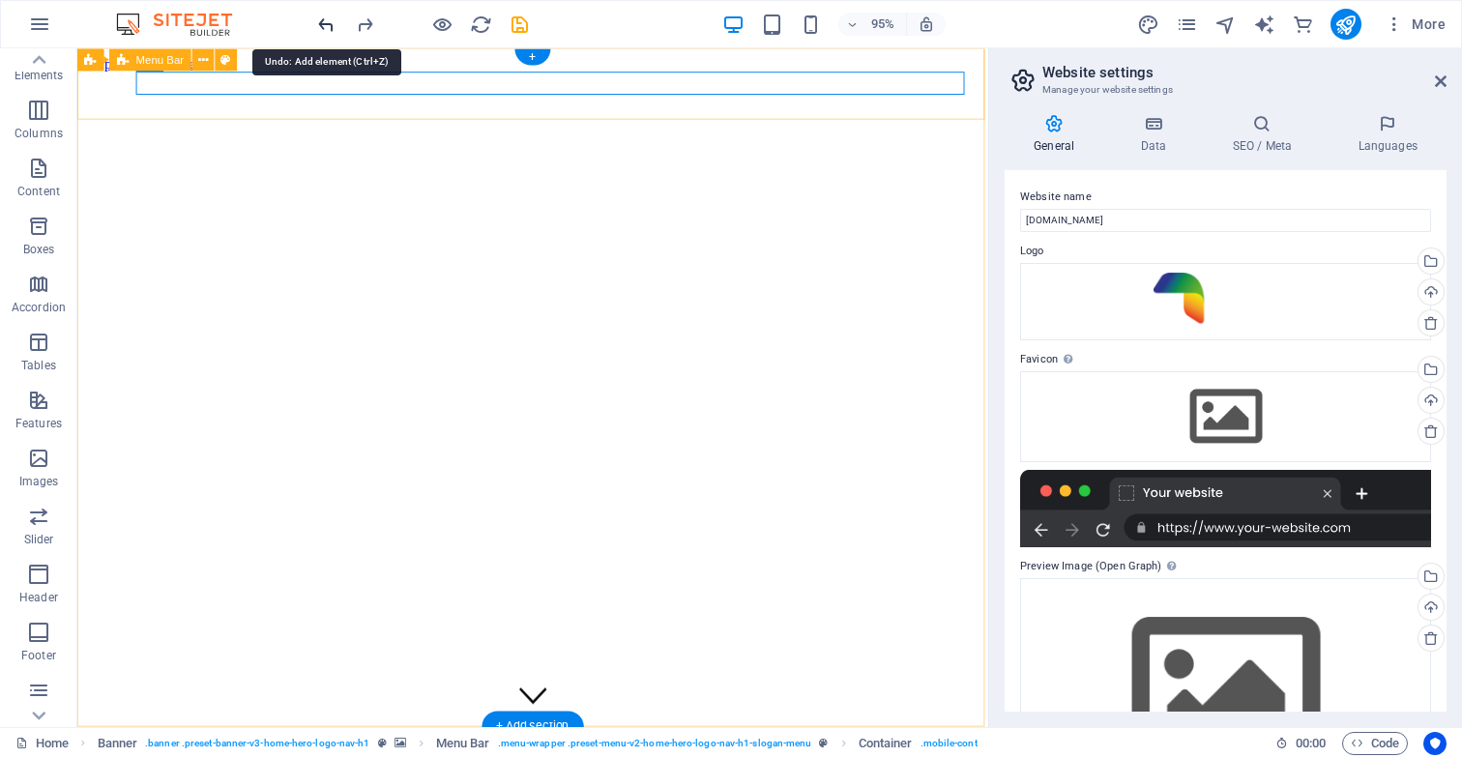
click at [326, 26] on icon "undo" at bounding box center [326, 25] width 22 height 22
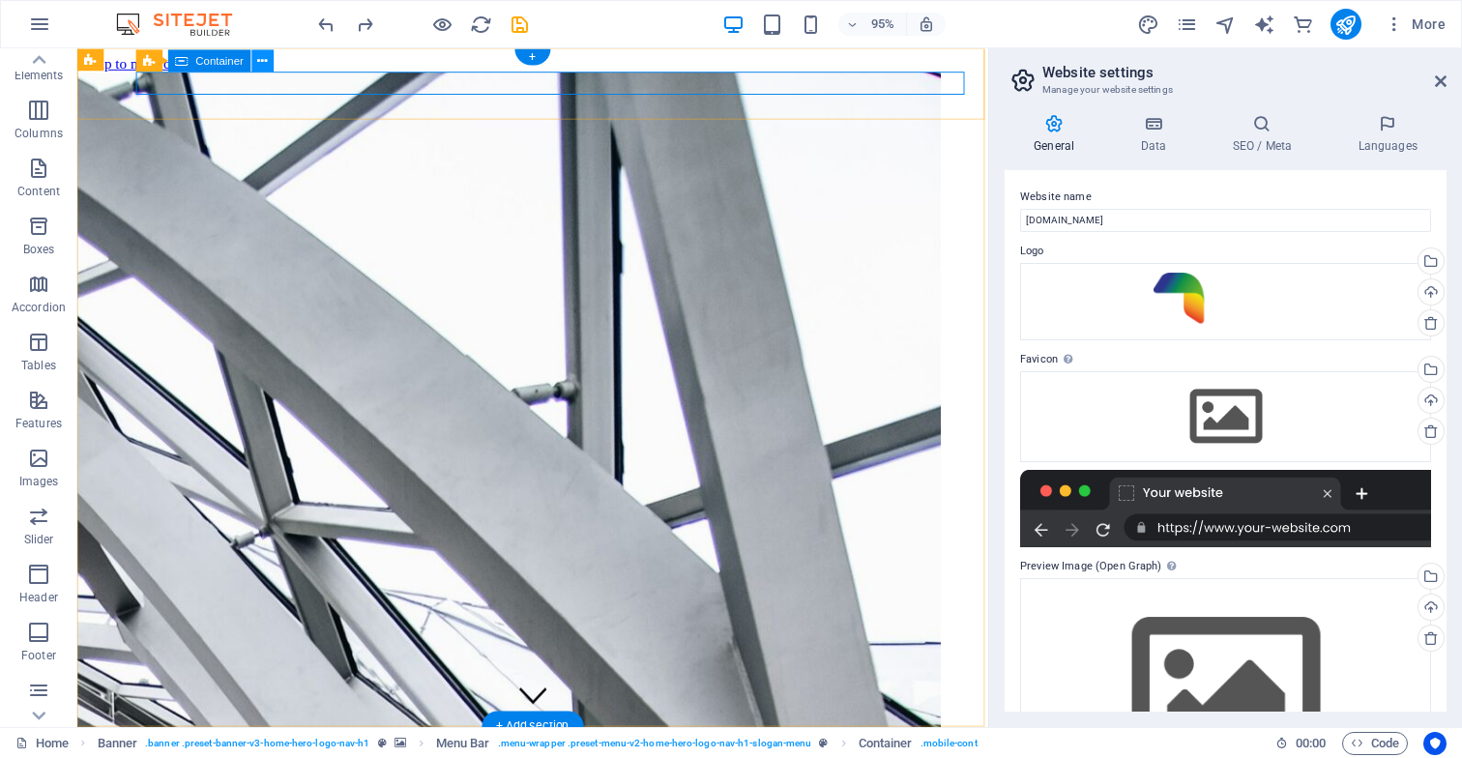
click at [263, 62] on icon at bounding box center [263, 60] width 10 height 19
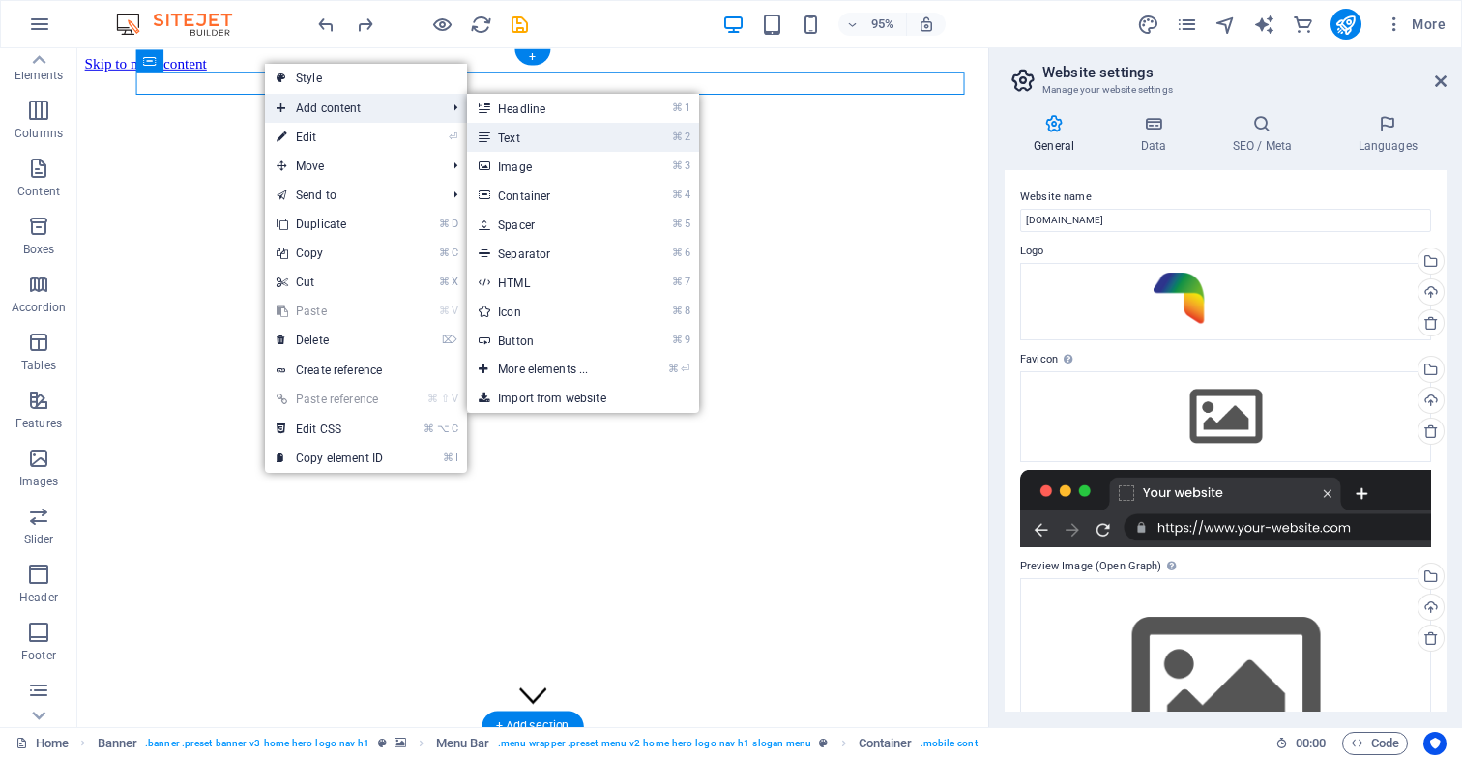
drag, startPoint x: 164, startPoint y: 158, endPoint x: 517, endPoint y: 142, distance: 352.4
click at [517, 142] on link "⌘ 2 Text" at bounding box center [547, 137] width 160 height 29
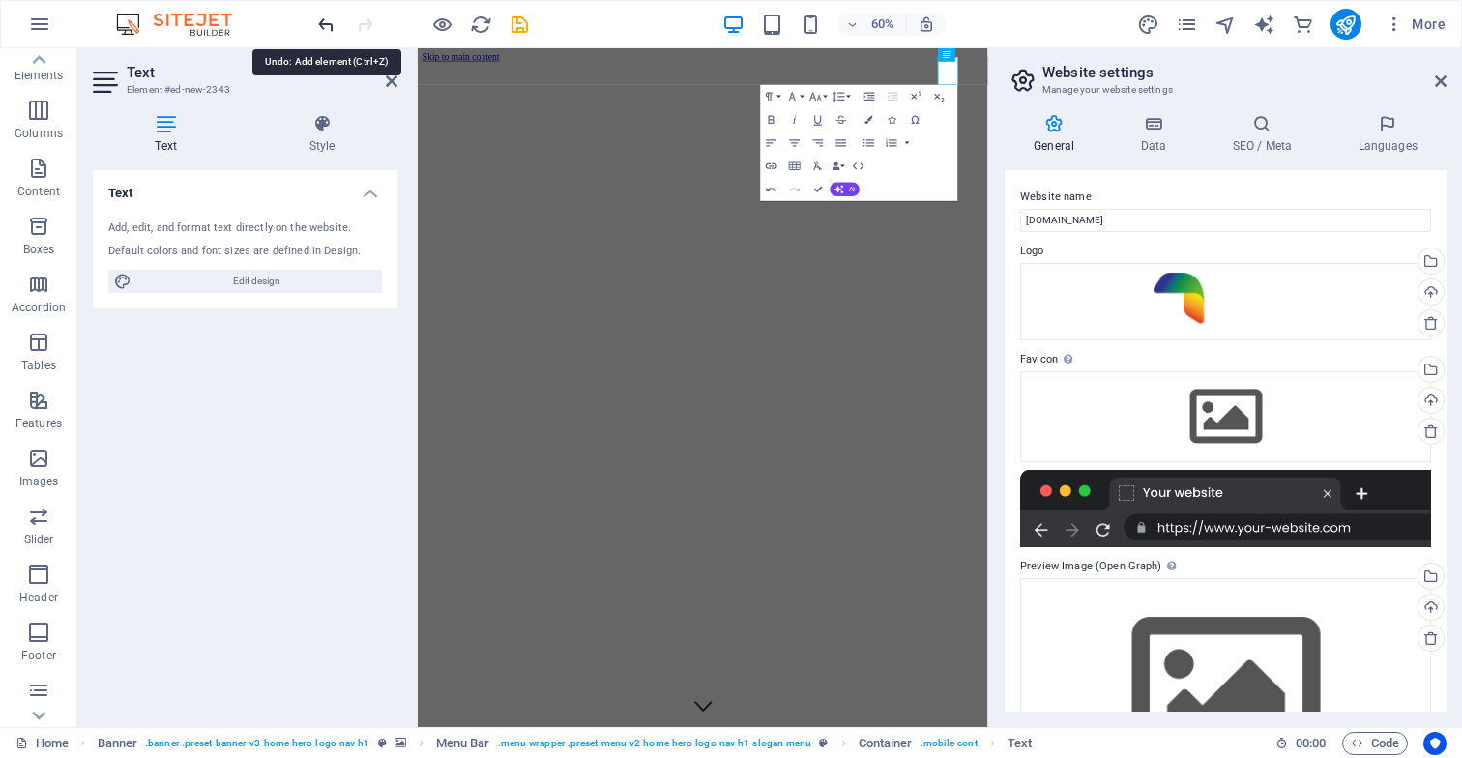
click at [328, 28] on icon "undo" at bounding box center [326, 25] width 22 height 22
click at [326, 21] on icon "undo" at bounding box center [326, 25] width 22 height 22
click at [392, 82] on icon at bounding box center [392, 81] width 12 height 15
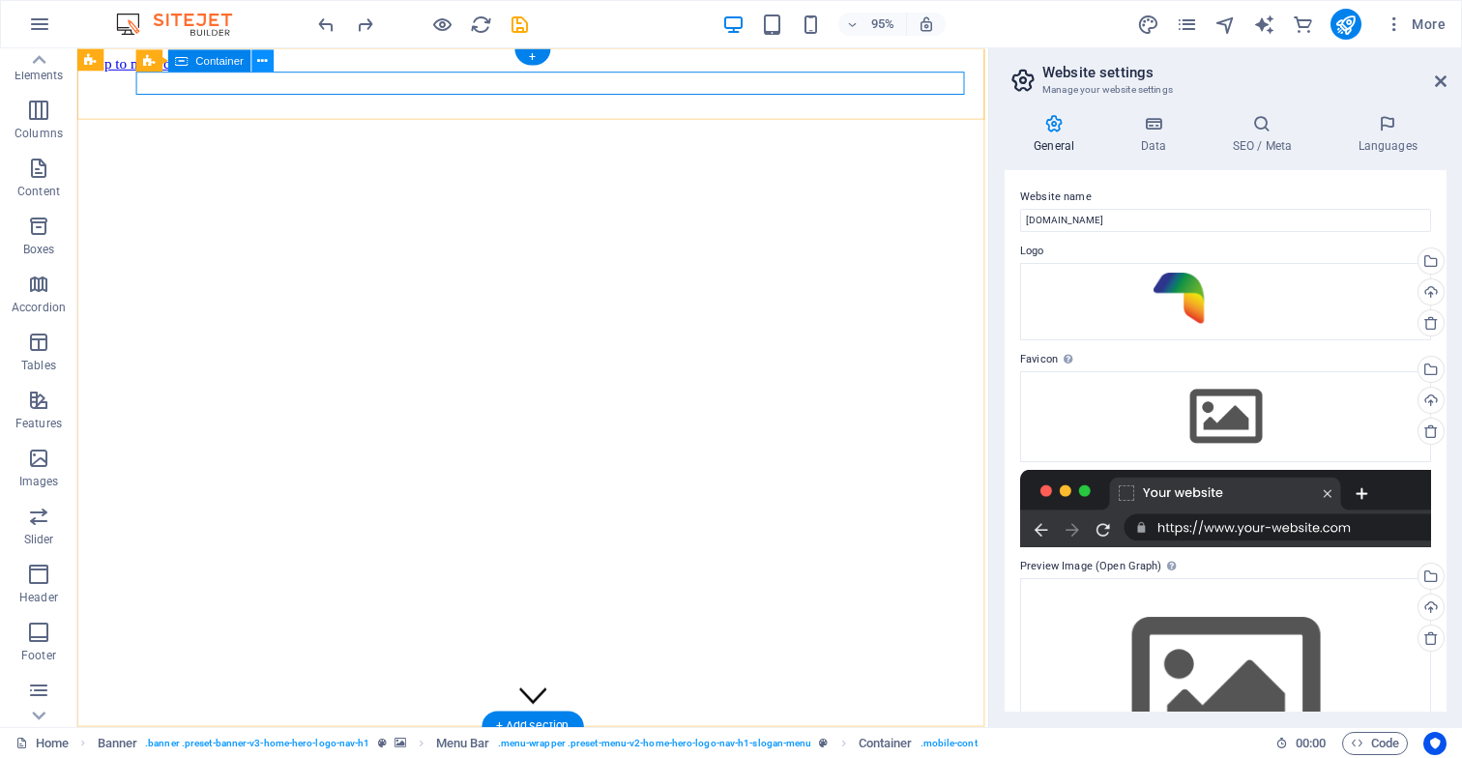
click at [262, 62] on icon at bounding box center [263, 60] width 10 height 19
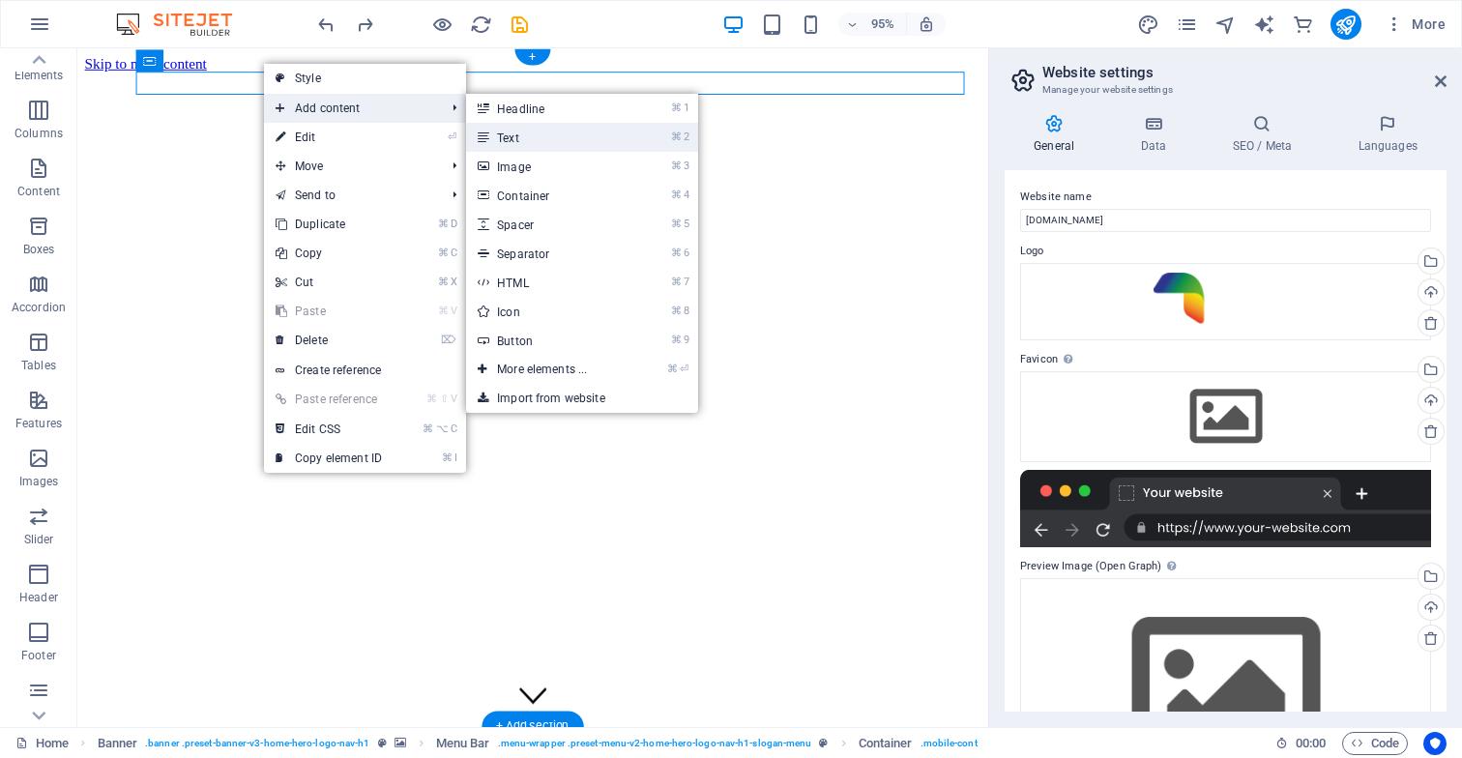
click at [553, 140] on link "⌘ 2 Text" at bounding box center [546, 137] width 160 height 29
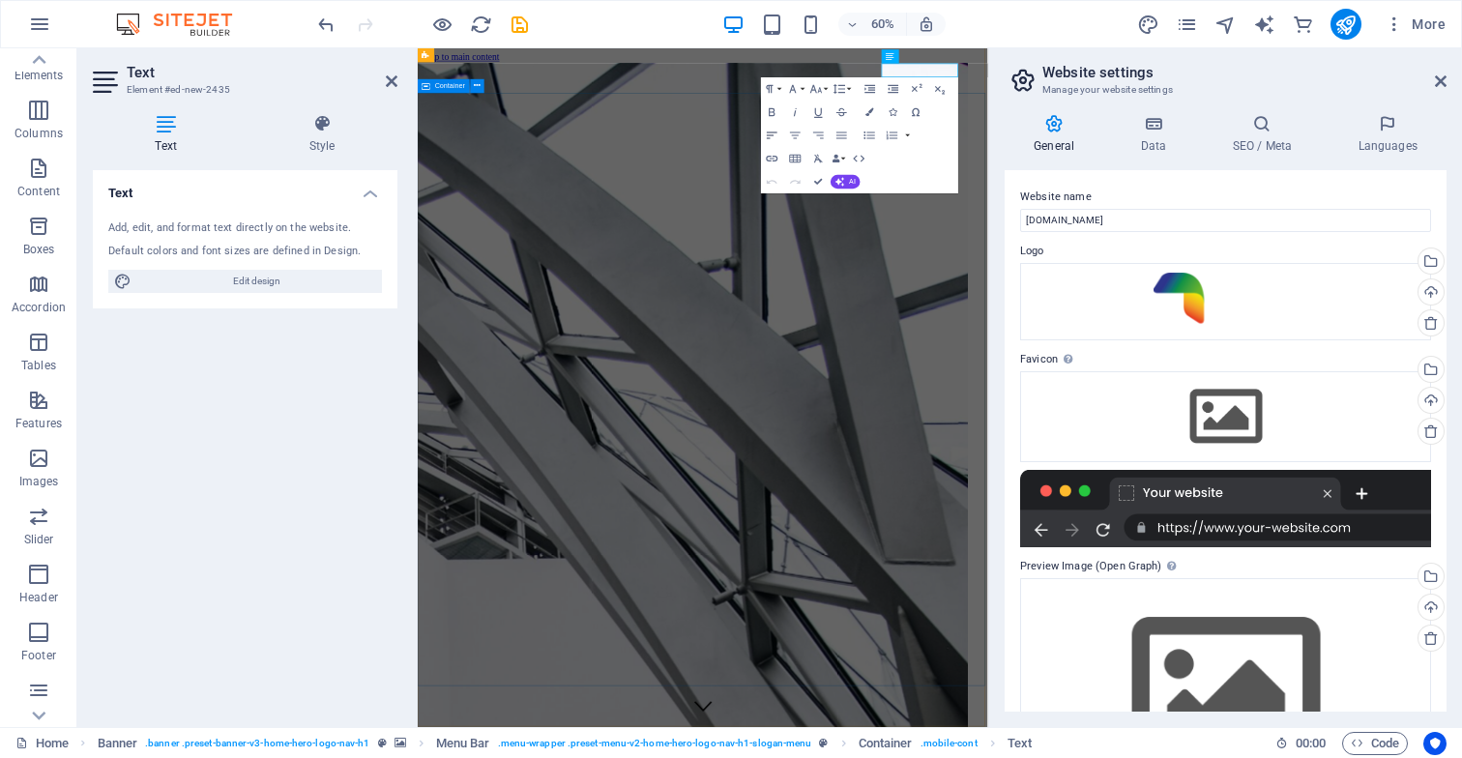
click at [769, 136] on icon "button" at bounding box center [772, 136] width 14 height 14
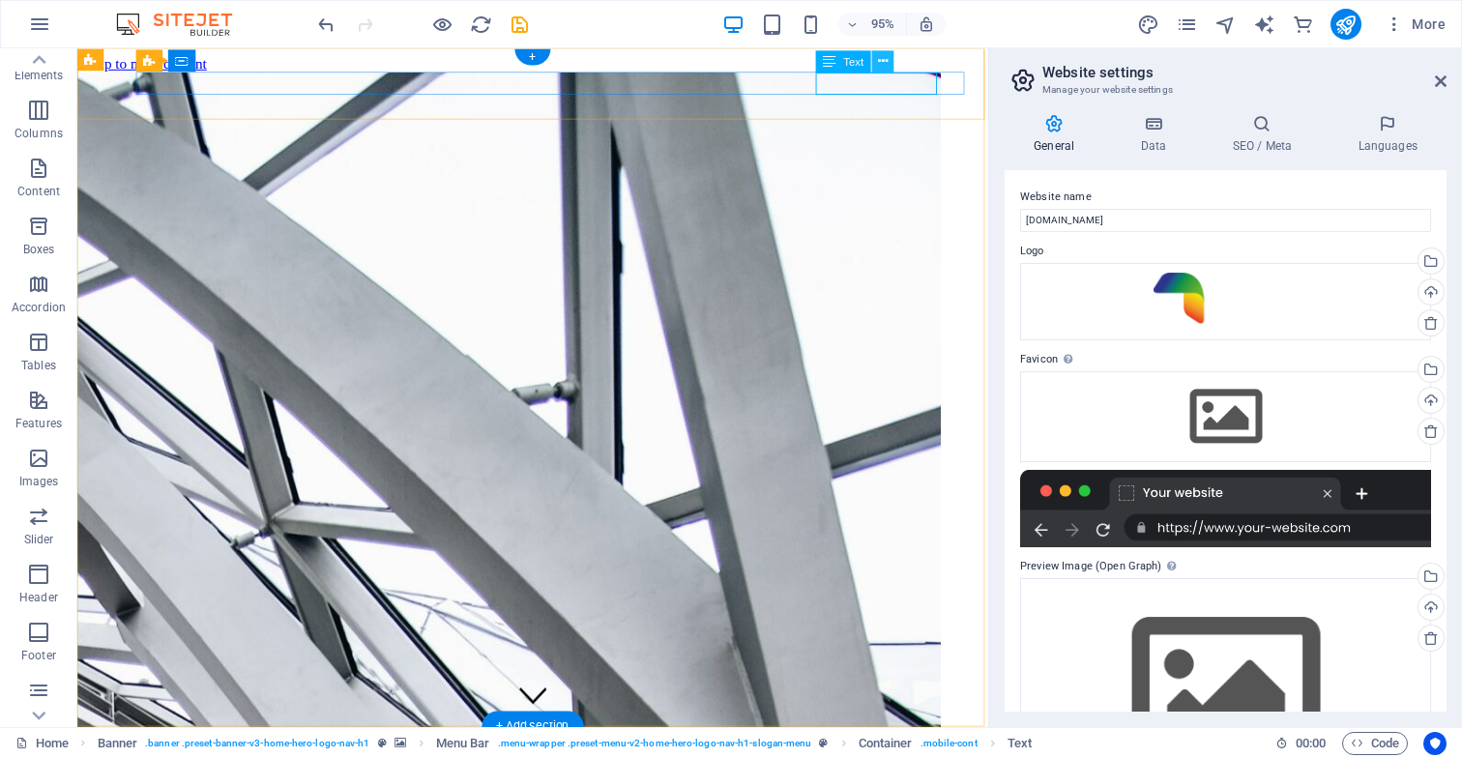
click at [885, 61] on icon at bounding box center [883, 60] width 10 height 19
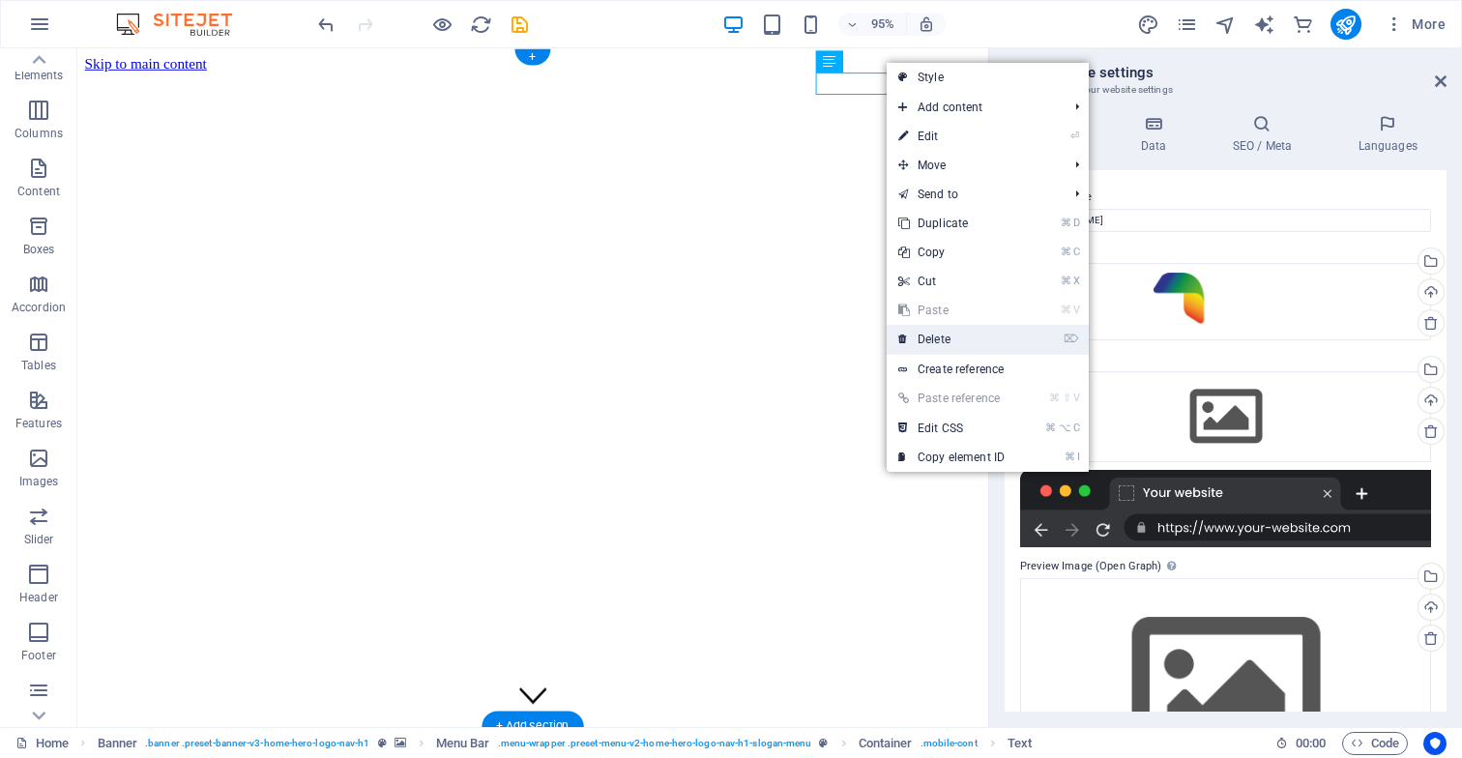
click at [953, 343] on link "⌦ Delete" at bounding box center [952, 339] width 130 height 29
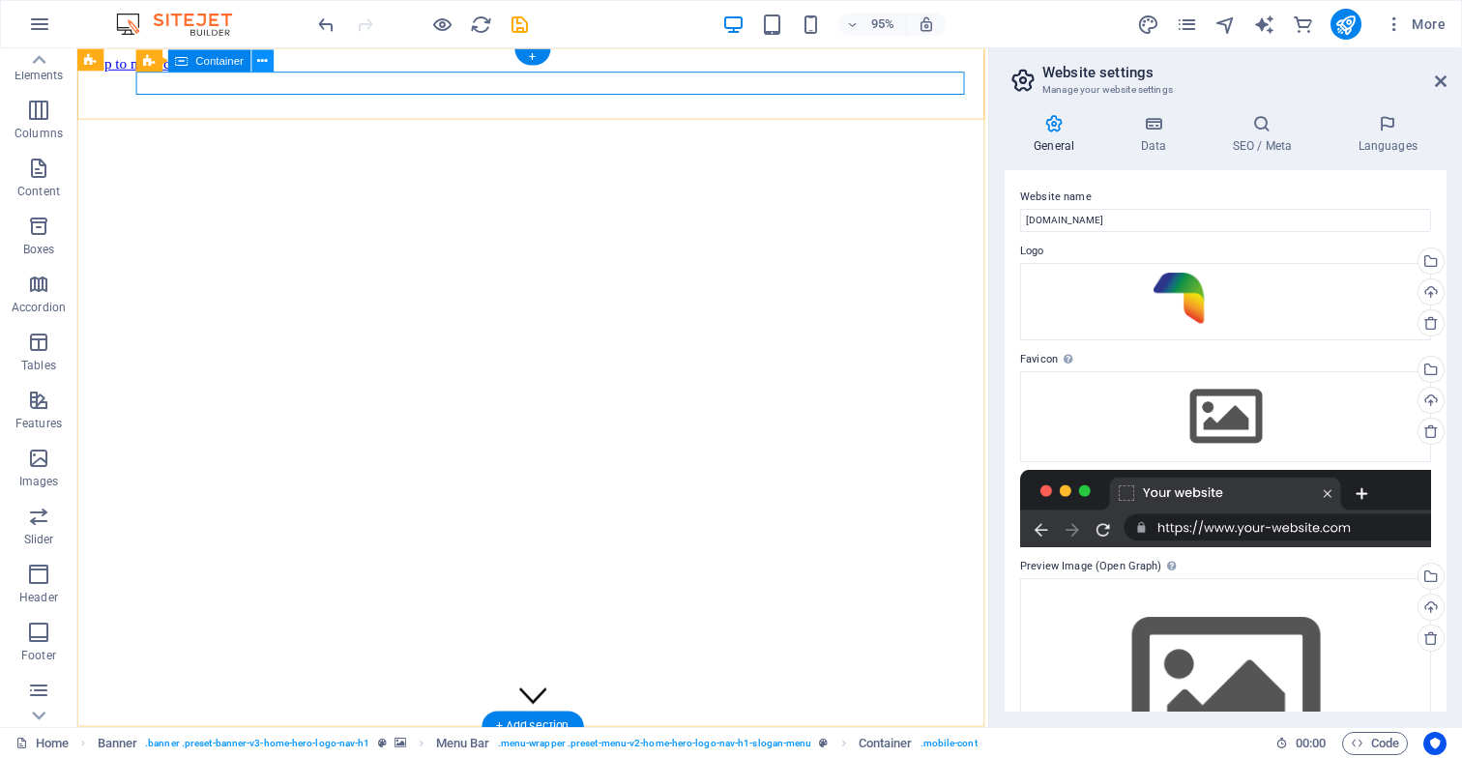
click at [261, 61] on icon at bounding box center [263, 60] width 10 height 19
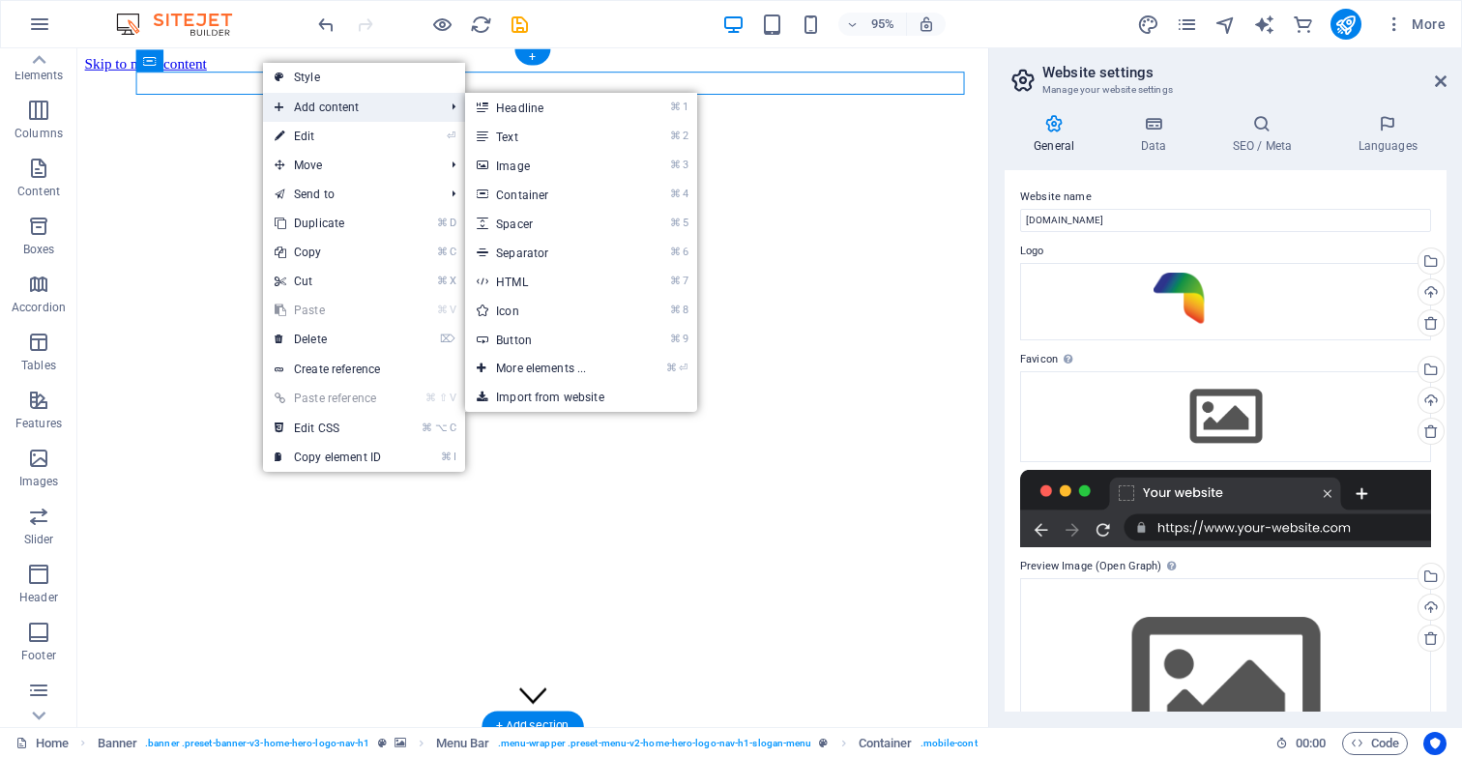
click at [345, 110] on span "Add content" at bounding box center [349, 107] width 173 height 29
drag, startPoint x: 532, startPoint y: 140, endPoint x: 191, endPoint y: 153, distance: 341.7
click at [532, 140] on link "⌘ 2 Text" at bounding box center [545, 136] width 160 height 29
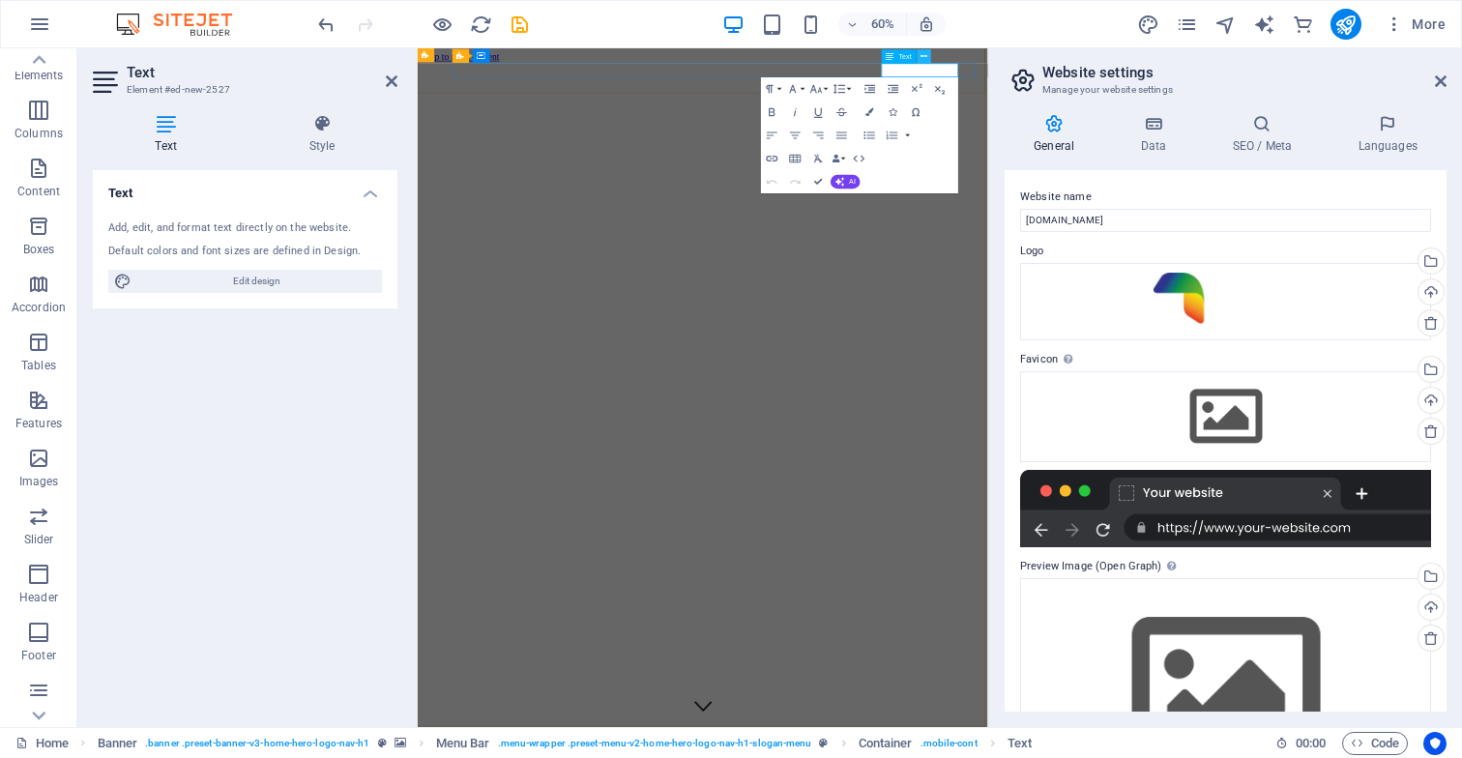
click at [925, 57] on icon at bounding box center [924, 56] width 7 height 13
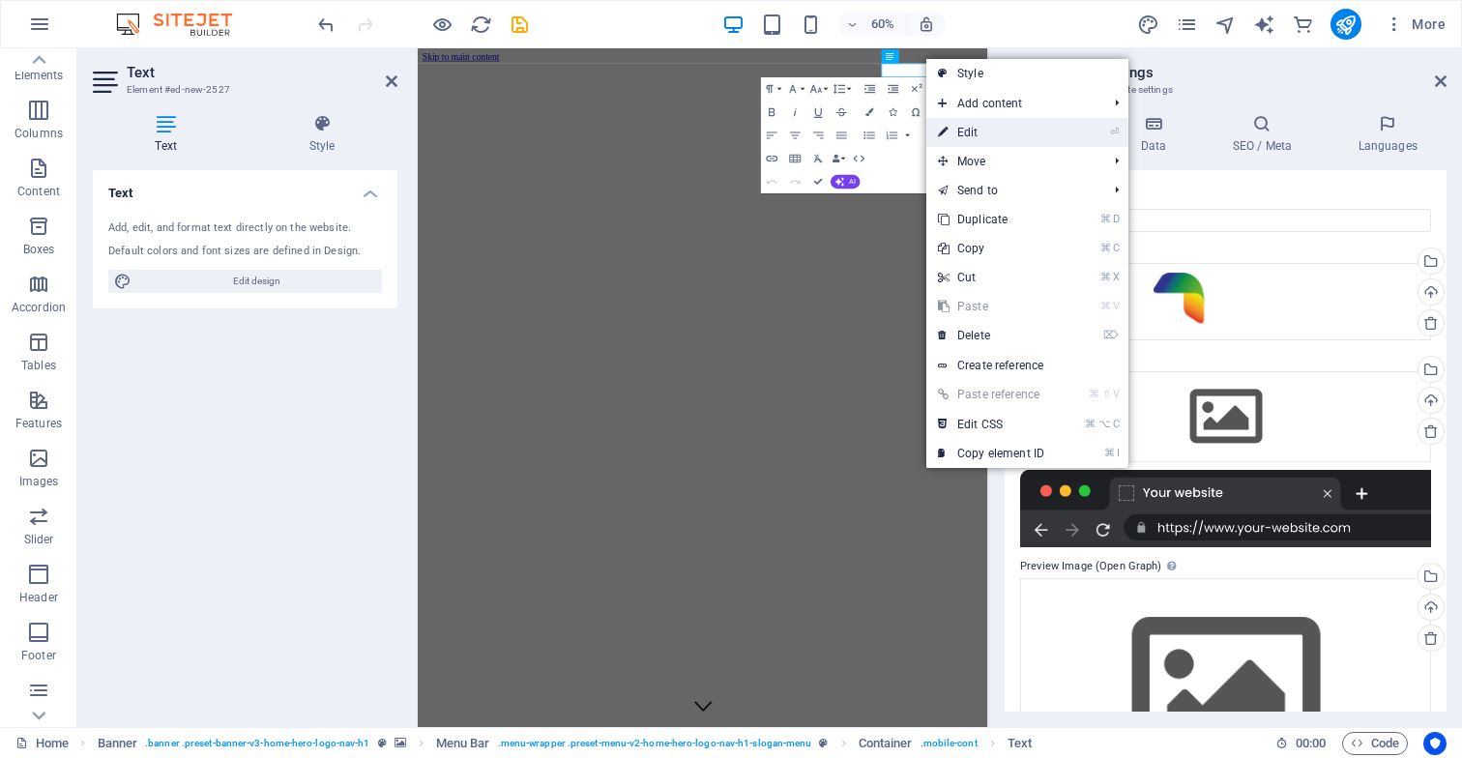
click at [975, 135] on link "⏎ Edit" at bounding box center [992, 132] width 130 height 29
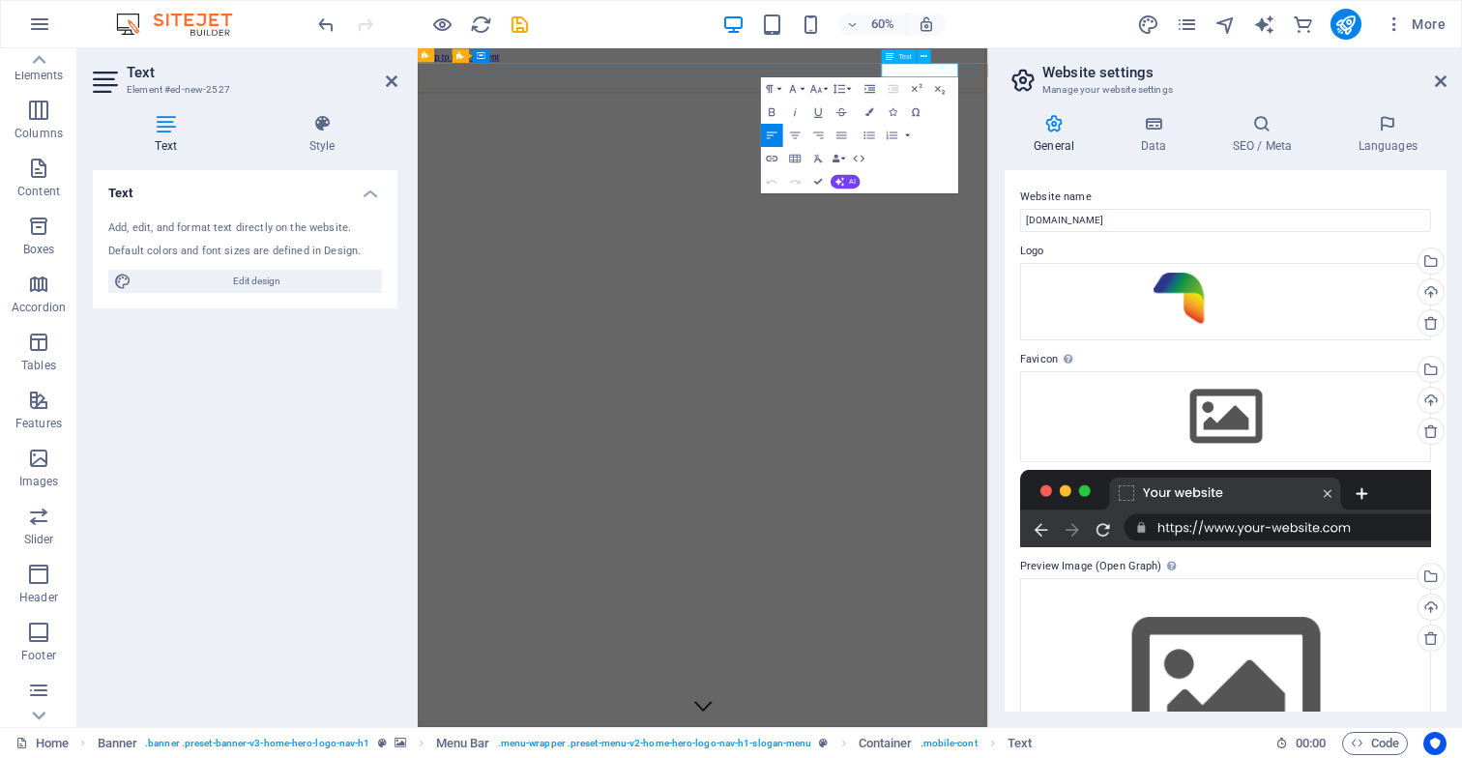
drag, startPoint x: 1195, startPoint y: 85, endPoint x: 1445, endPoint y: 106, distance: 251.4
drag, startPoint x: 1293, startPoint y: 92, endPoint x: 1404, endPoint y: 114, distance: 113.4
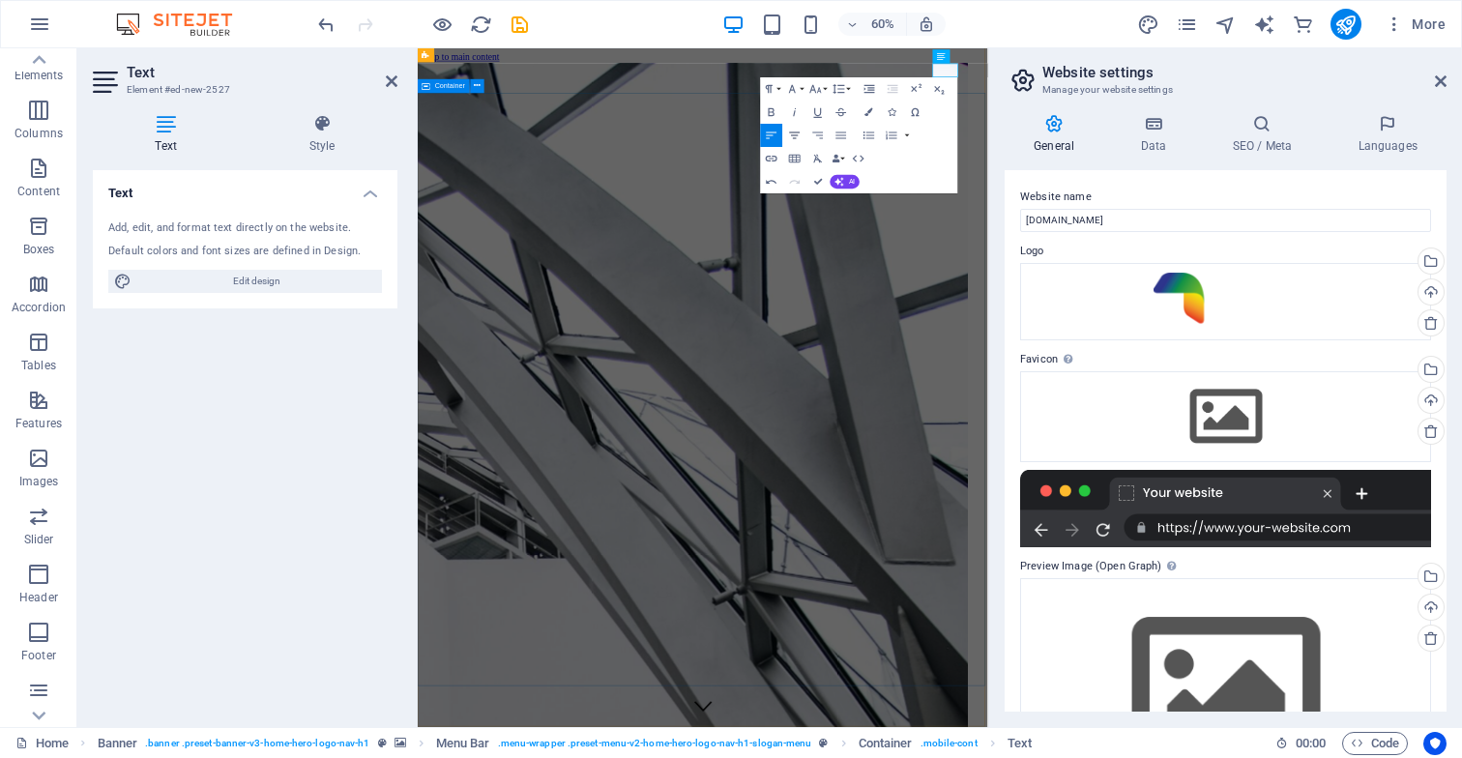
click at [795, 136] on icon "button" at bounding box center [795, 136] width 14 height 14
click at [767, 135] on icon "button" at bounding box center [772, 135] width 11 height 7
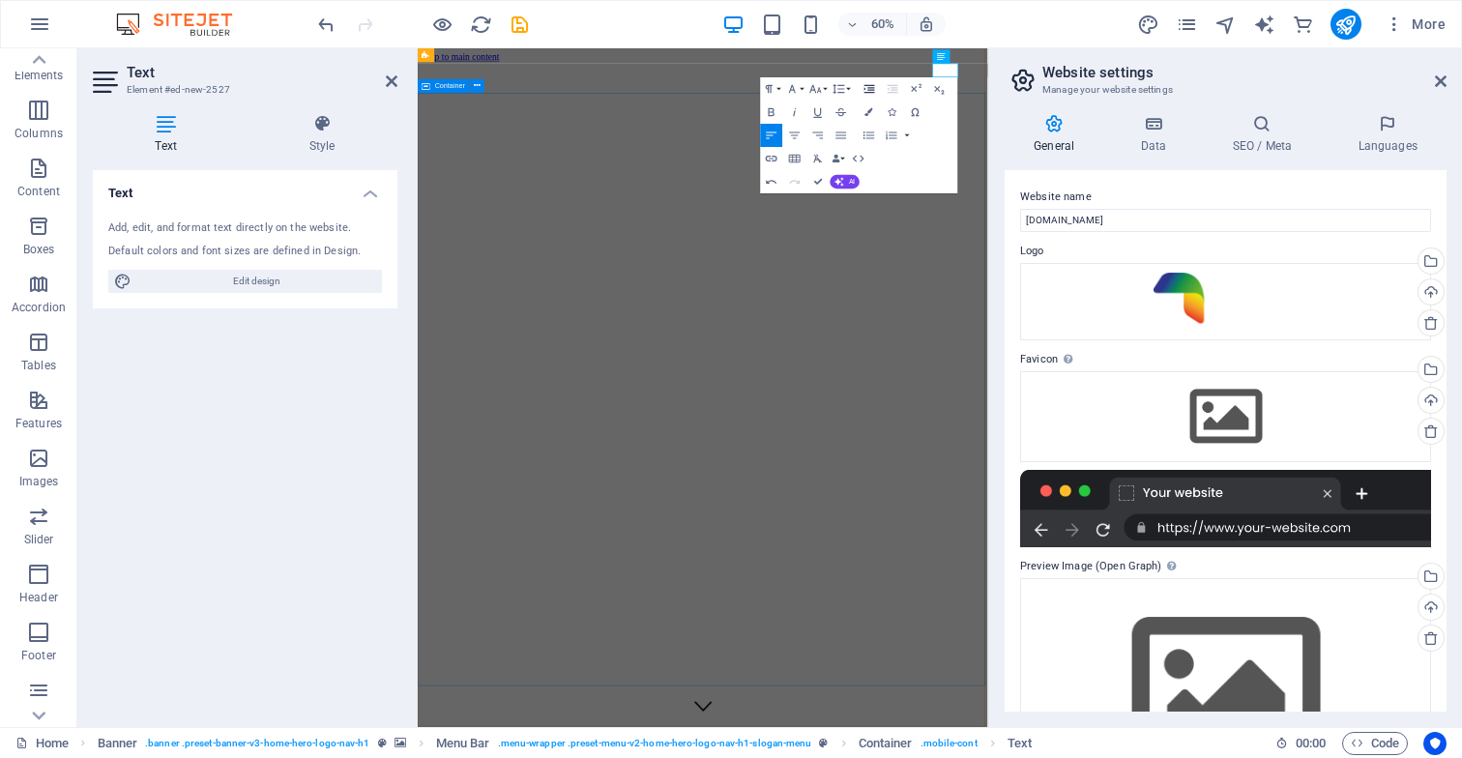
click at [867, 90] on icon "button" at bounding box center [870, 89] width 14 height 14
click at [868, 90] on icon "button" at bounding box center [870, 89] width 14 height 14
click at [868, 91] on icon "button" at bounding box center [870, 89] width 14 height 14
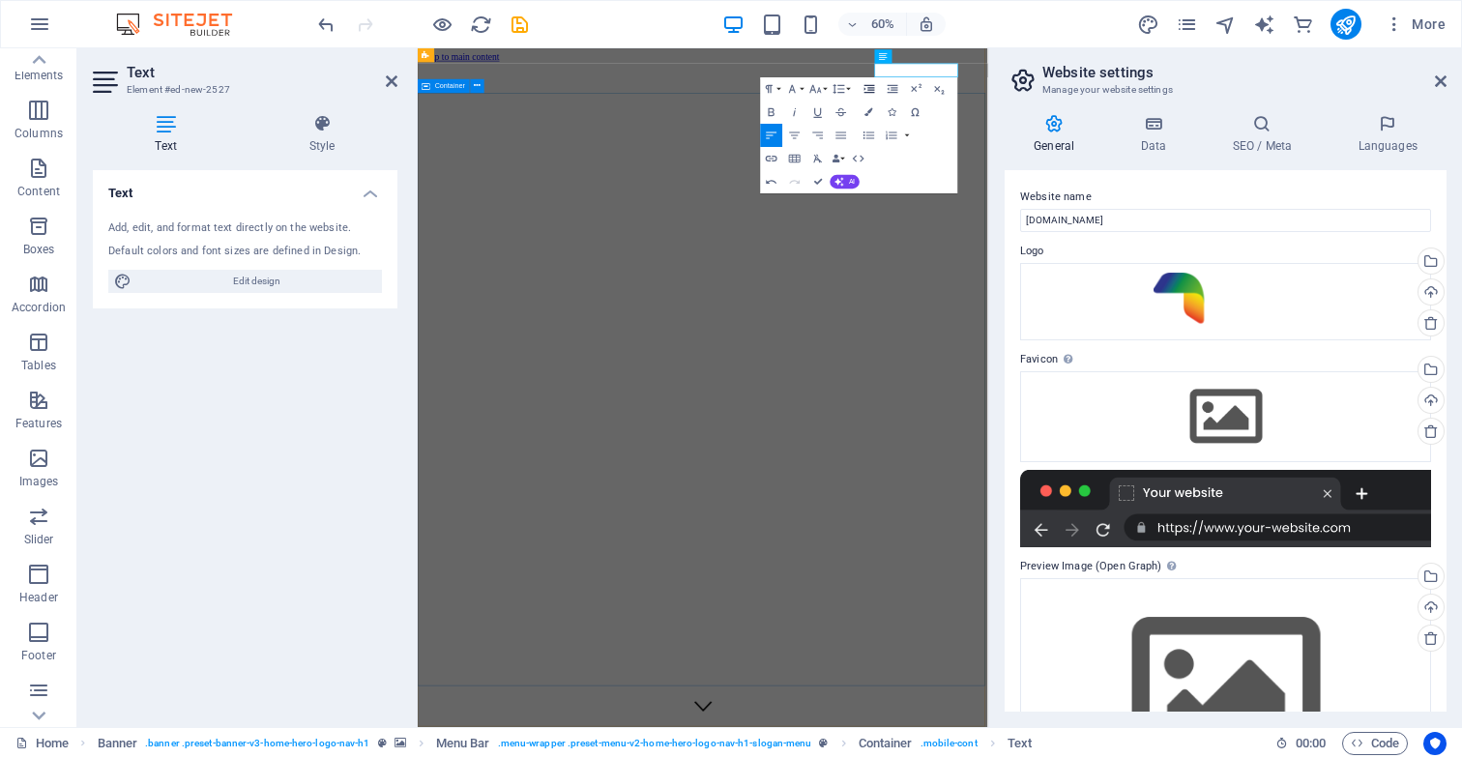
click at [868, 91] on icon "button" at bounding box center [870, 89] width 14 height 14
click at [868, 92] on icon "button" at bounding box center [870, 89] width 11 height 8
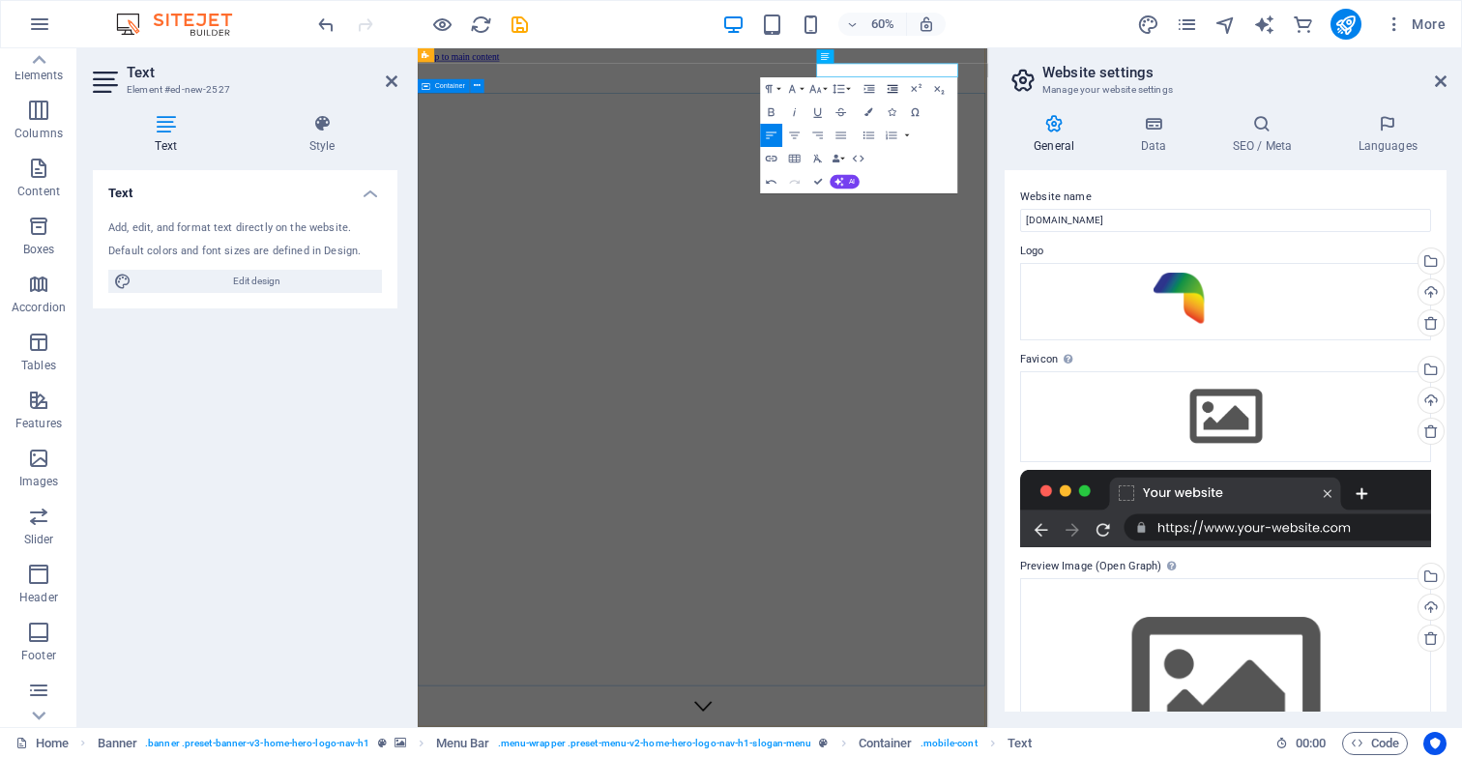
click at [893, 91] on icon "button" at bounding box center [893, 89] width 14 height 14
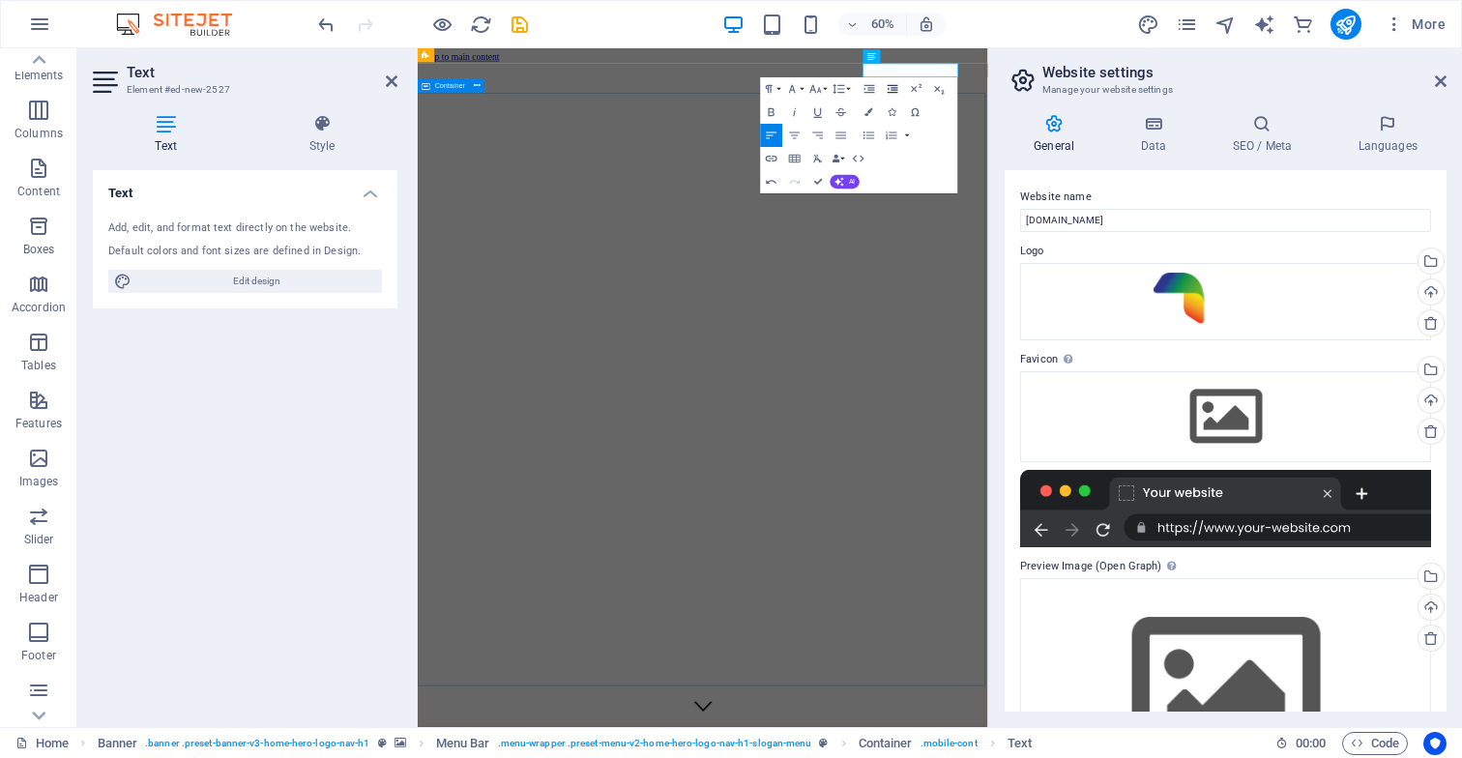
click at [893, 92] on icon "button" at bounding box center [893, 89] width 11 height 8
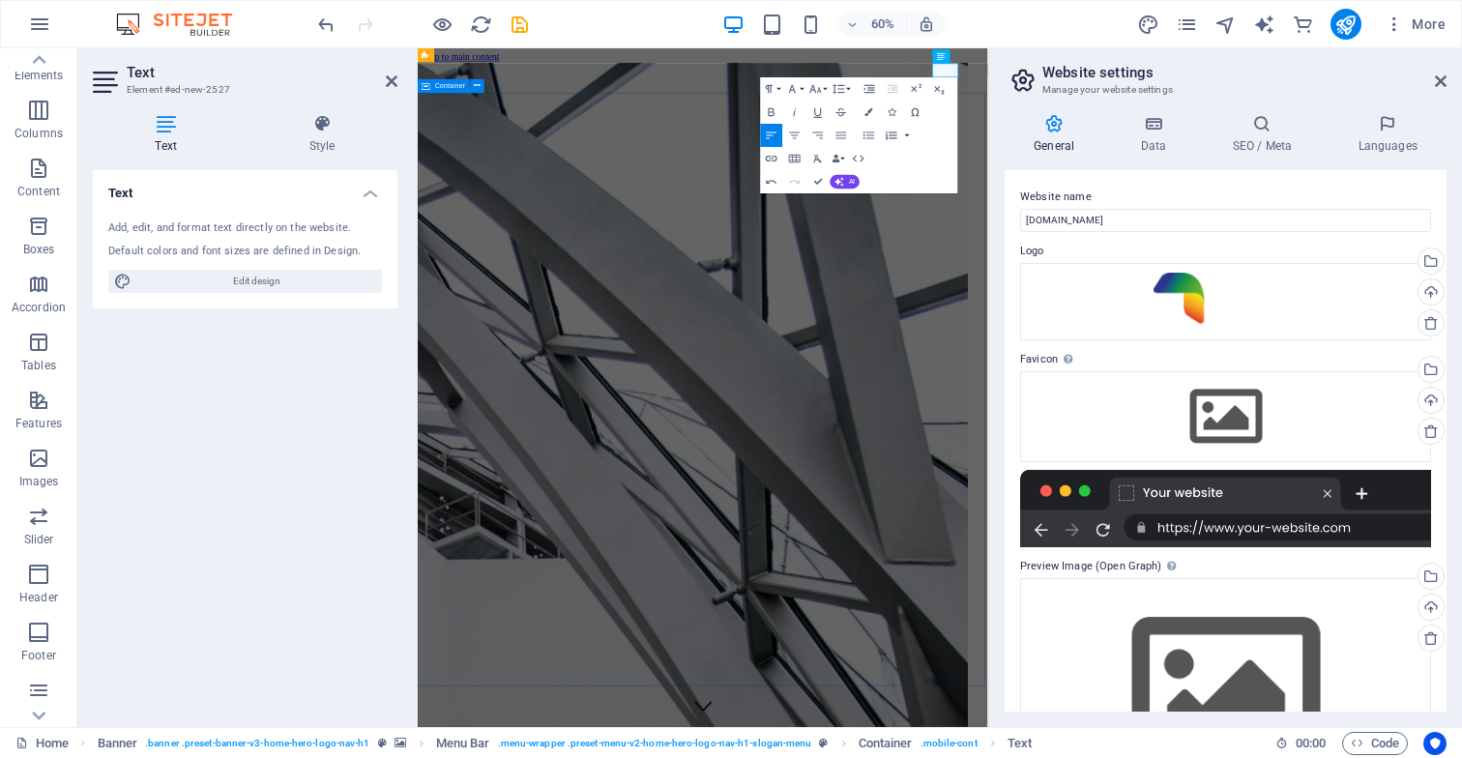
click at [905, 136] on button "button" at bounding box center [908, 135] width 10 height 23
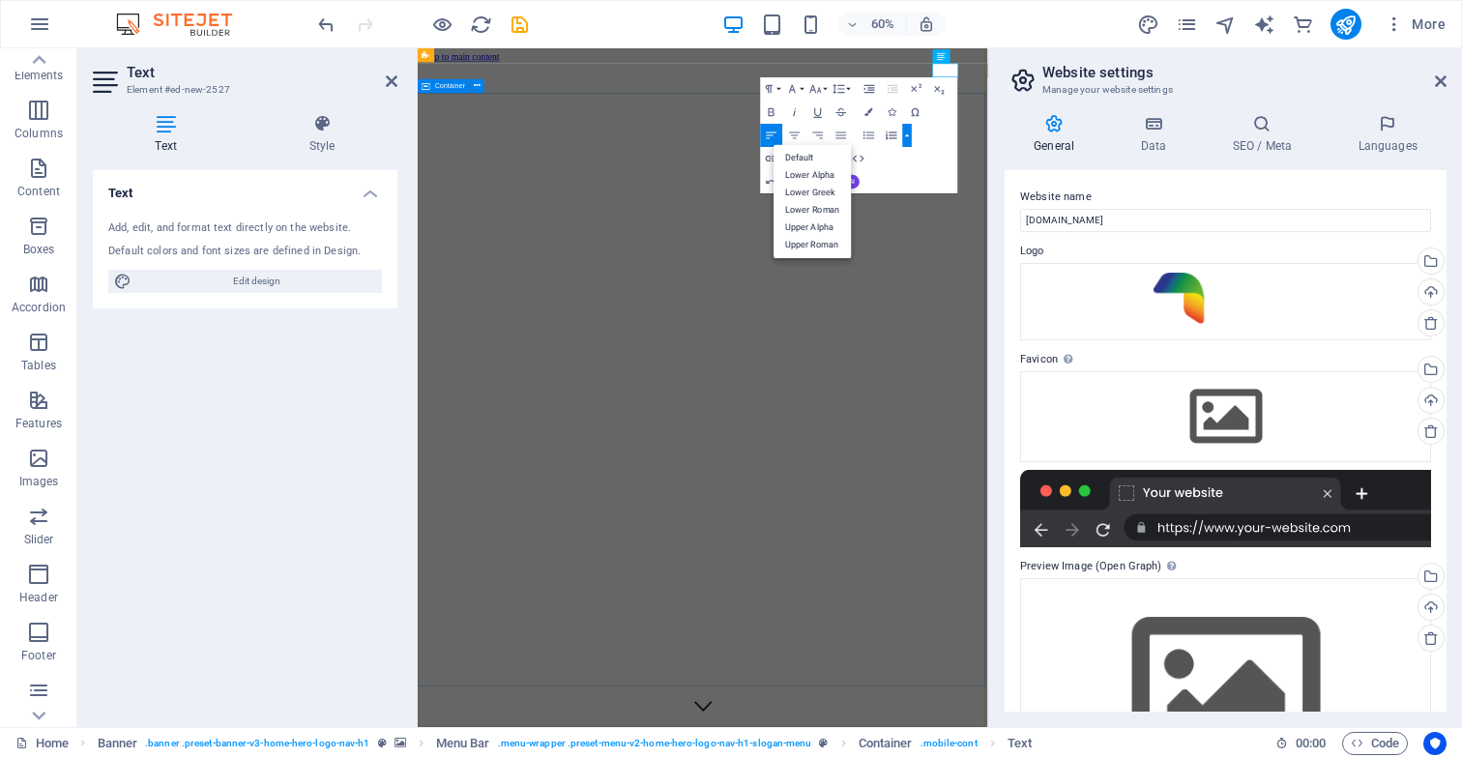
click at [905, 136] on button "button" at bounding box center [908, 135] width 10 height 23
click at [843, 137] on icon "button" at bounding box center [842, 136] width 14 height 14
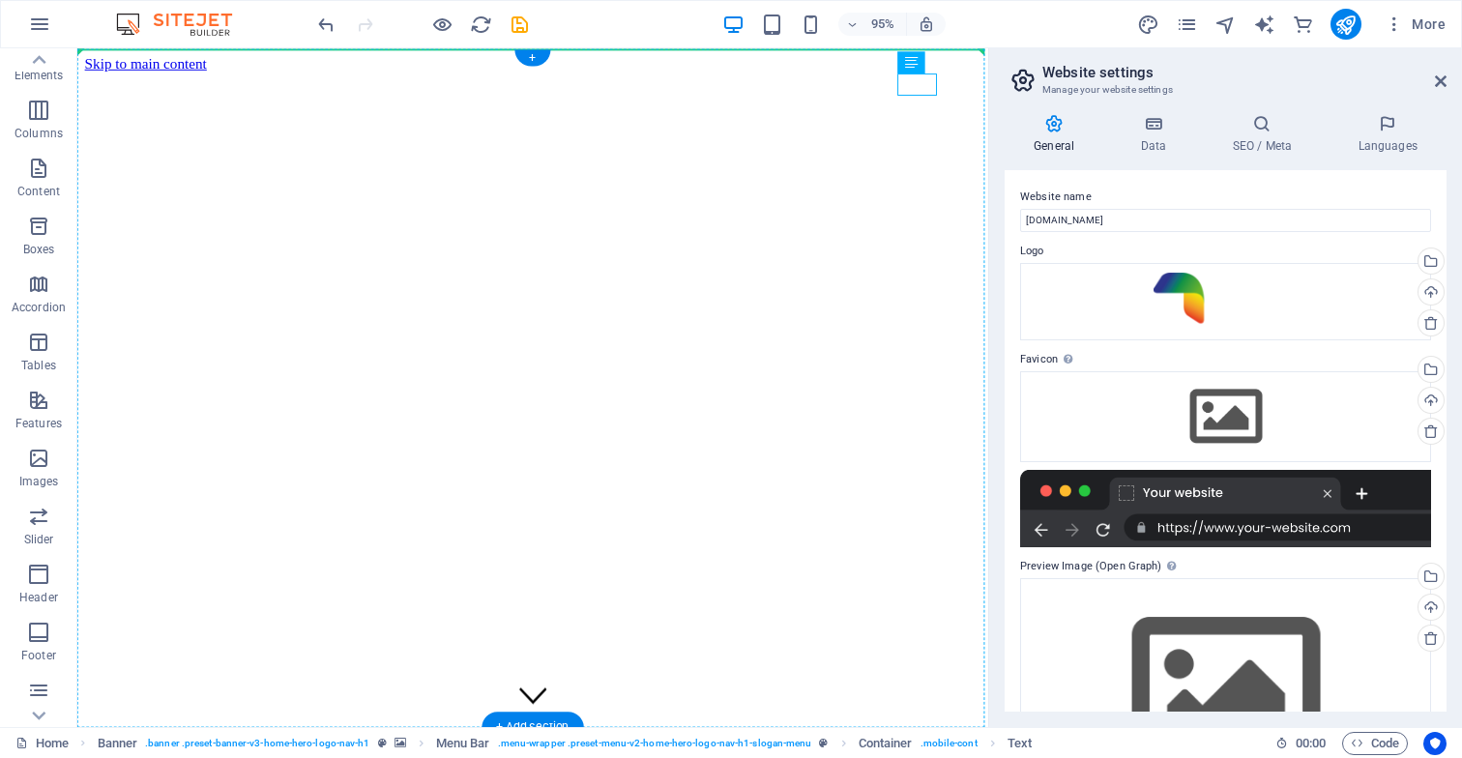
scroll to position [0, 0]
drag, startPoint x: 960, startPoint y: 96, endPoint x: 801, endPoint y: 99, distance: 158.7
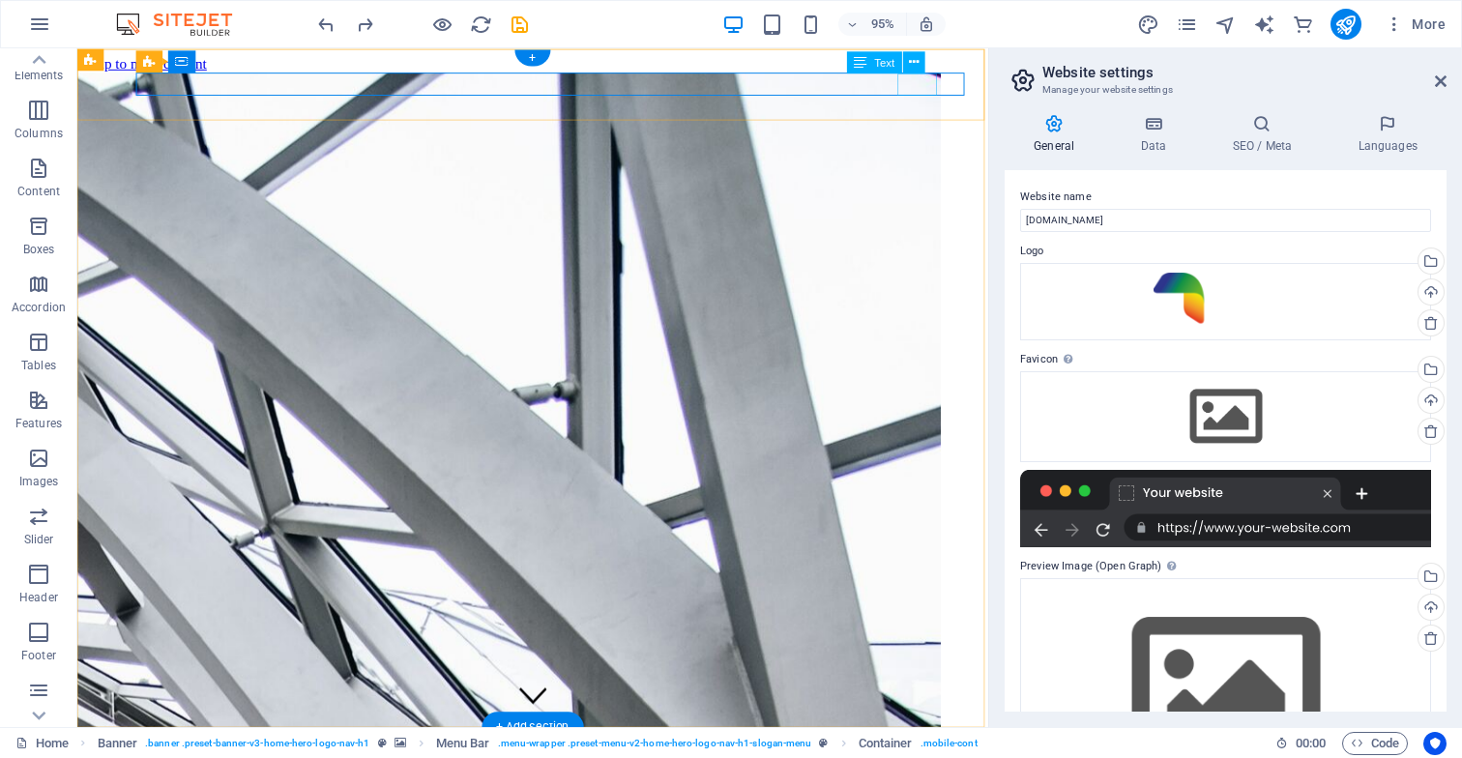
click at [916, 61] on icon at bounding box center [914, 61] width 10 height 19
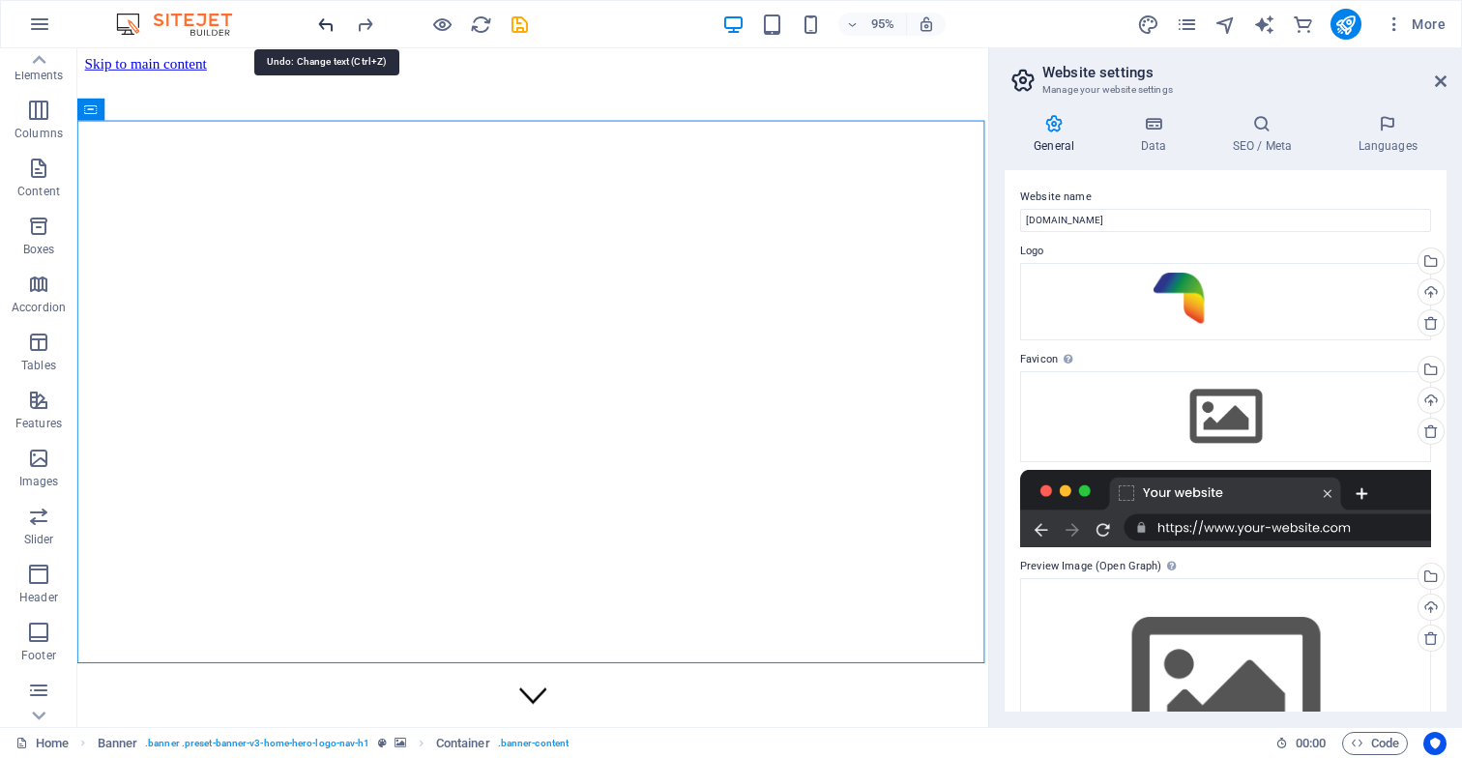
click at [324, 23] on icon "undo" at bounding box center [326, 25] width 22 height 22
click at [325, 23] on icon "undo" at bounding box center [326, 25] width 22 height 22
click at [326, 24] on icon "undo" at bounding box center [326, 25] width 22 height 22
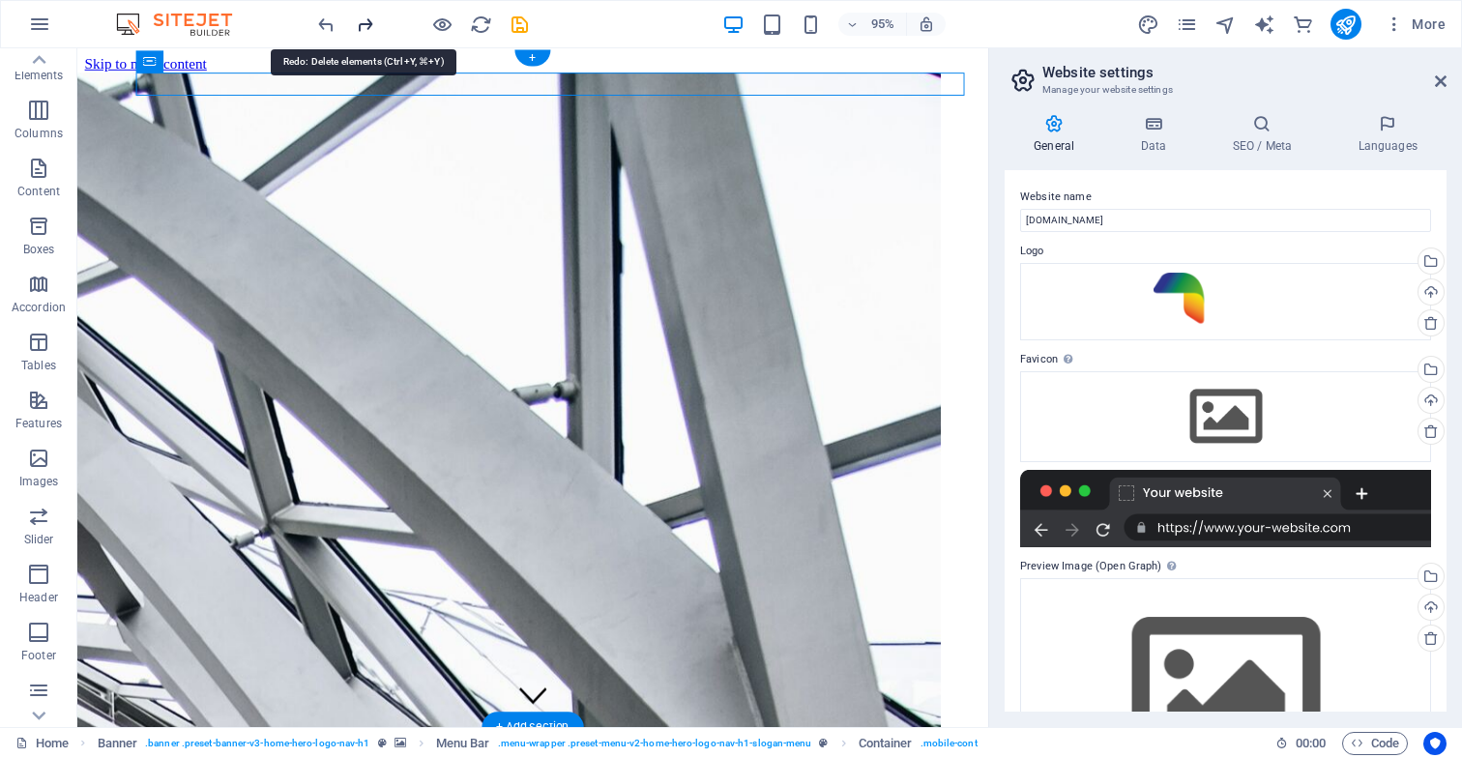
click at [363, 22] on icon "redo" at bounding box center [365, 25] width 22 height 22
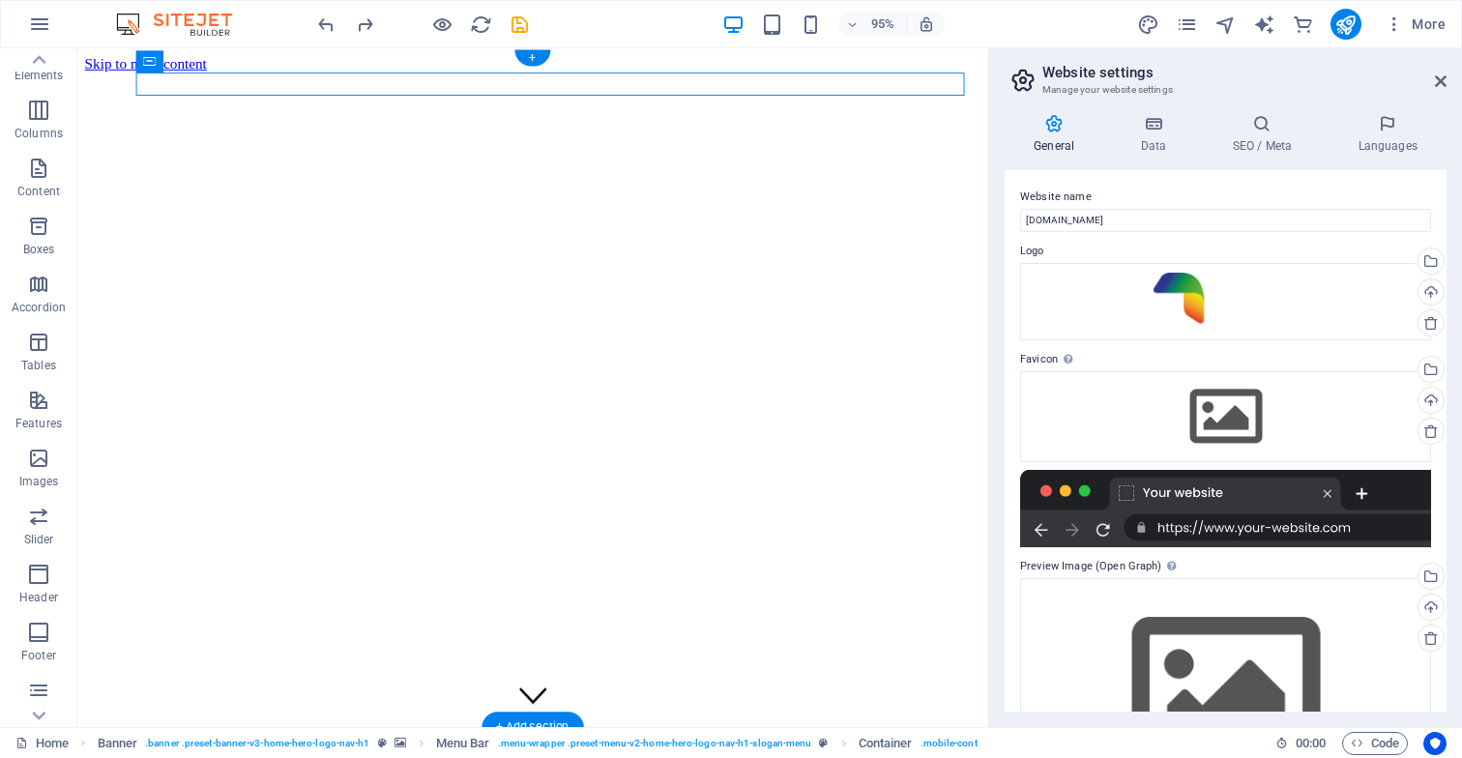
drag, startPoint x: 237, startPoint y: 85, endPoint x: 210, endPoint y: 85, distance: 27.1
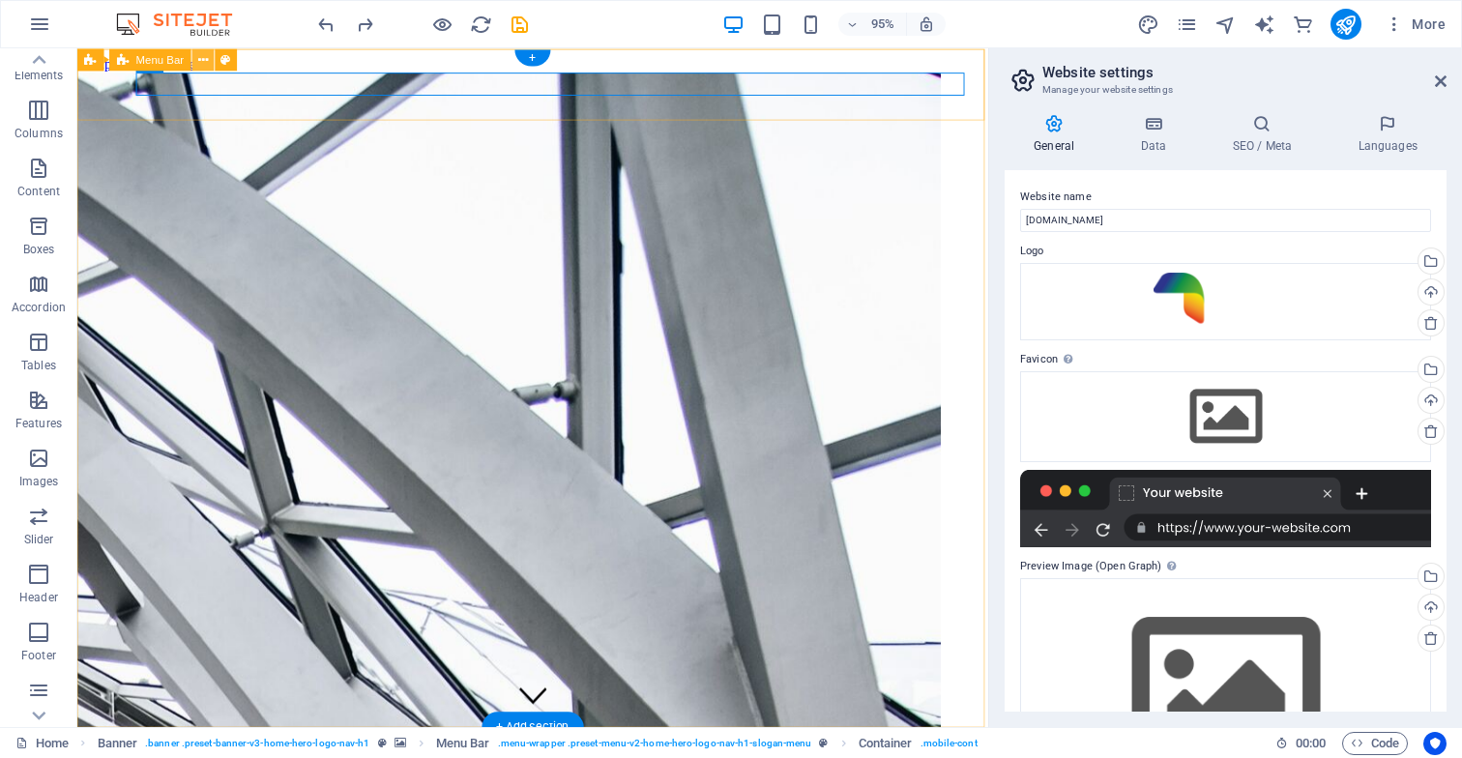
click at [206, 61] on icon at bounding box center [203, 58] width 10 height 19
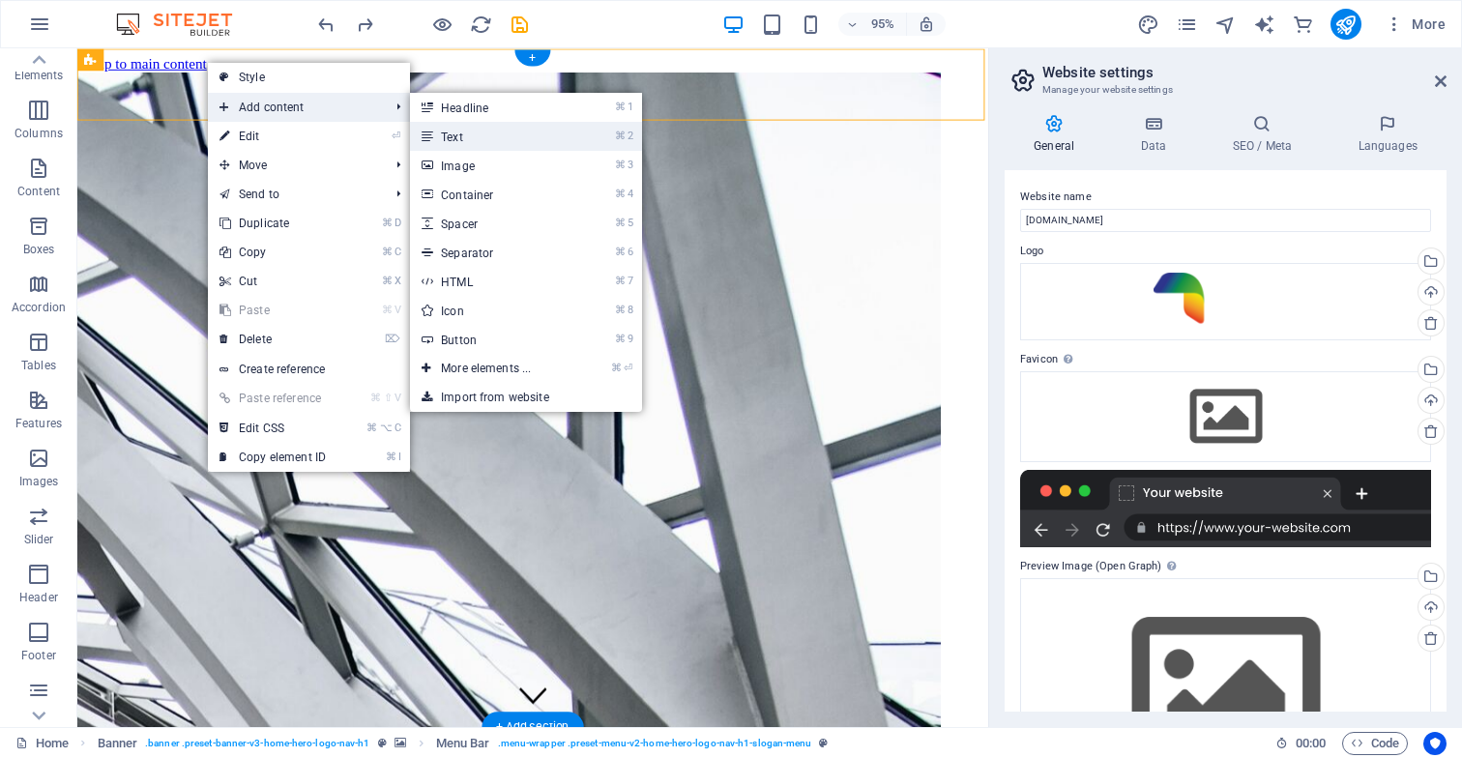
click at [497, 140] on link "⌘ 2 Text" at bounding box center [490, 136] width 160 height 29
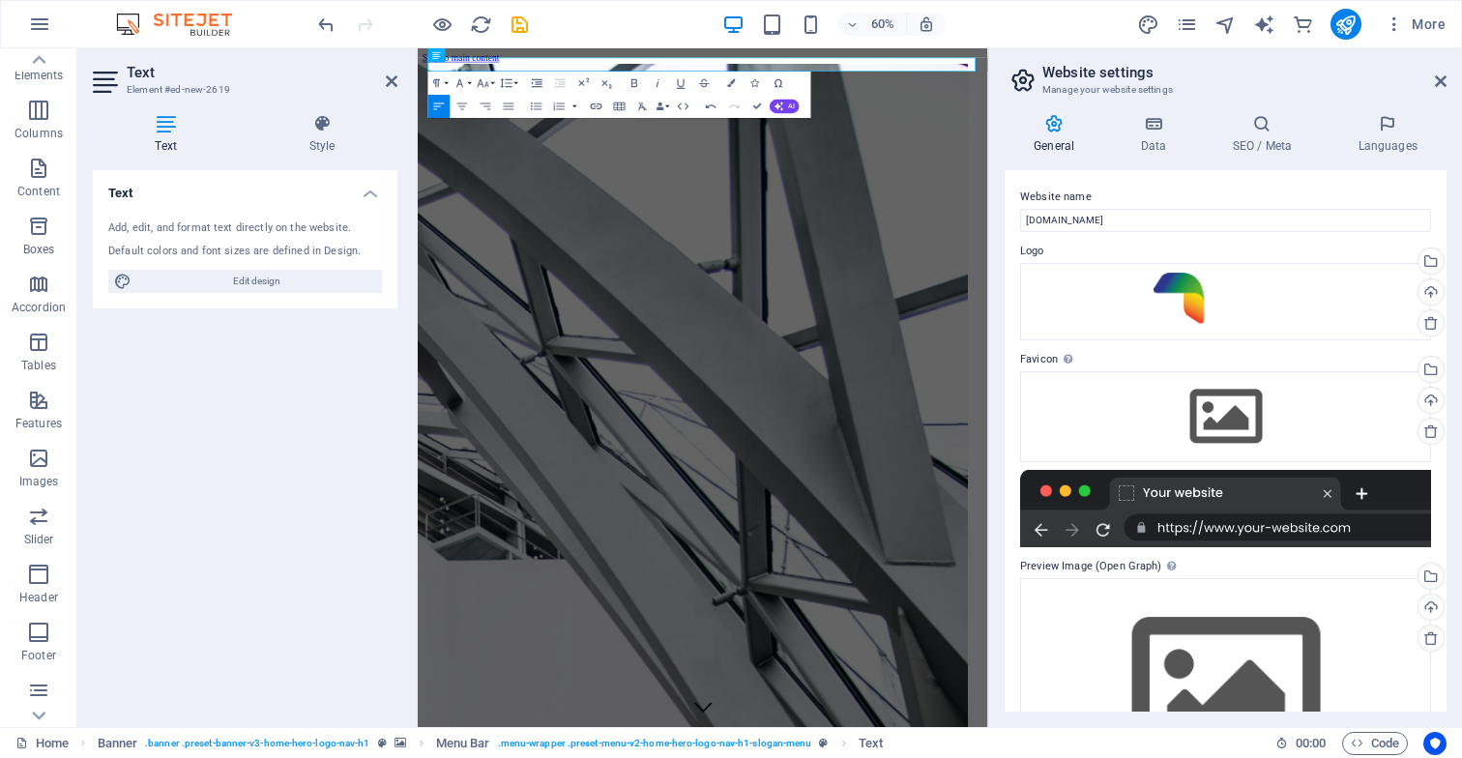
drag, startPoint x: 953, startPoint y: 77, endPoint x: 372, endPoint y: 77, distance: 580.3
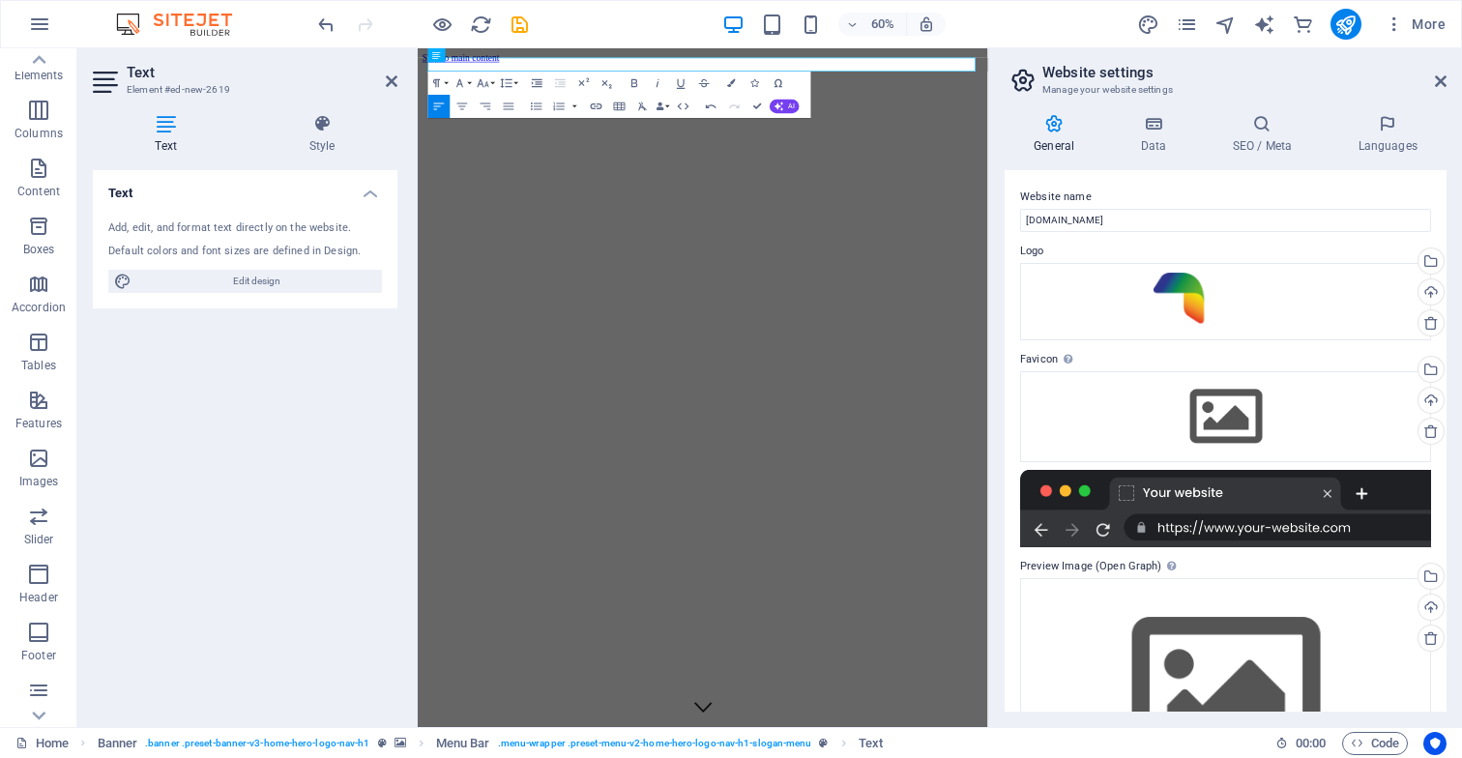
drag, startPoint x: 957, startPoint y: 74, endPoint x: 394, endPoint y: 66, distance: 563.0
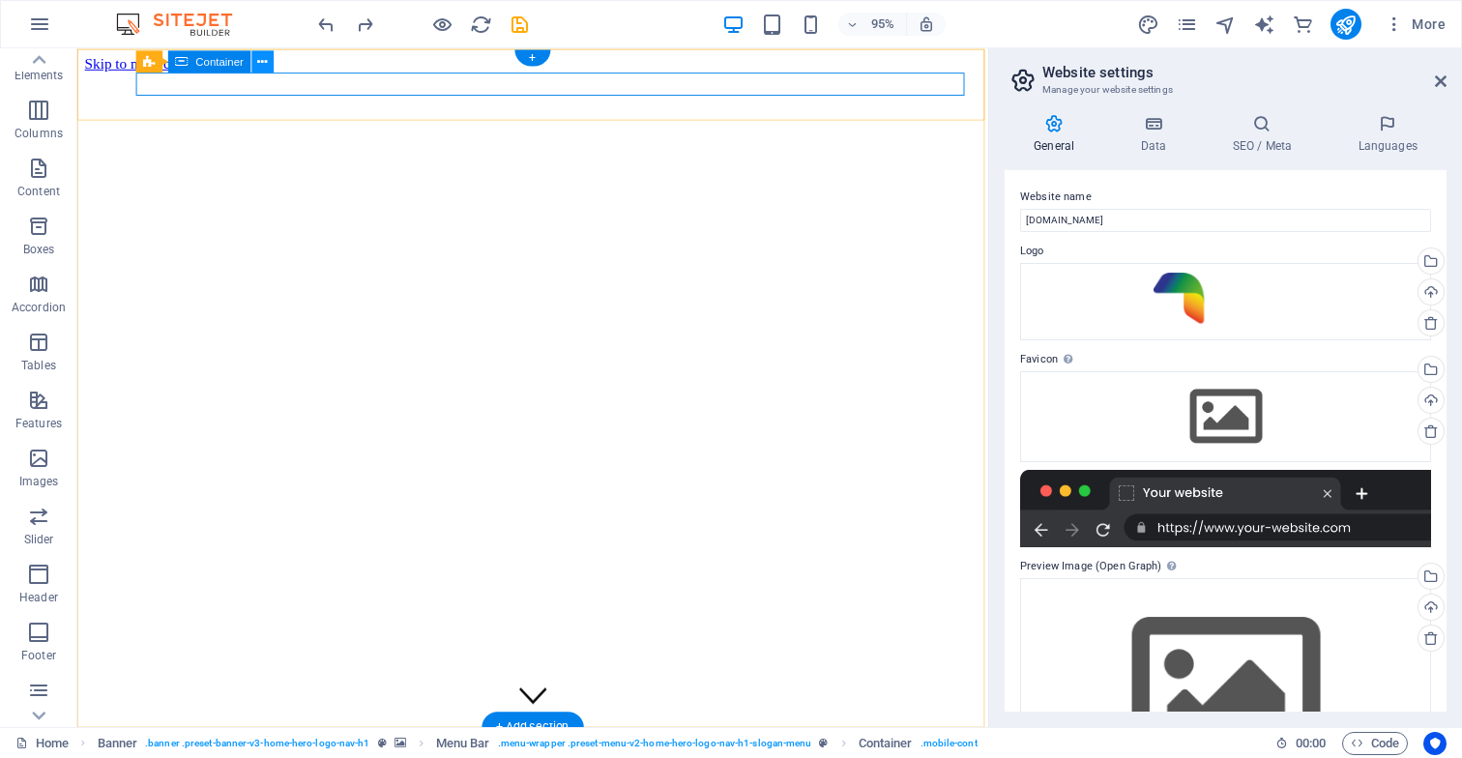
click at [263, 63] on icon at bounding box center [263, 61] width 10 height 19
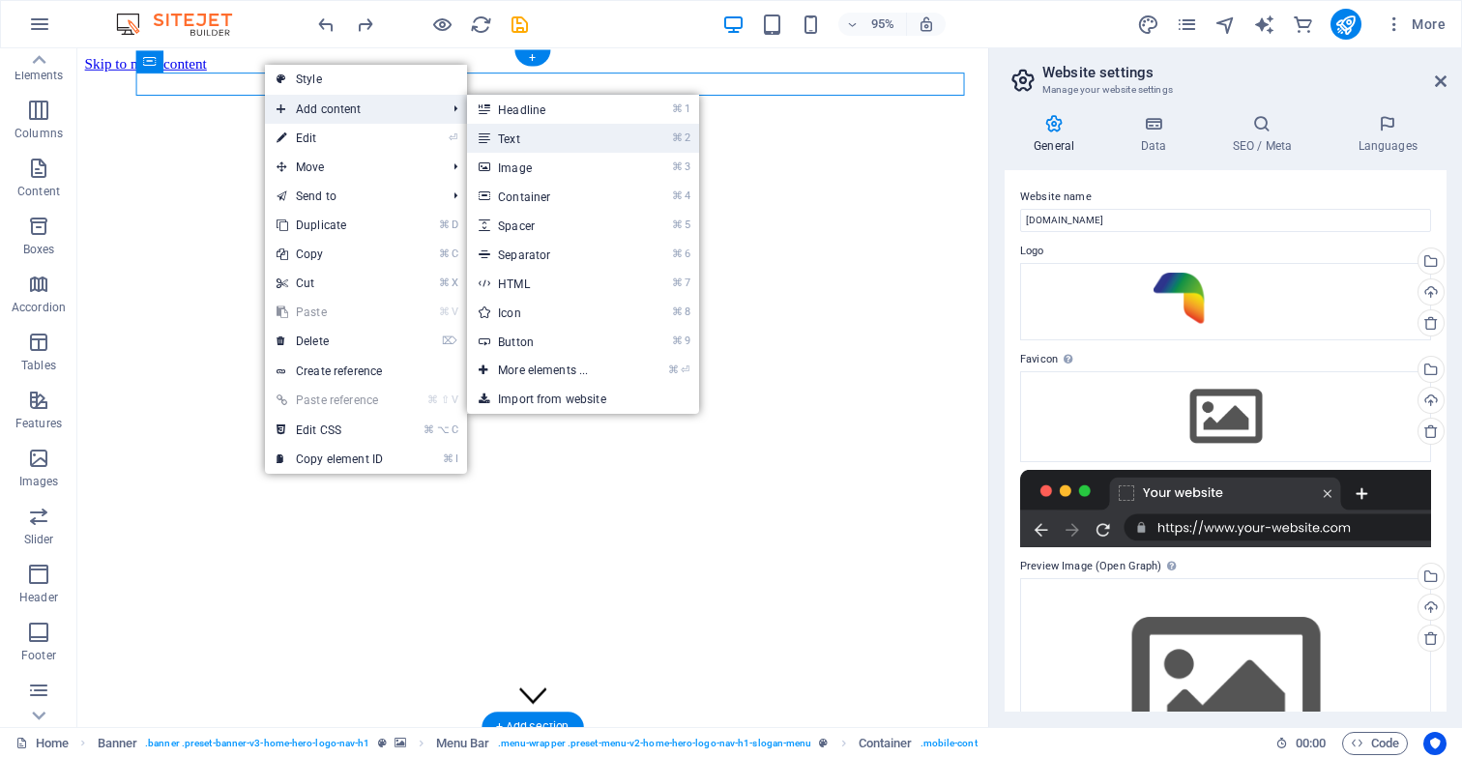
click at [525, 145] on link "⌘ 2 Text" at bounding box center [547, 138] width 160 height 29
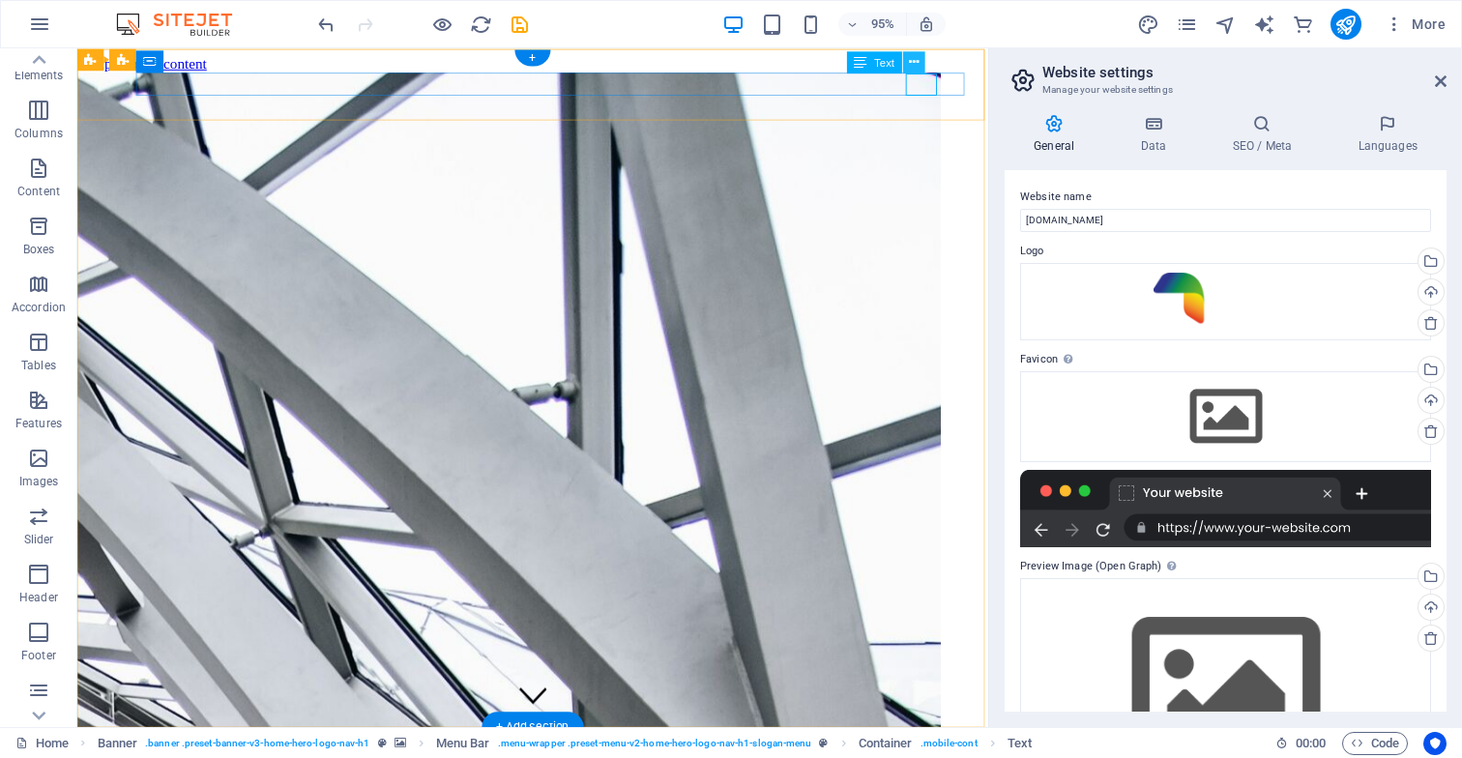
click at [920, 66] on button at bounding box center [914, 62] width 22 height 22
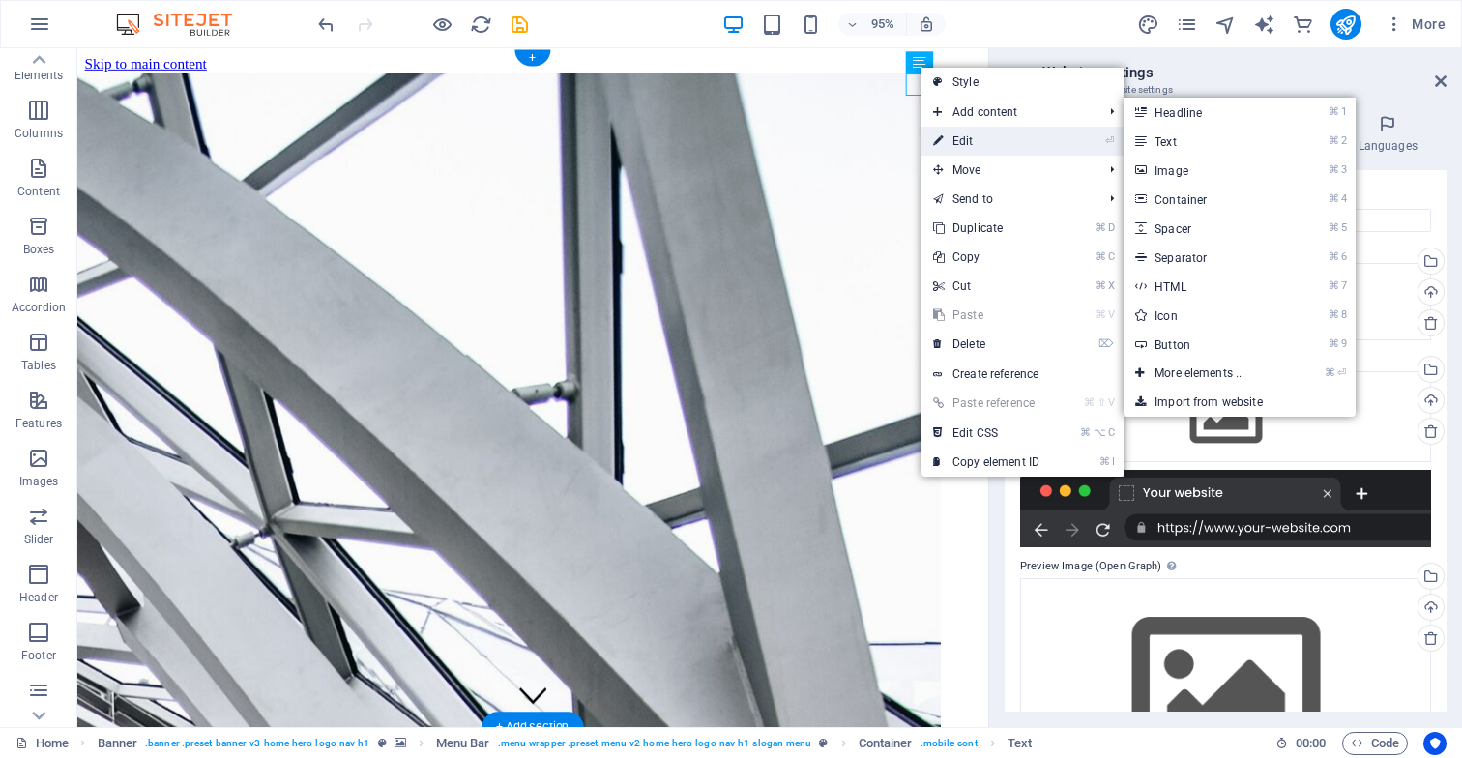
click at [983, 147] on link "⏎ Edit" at bounding box center [987, 141] width 130 height 29
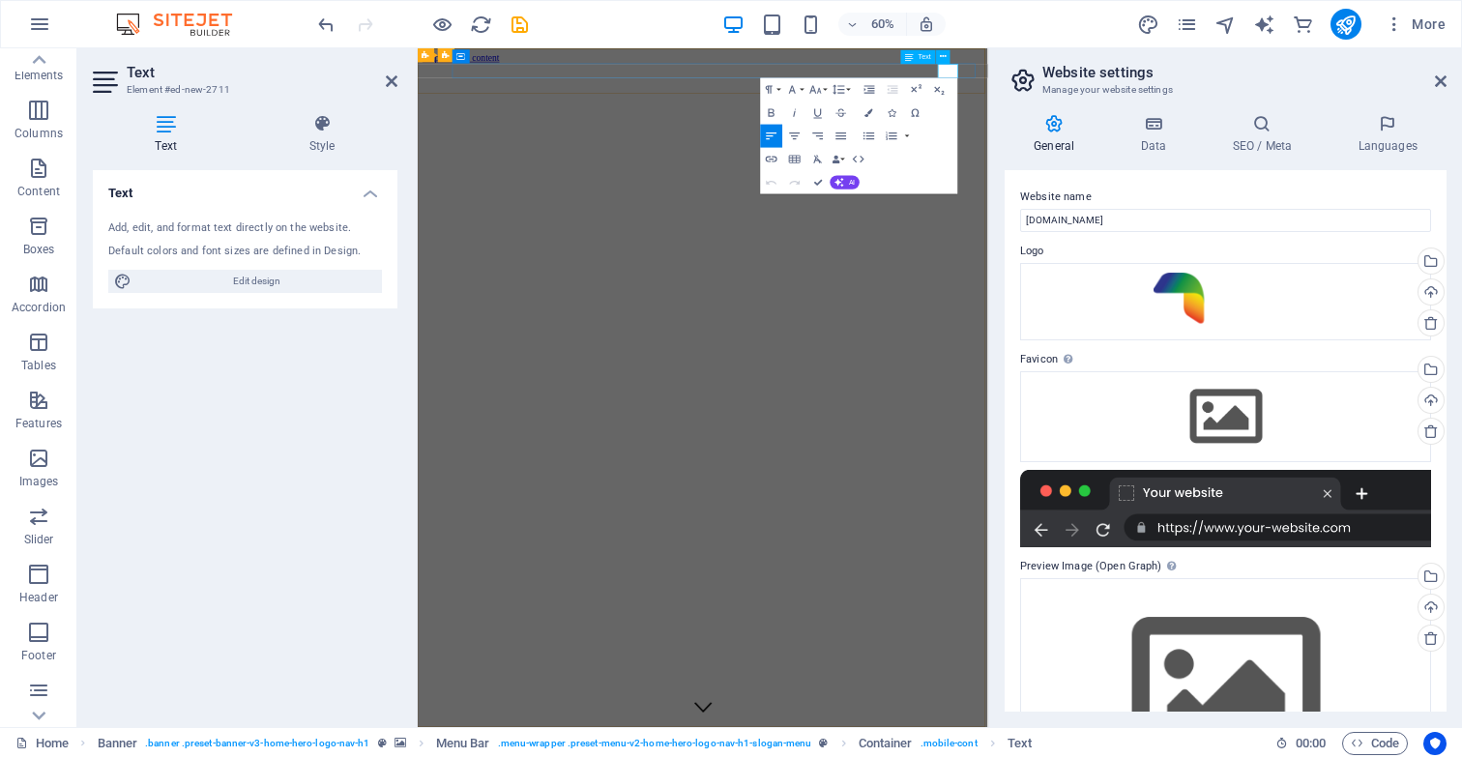
click at [845, 184] on button "AI" at bounding box center [846, 182] width 30 height 14
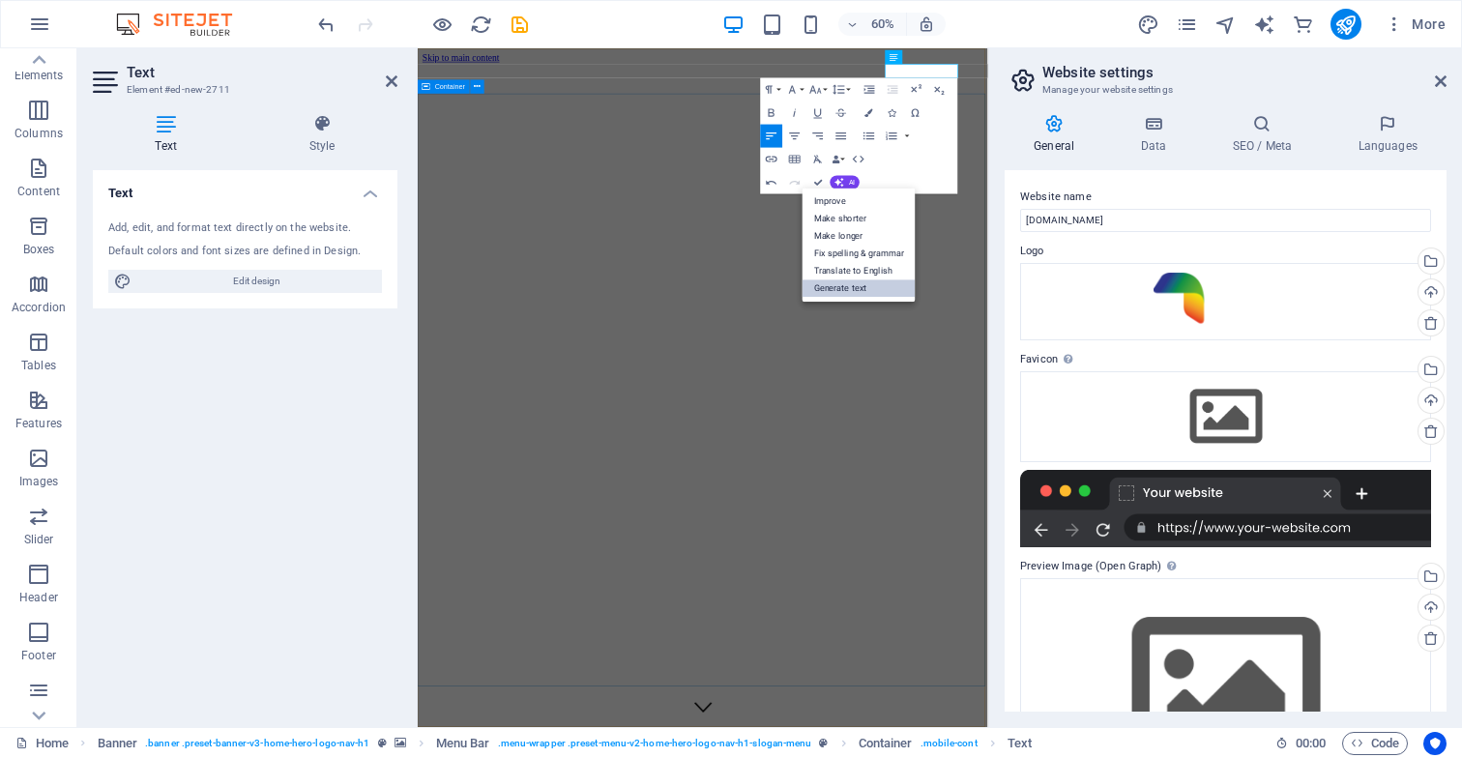
click at [871, 291] on link "Generate text" at bounding box center [859, 288] width 113 height 17
select select "English"
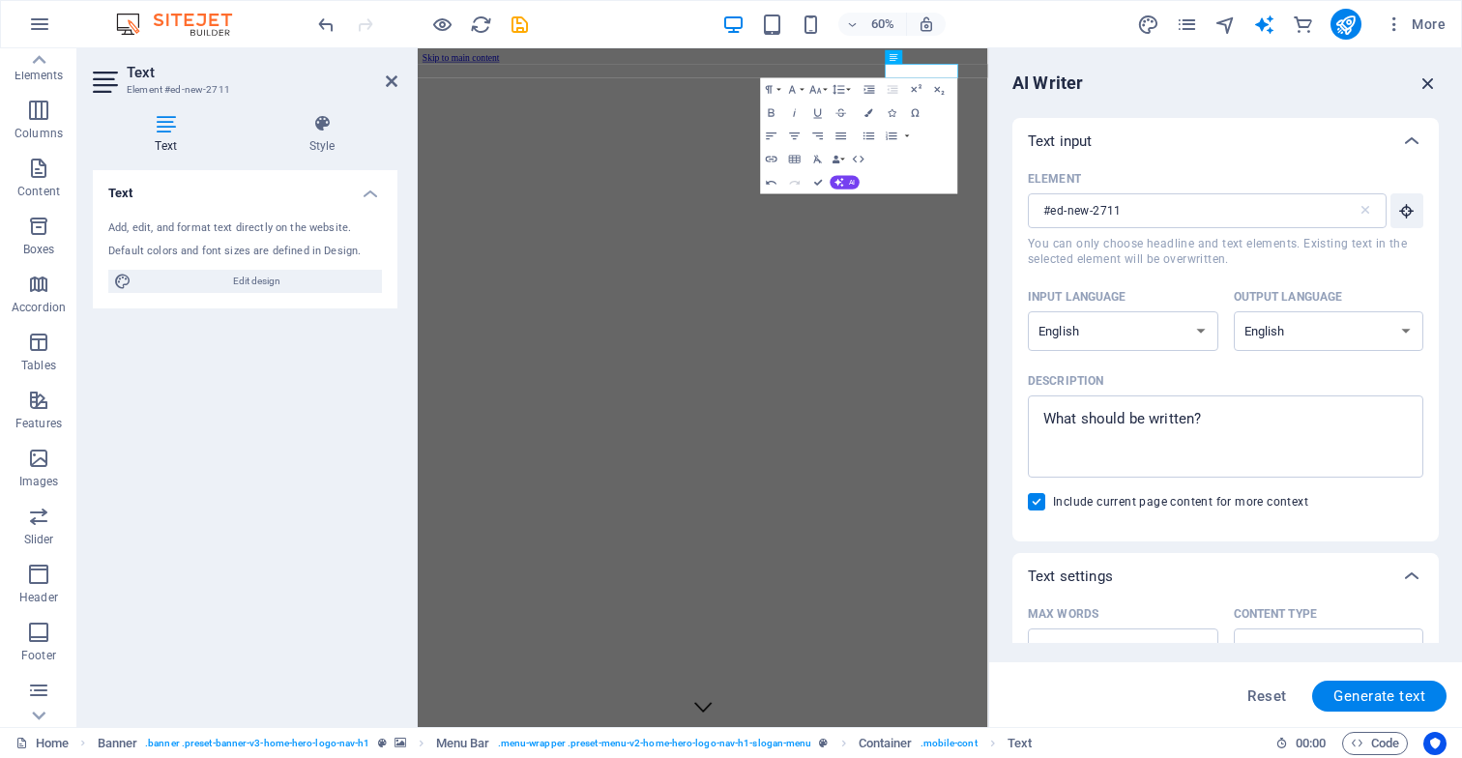
drag, startPoint x: 1427, startPoint y: 83, endPoint x: 960, endPoint y: 42, distance: 469.0
click at [1427, 83] on icon "button" at bounding box center [1428, 83] width 21 height 21
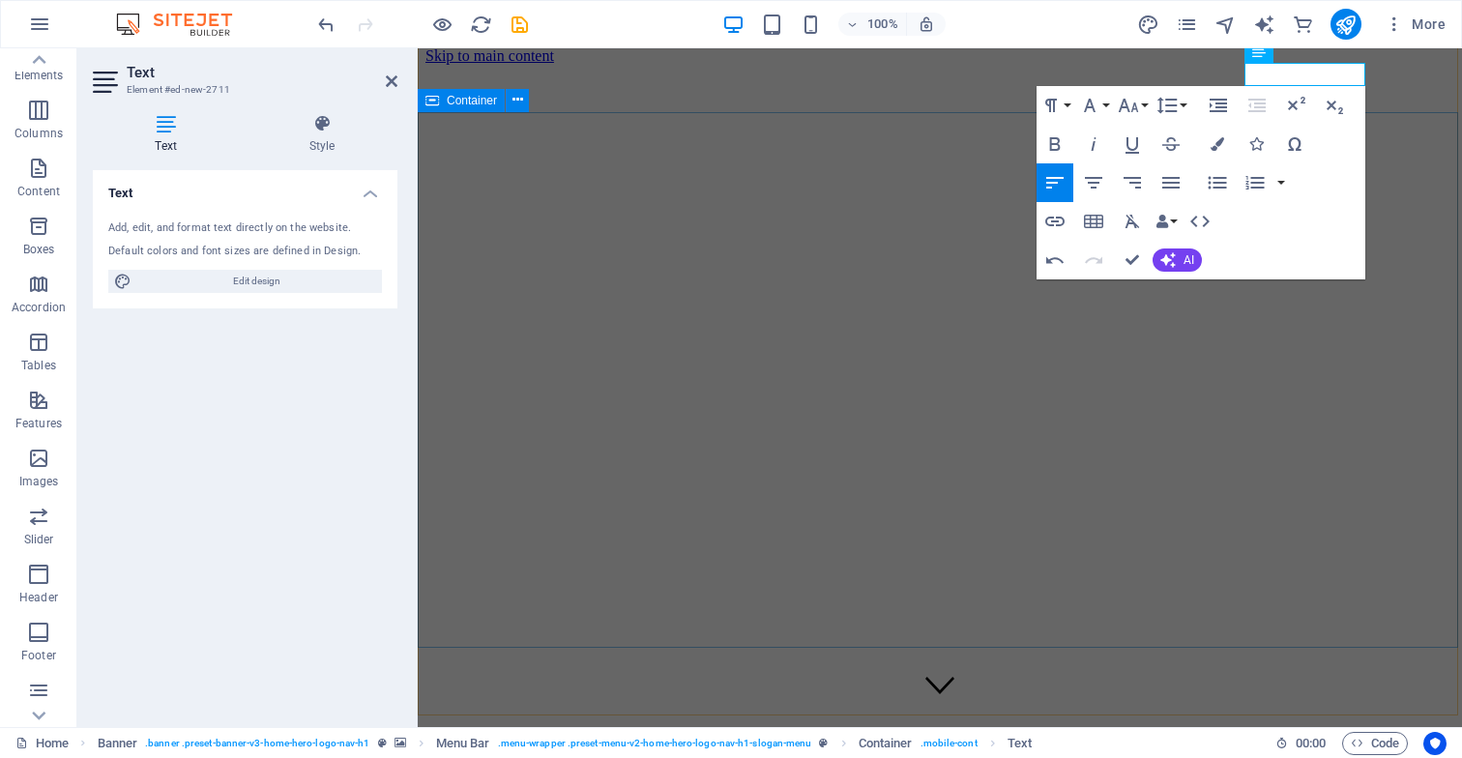
scroll to position [12, 0]
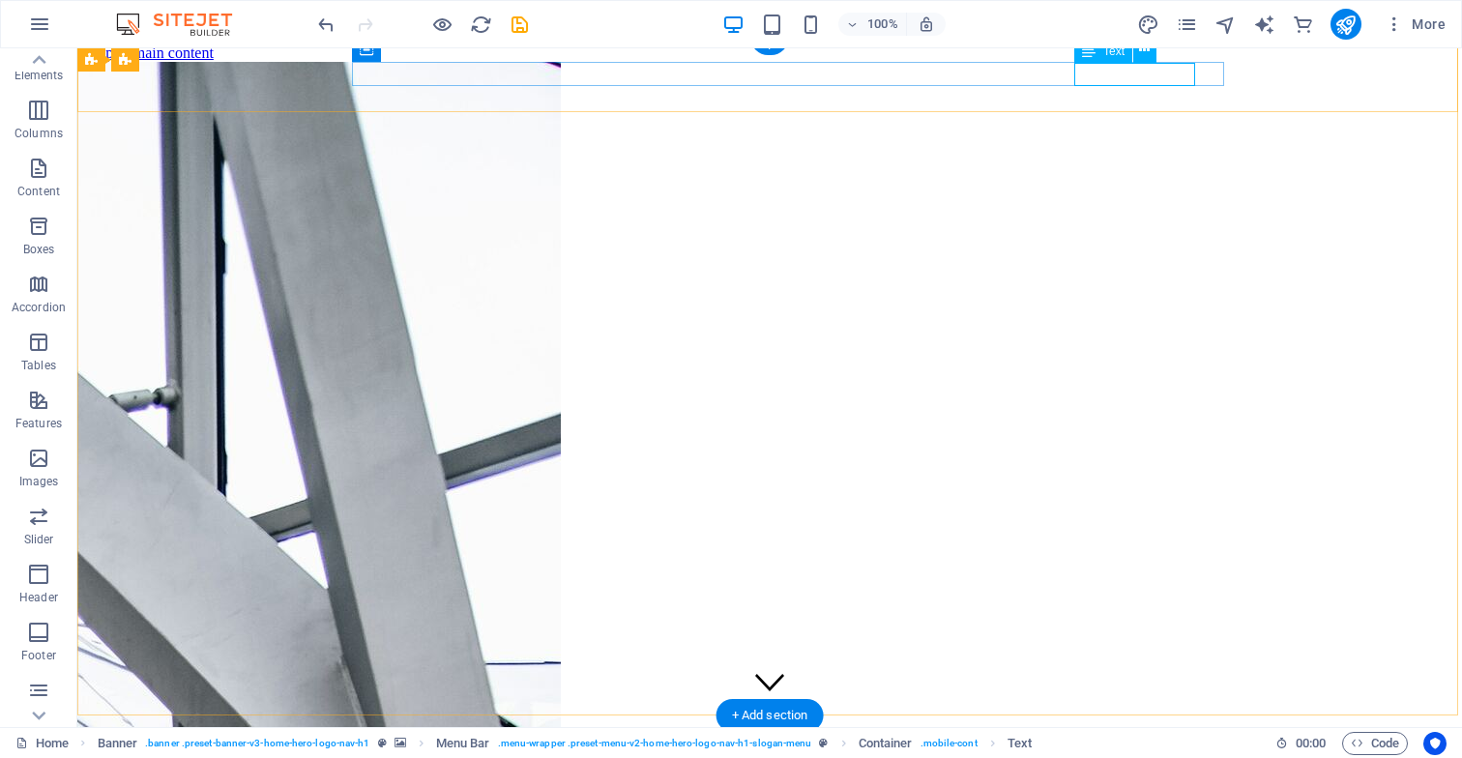
click at [1148, 57] on icon at bounding box center [1144, 51] width 11 height 20
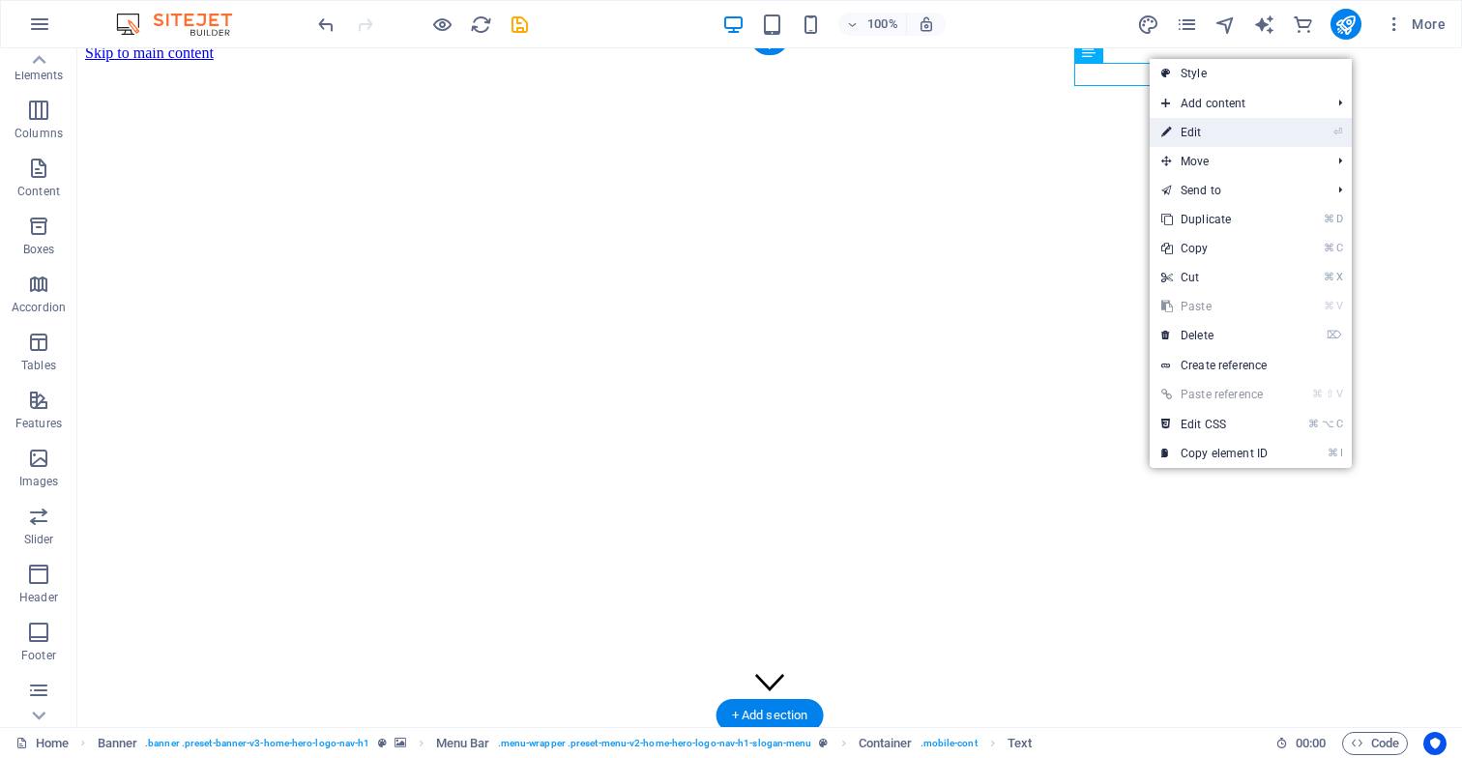
click at [1199, 133] on link "⏎ Edit" at bounding box center [1215, 132] width 130 height 29
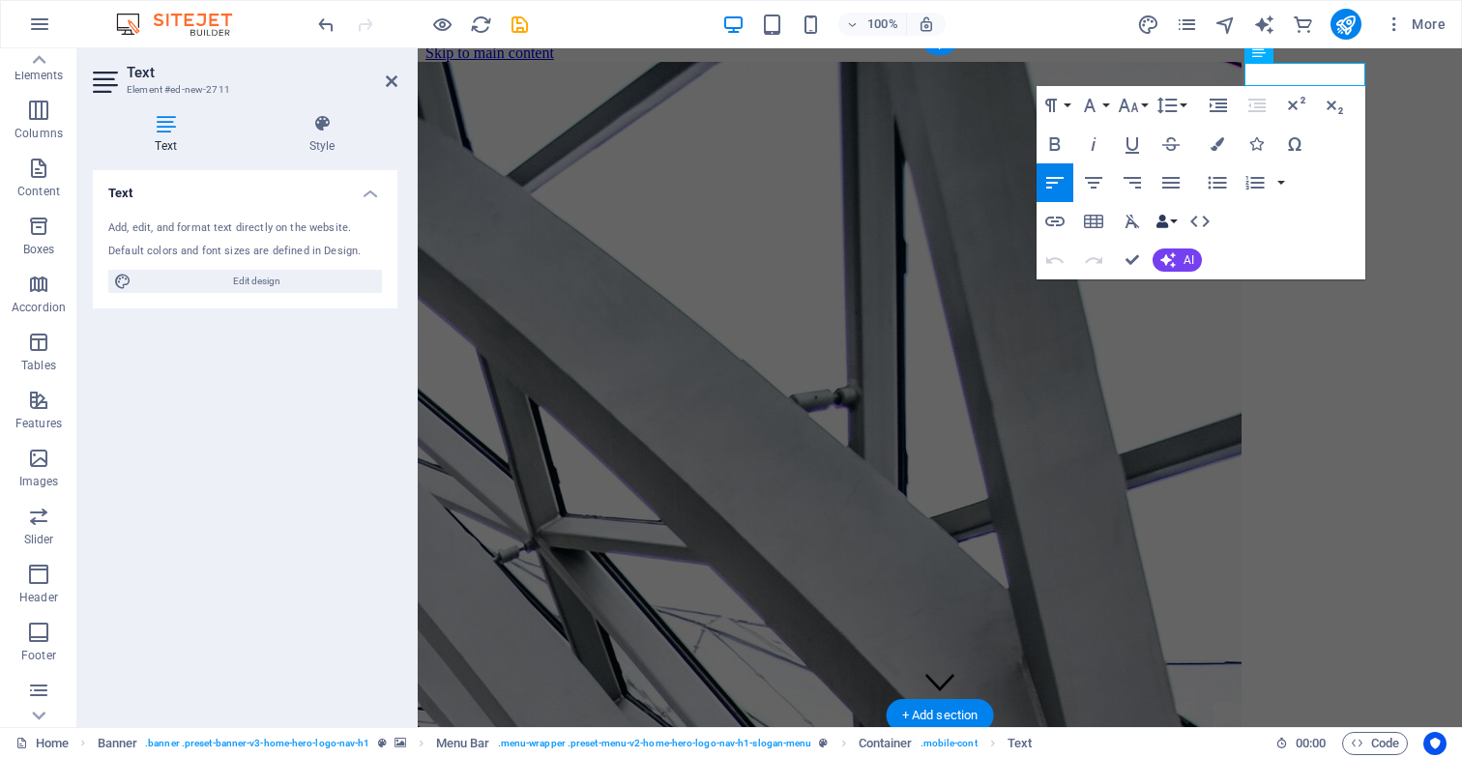
click at [1172, 222] on button "Data Bindings" at bounding box center [1166, 221] width 27 height 39
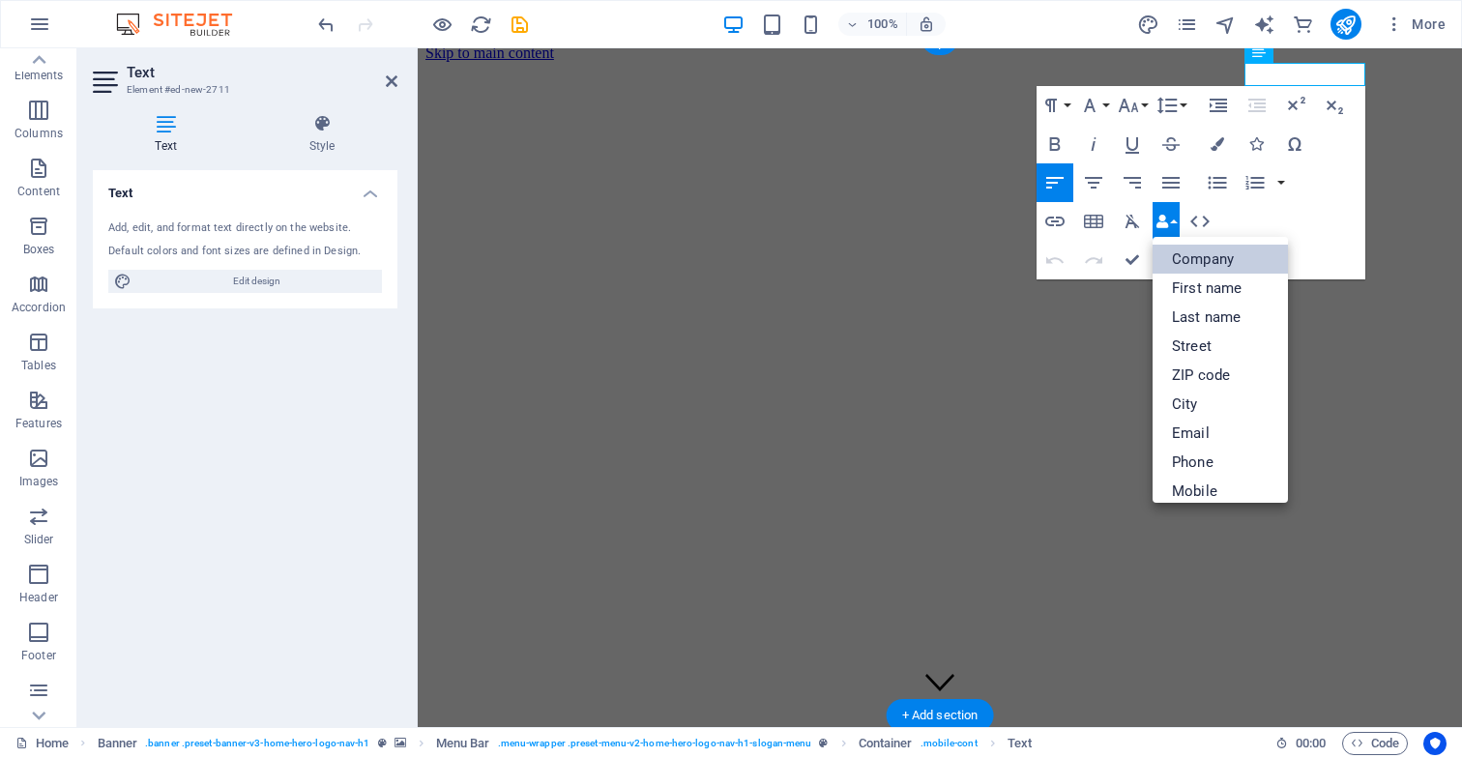
click at [1234, 260] on link "Company" at bounding box center [1220, 259] width 135 height 29
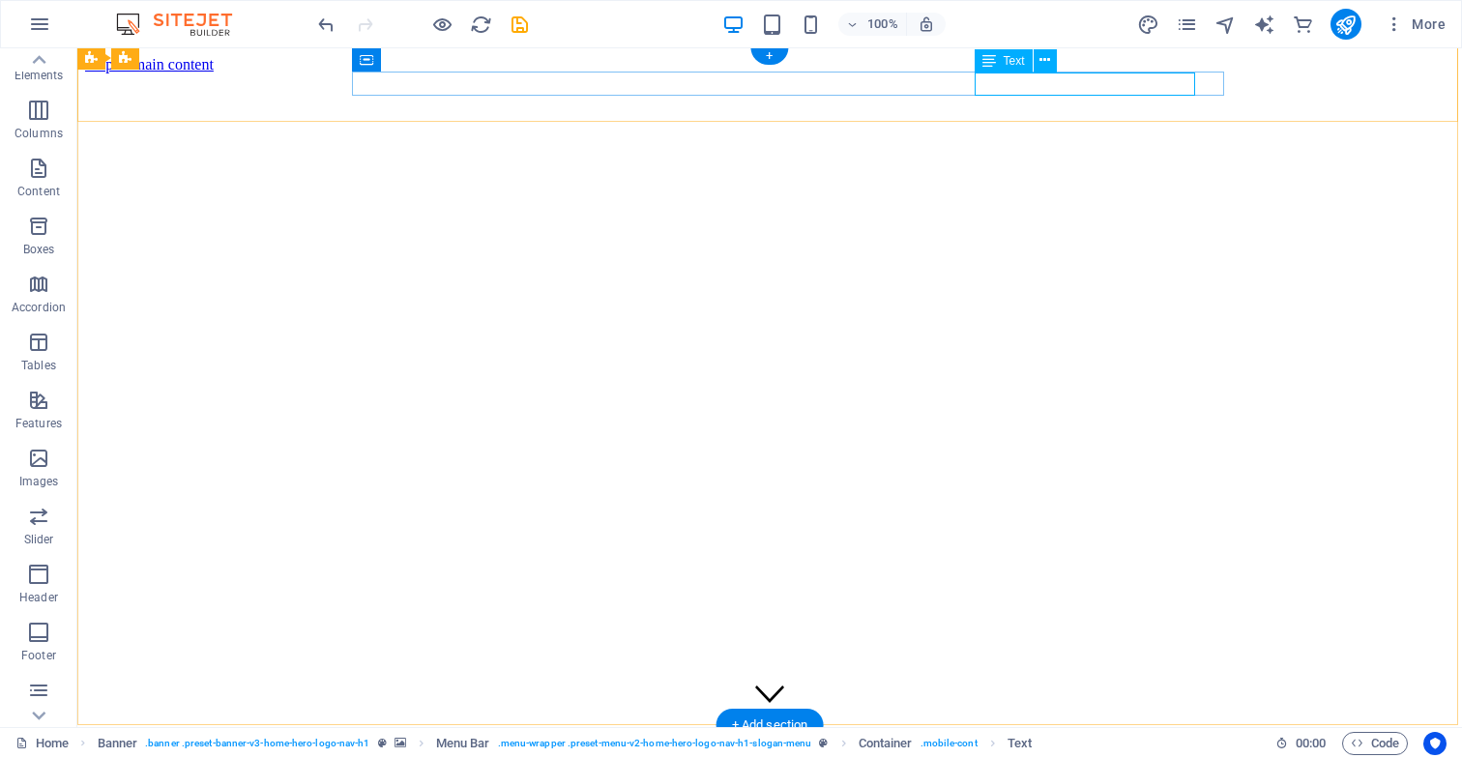
scroll to position [2, 0]
click at [1047, 60] on icon at bounding box center [1045, 60] width 11 height 20
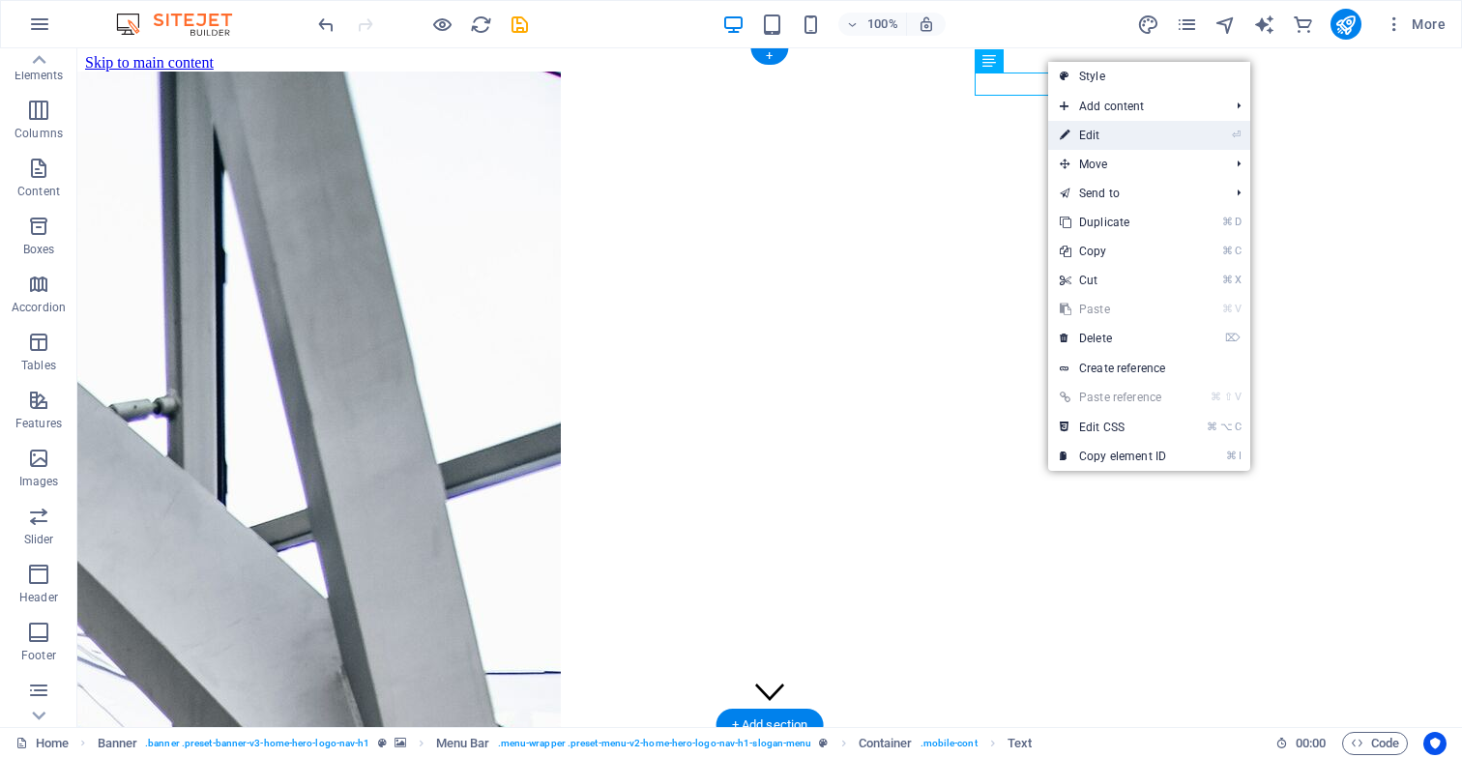
click at [1105, 134] on link "⏎ Edit" at bounding box center [1113, 135] width 130 height 29
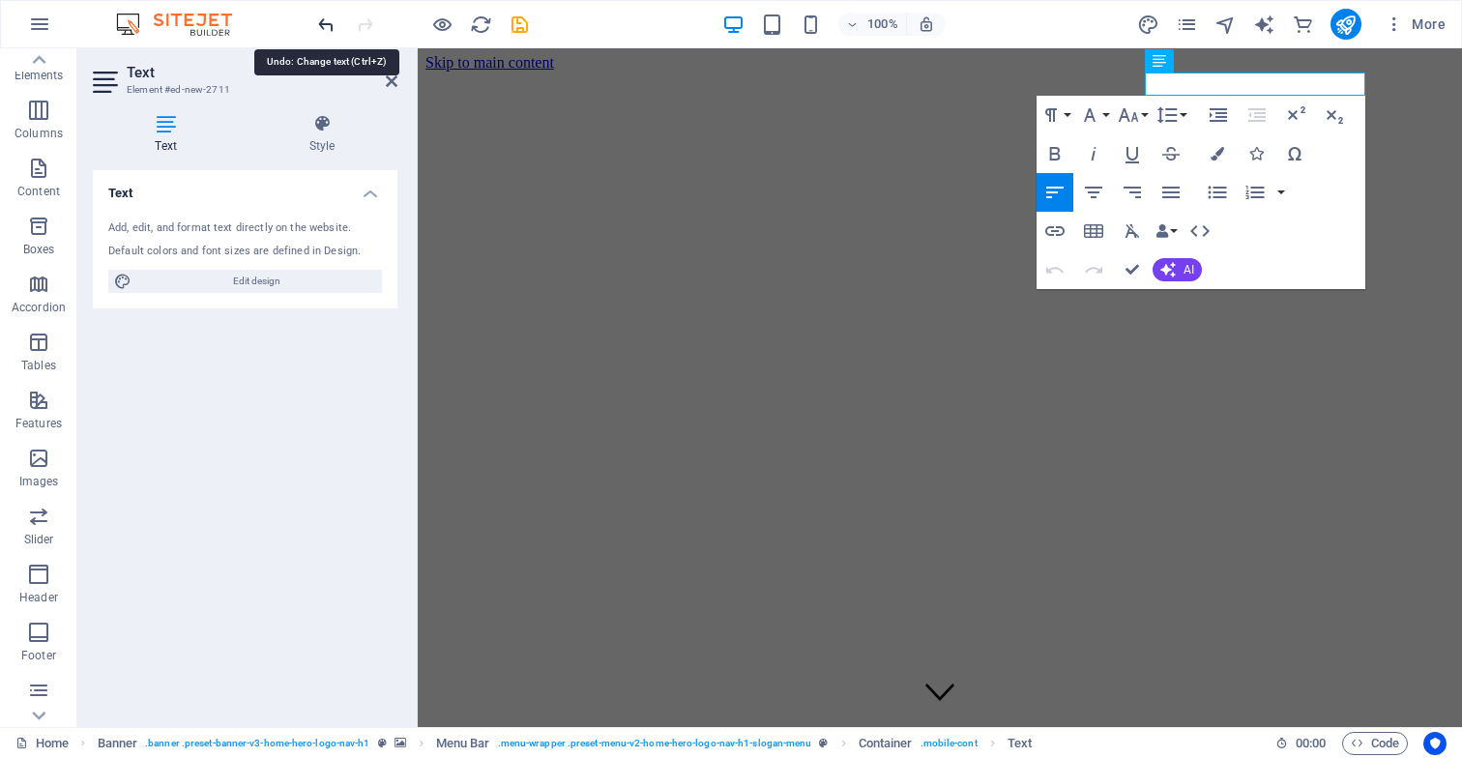
click at [324, 26] on icon "undo" at bounding box center [326, 25] width 22 height 22
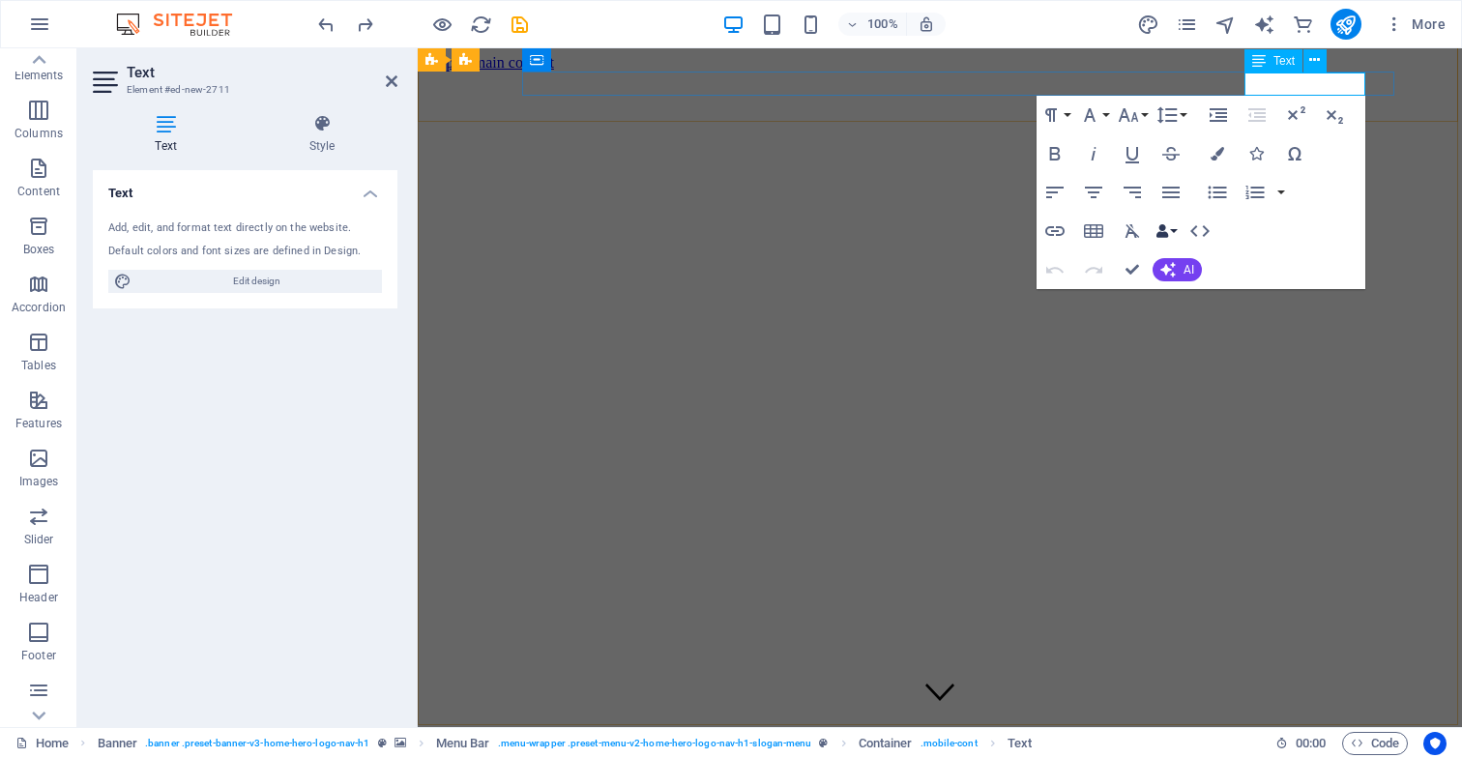
click at [1174, 231] on button "Data Bindings" at bounding box center [1166, 231] width 27 height 39
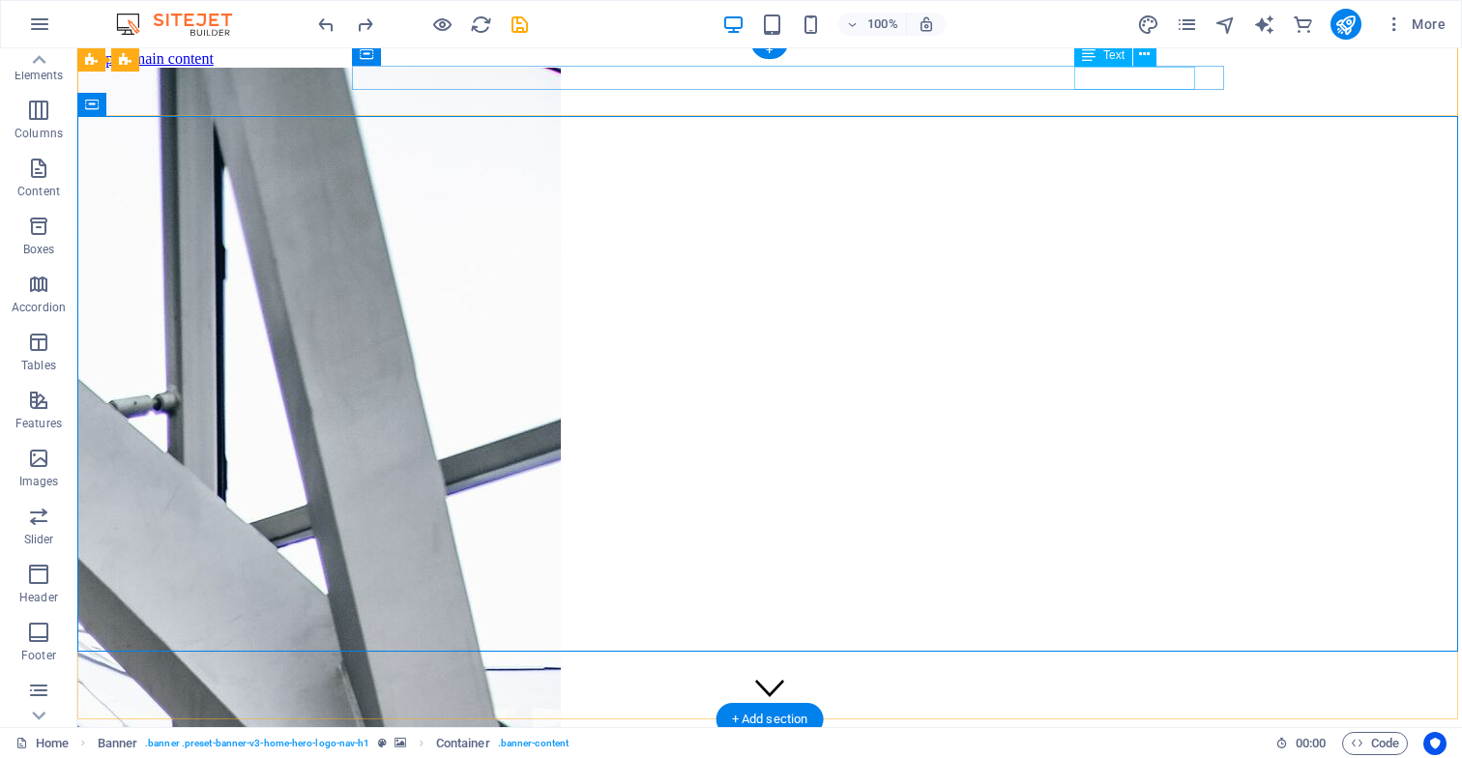
scroll to position [8, 0]
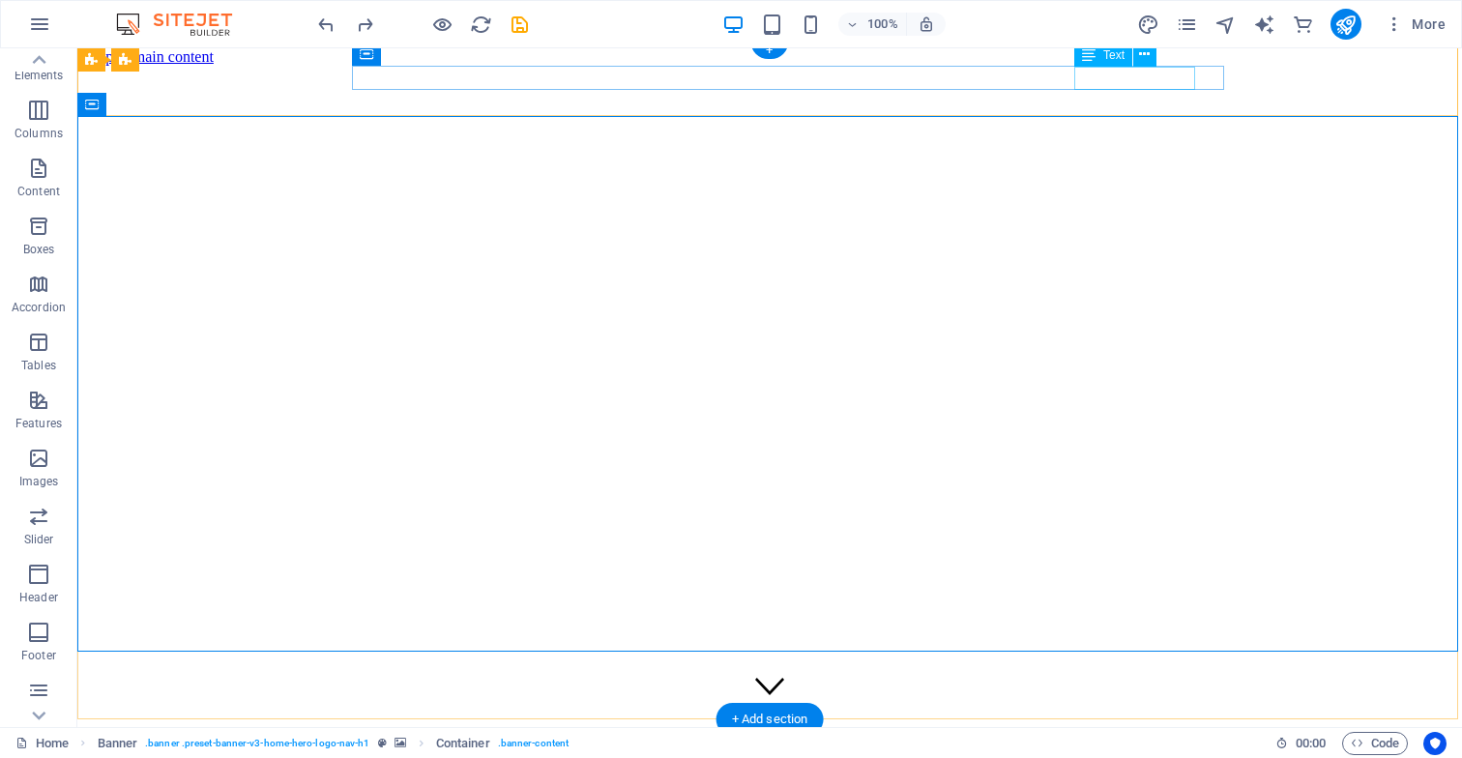
click at [1092, 58] on icon at bounding box center [1089, 55] width 14 height 23
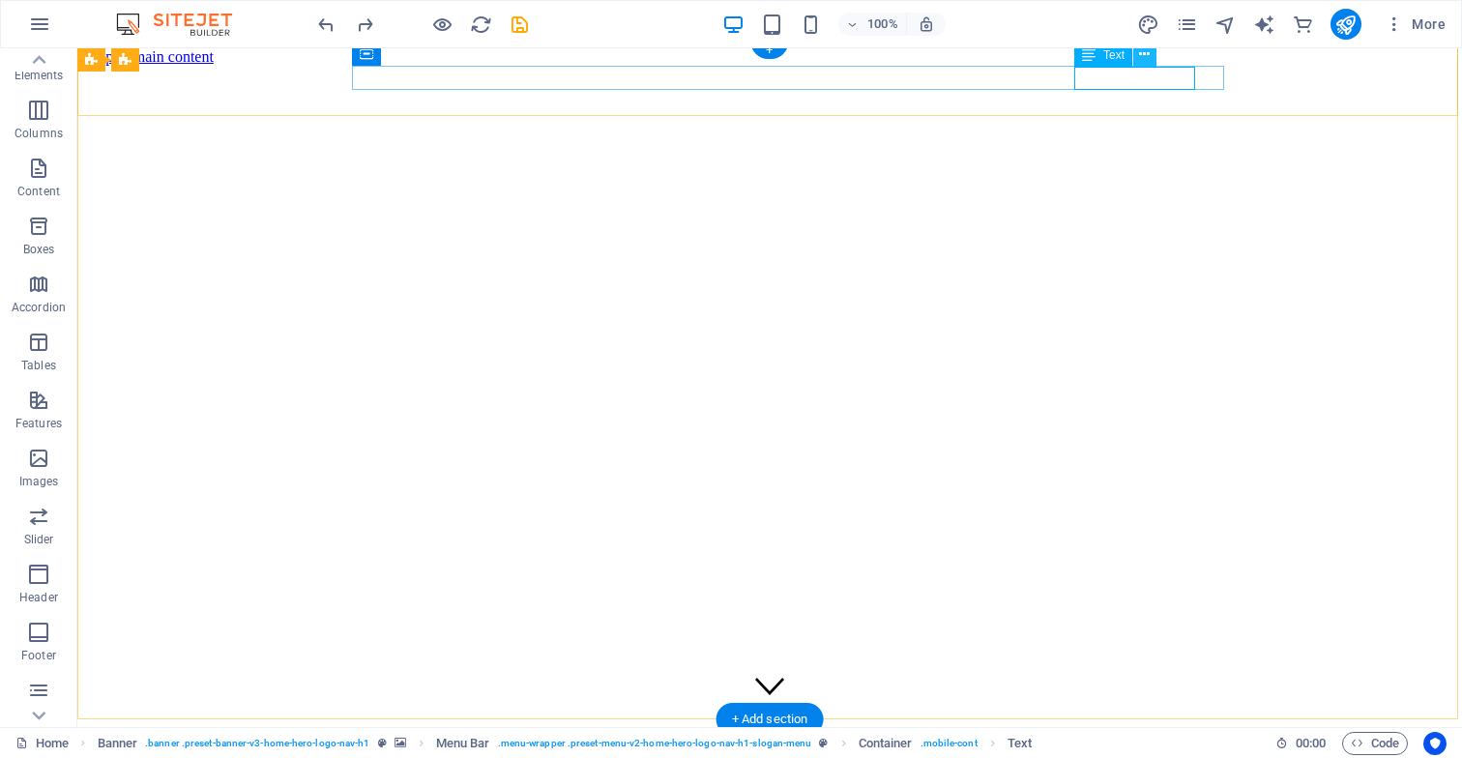
click at [1144, 55] on icon at bounding box center [1144, 54] width 11 height 20
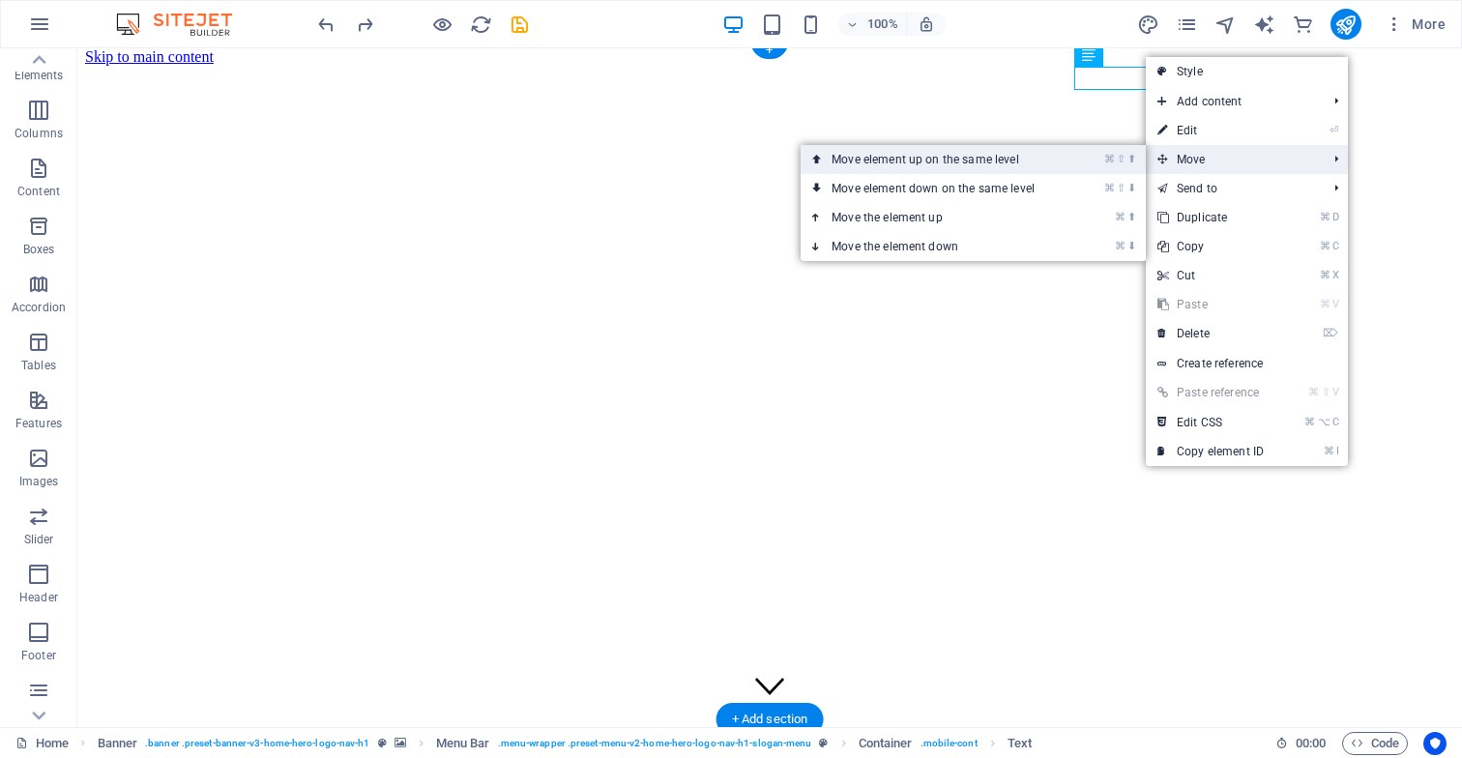
drag, startPoint x: 1047, startPoint y: 161, endPoint x: 969, endPoint y: 112, distance: 91.2
click at [1047, 161] on link "⌘ ⇧ ⬆ Move element up on the same level" at bounding box center [937, 159] width 273 height 29
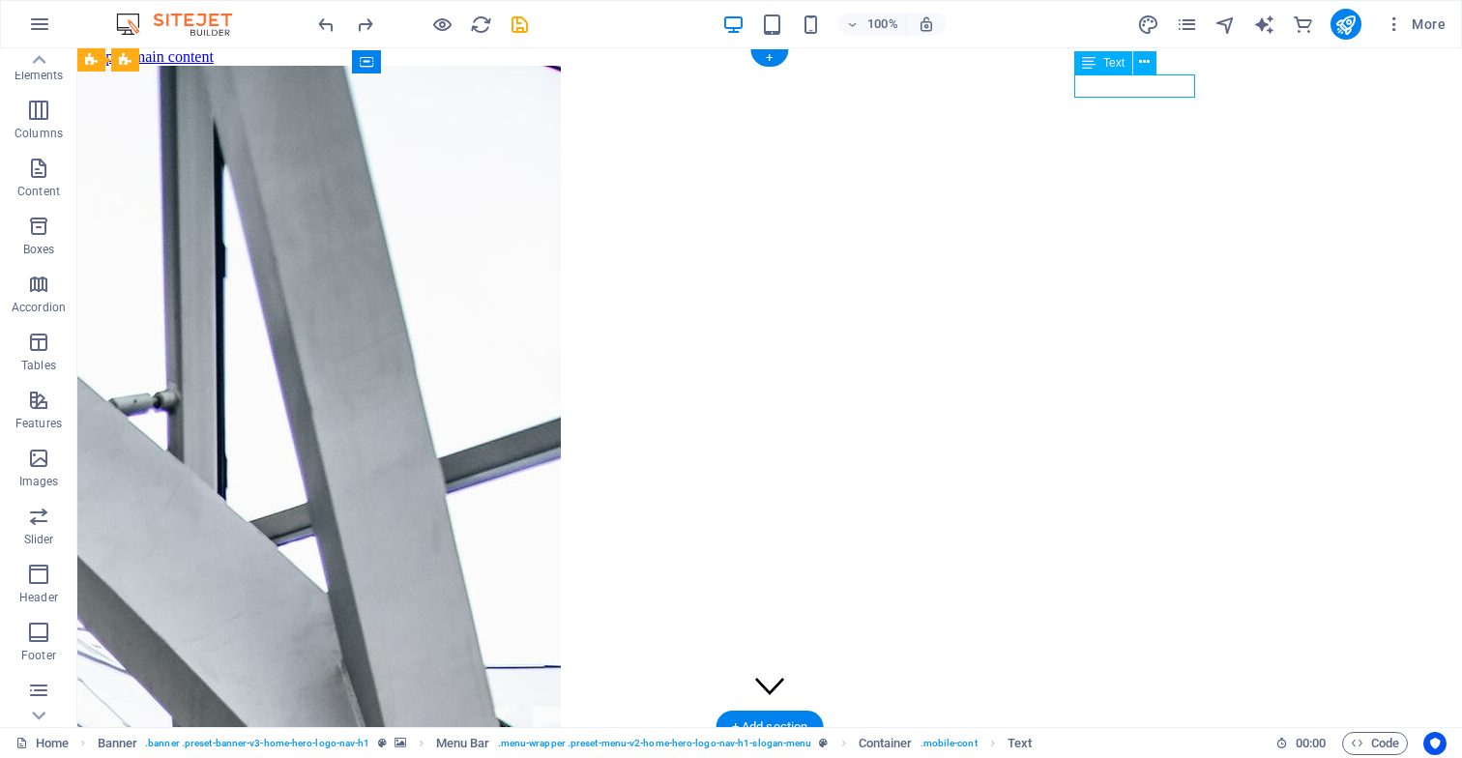
scroll to position [0, 0]
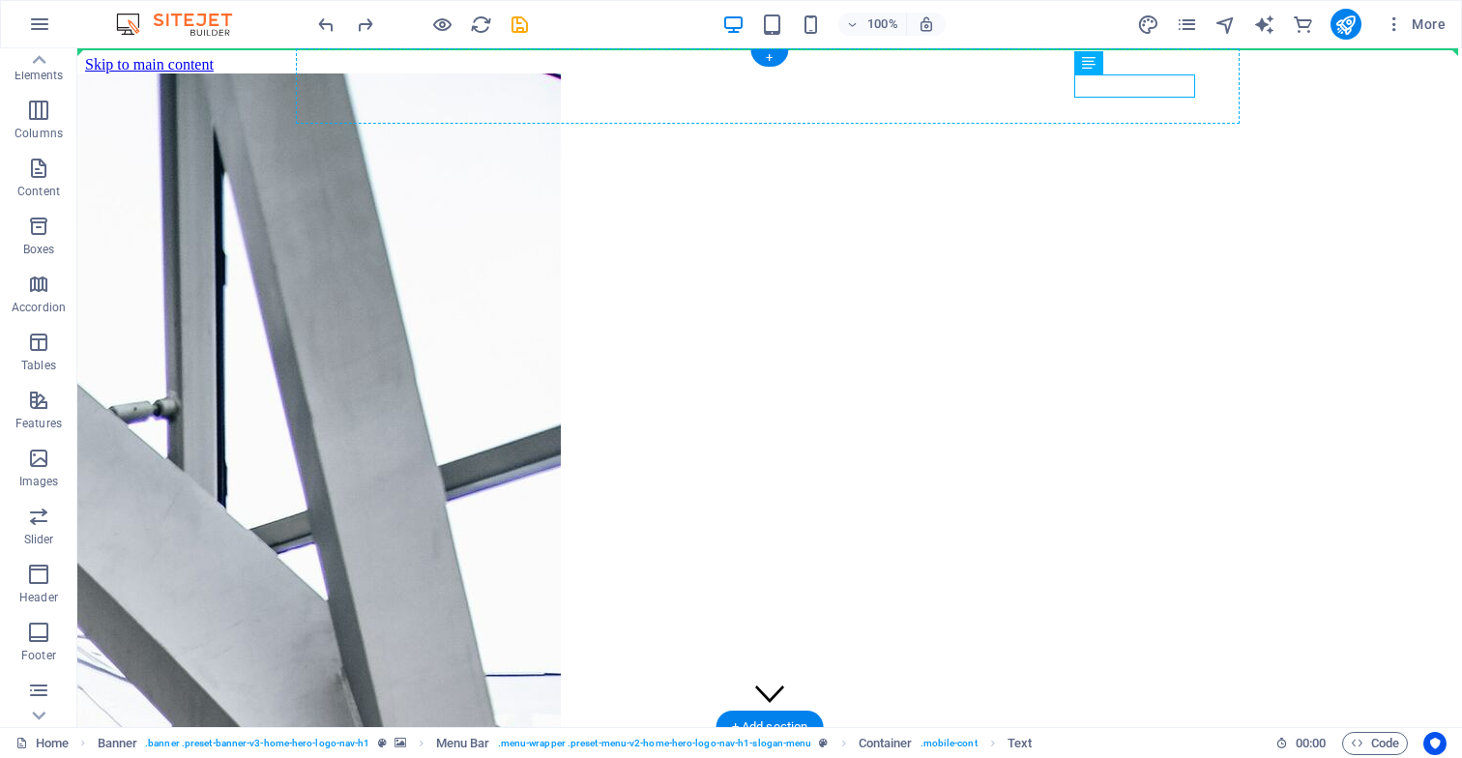
drag, startPoint x: 1138, startPoint y: 80, endPoint x: 443, endPoint y: 83, distance: 695.5
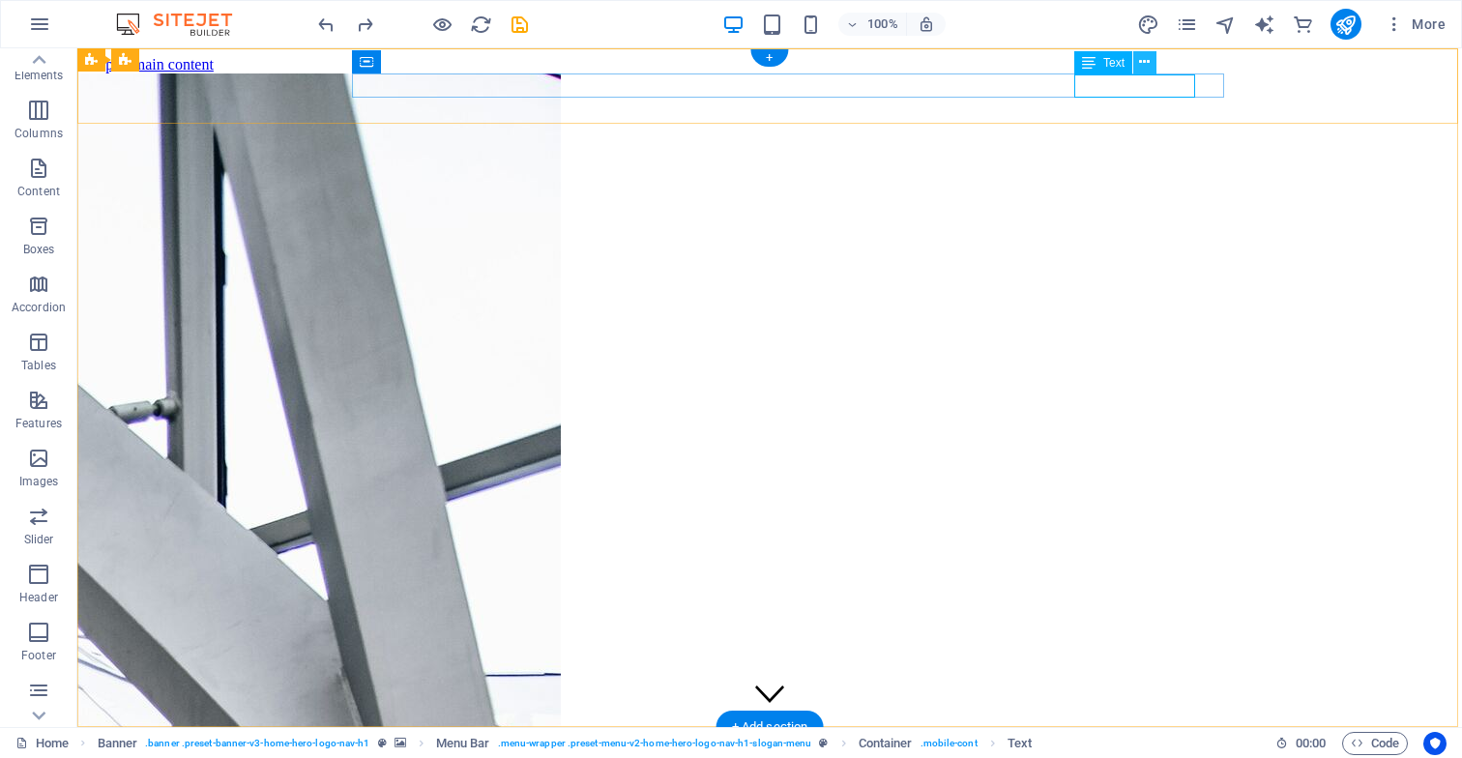
click at [1146, 66] on icon at bounding box center [1144, 62] width 11 height 20
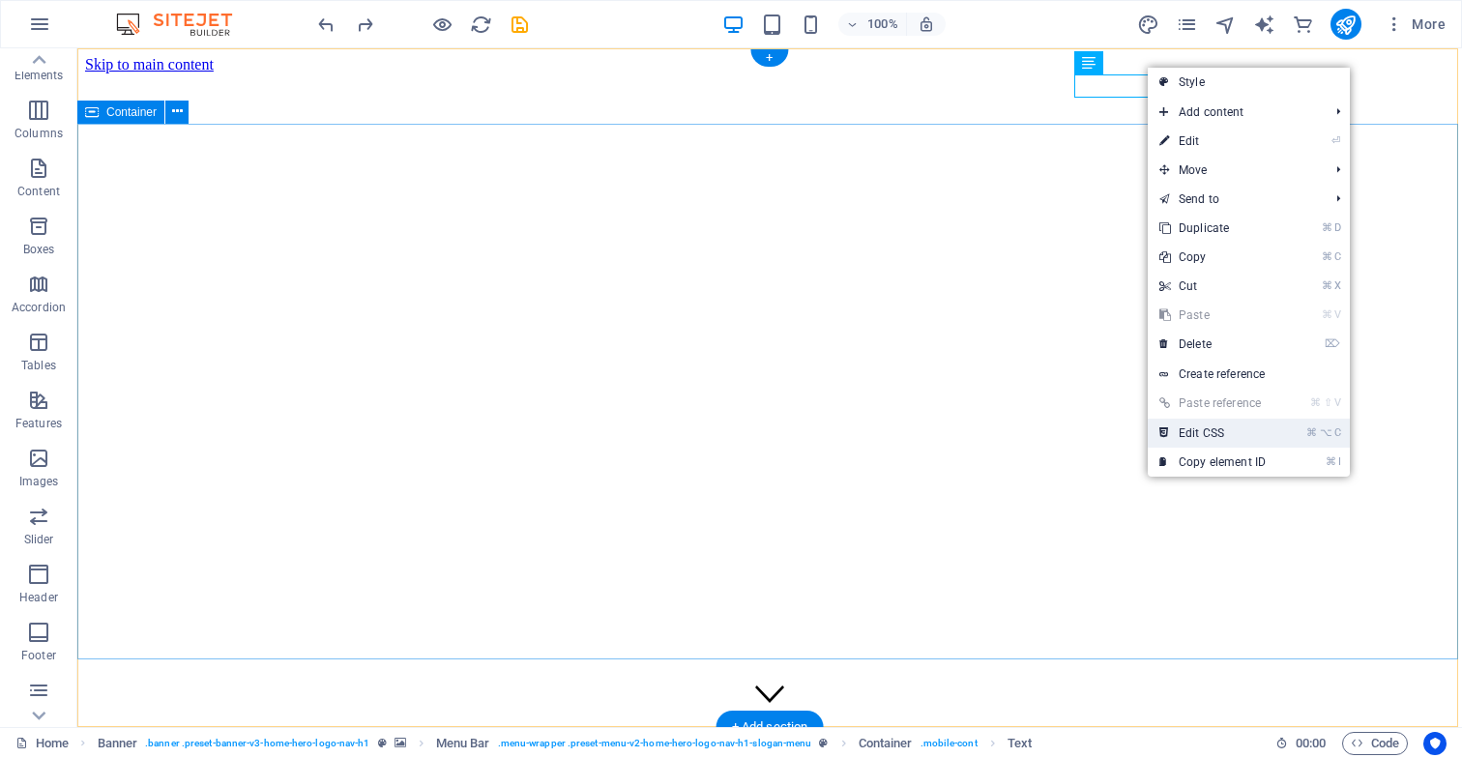
click at [1233, 436] on link "⌘ ⌥ C Edit CSS" at bounding box center [1213, 433] width 130 height 29
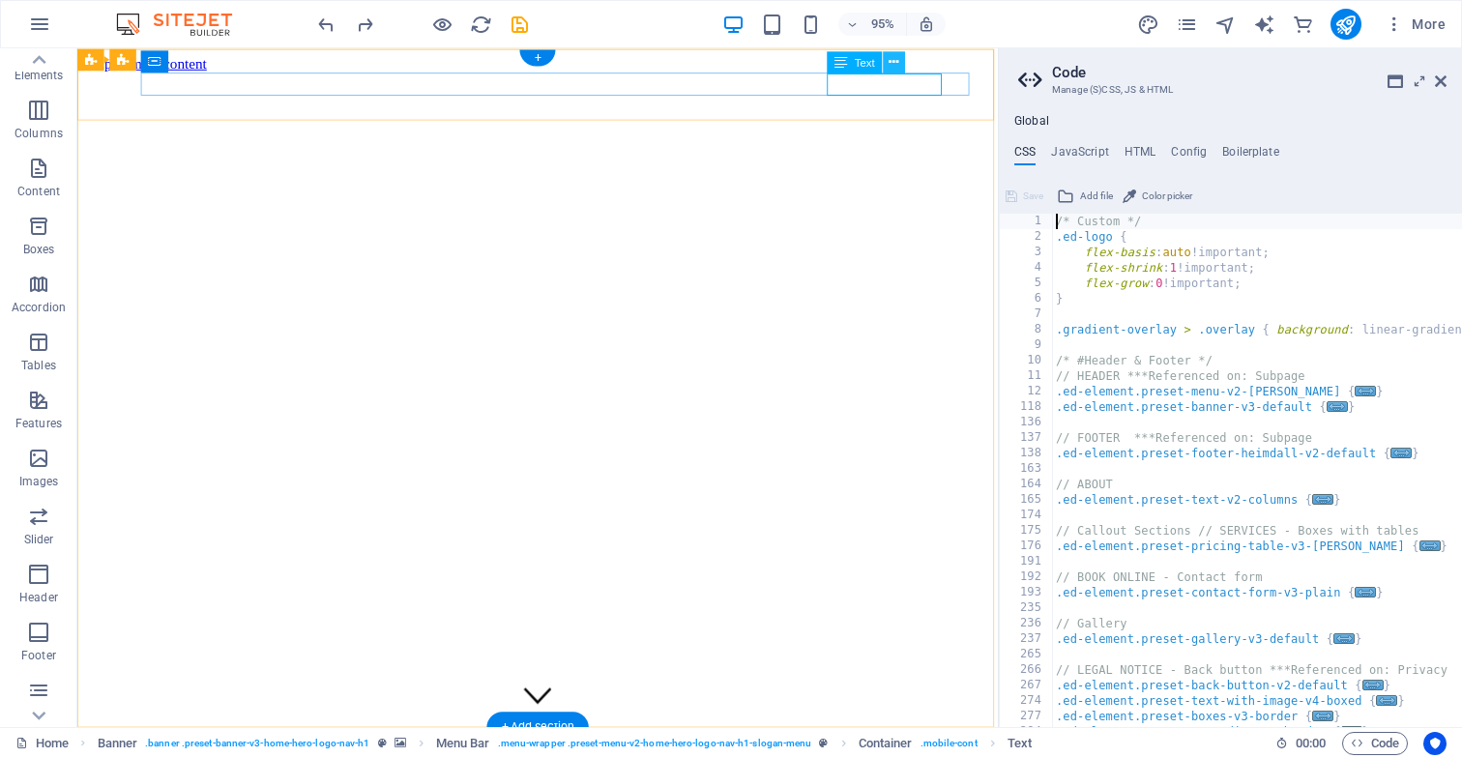
click at [895, 65] on icon at bounding box center [894, 61] width 10 height 19
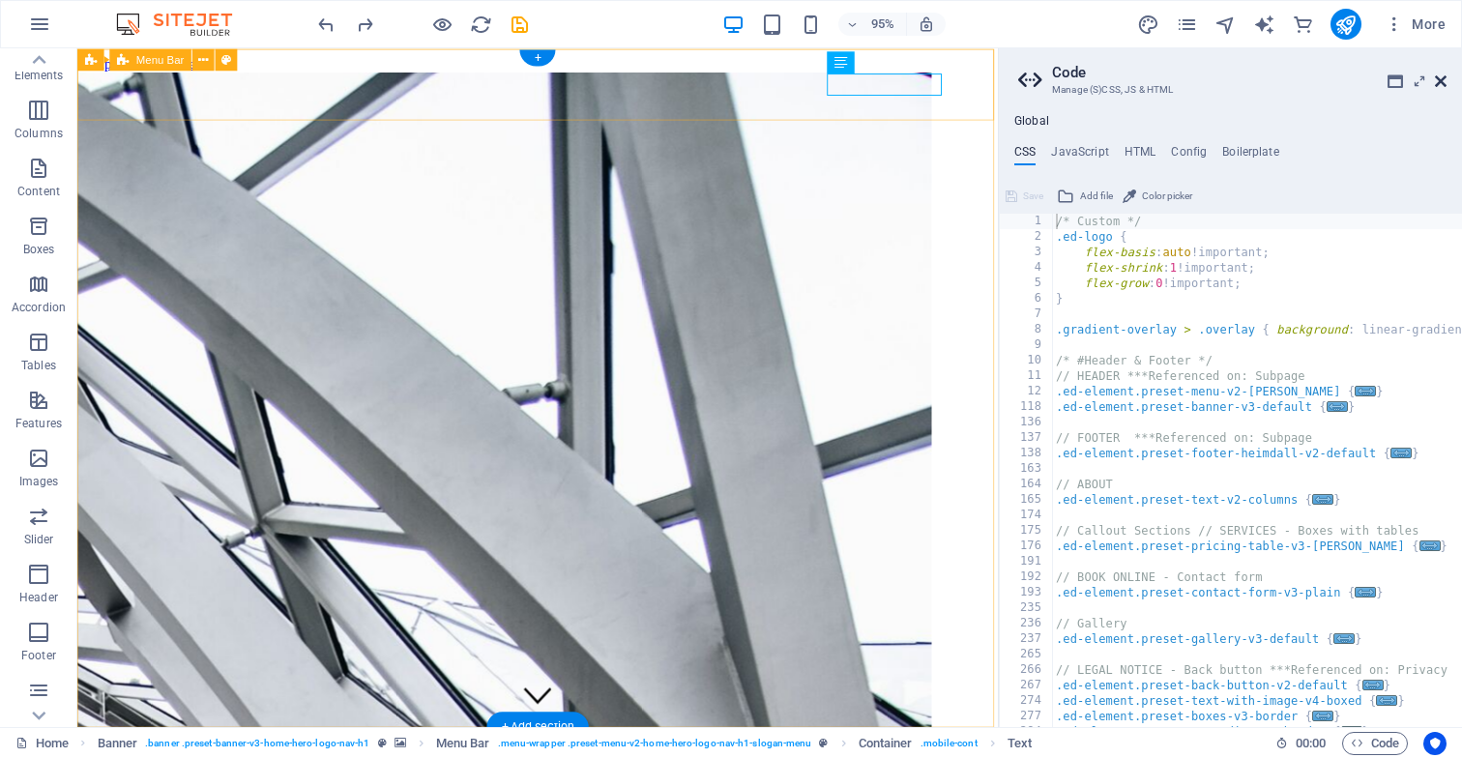
click at [1442, 83] on icon at bounding box center [1441, 81] width 12 height 15
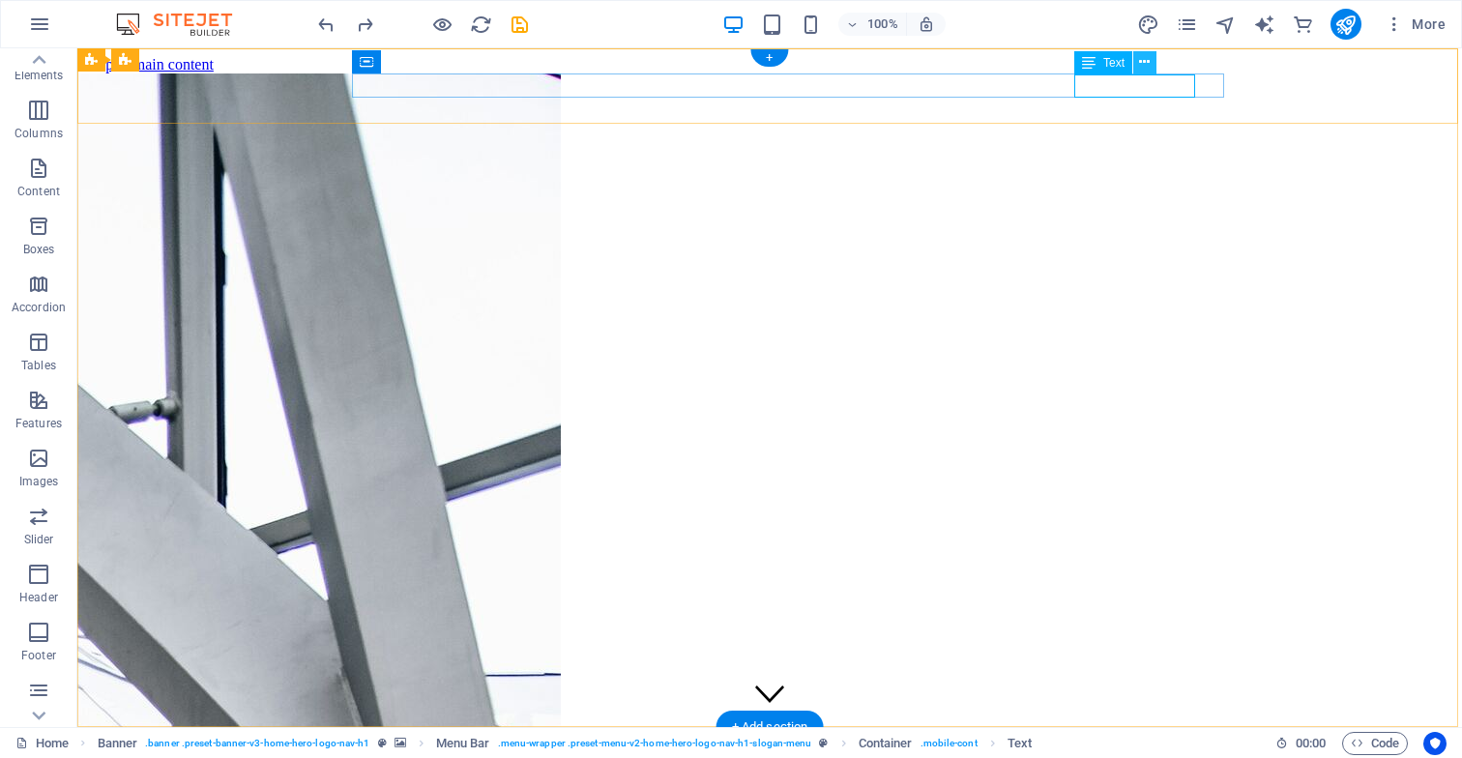
click at [1140, 66] on icon at bounding box center [1144, 62] width 11 height 20
click at [452, 64] on icon at bounding box center [452, 62] width 11 height 20
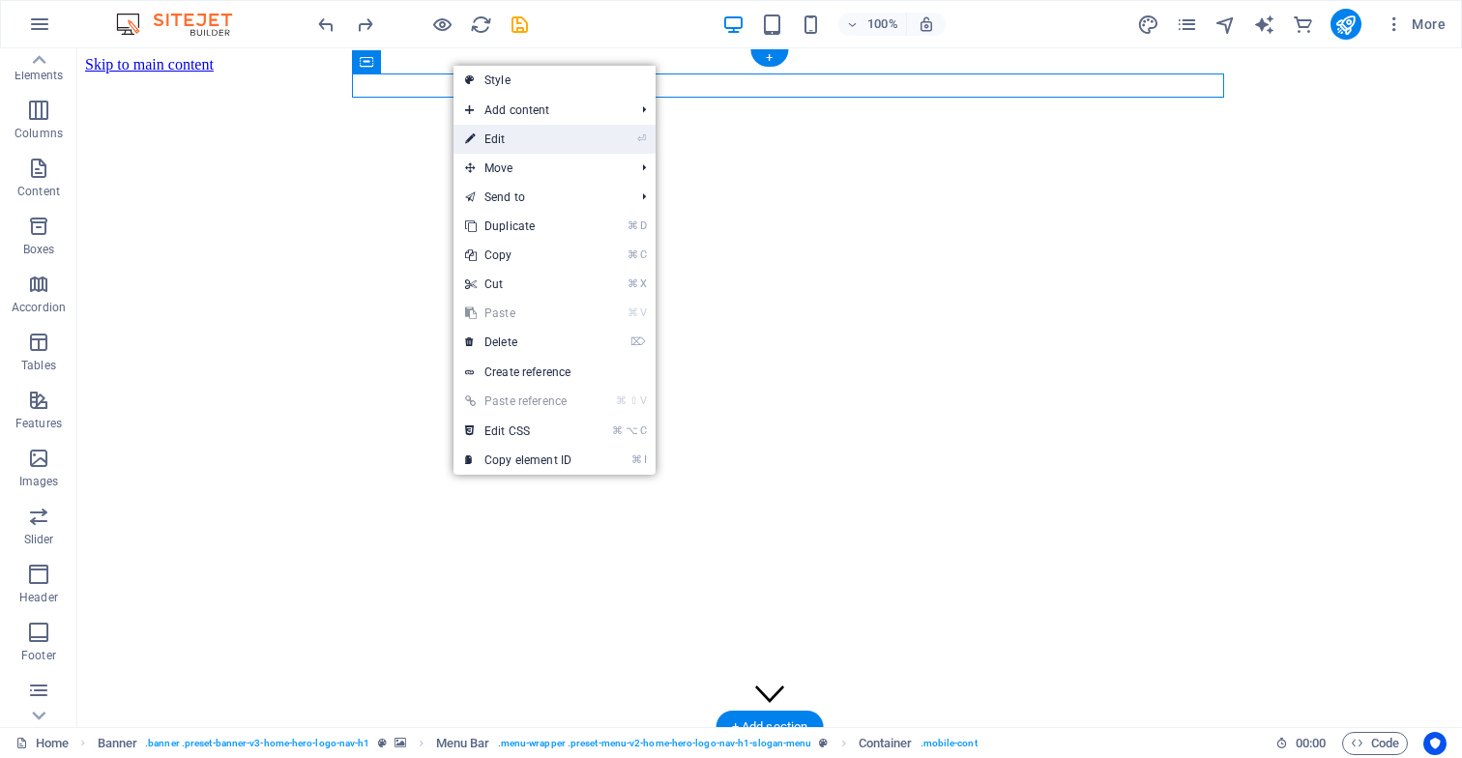
click at [497, 142] on link "⏎ Edit" at bounding box center [519, 139] width 130 height 29
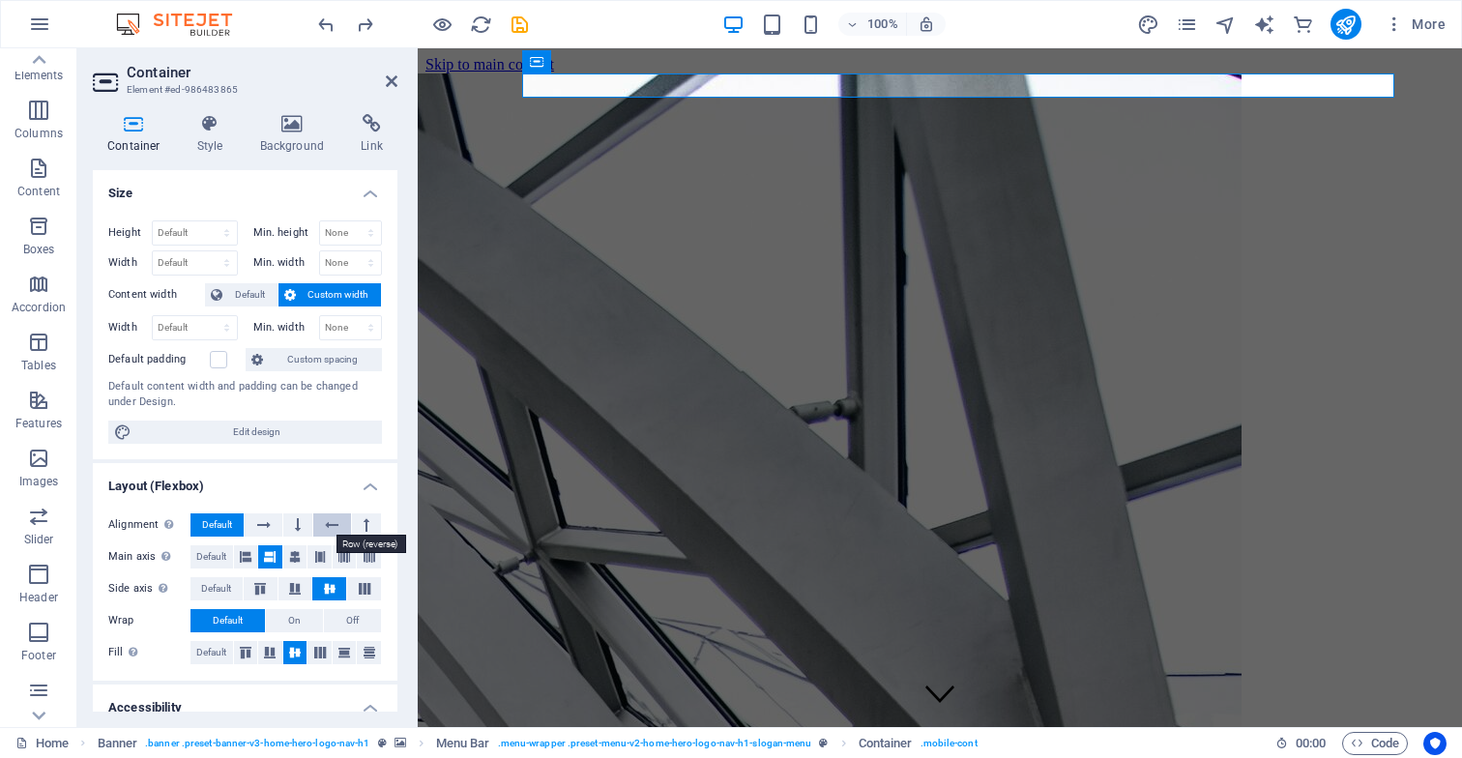
click at [329, 525] on icon at bounding box center [332, 525] width 14 height 23
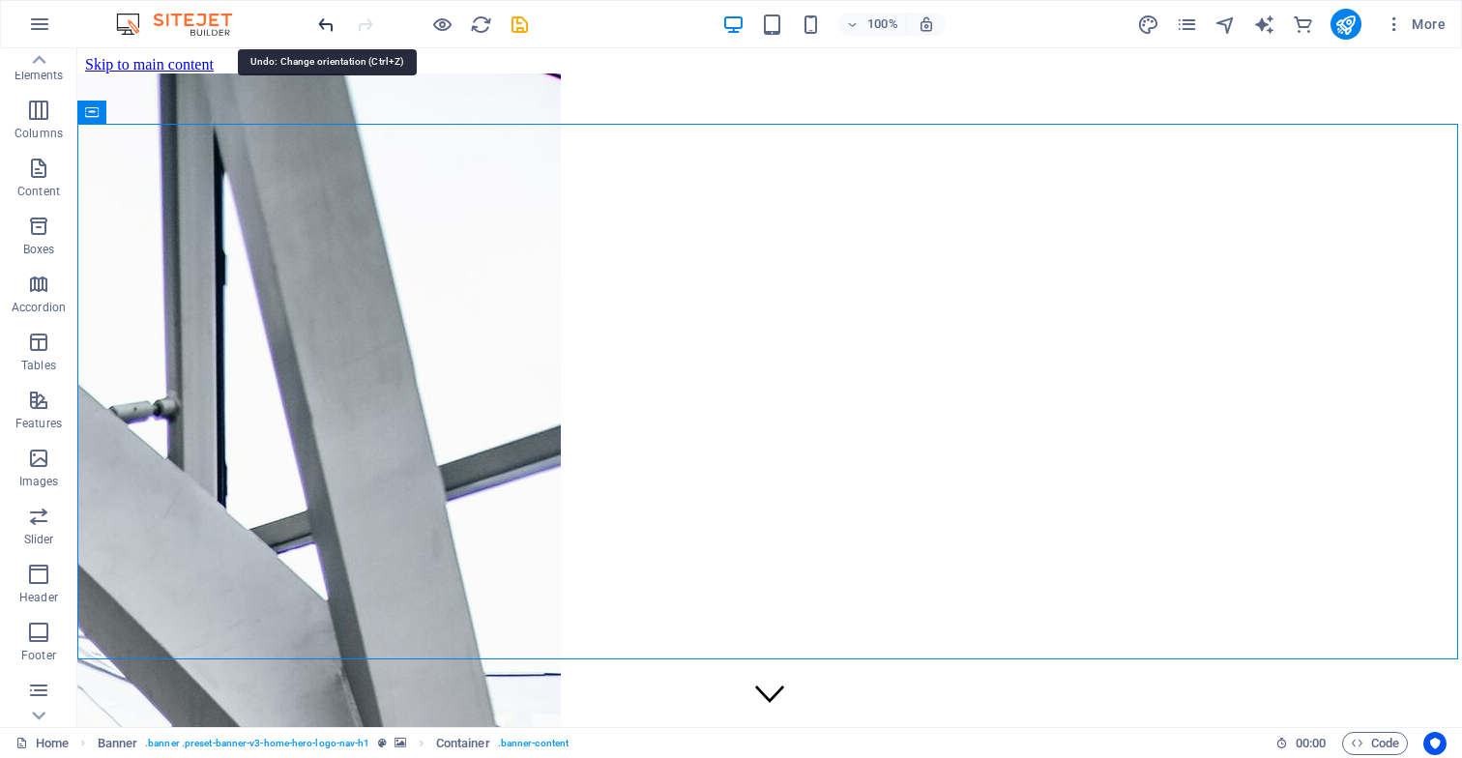
click at [325, 26] on icon "undo" at bounding box center [326, 25] width 22 height 22
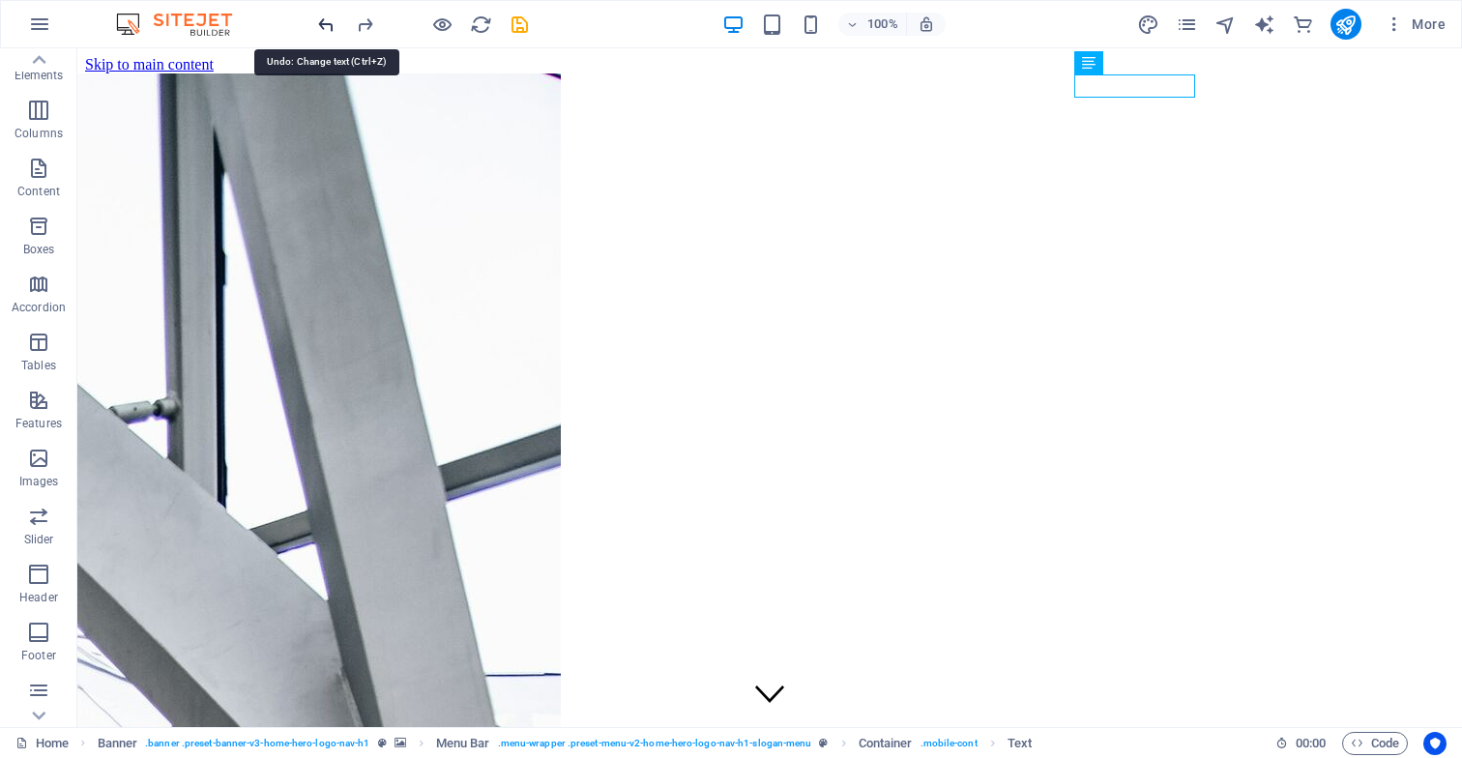
click at [324, 26] on icon "undo" at bounding box center [326, 25] width 22 height 22
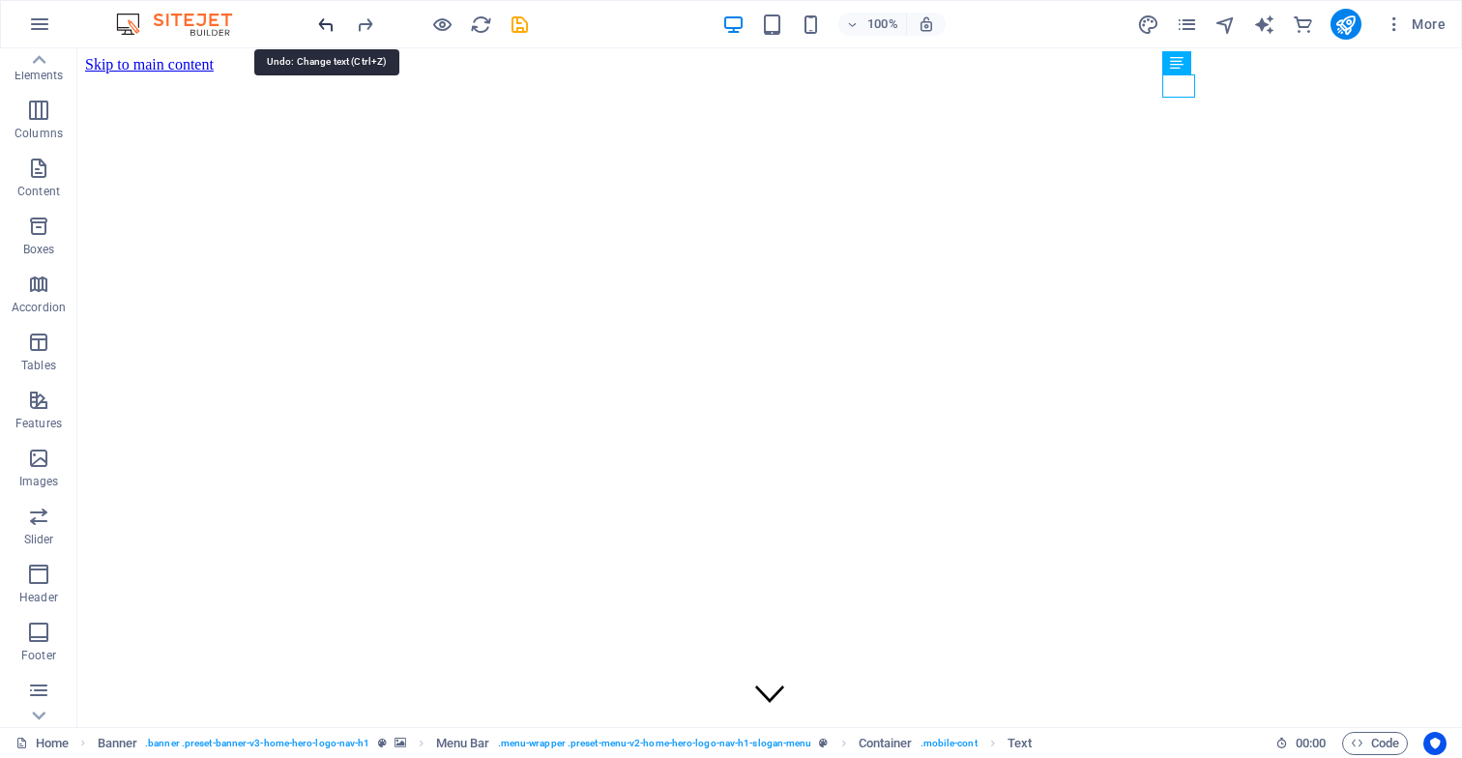
click at [324, 26] on icon "undo" at bounding box center [326, 25] width 22 height 22
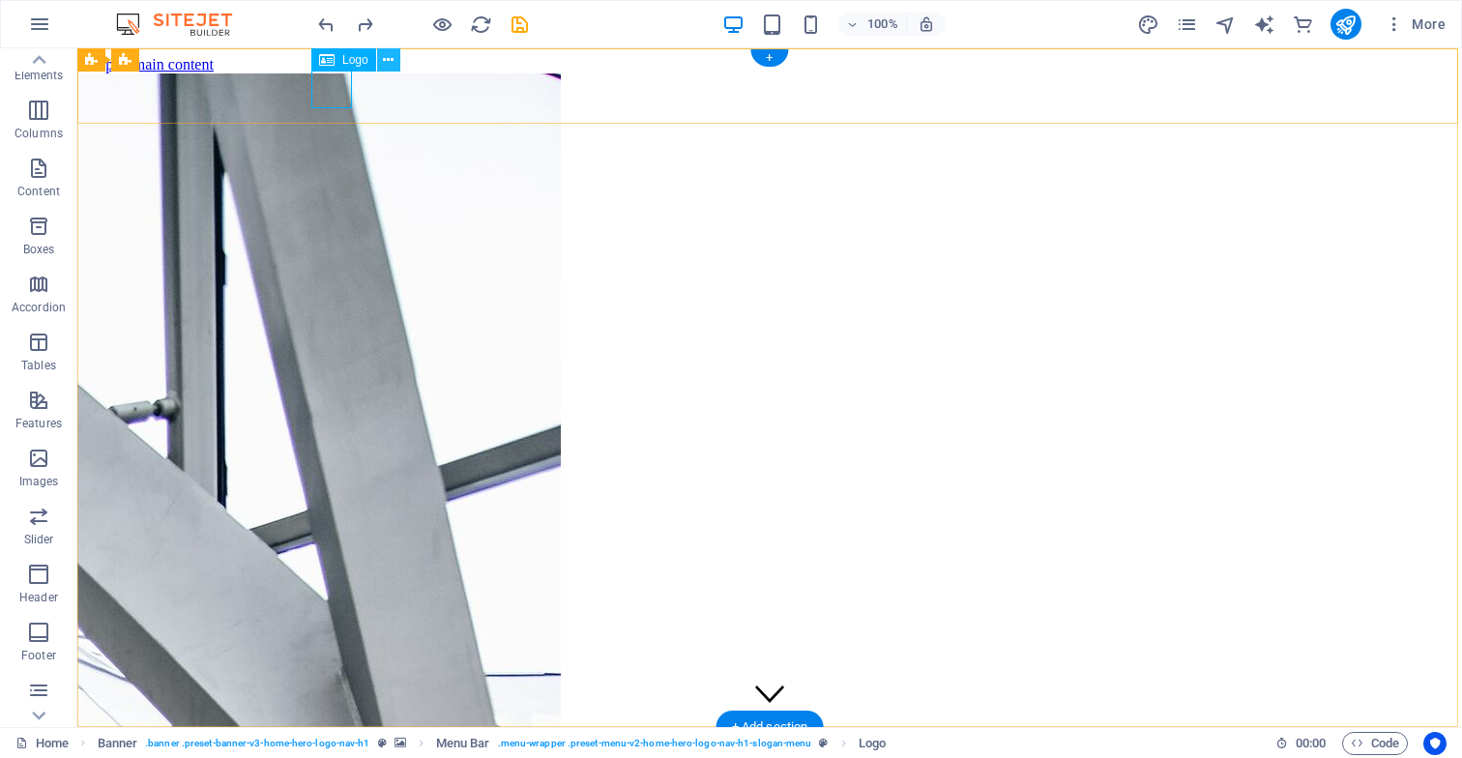
click at [389, 59] on icon at bounding box center [388, 60] width 11 height 20
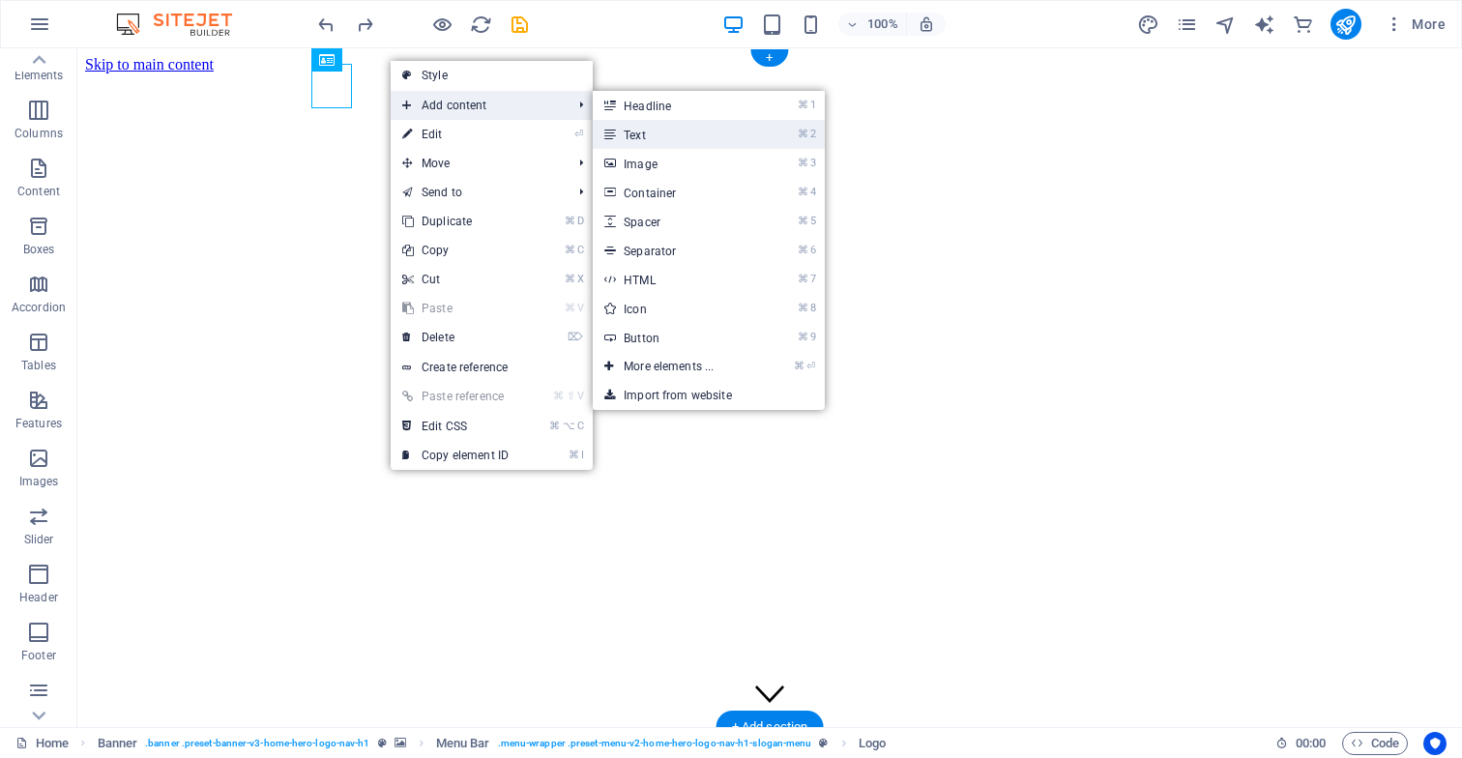
click at [665, 141] on link "⌘ 2 Text" at bounding box center [673, 134] width 160 height 29
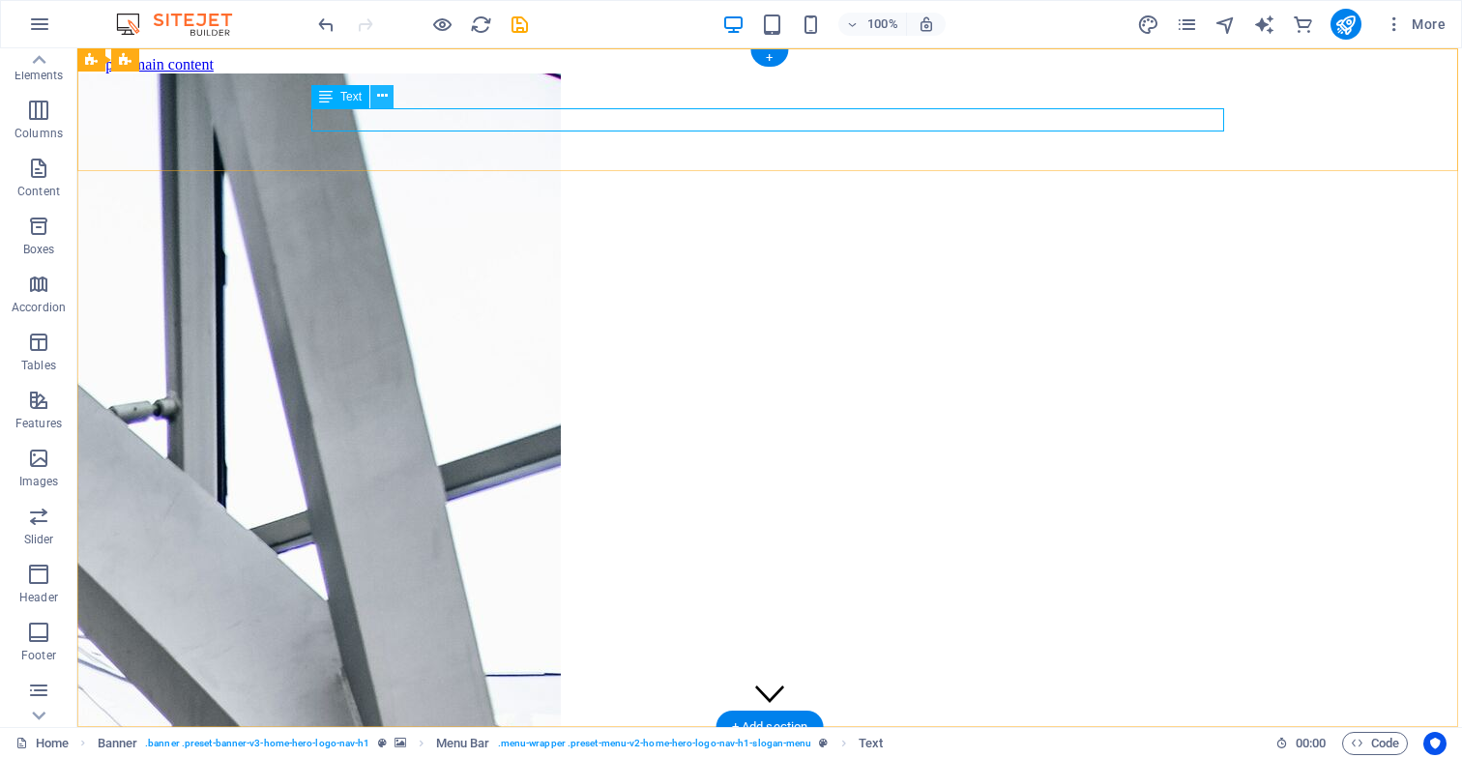
click at [383, 99] on icon at bounding box center [382, 96] width 11 height 20
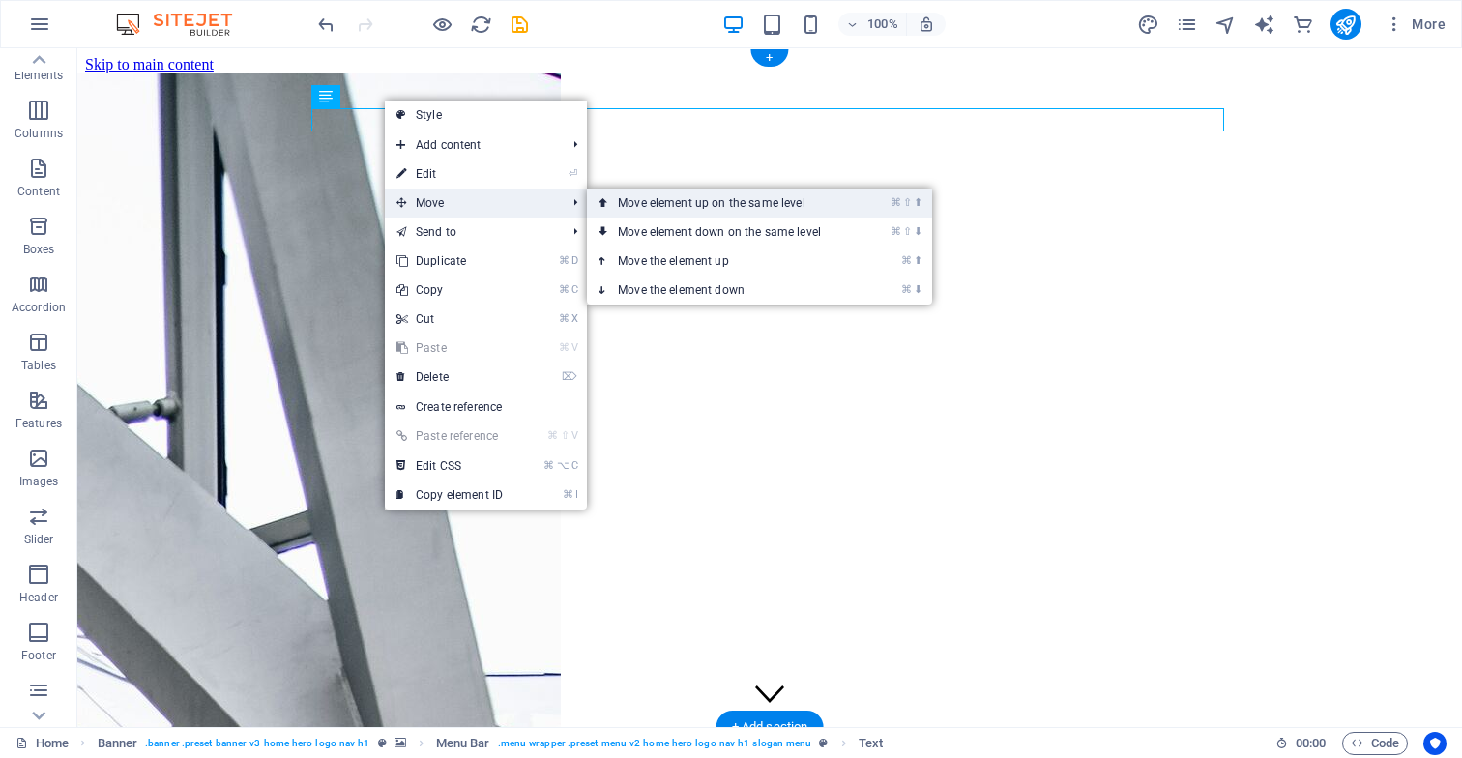
click at [639, 204] on link "⌘ ⇧ ⬆ Move element up on the same level" at bounding box center [723, 203] width 273 height 29
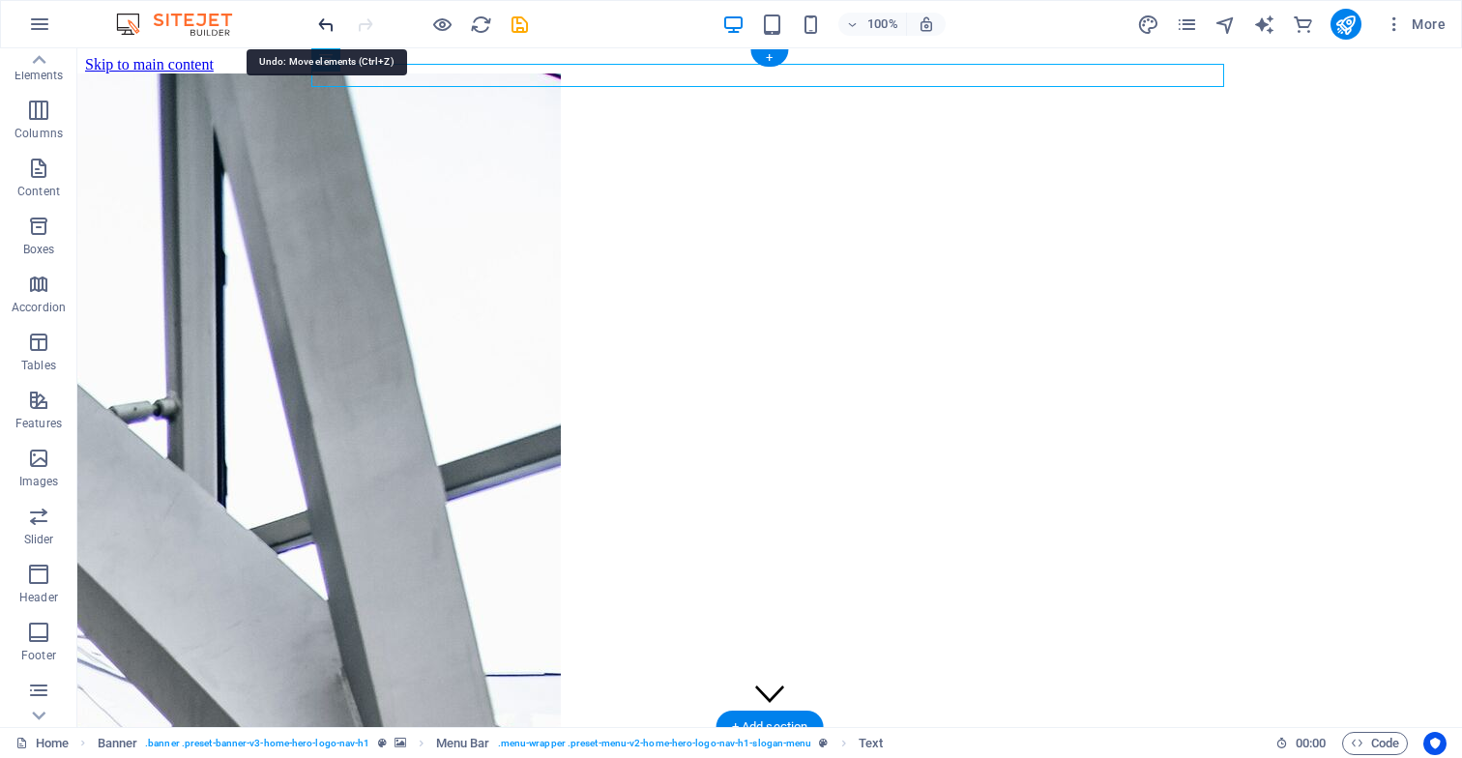
click at [325, 25] on icon "undo" at bounding box center [326, 25] width 22 height 22
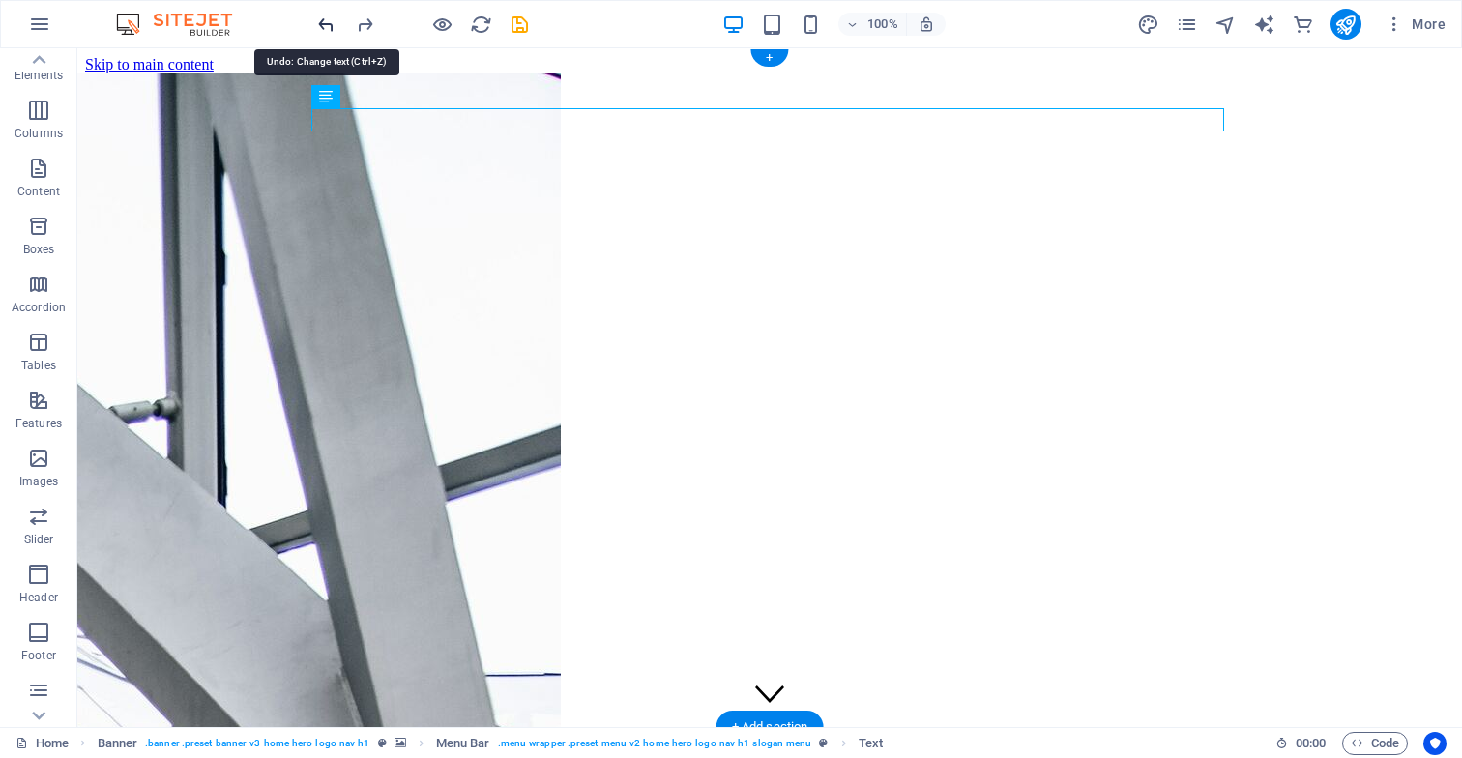
click at [325, 25] on icon "undo" at bounding box center [326, 25] width 22 height 22
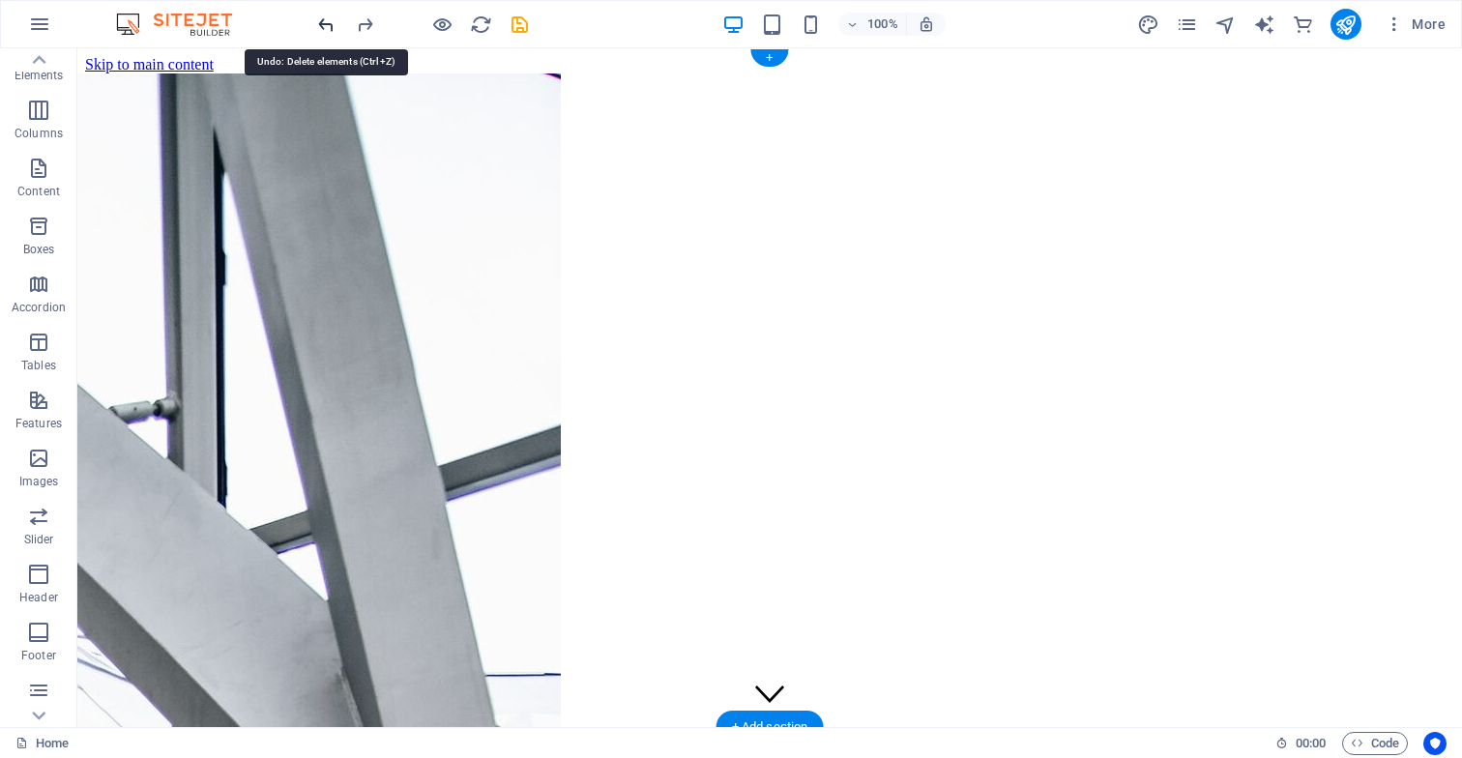
click at [325, 25] on icon "undo" at bounding box center [326, 25] width 22 height 22
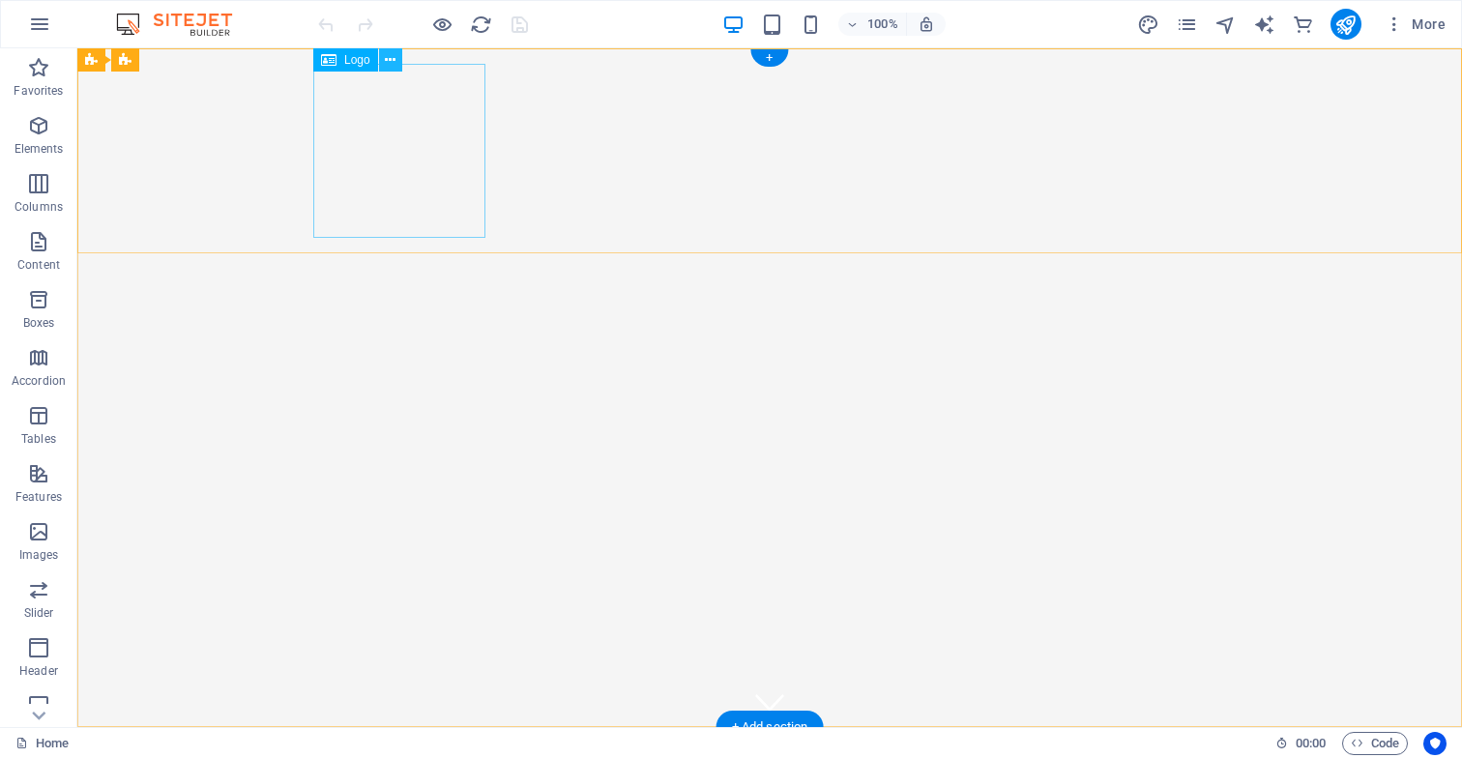
click at [394, 62] on icon at bounding box center [390, 60] width 11 height 20
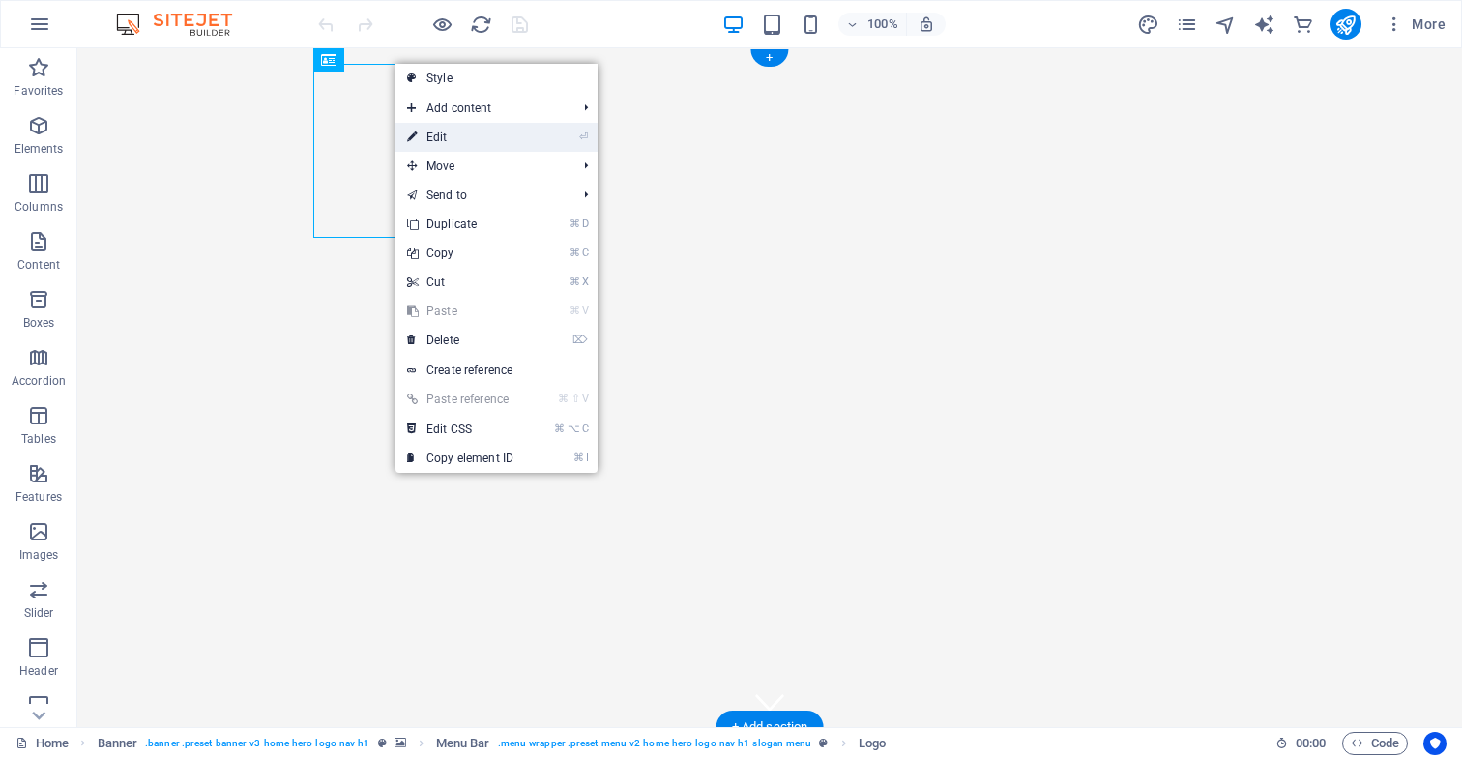
click at [458, 138] on link "⏎ Edit" at bounding box center [461, 137] width 130 height 29
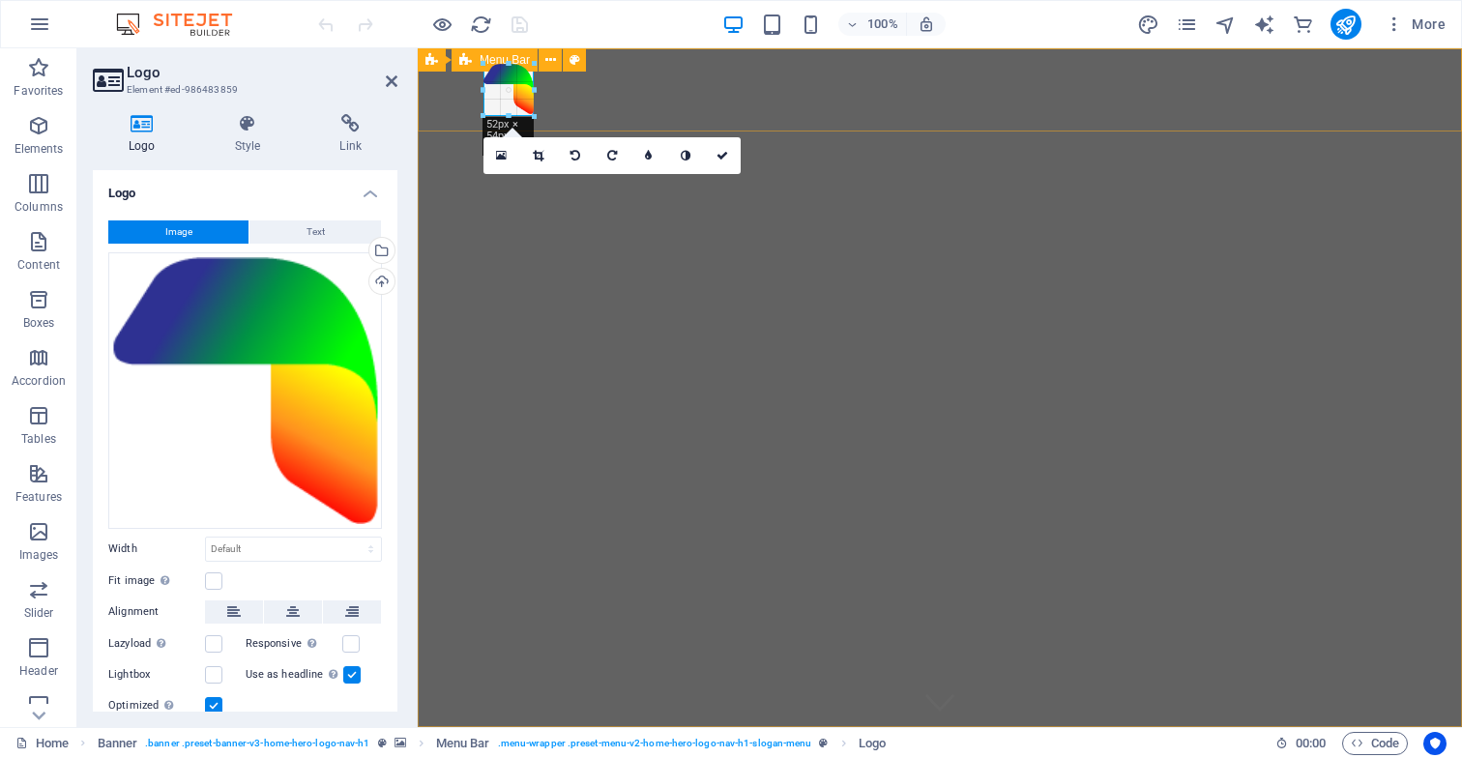
drag, startPoint x: 659, startPoint y: 241, endPoint x: 530, endPoint y: 111, distance: 182.6
type input "51"
select select "px"
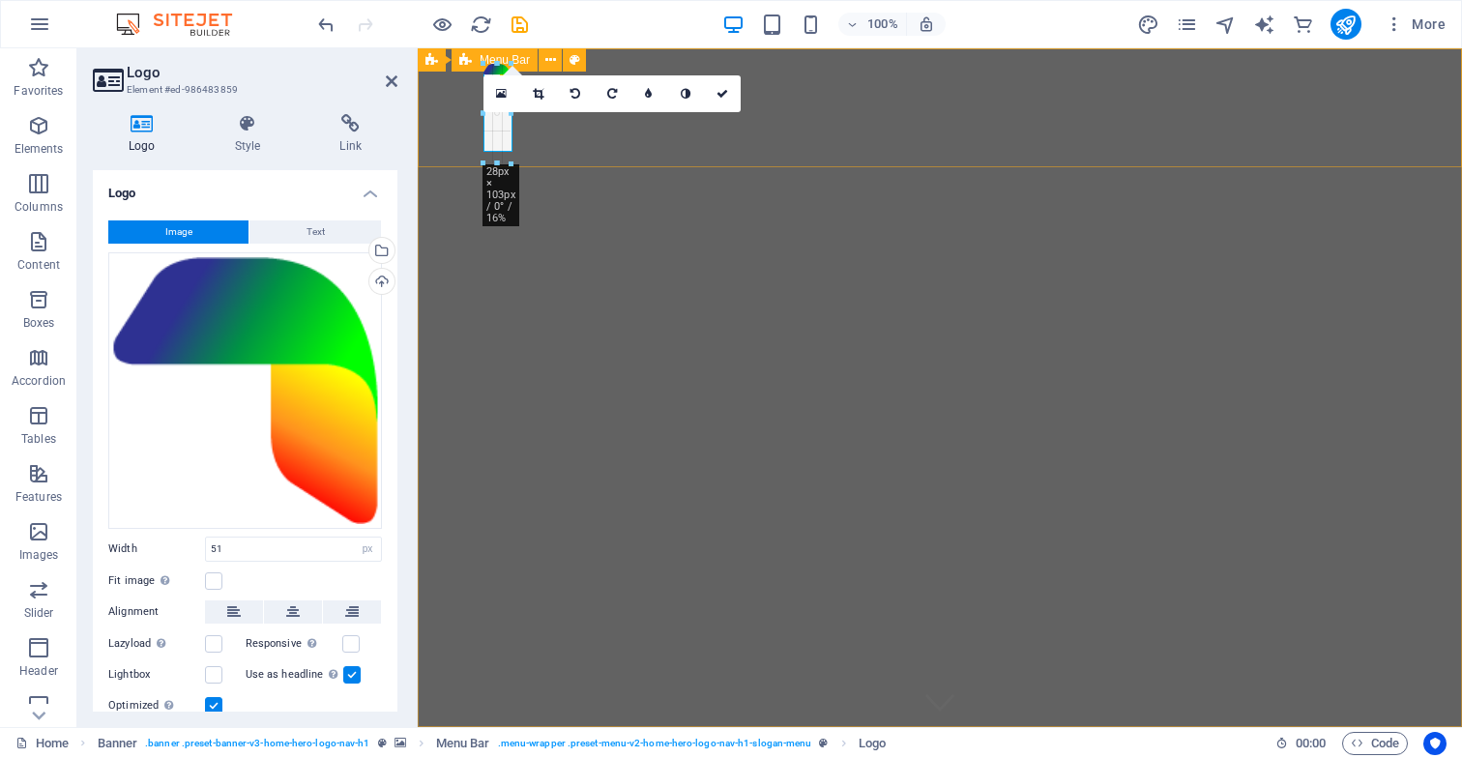
drag, startPoint x: 534, startPoint y: 117, endPoint x: 507, endPoint y: 63, distance: 60.6
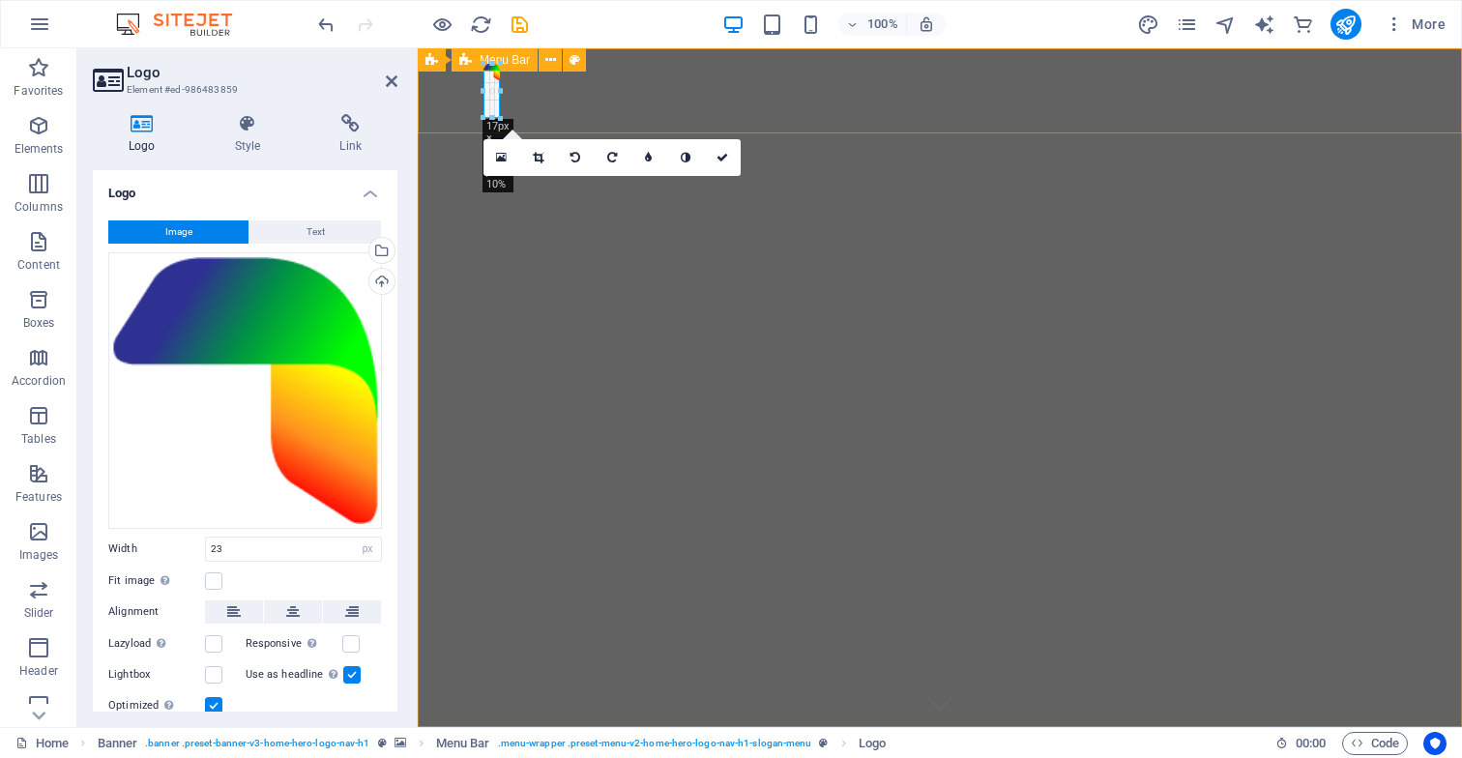
drag, startPoint x: 506, startPoint y: 103, endPoint x: 501, endPoint y: 91, distance: 12.6
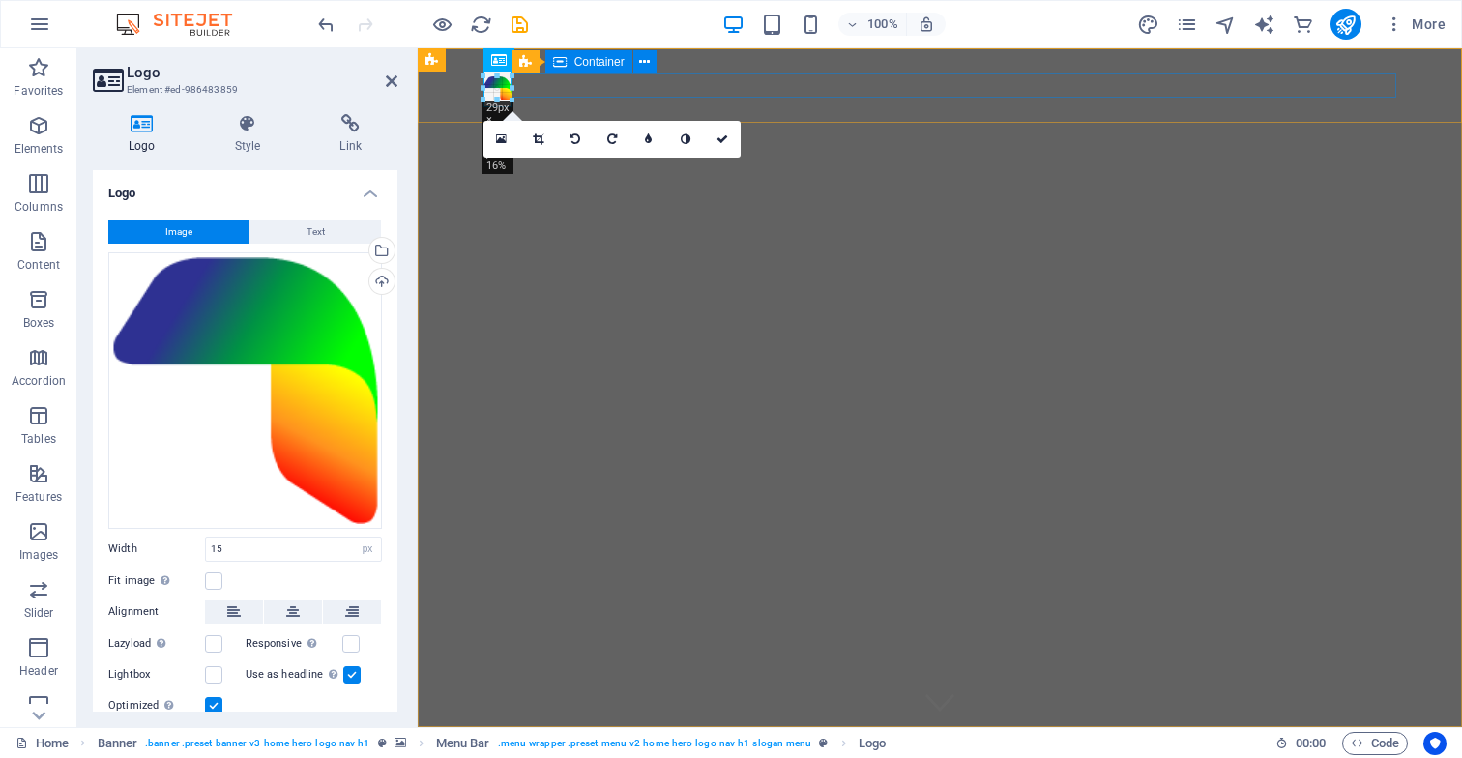
type input "28"
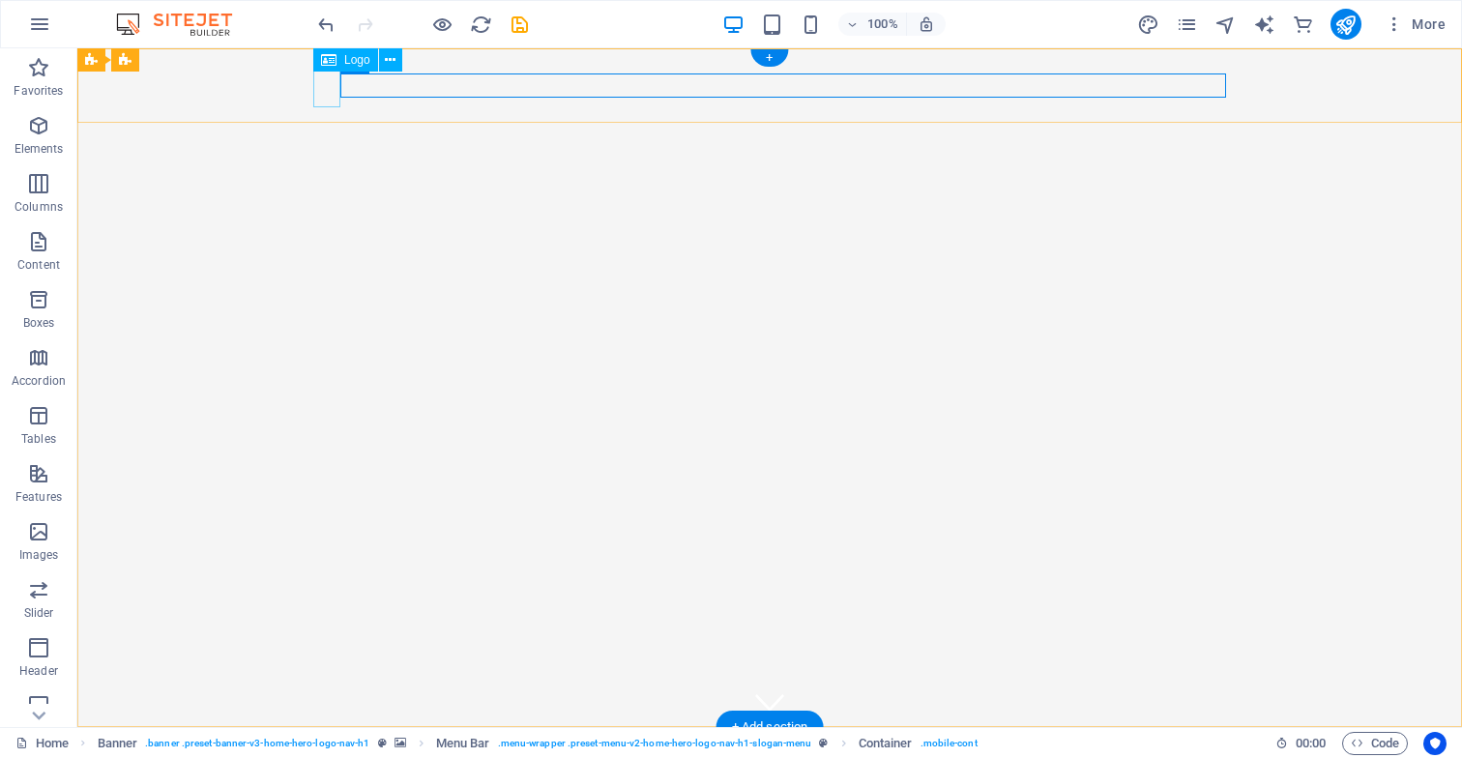
click at [322, 743] on div at bounding box center [769, 765] width 913 height 44
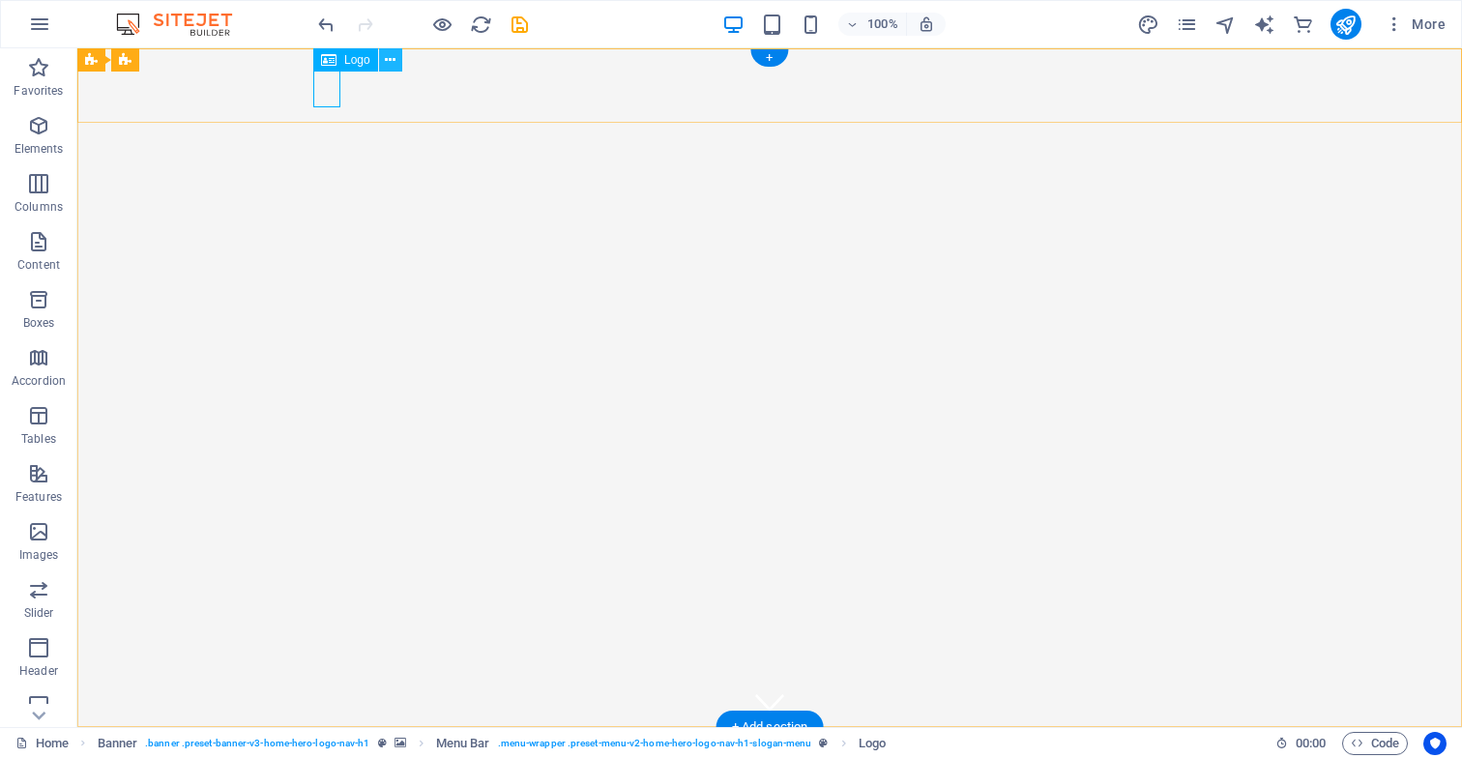
click at [391, 62] on icon at bounding box center [390, 60] width 11 height 20
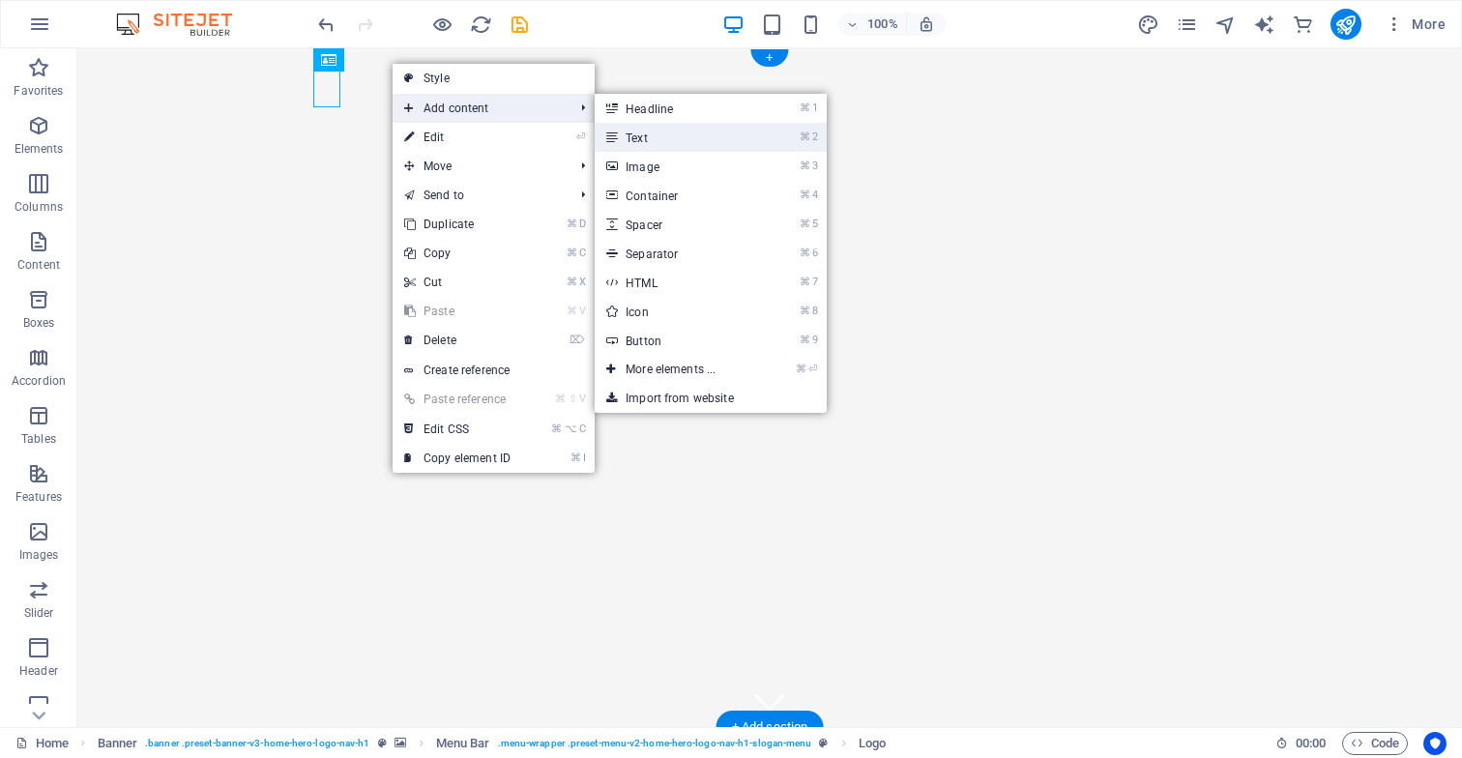
click at [667, 137] on link "⌘ 2 Text" at bounding box center [675, 137] width 160 height 29
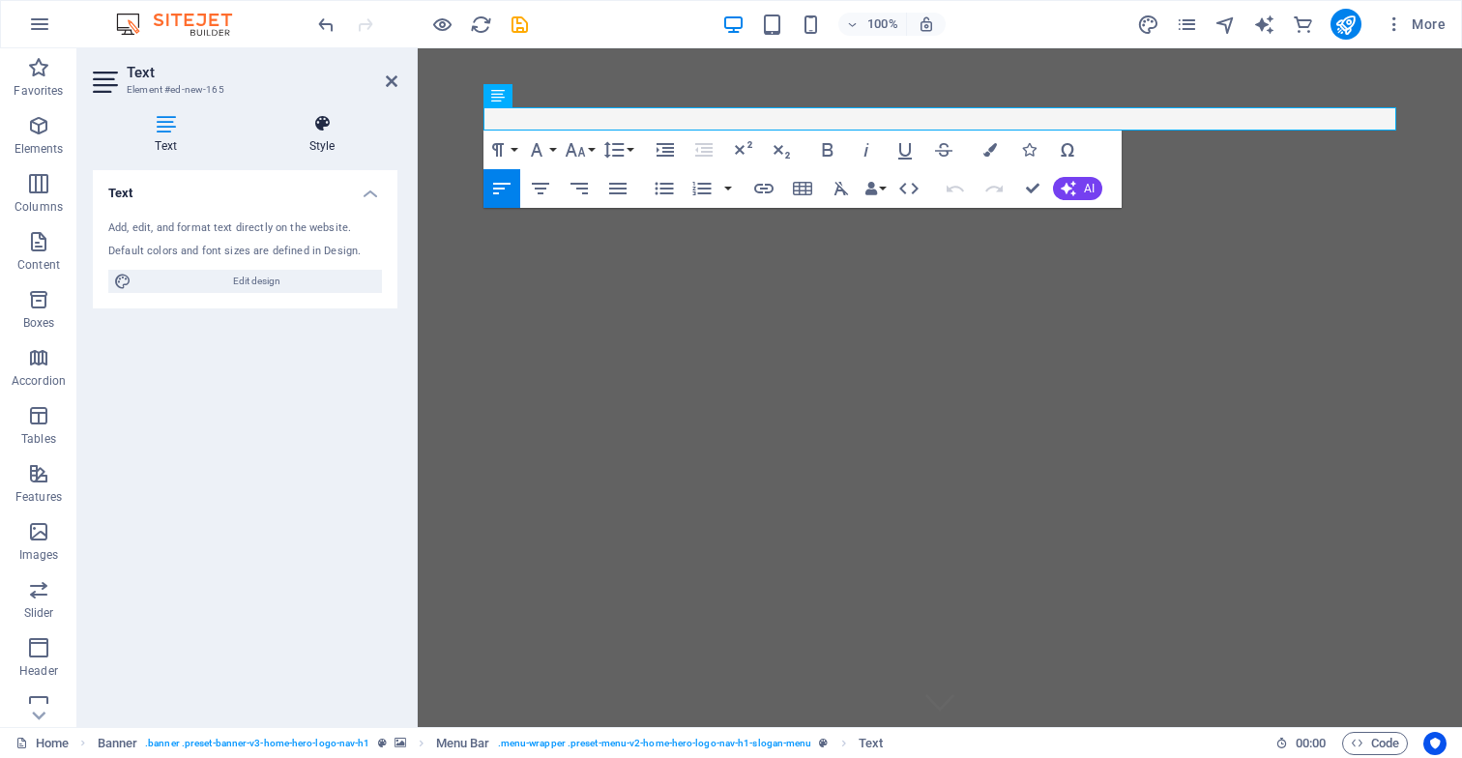
click at [320, 133] on icon at bounding box center [322, 123] width 151 height 19
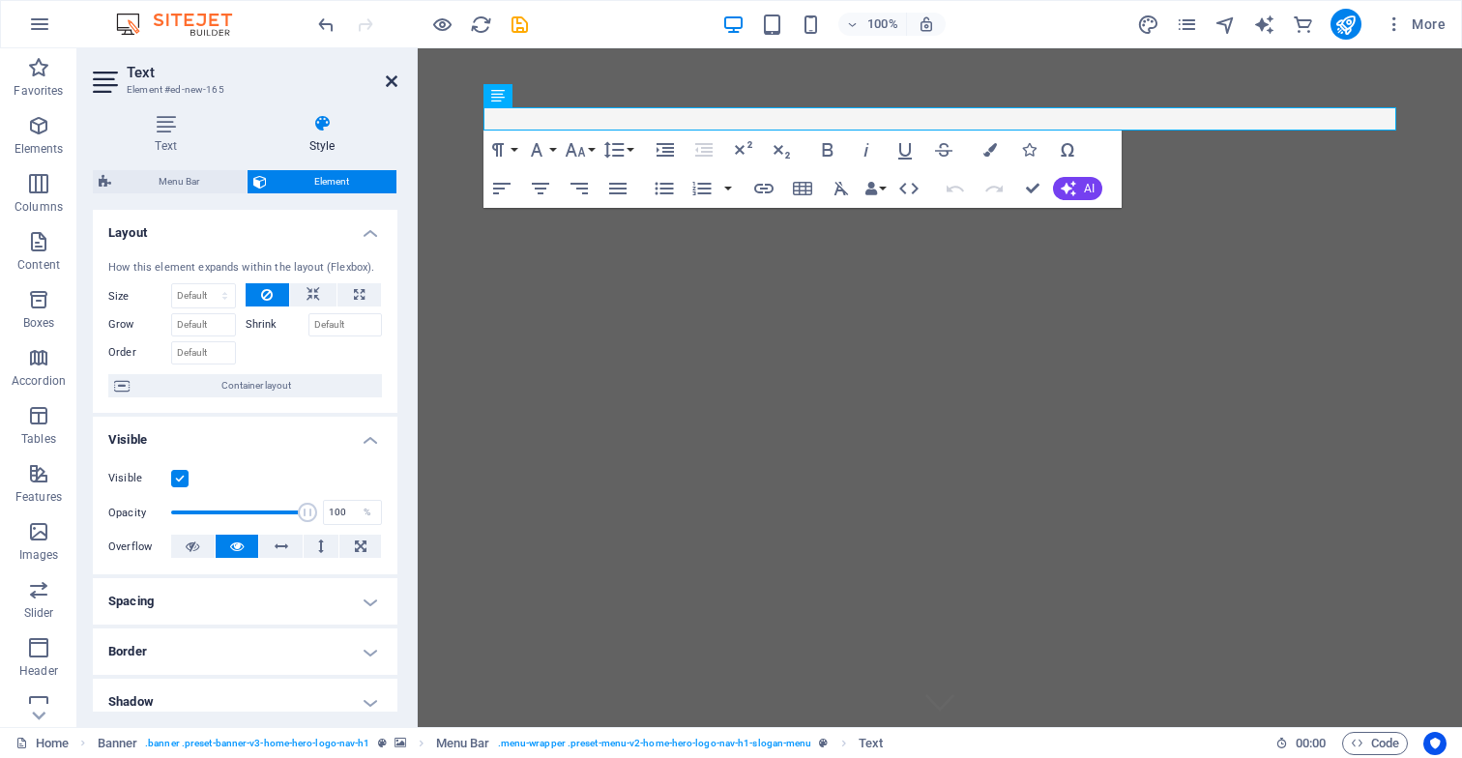
click at [392, 83] on icon at bounding box center [392, 81] width 12 height 15
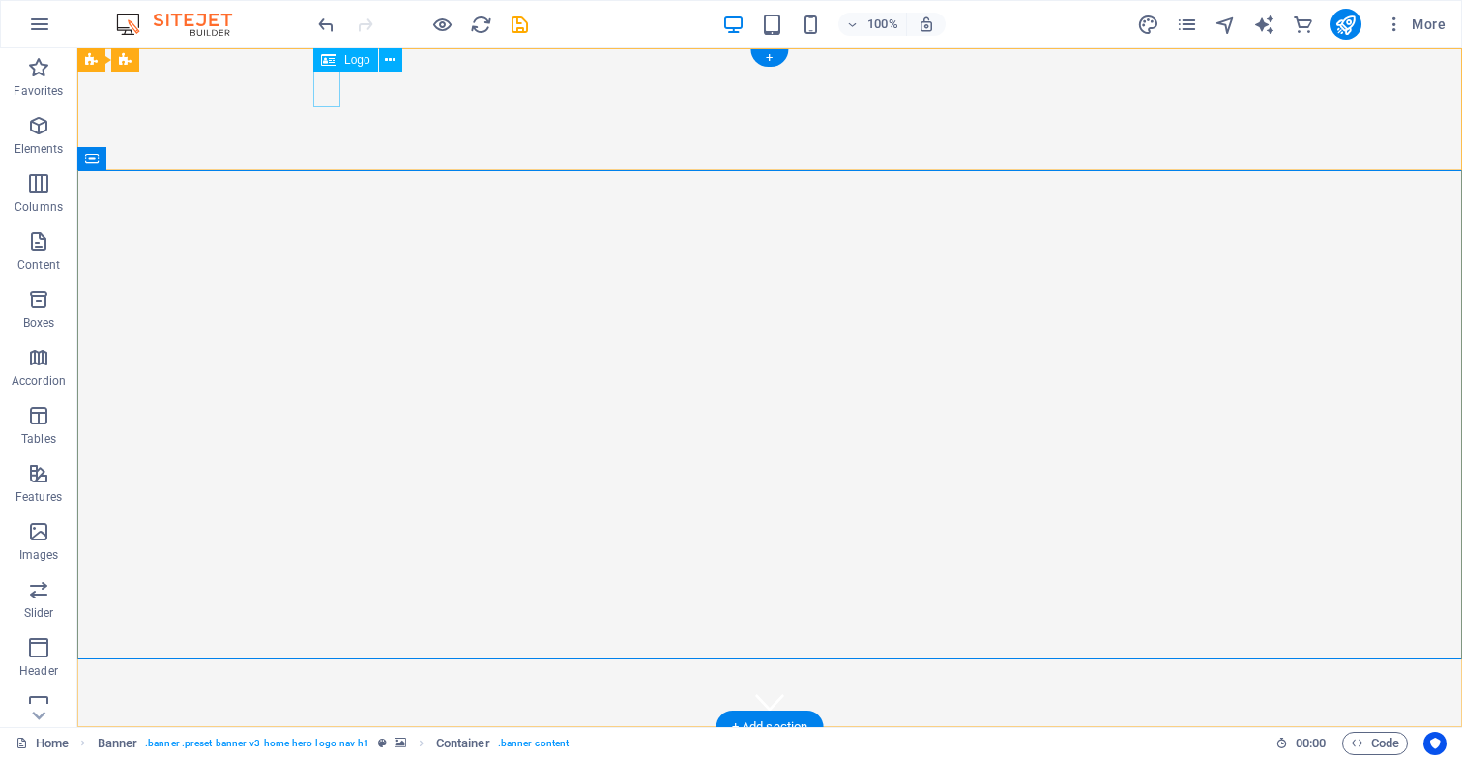
click at [332, 743] on div at bounding box center [769, 765] width 913 height 44
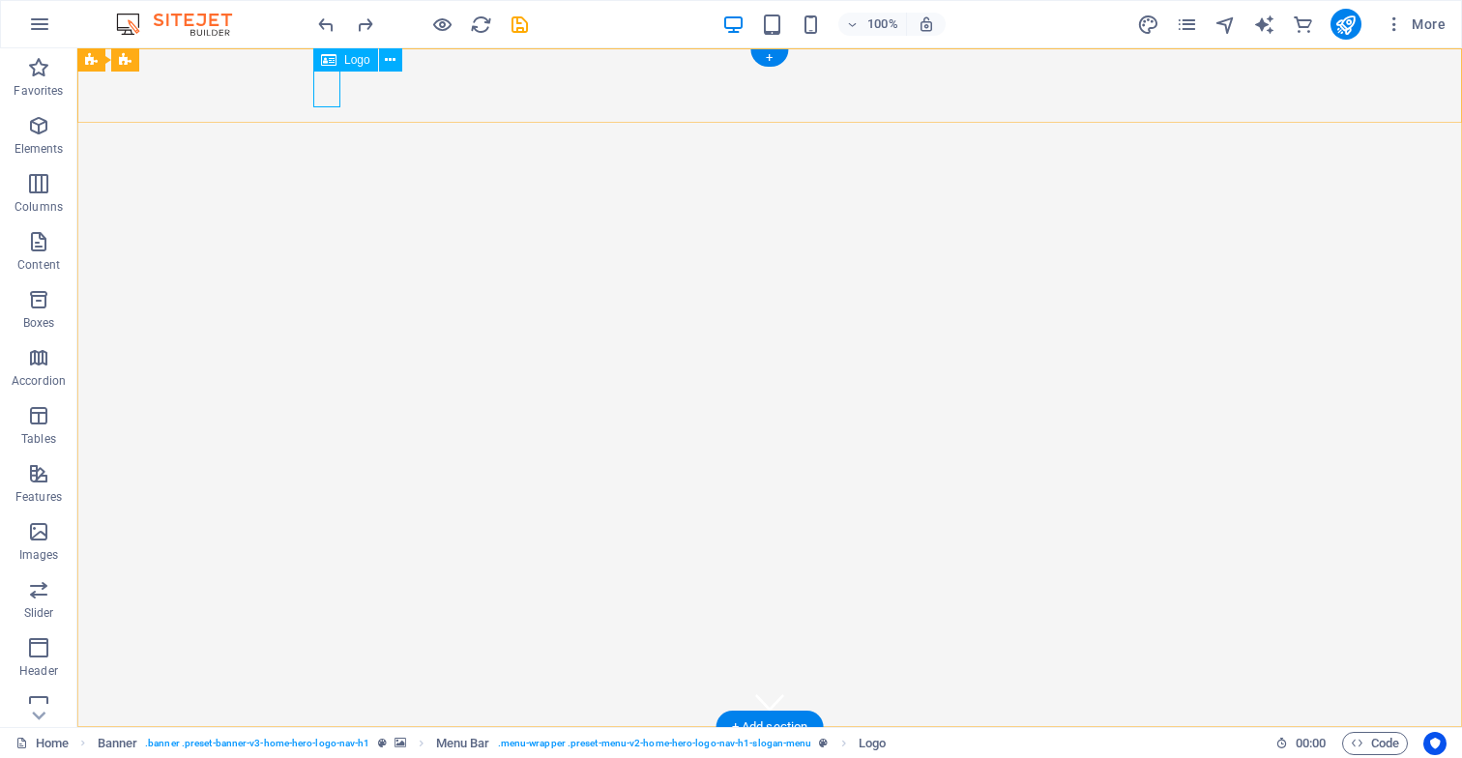
click at [331, 743] on div at bounding box center [769, 765] width 913 height 44
click at [326, 741] on div at bounding box center [769, 763] width 913 height 44
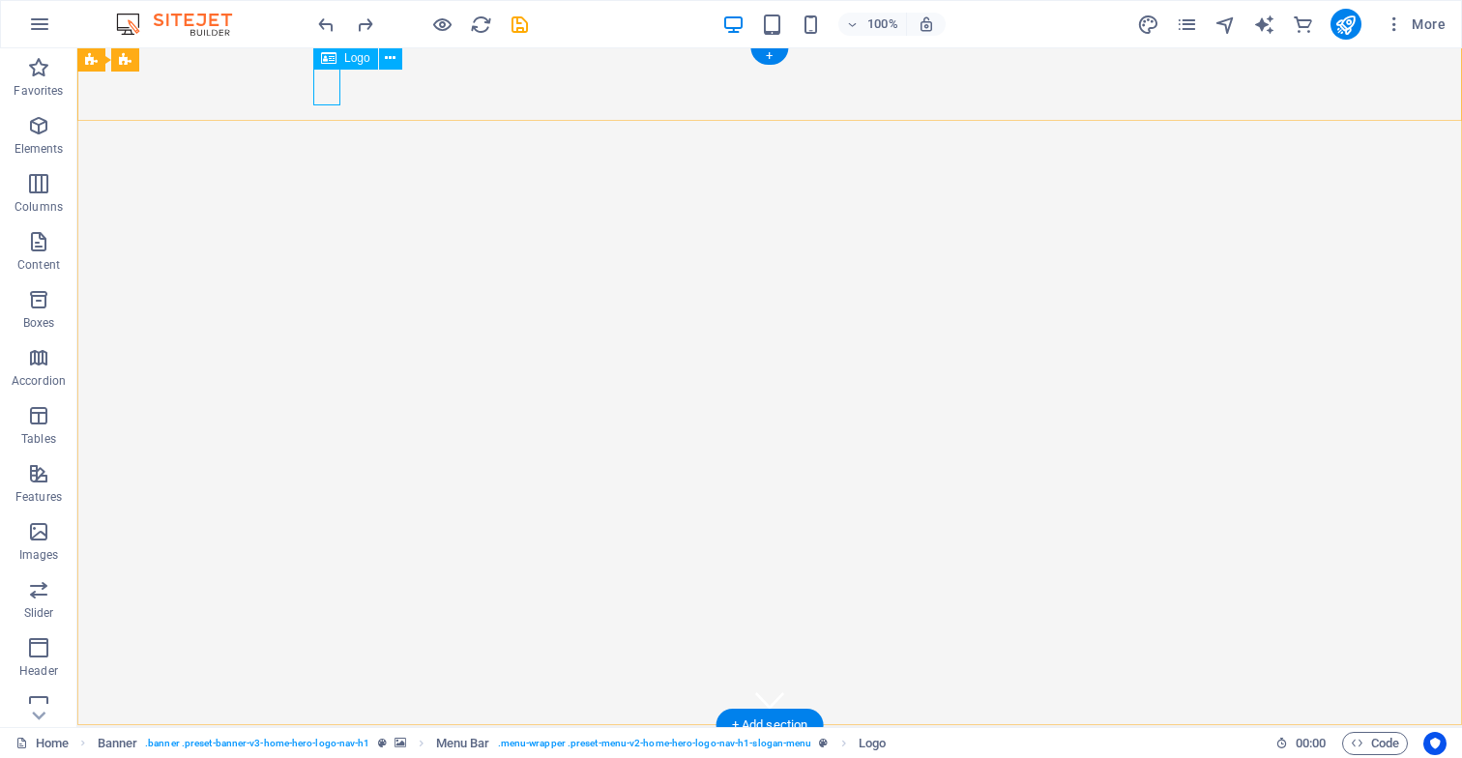
scroll to position [0, 0]
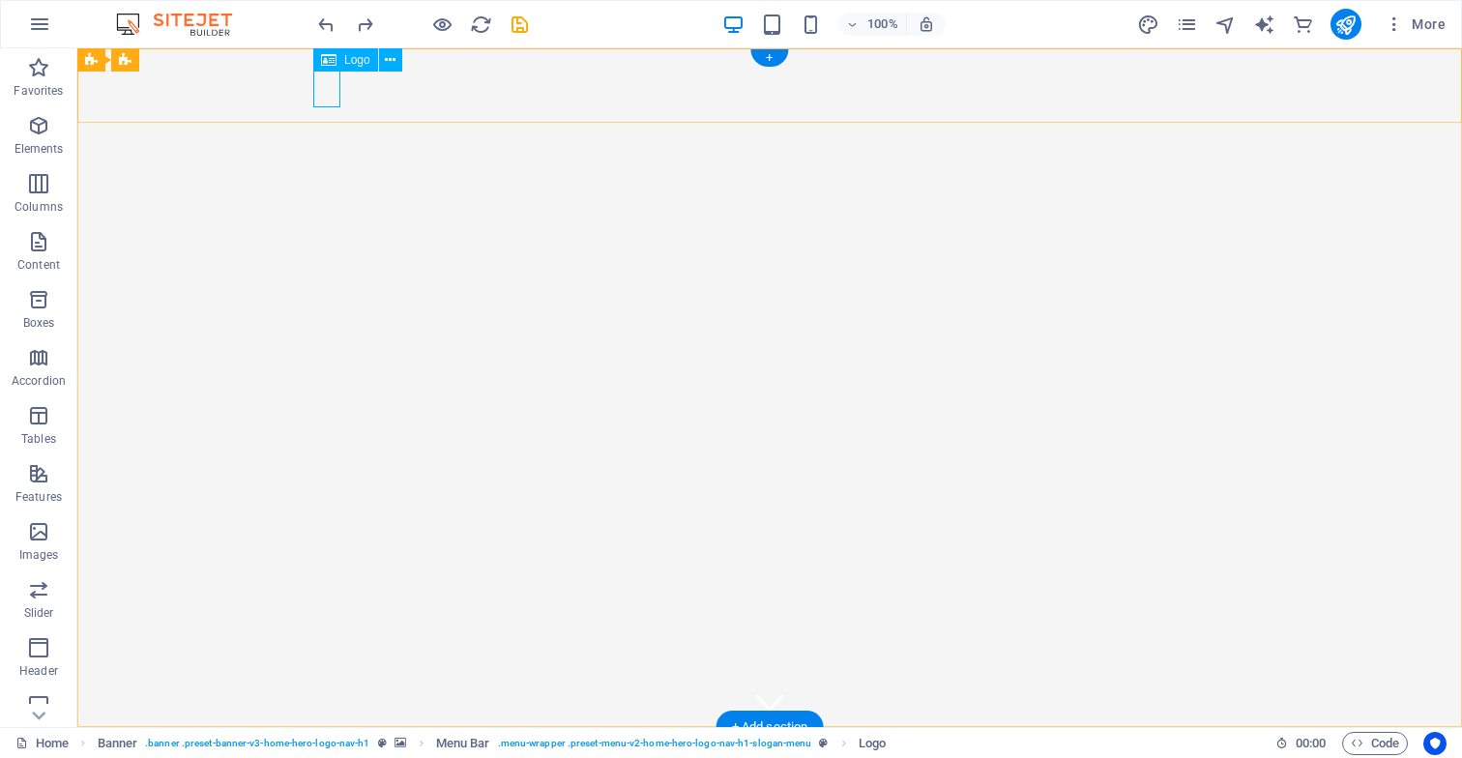
click at [328, 743] on div at bounding box center [769, 765] width 913 height 44
click at [336, 743] on div at bounding box center [769, 765] width 913 height 44
click at [388, 61] on icon at bounding box center [390, 60] width 11 height 20
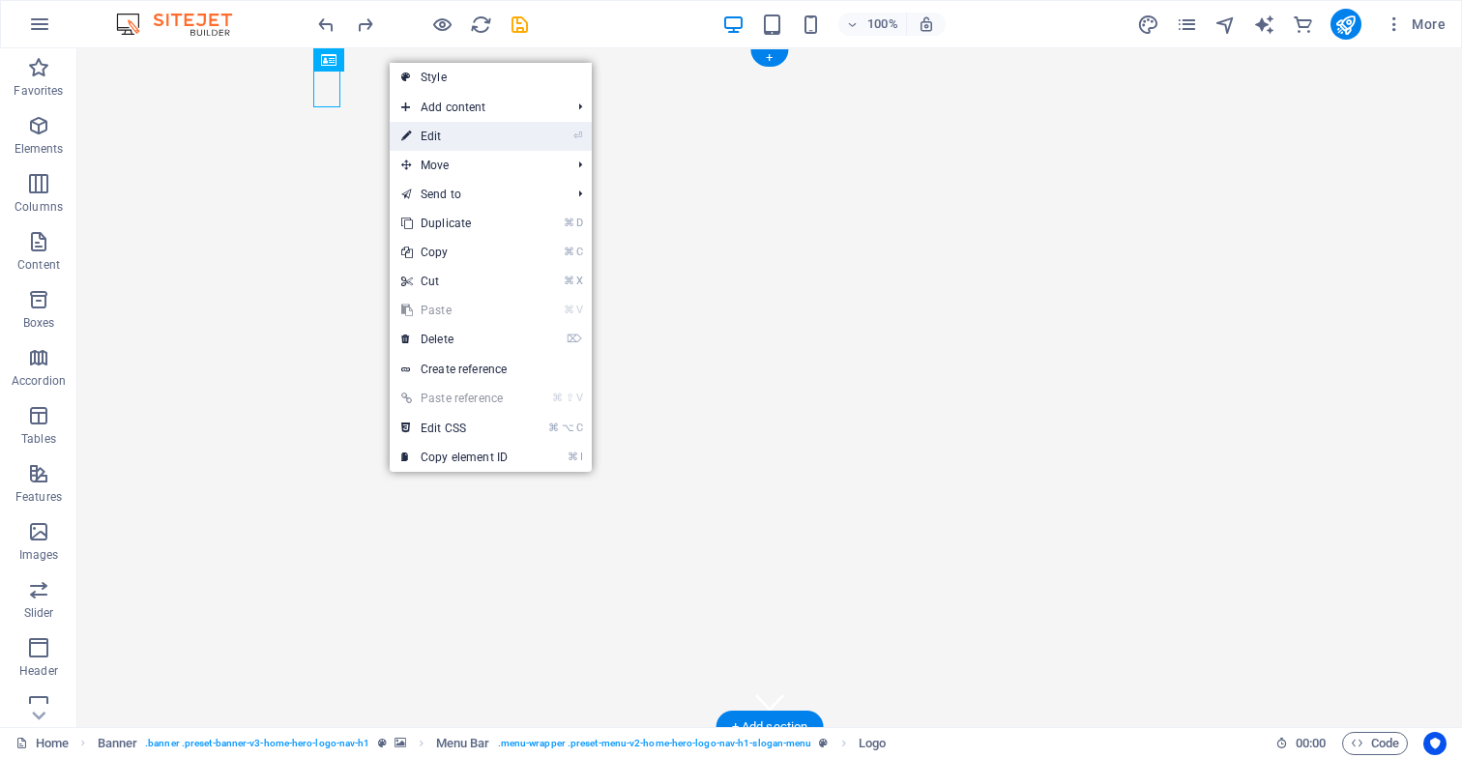
click at [453, 133] on link "⏎ Edit" at bounding box center [455, 136] width 130 height 29
select select "px"
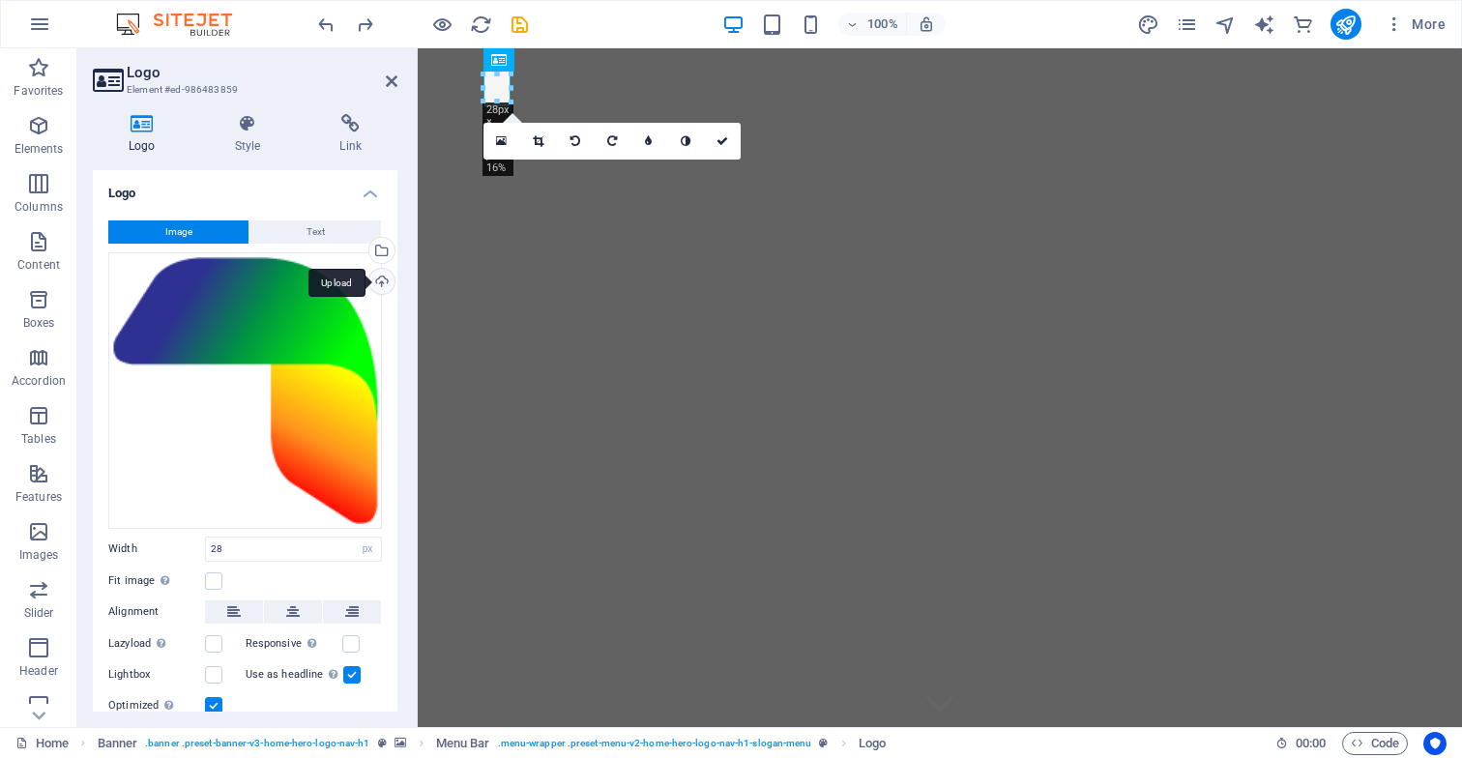
click at [380, 281] on div "Upload" at bounding box center [380, 283] width 29 height 29
click at [381, 280] on div "Upload" at bounding box center [380, 283] width 29 height 29
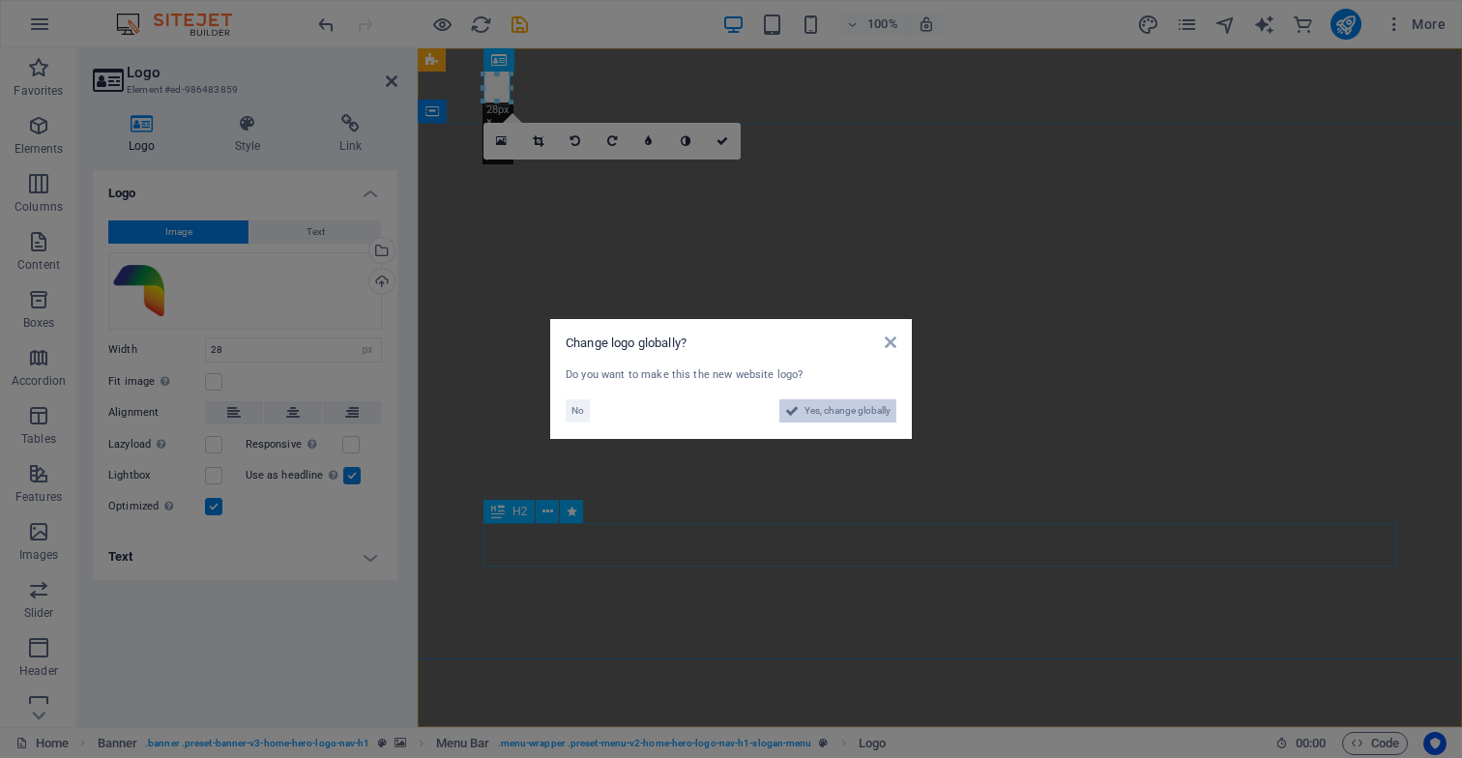
click at [865, 411] on span "Yes, change globally" at bounding box center [848, 410] width 86 height 23
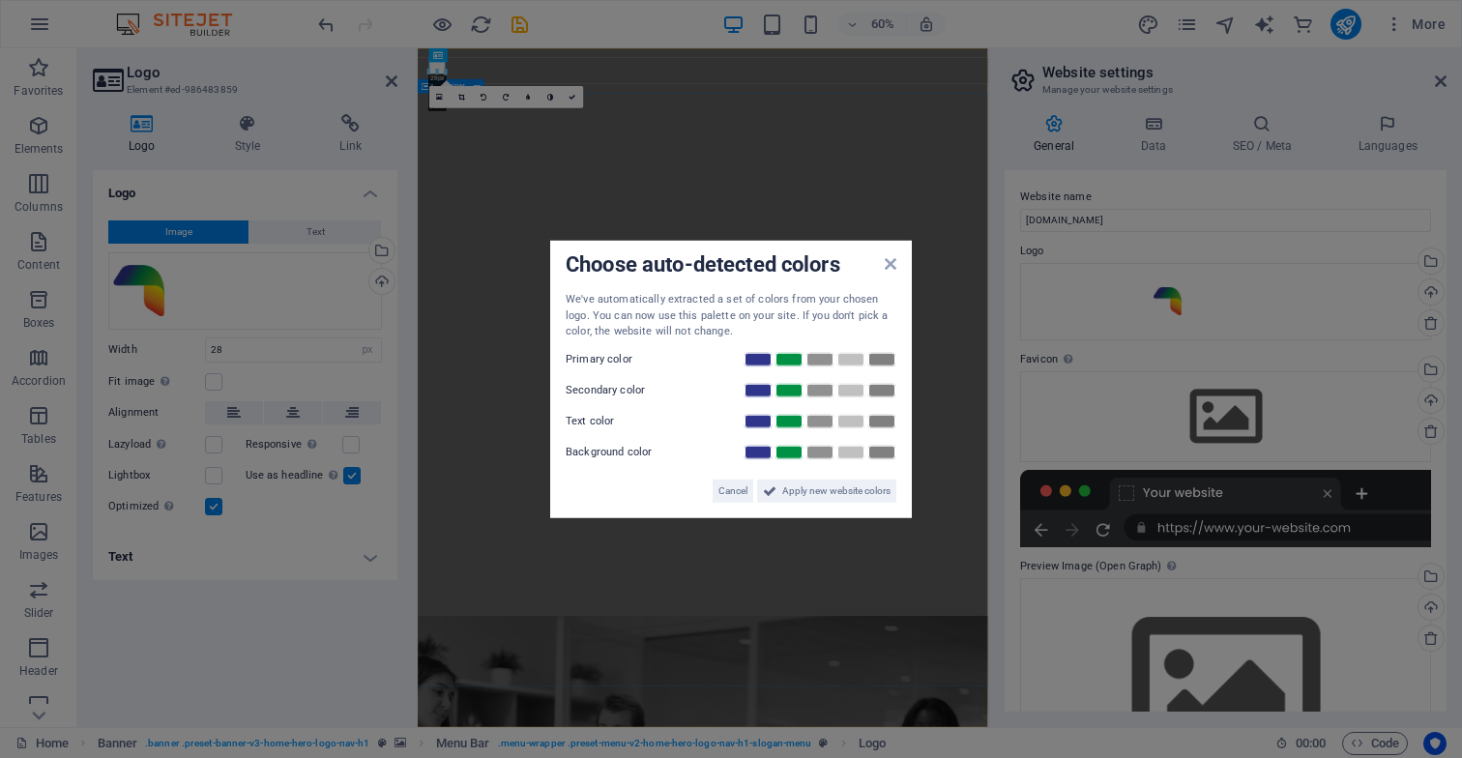
click at [890, 265] on div "Choose auto-detected colors We've automatically extracted a set of colors from …" at bounding box center [731, 380] width 362 height 278
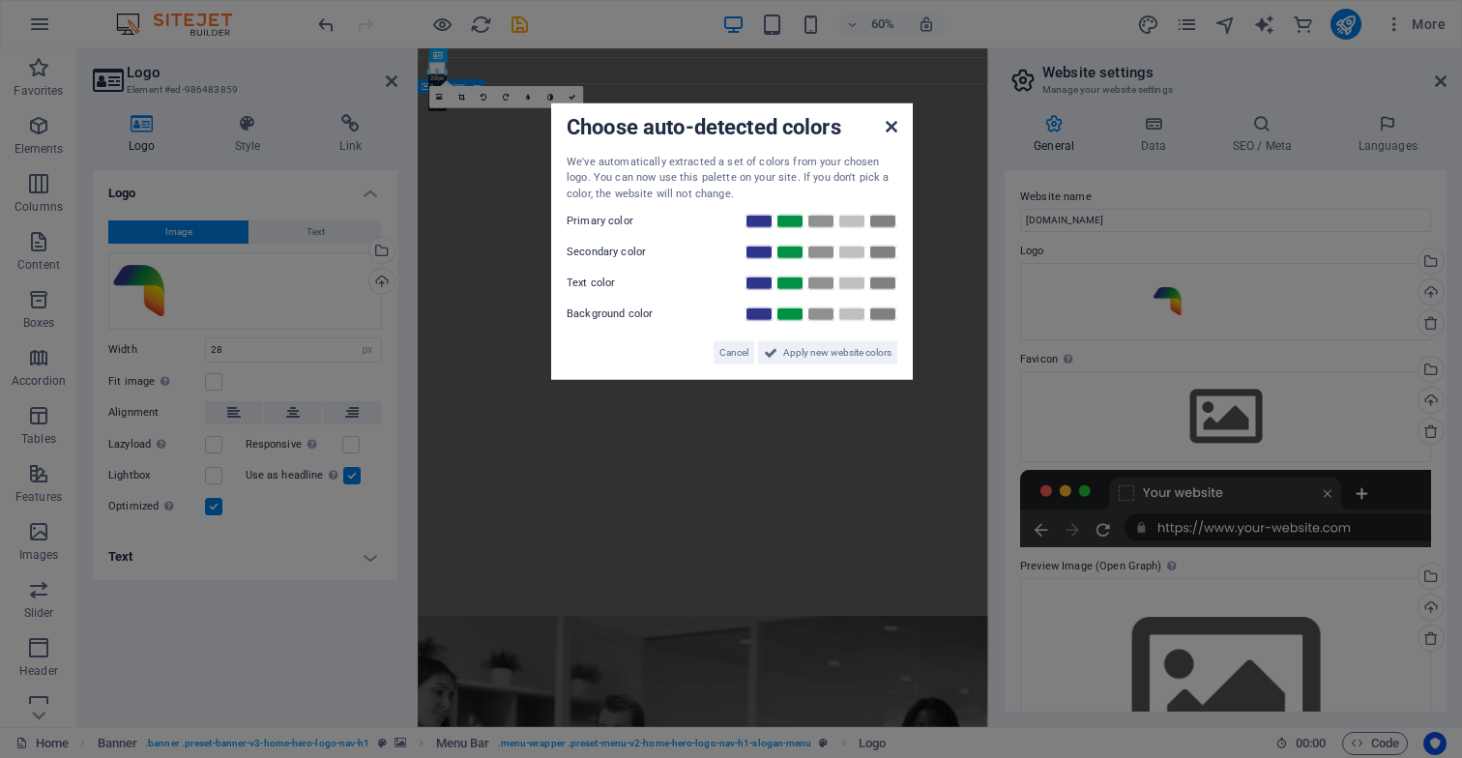
click at [889, 132] on icon at bounding box center [892, 125] width 12 height 15
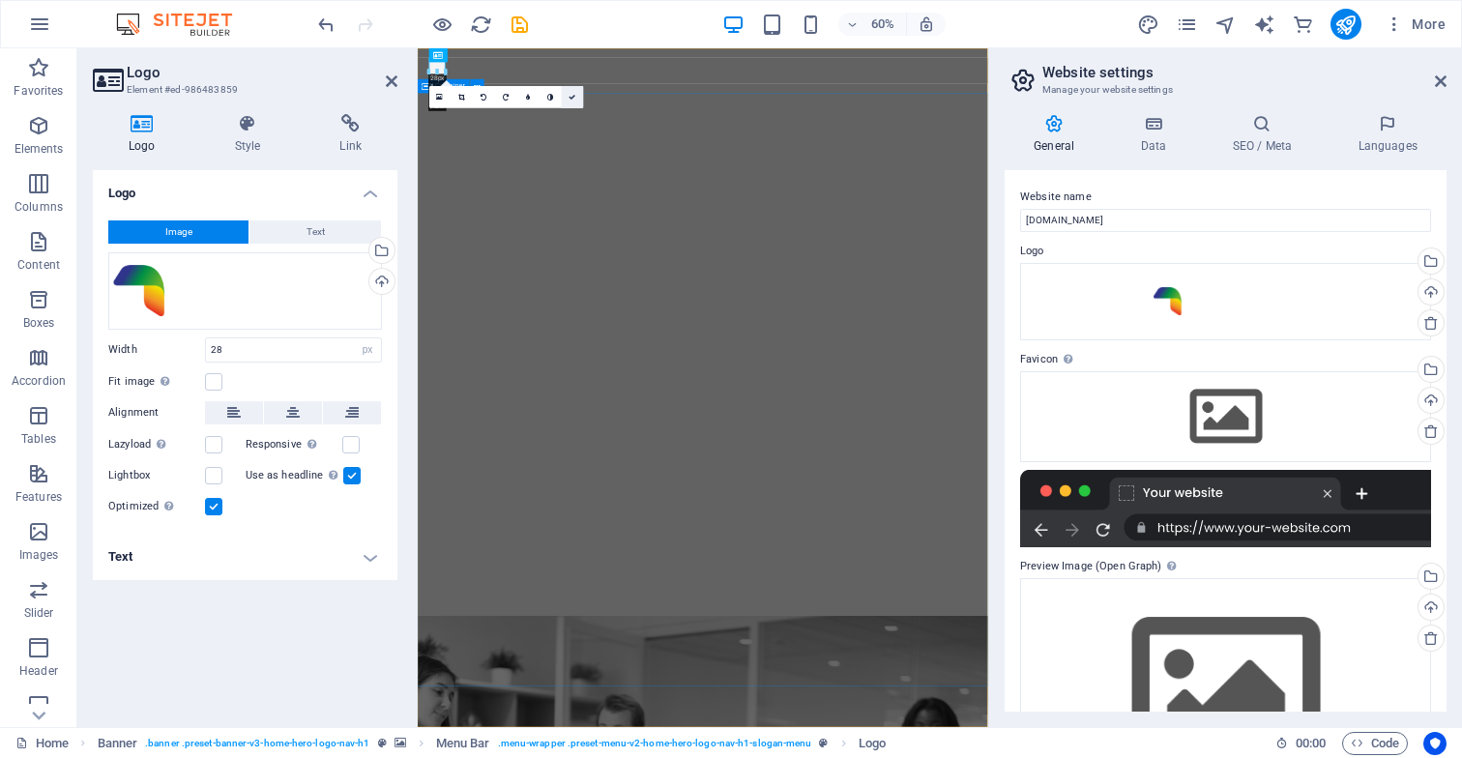
click at [574, 98] on icon at bounding box center [572, 97] width 7 height 7
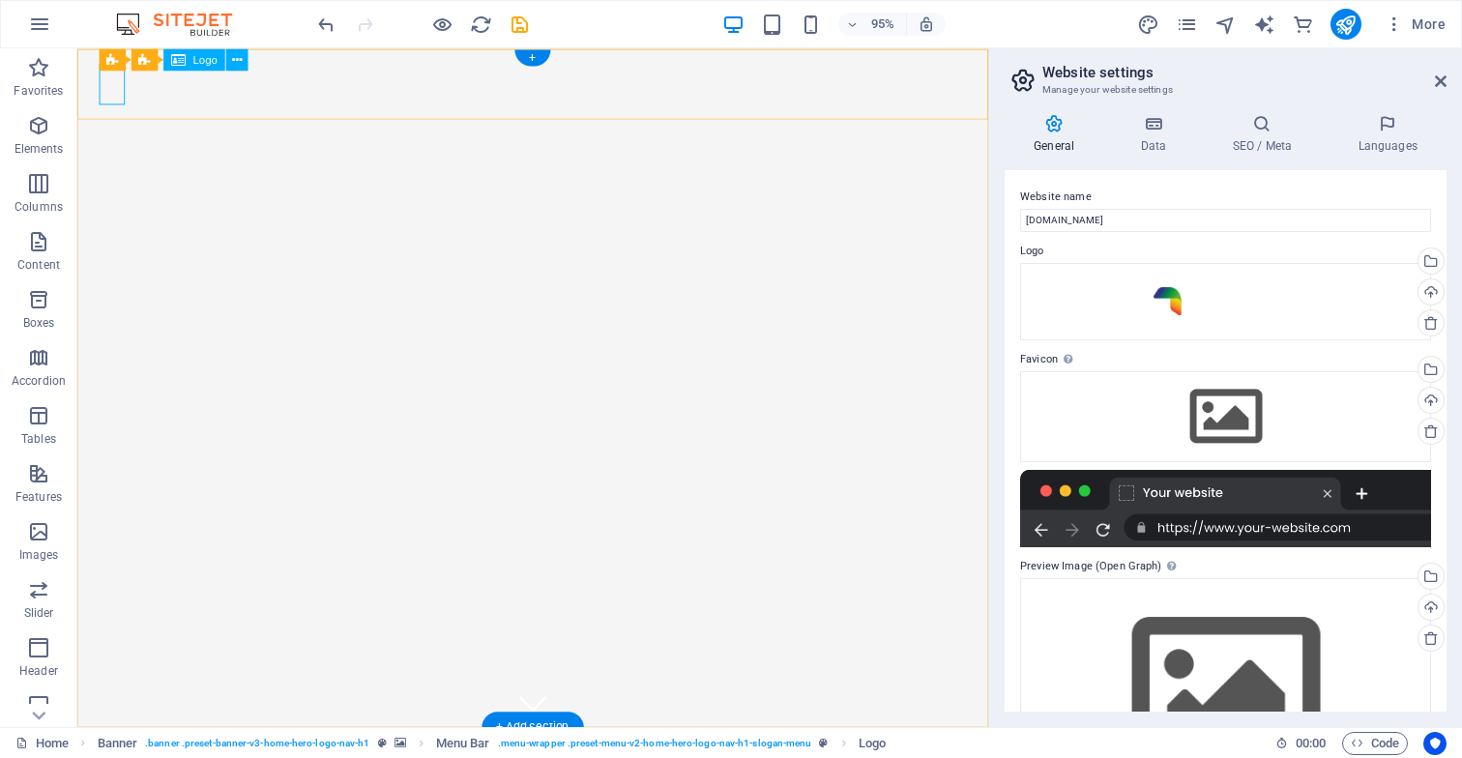
click at [255, 63] on icon at bounding box center [252, 60] width 10 height 19
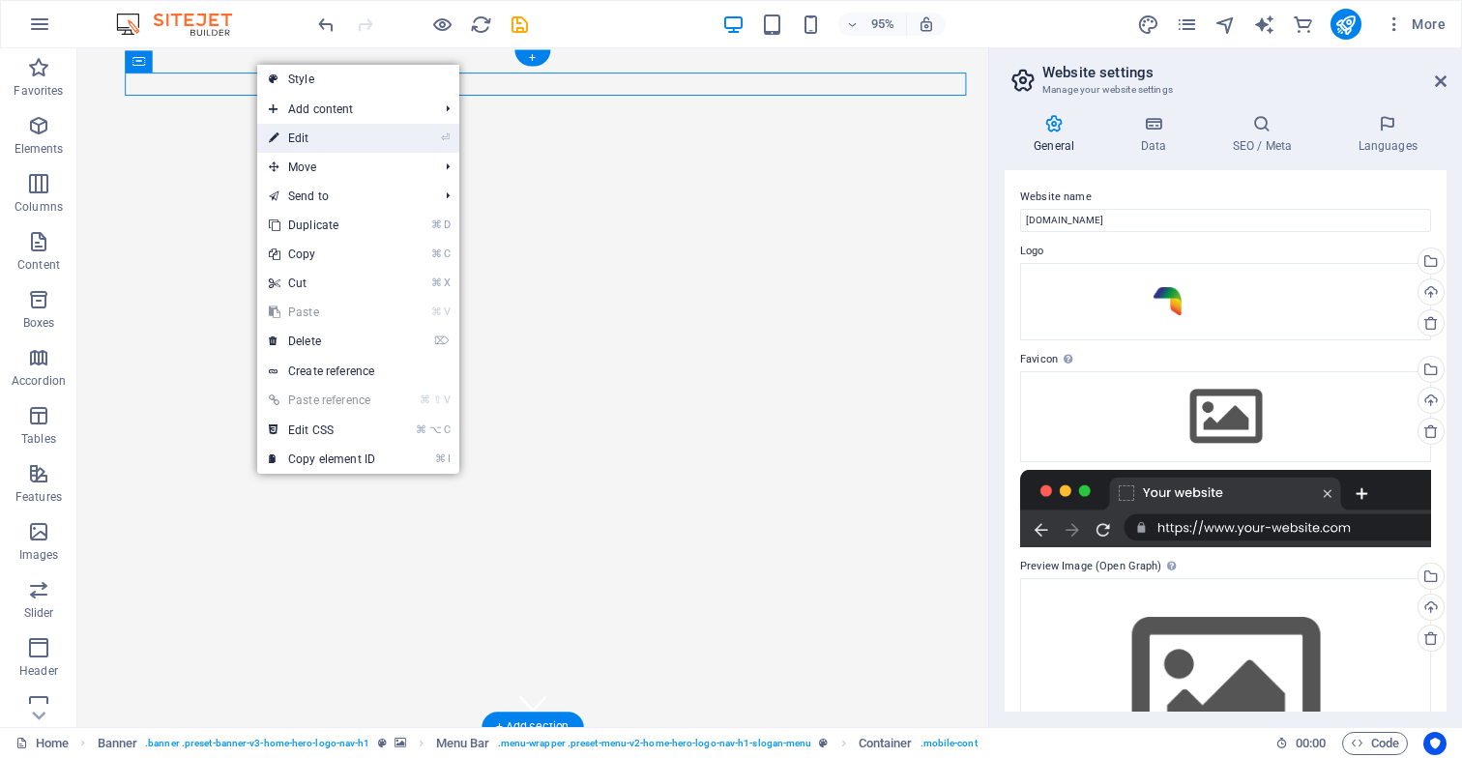
click at [322, 139] on link "⏎ Edit" at bounding box center [322, 138] width 130 height 29
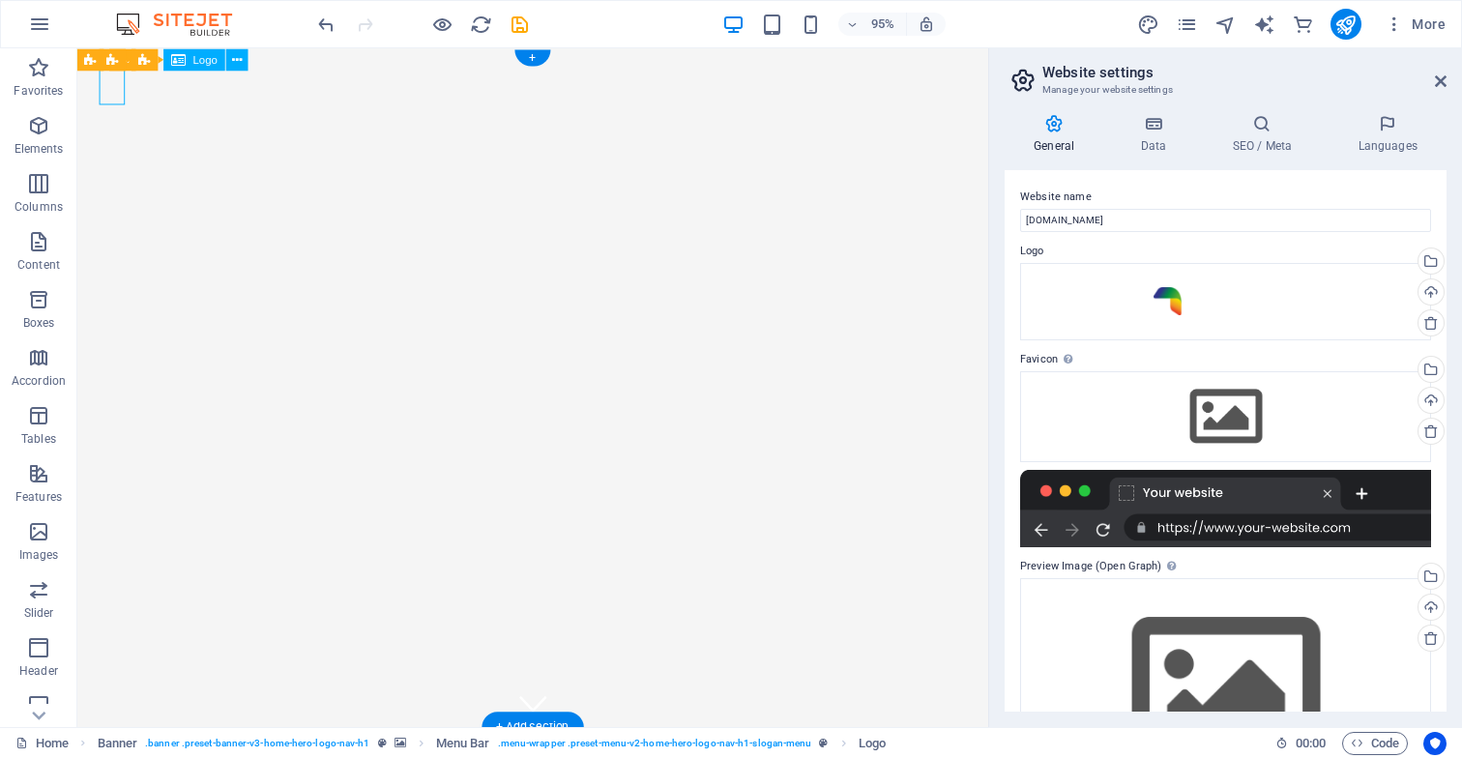
select select "px"
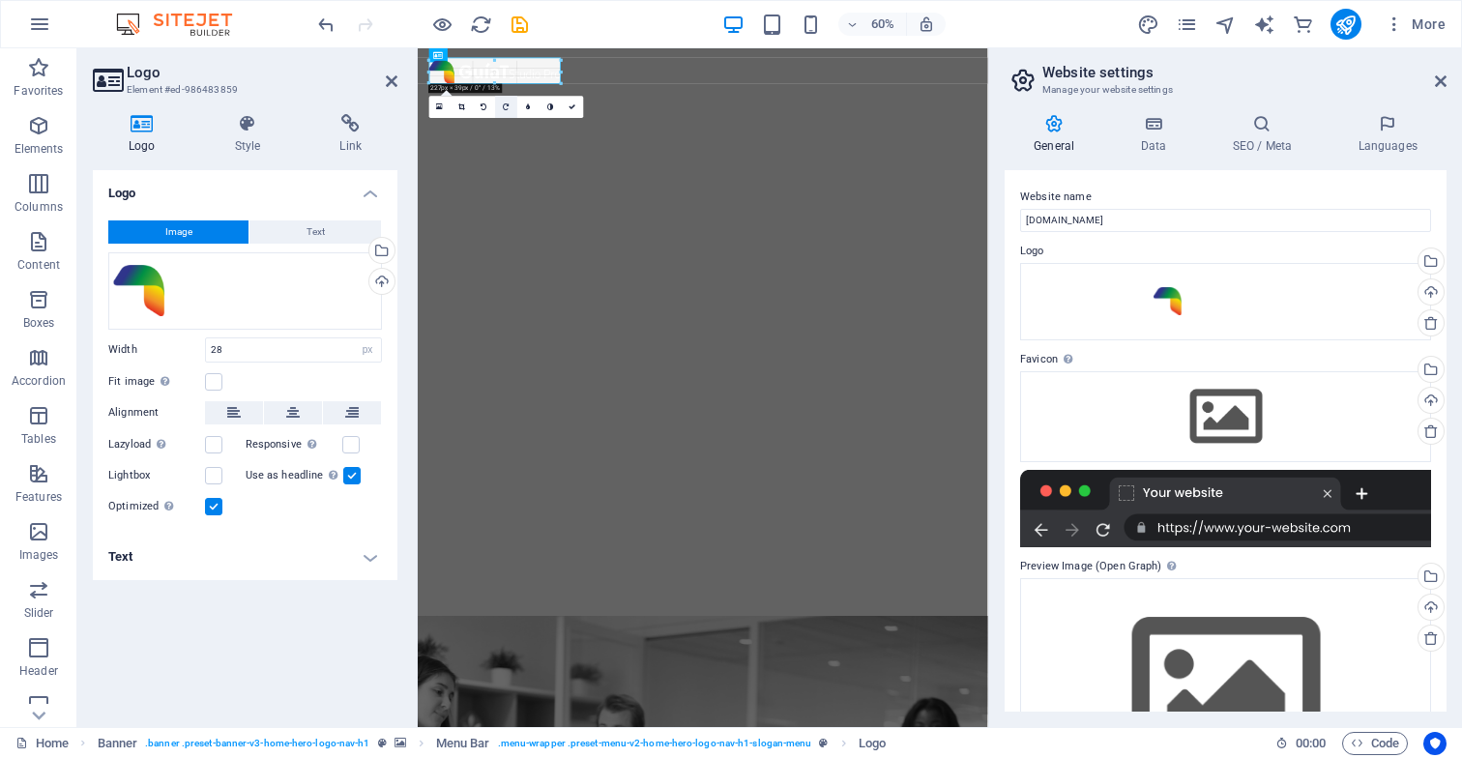
drag, startPoint x: 452, startPoint y: 79, endPoint x: 497, endPoint y: 108, distance: 53.9
type input "252"
click at [574, 109] on icon at bounding box center [572, 108] width 7 height 7
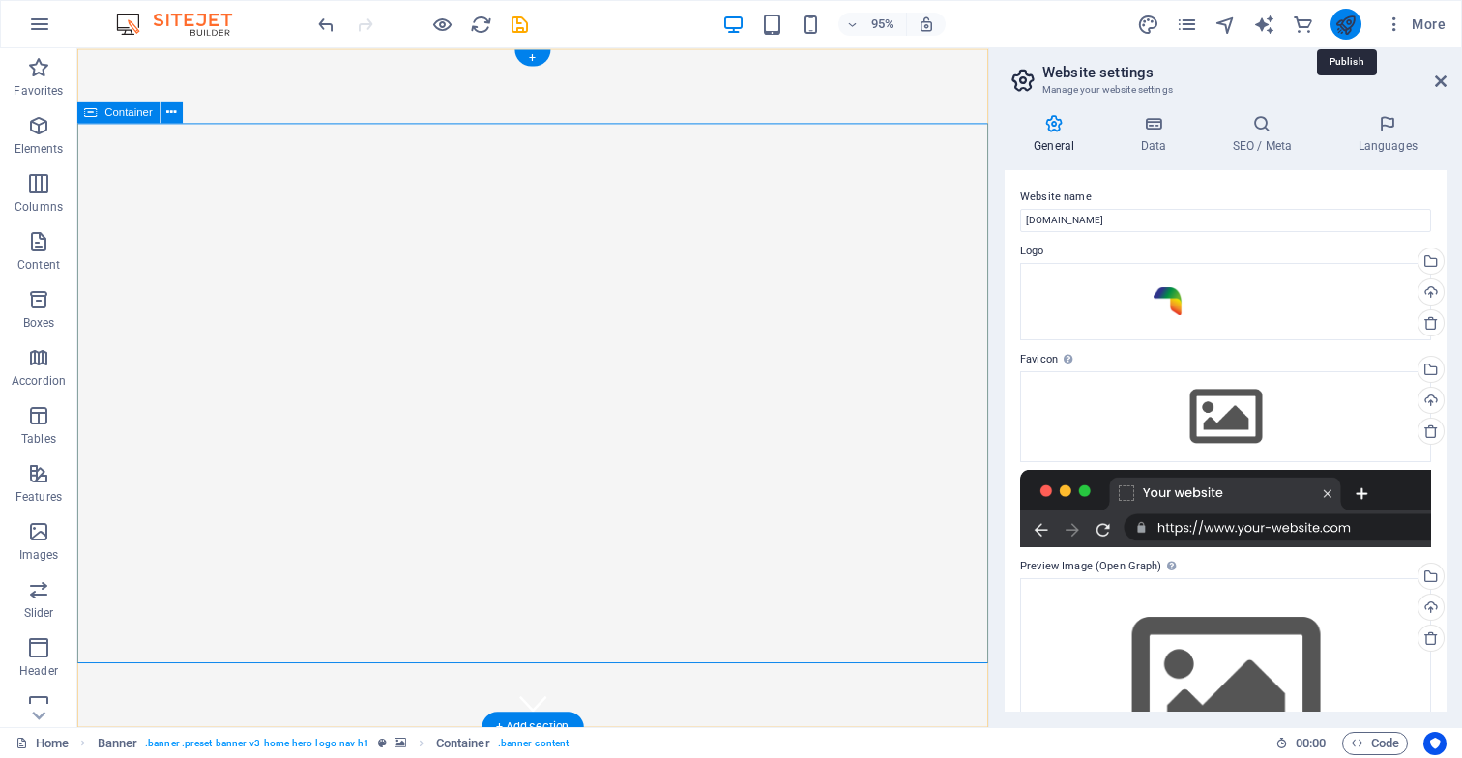
click at [1344, 27] on icon "publish" at bounding box center [1346, 25] width 22 height 22
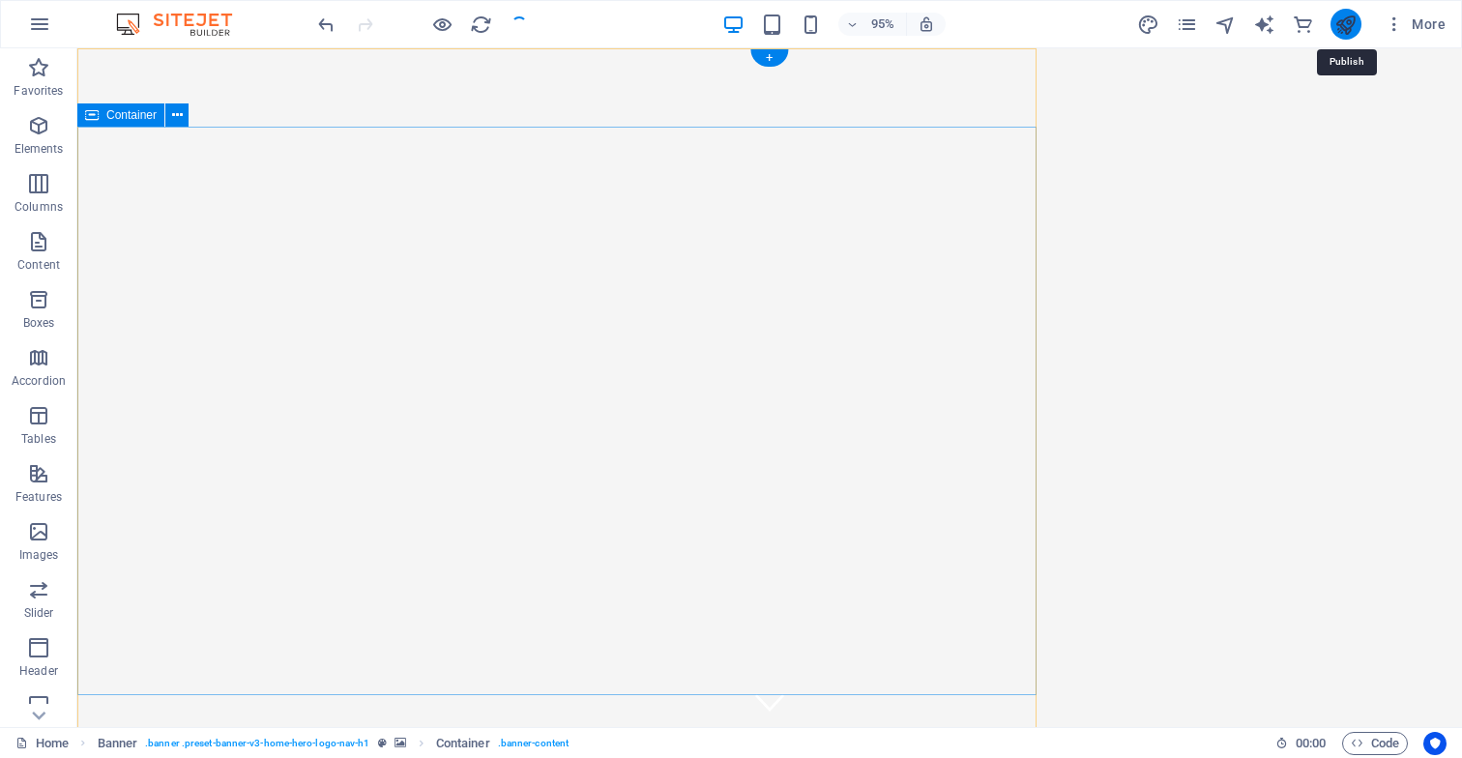
checkbox input "false"
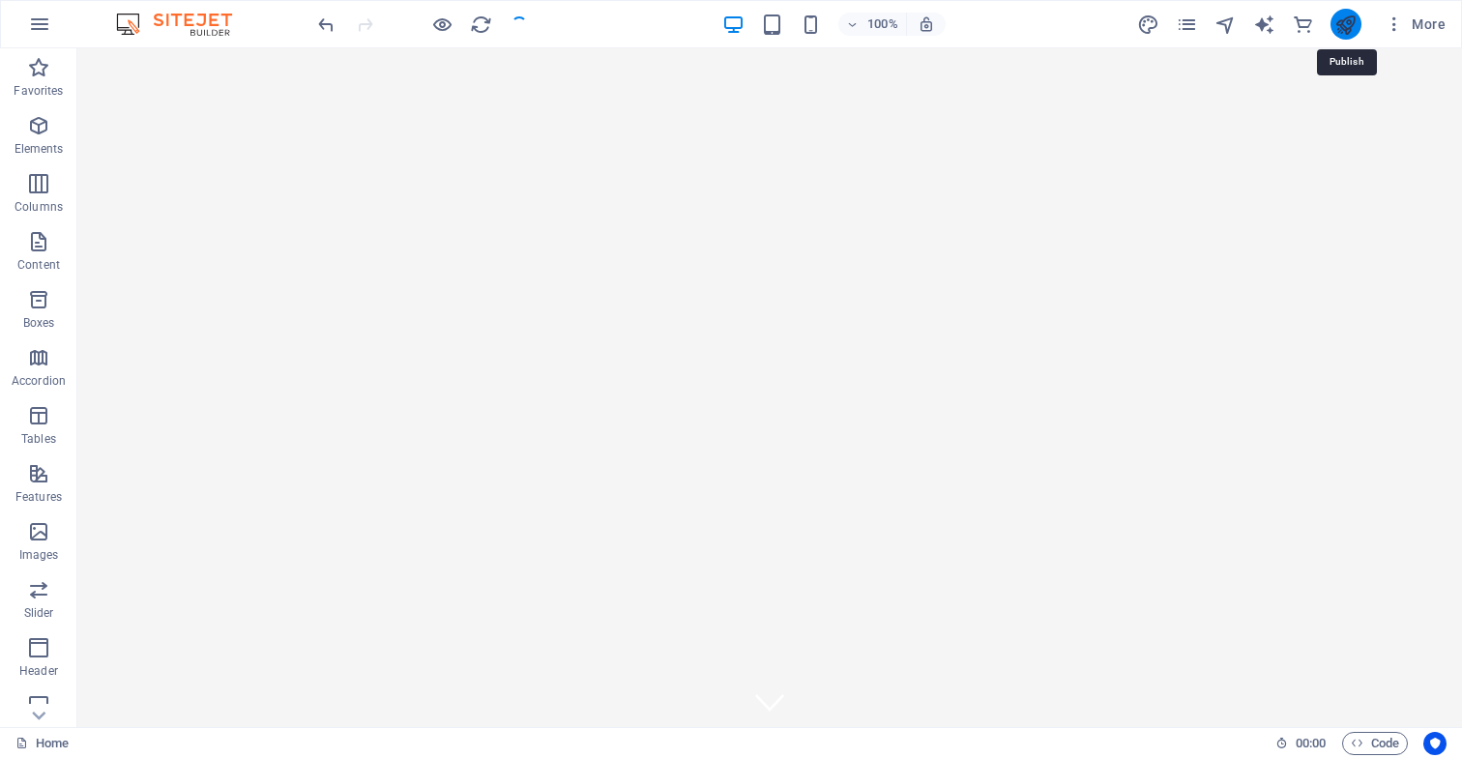
click at [1344, 27] on icon "publish" at bounding box center [1346, 25] width 22 height 22
